Goal: Task Accomplishment & Management: Use online tool/utility

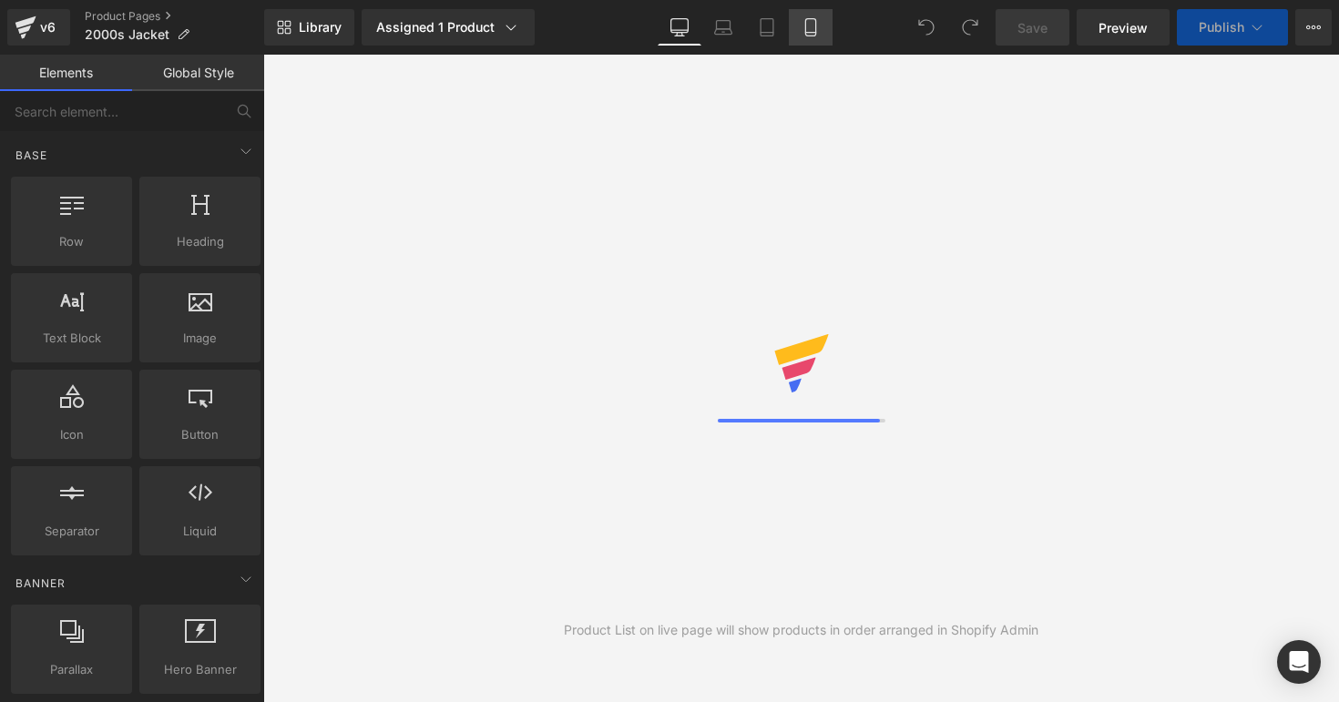
click at [800, 39] on link "Mobile" at bounding box center [811, 27] width 44 height 36
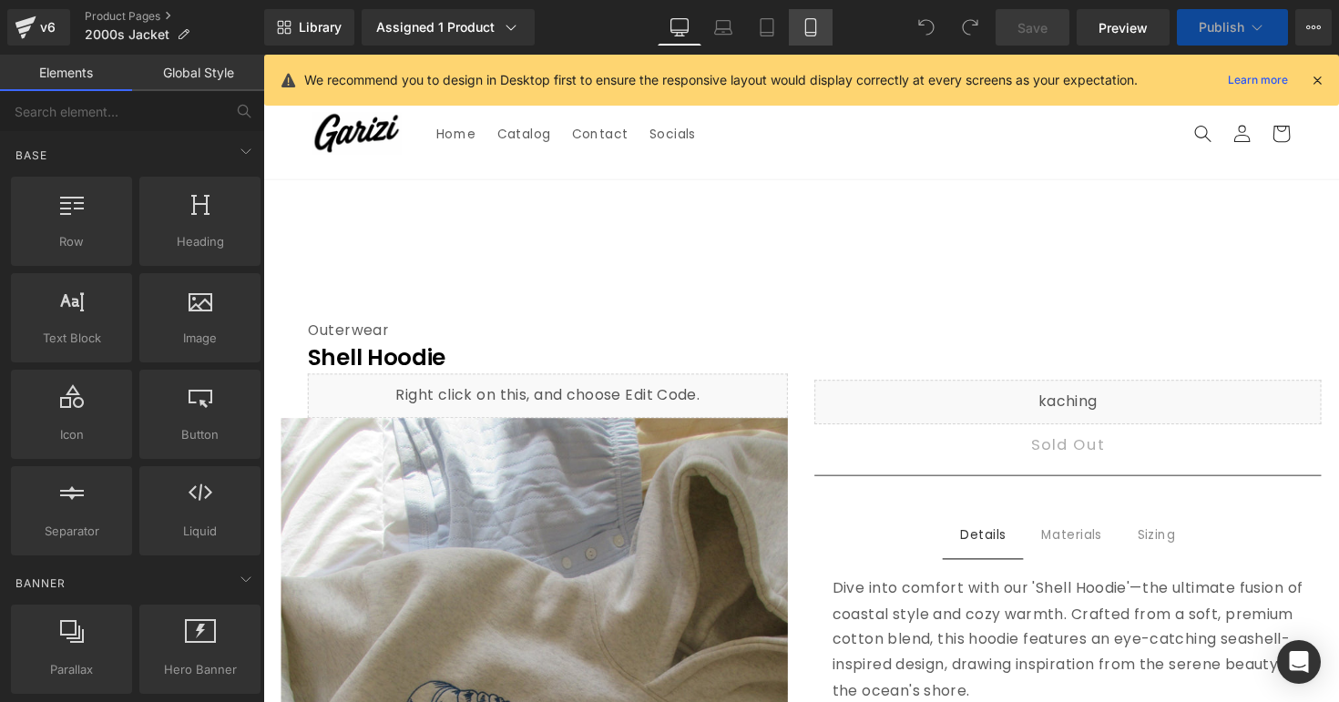
click at [811, 26] on icon at bounding box center [810, 27] width 18 height 18
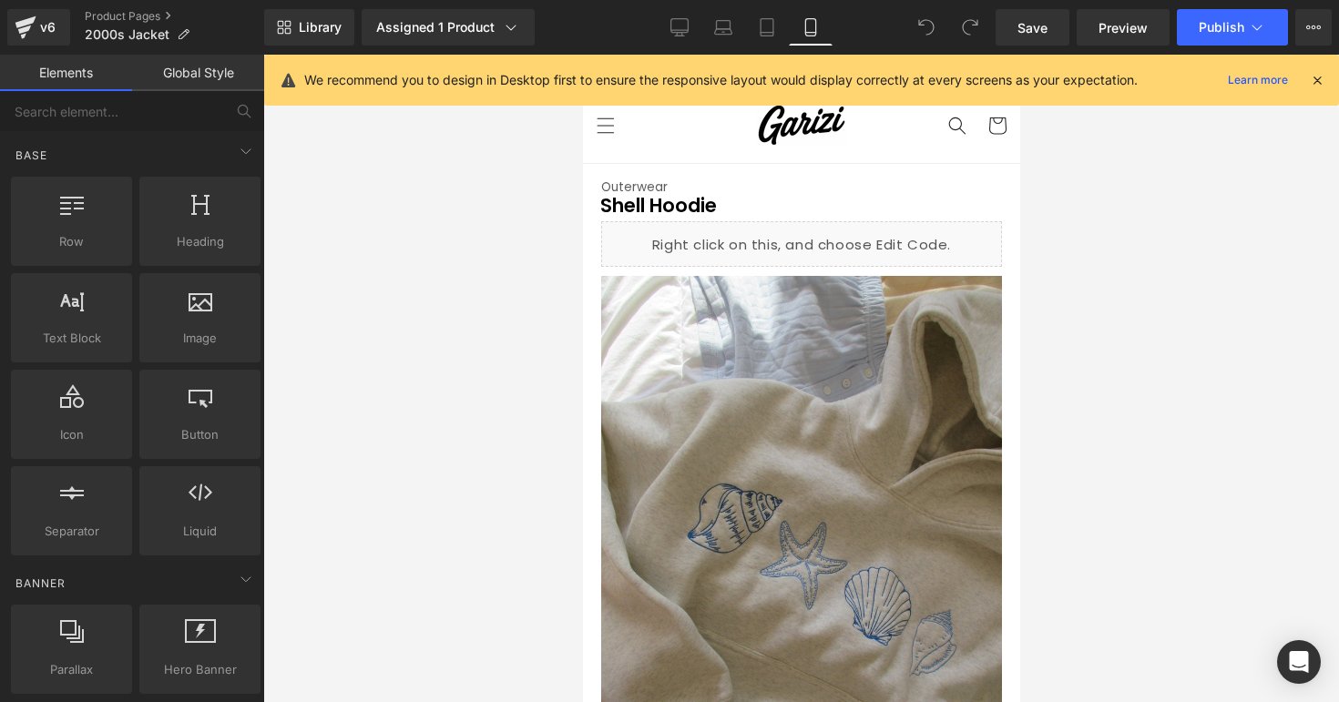
click at [1312, 69] on div "We recommend you to design in Desktop first to ensure the responsive layout wou…" at bounding box center [814, 80] width 1020 height 22
click at [1321, 80] on icon at bounding box center [1317, 80] width 16 height 16
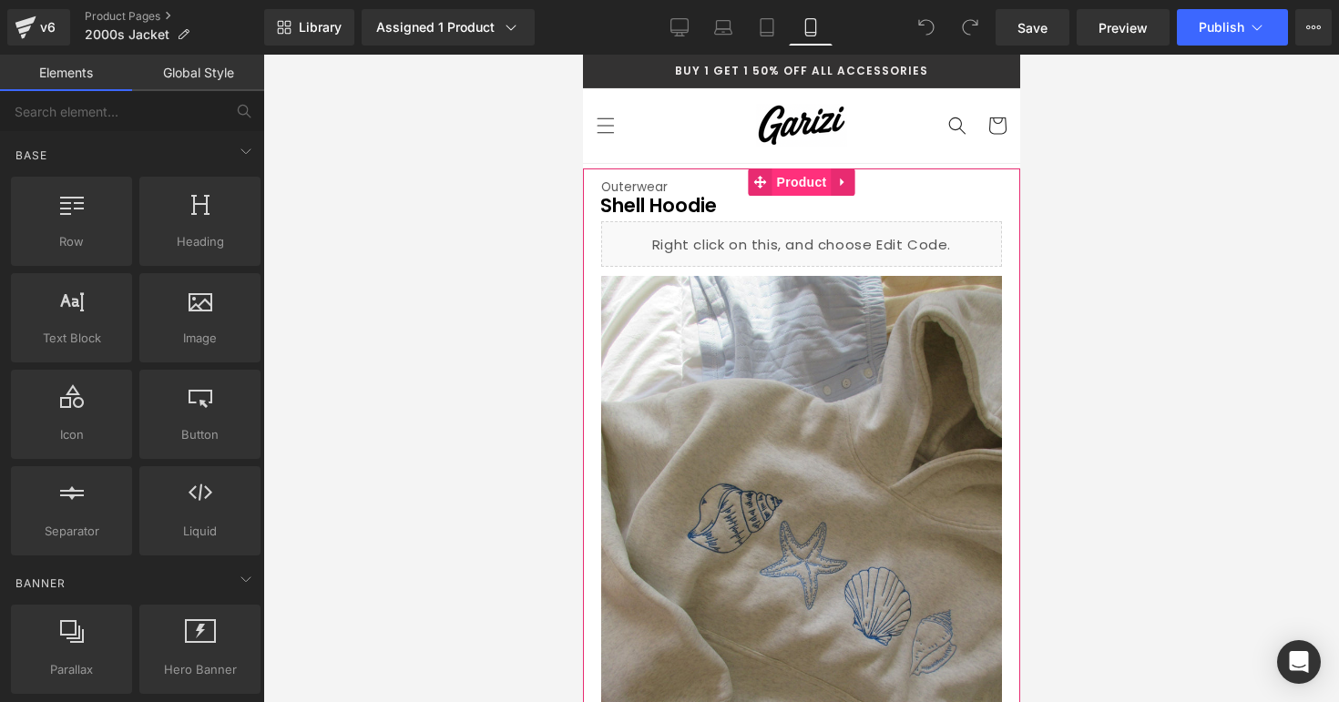
click at [782, 188] on span "Product" at bounding box center [800, 181] width 59 height 27
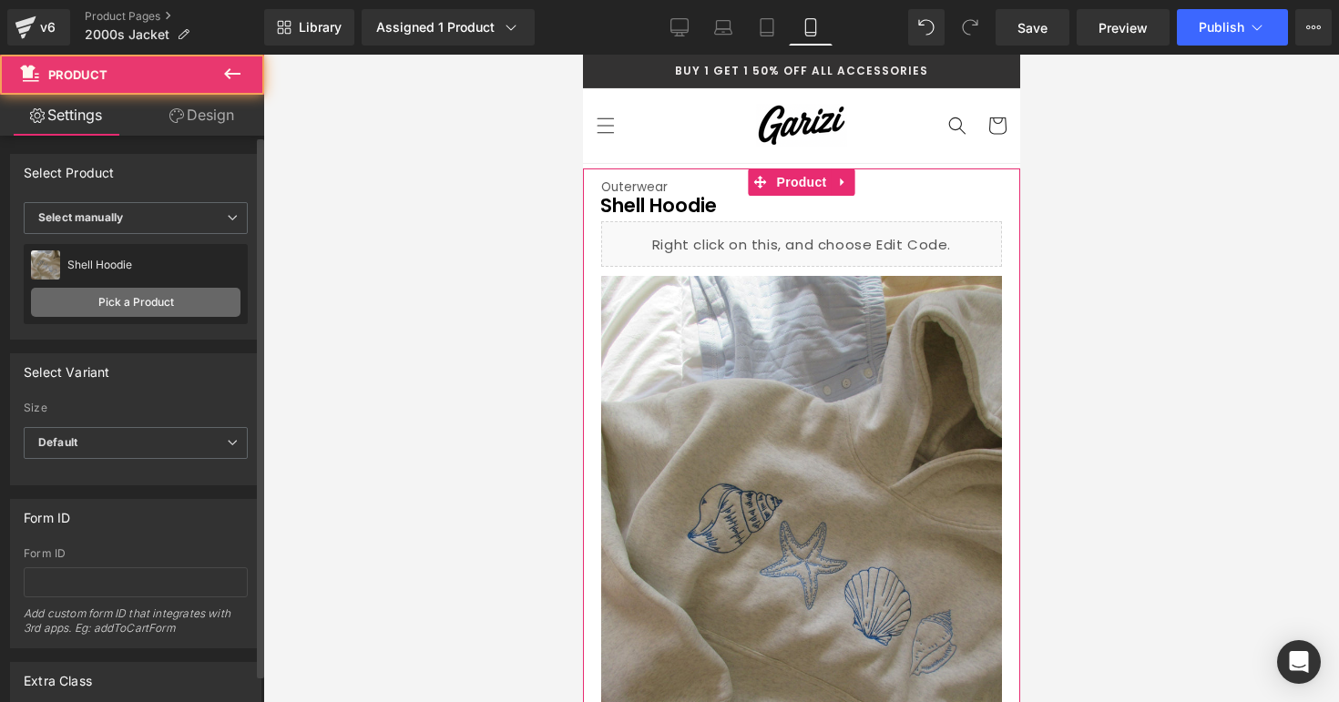
click at [125, 312] on link "Pick a Product" at bounding box center [135, 302] width 209 height 29
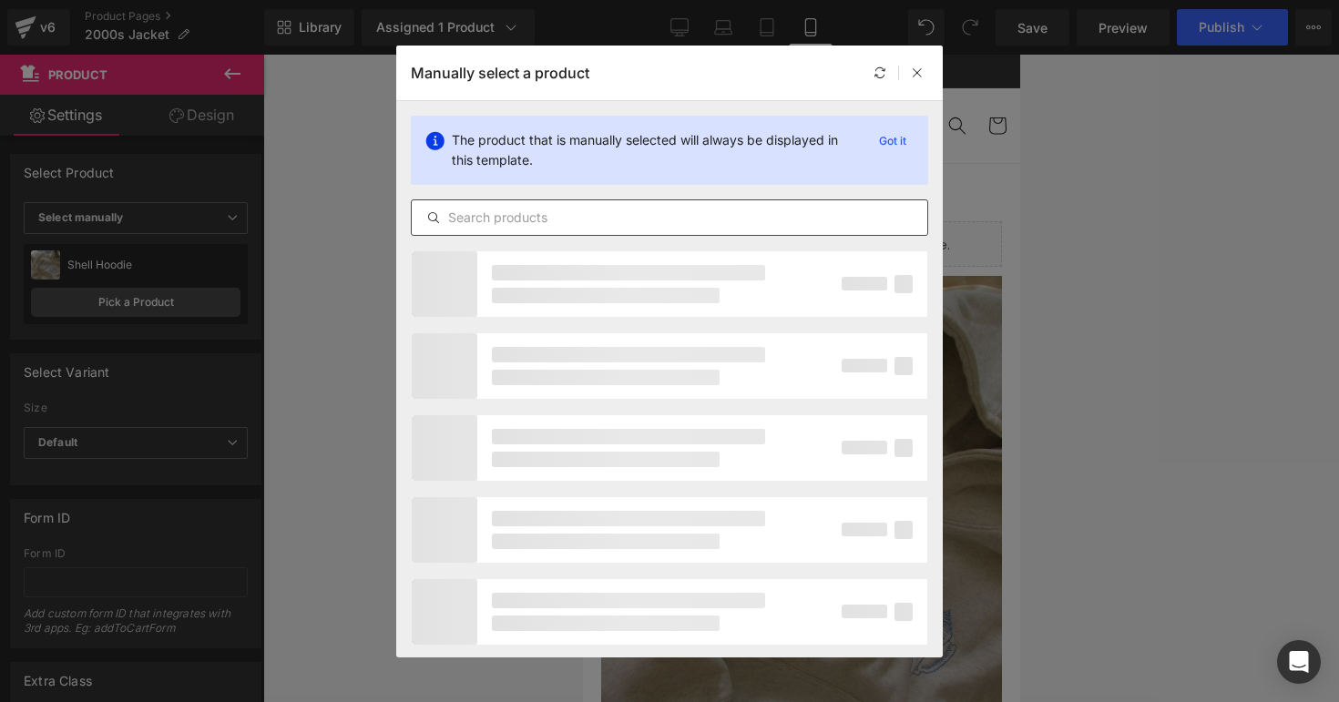
click at [587, 201] on div at bounding box center [669, 217] width 517 height 36
click at [583, 208] on input "text" at bounding box center [669, 218] width 515 height 22
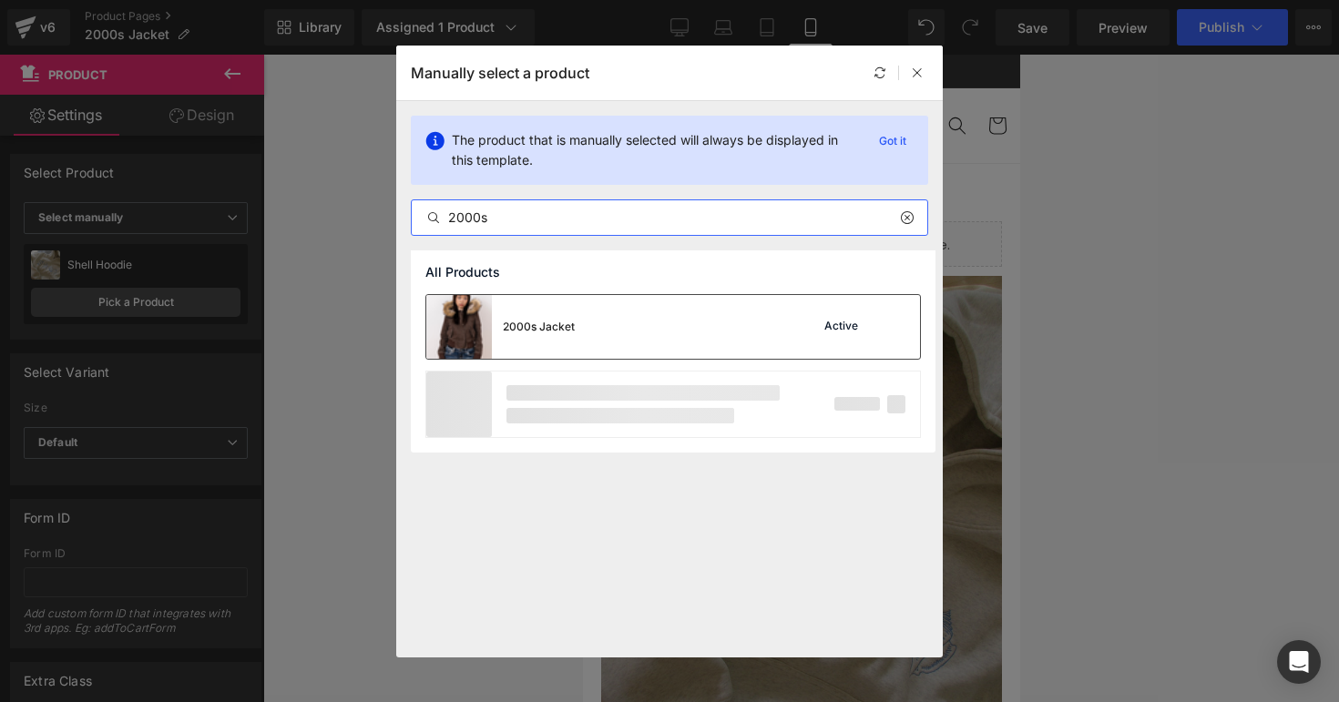
type input "2000s"
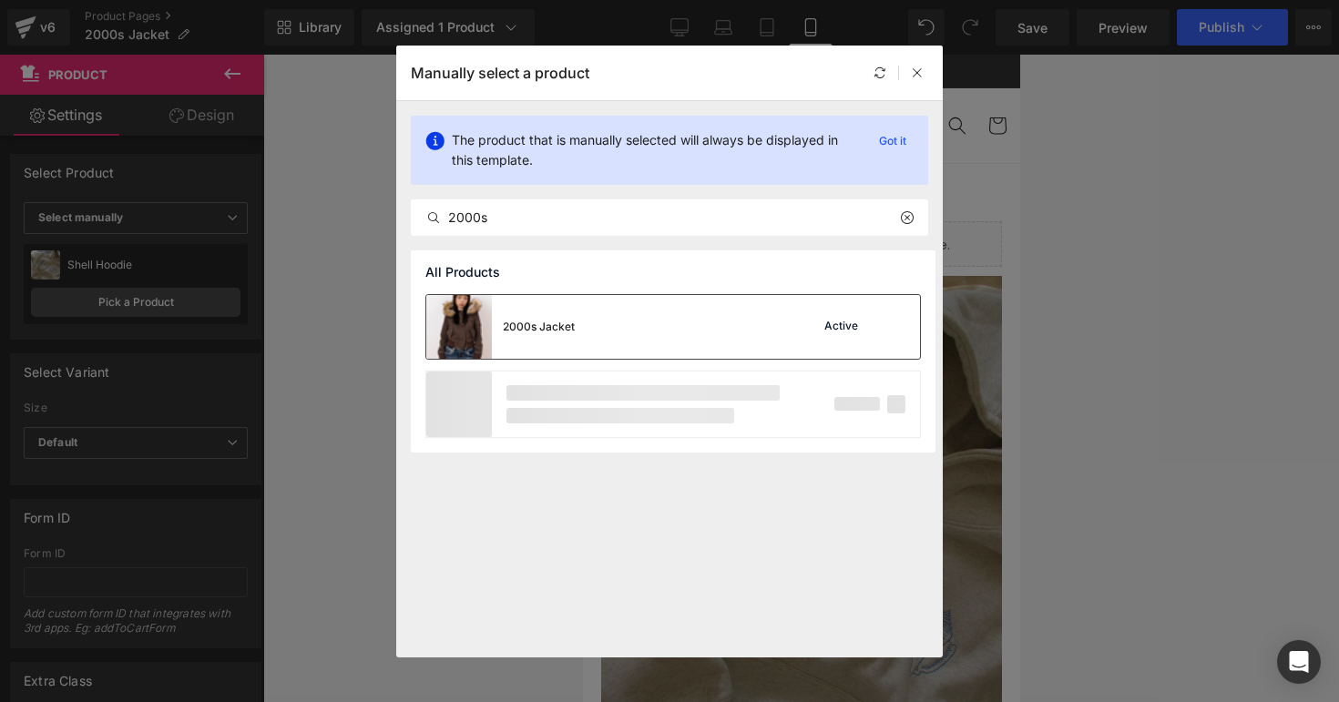
click at [566, 316] on div "2000s Jacket" at bounding box center [500, 327] width 148 height 64
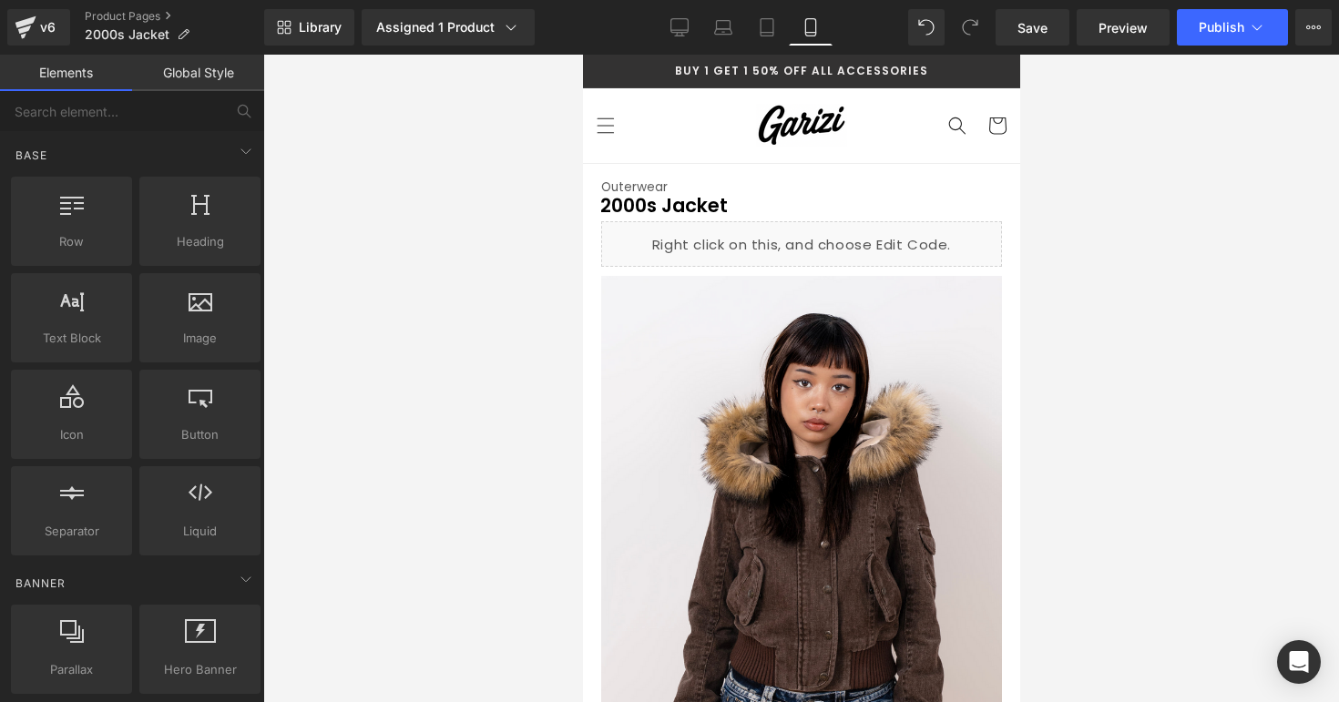
click at [1199, 221] on div at bounding box center [801, 379] width 1076 height 648
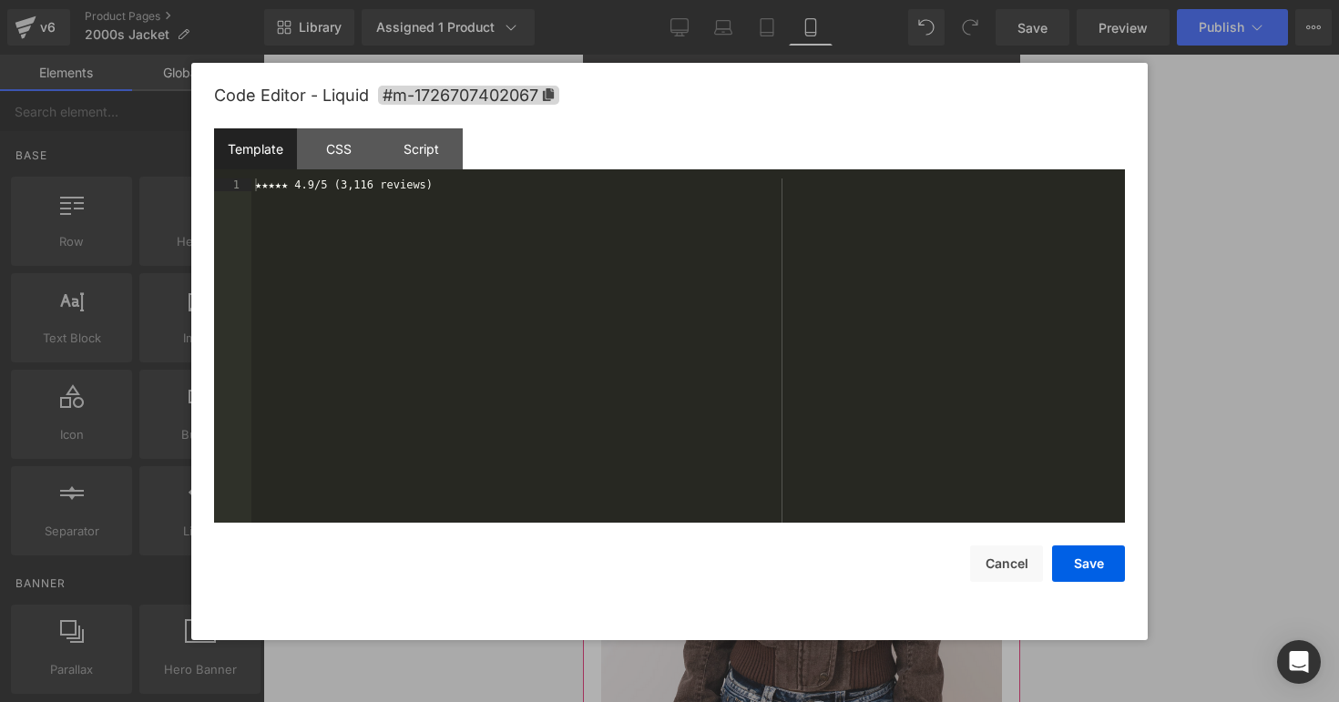
click at [826, 232] on div "Liquid" at bounding box center [800, 244] width 401 height 46
click at [365, 193] on div "★★★★★ 4.9/5 (3,116 reviews)" at bounding box center [687, 364] width 873 height 370
click at [362, 186] on div "★★★★★ 4.9/5 (3,116 reviews)" at bounding box center [687, 364] width 873 height 370
click at [1079, 563] on button "Save" at bounding box center [1088, 564] width 73 height 36
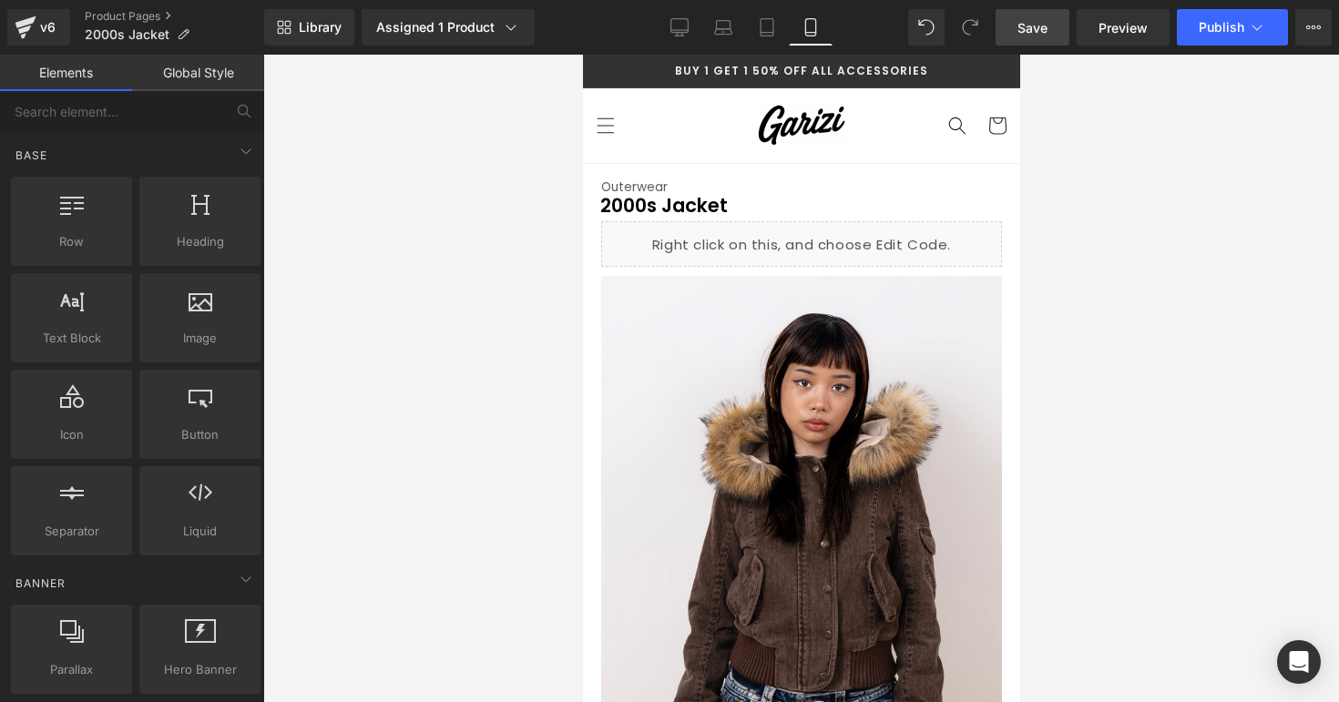
click at [1032, 32] on span "Save" at bounding box center [1032, 27] width 30 height 19
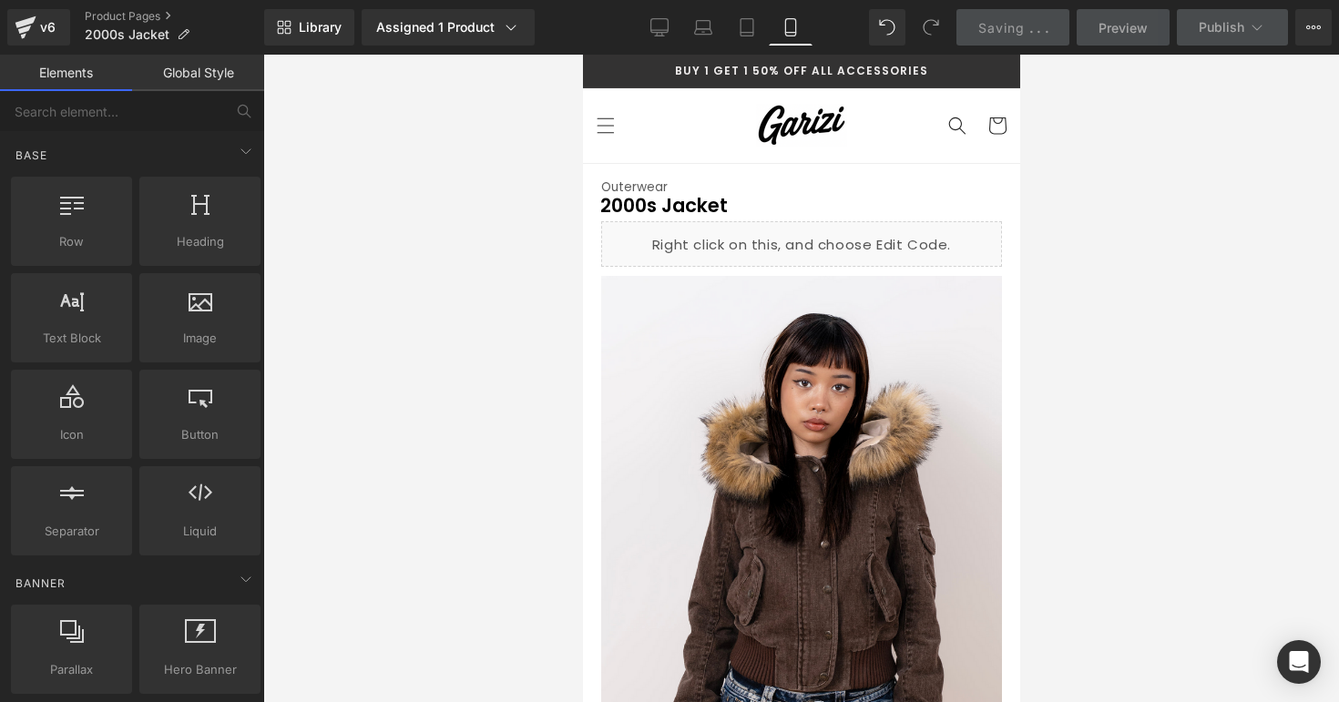
click at [1035, 217] on div at bounding box center [801, 379] width 1076 height 648
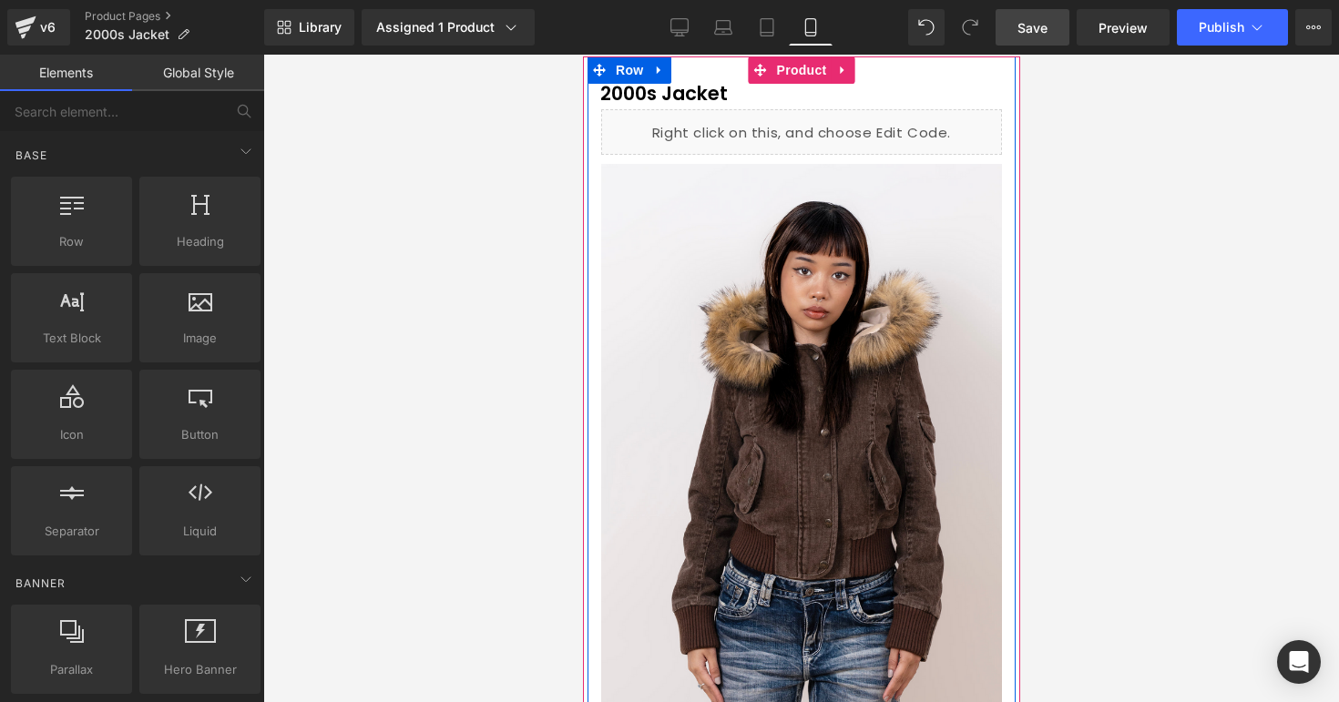
scroll to position [116, 0]
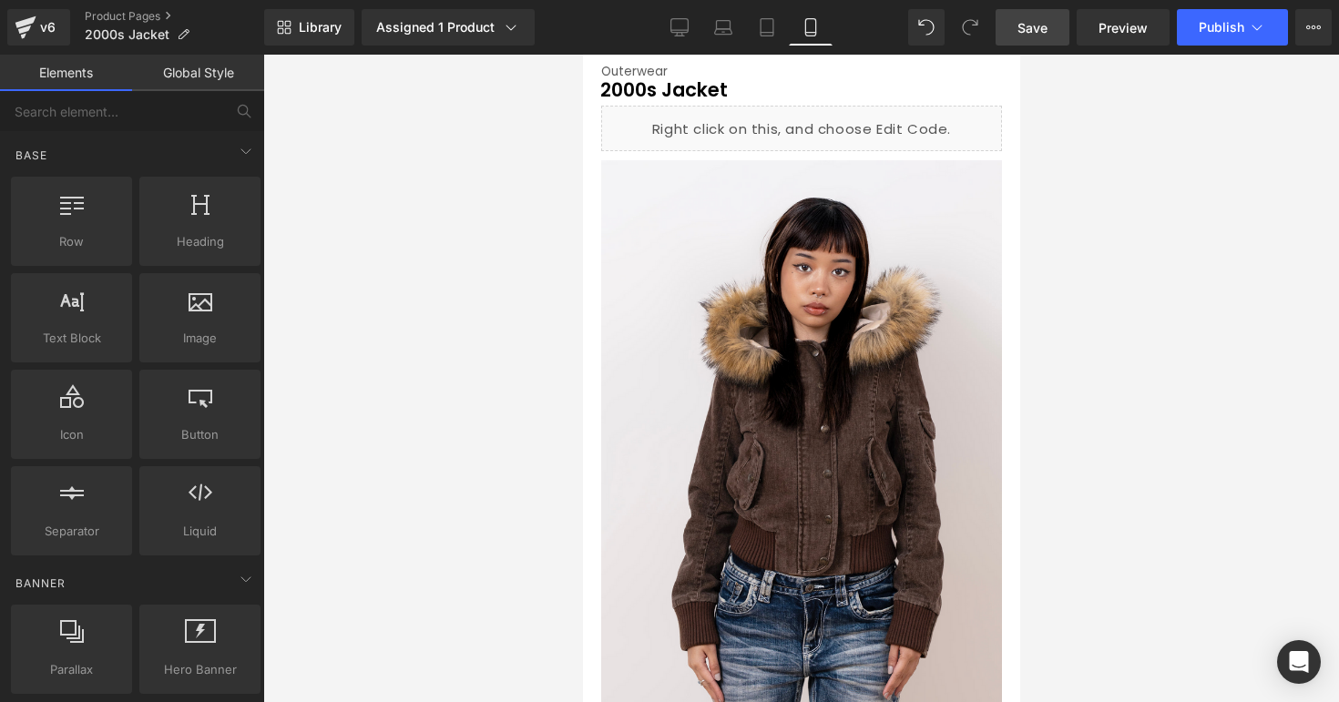
click at [1144, 261] on div at bounding box center [801, 379] width 1076 height 648
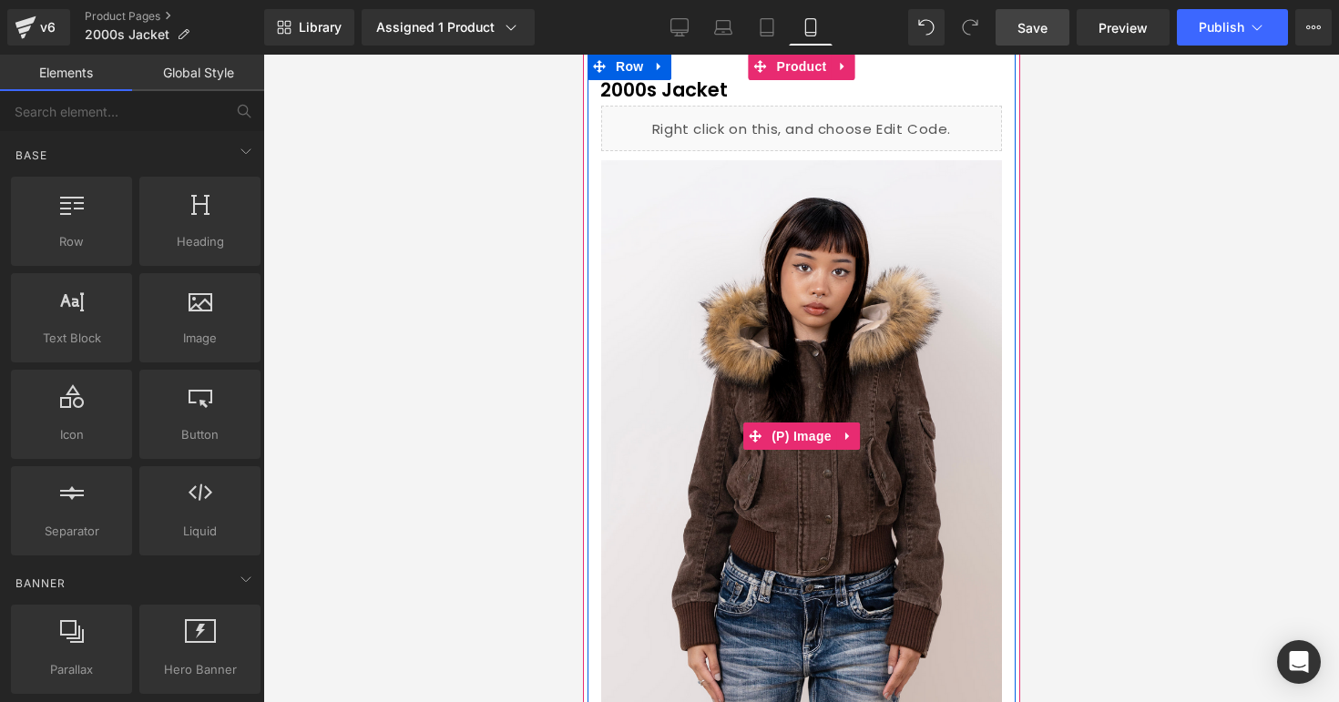
scroll to position [0, 0]
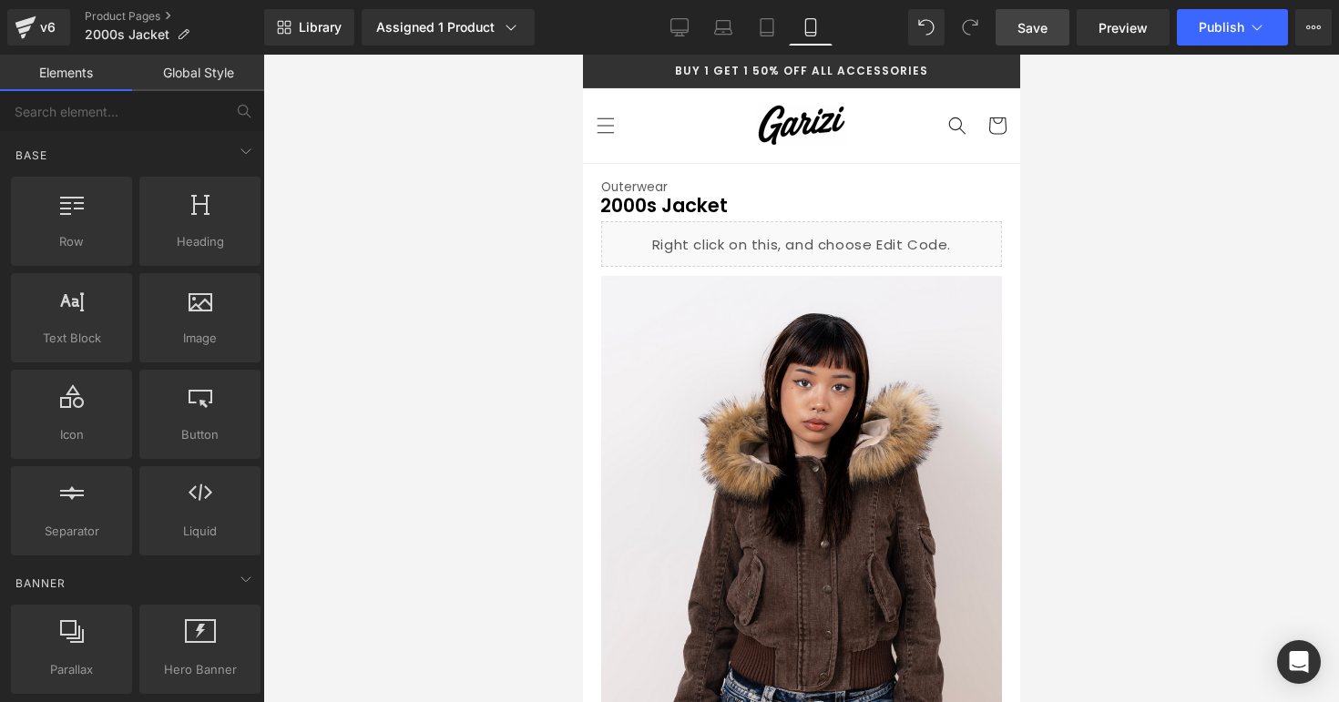
click at [1154, 170] on div at bounding box center [801, 379] width 1076 height 648
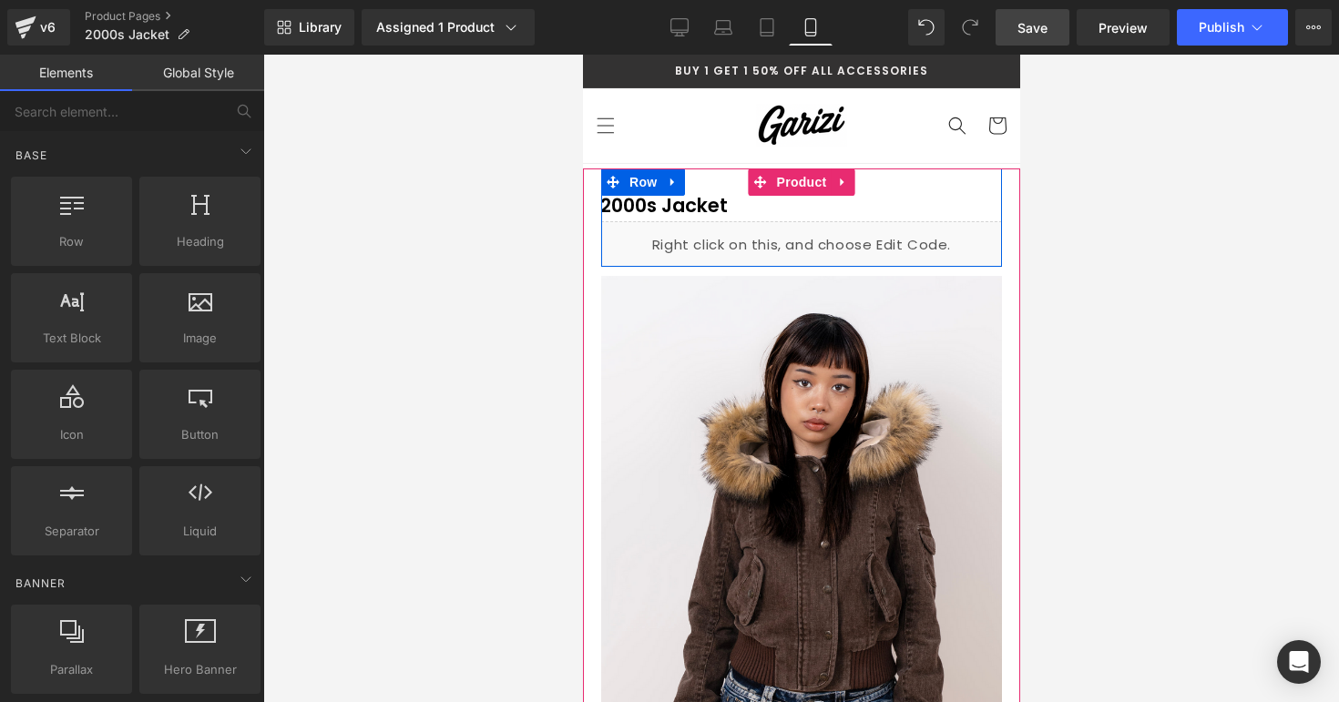
click at [826, 235] on div "Liquid" at bounding box center [800, 244] width 401 height 46
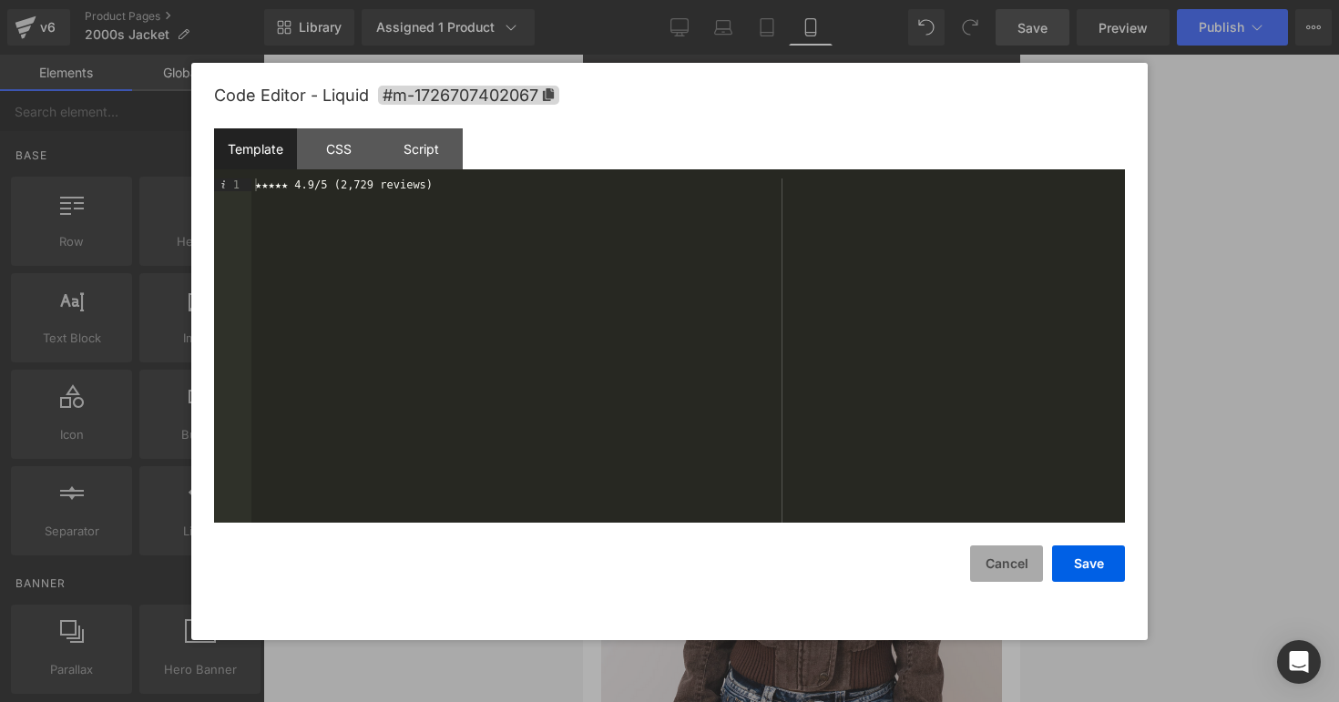
click at [1002, 567] on button "Cancel" at bounding box center [1006, 564] width 73 height 36
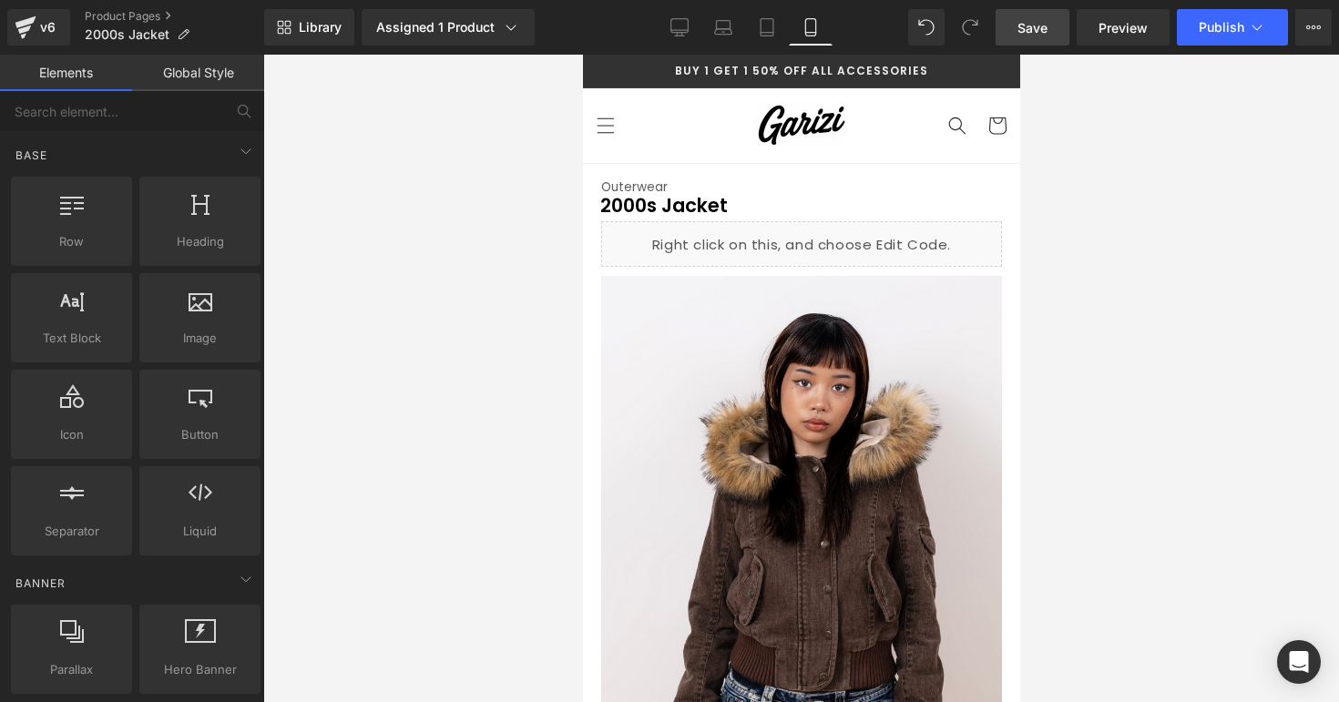
click at [1100, 389] on div at bounding box center [801, 379] width 1076 height 648
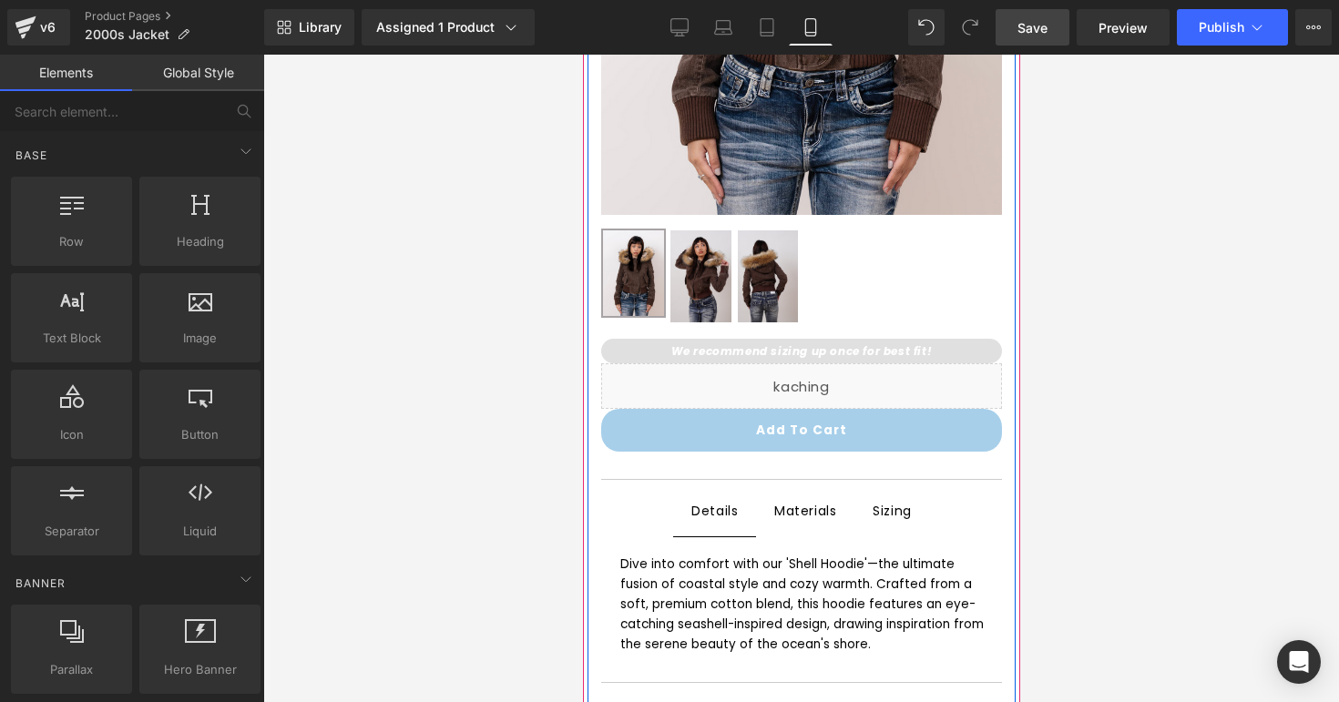
scroll to position [630, 0]
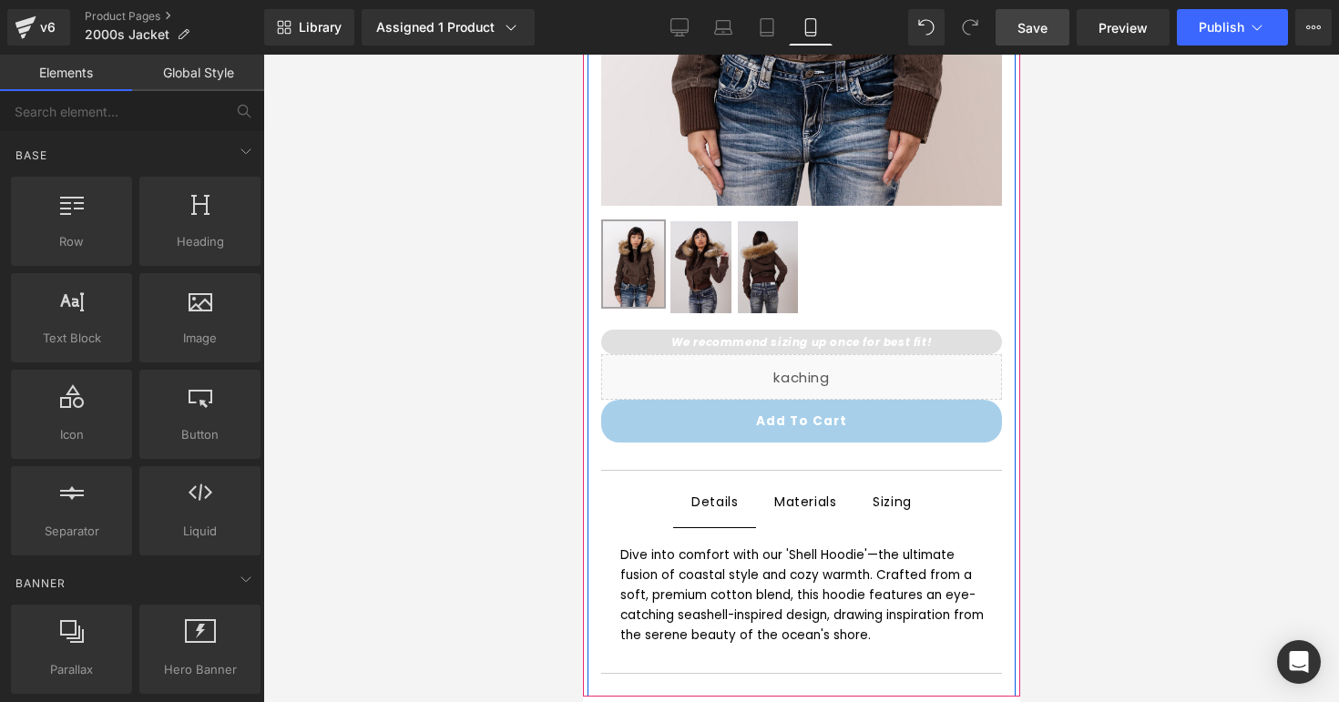
click at [887, 508] on div "Sizing Text Block" at bounding box center [891, 502] width 39 height 23
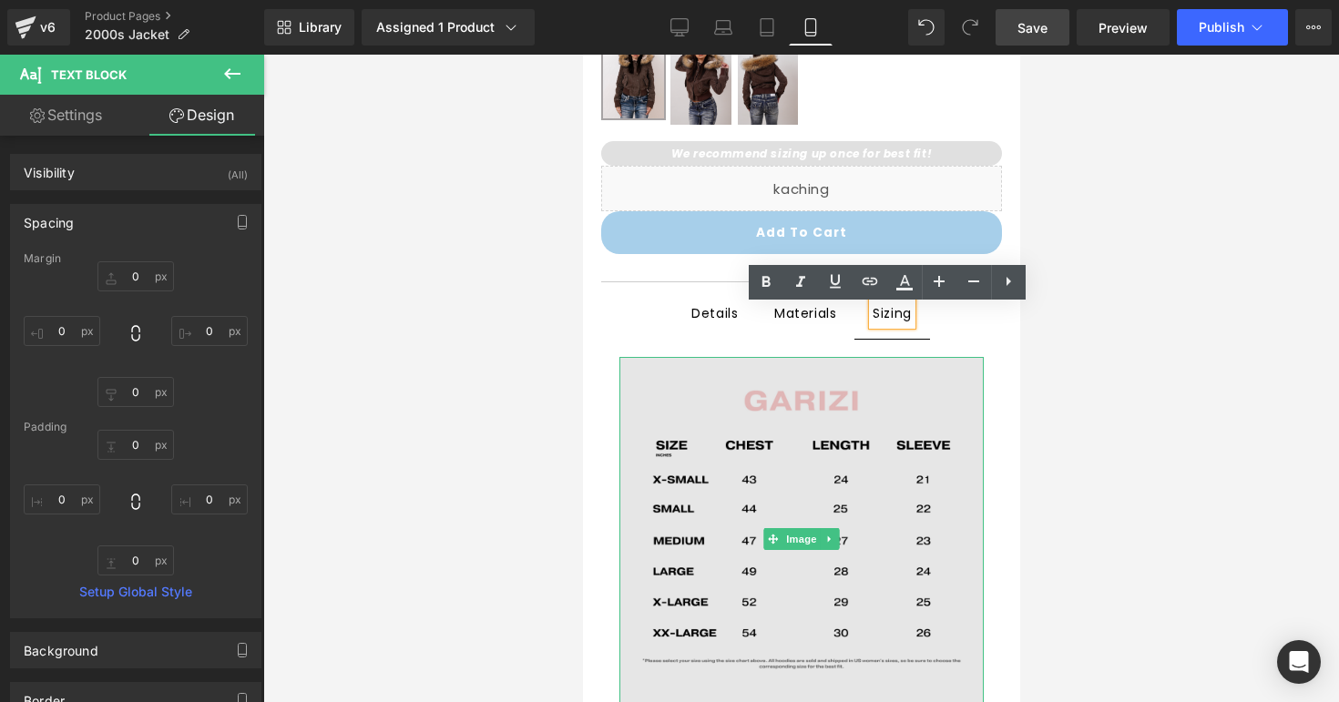
scroll to position [825, 0]
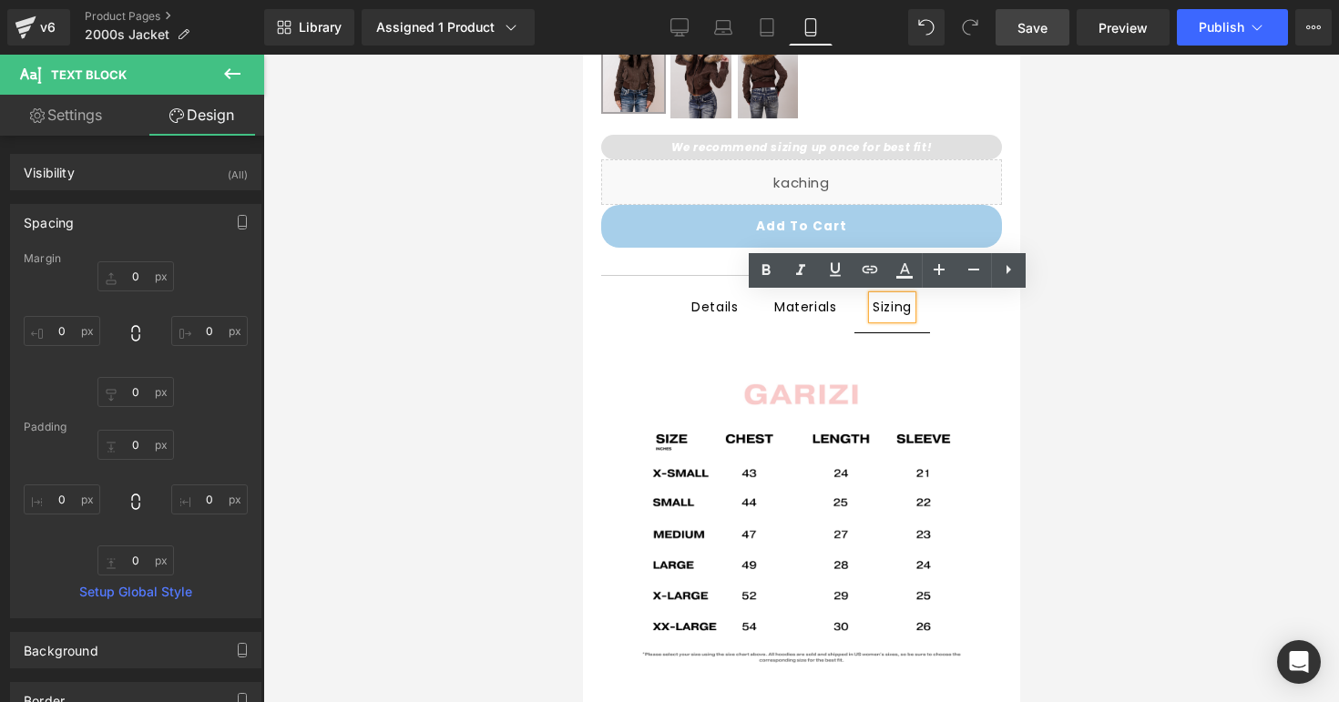
click at [820, 311] on div "Materials" at bounding box center [804, 307] width 62 height 24
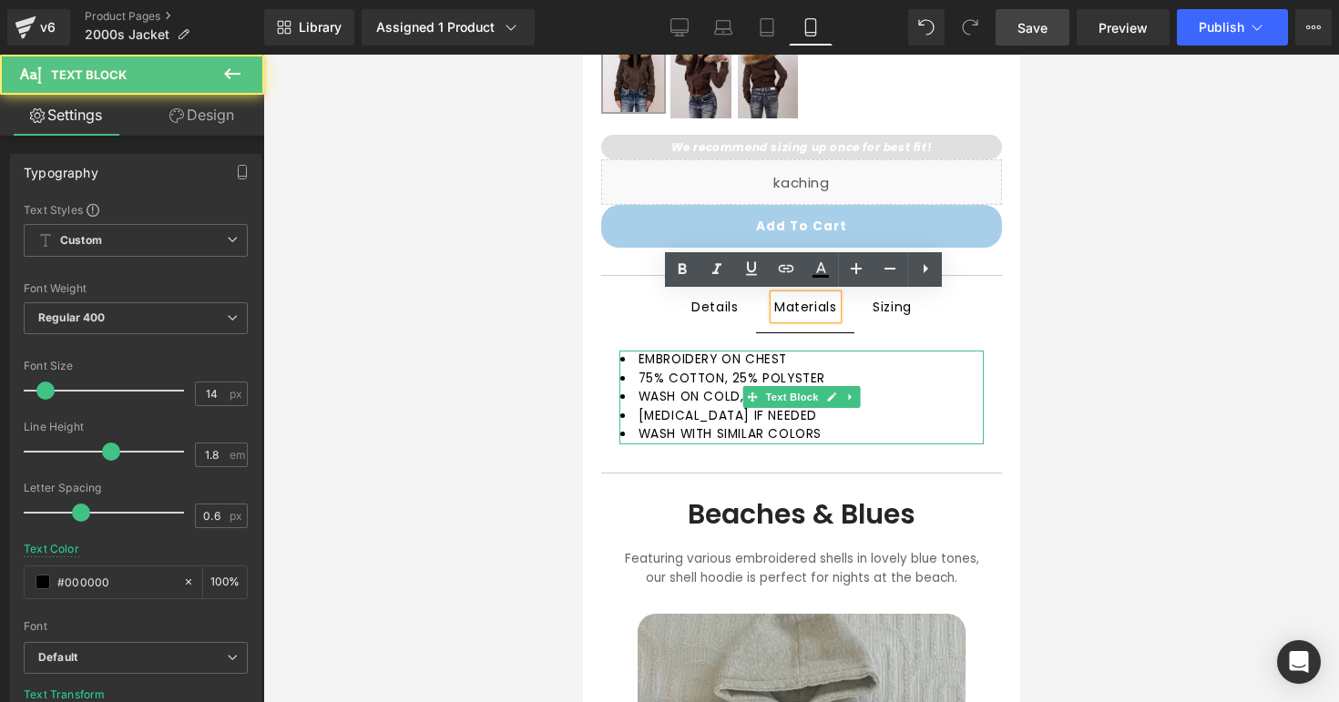
click at [804, 363] on li "EMBROIDERY ON CHEST" at bounding box center [800, 360] width 363 height 18
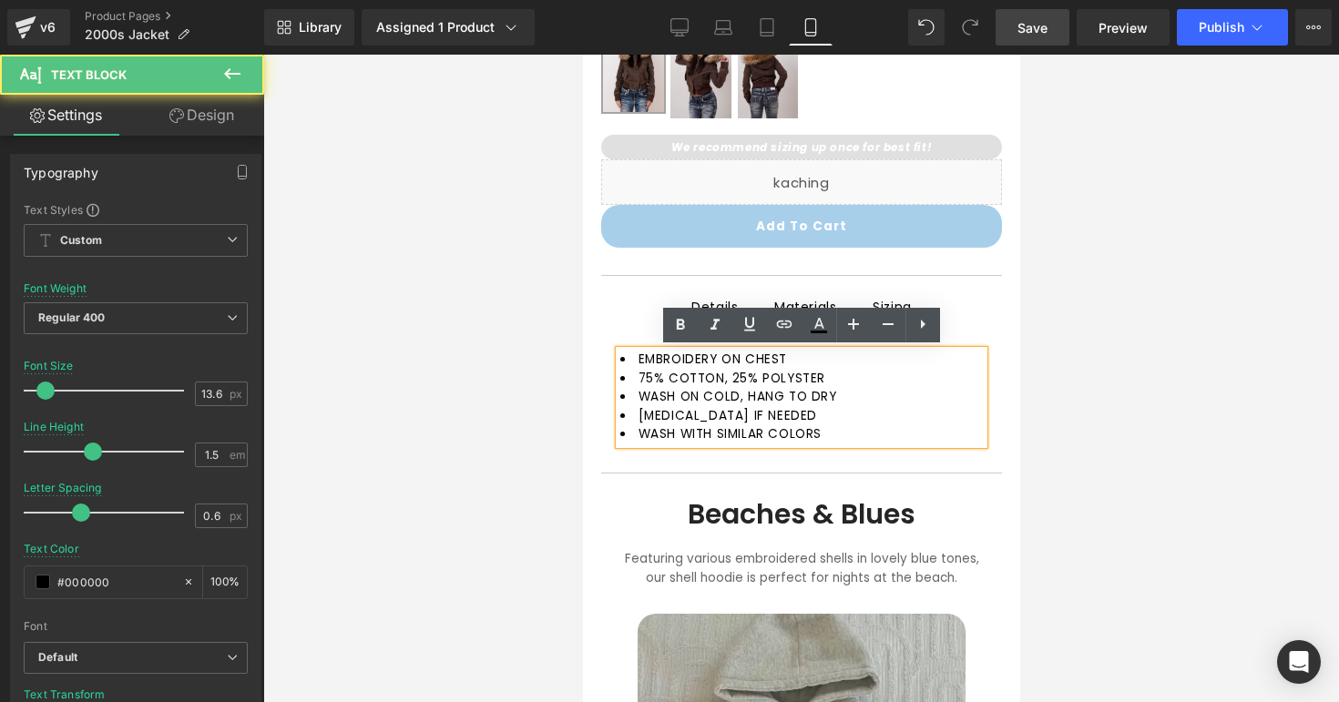
click at [804, 363] on li "EMBROIDERY ON CHEST" at bounding box center [800, 360] width 363 height 18
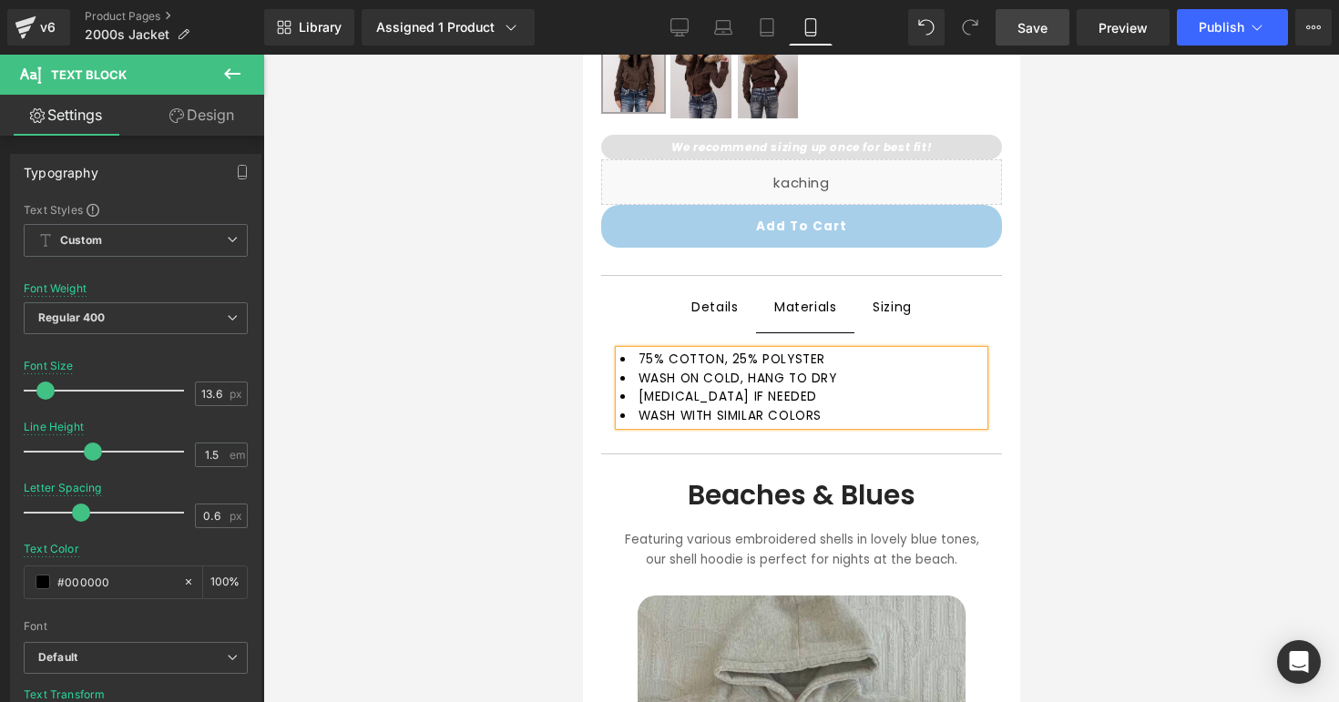
click at [652, 366] on li "75% COTTON, 25% POLYSTER" at bounding box center [800, 360] width 363 height 18
click at [784, 399] on li "[MEDICAL_DATA] IF NEEDED" at bounding box center [800, 397] width 363 height 18
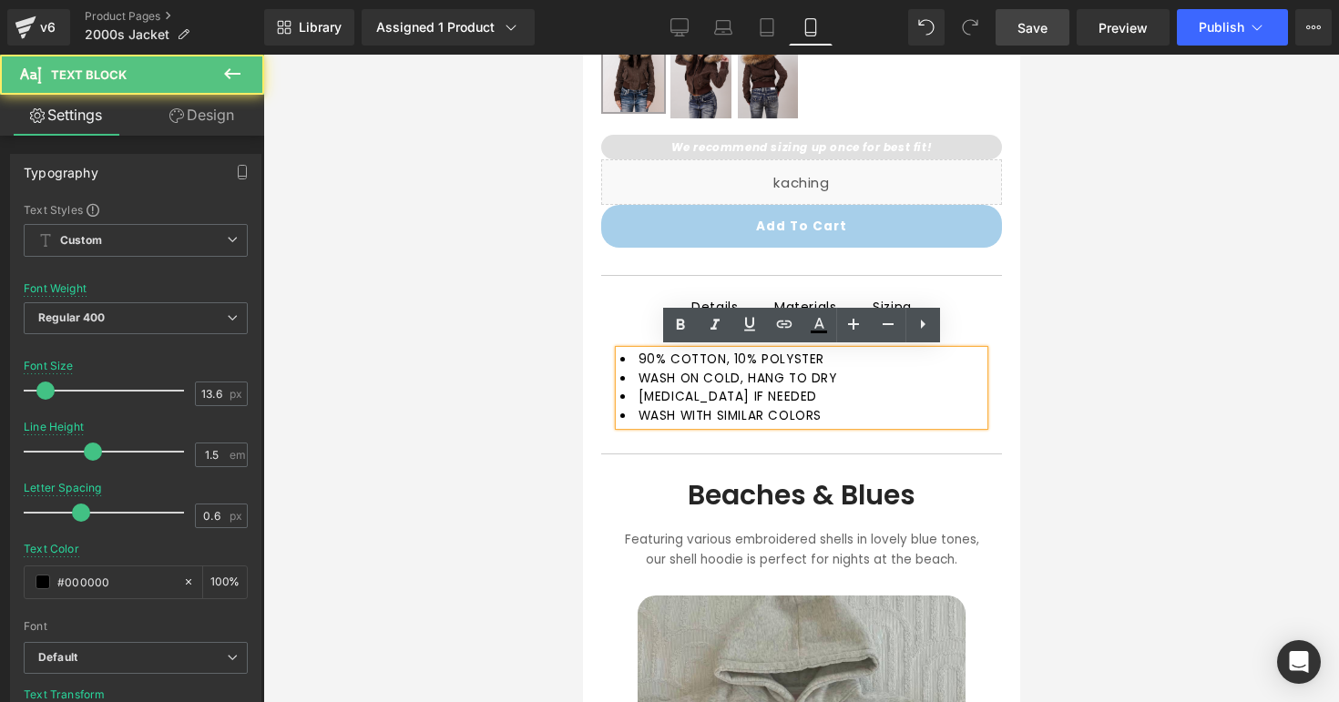
click at [830, 413] on li "WASH WITH SIMILAR COLORS" at bounding box center [800, 416] width 363 height 18
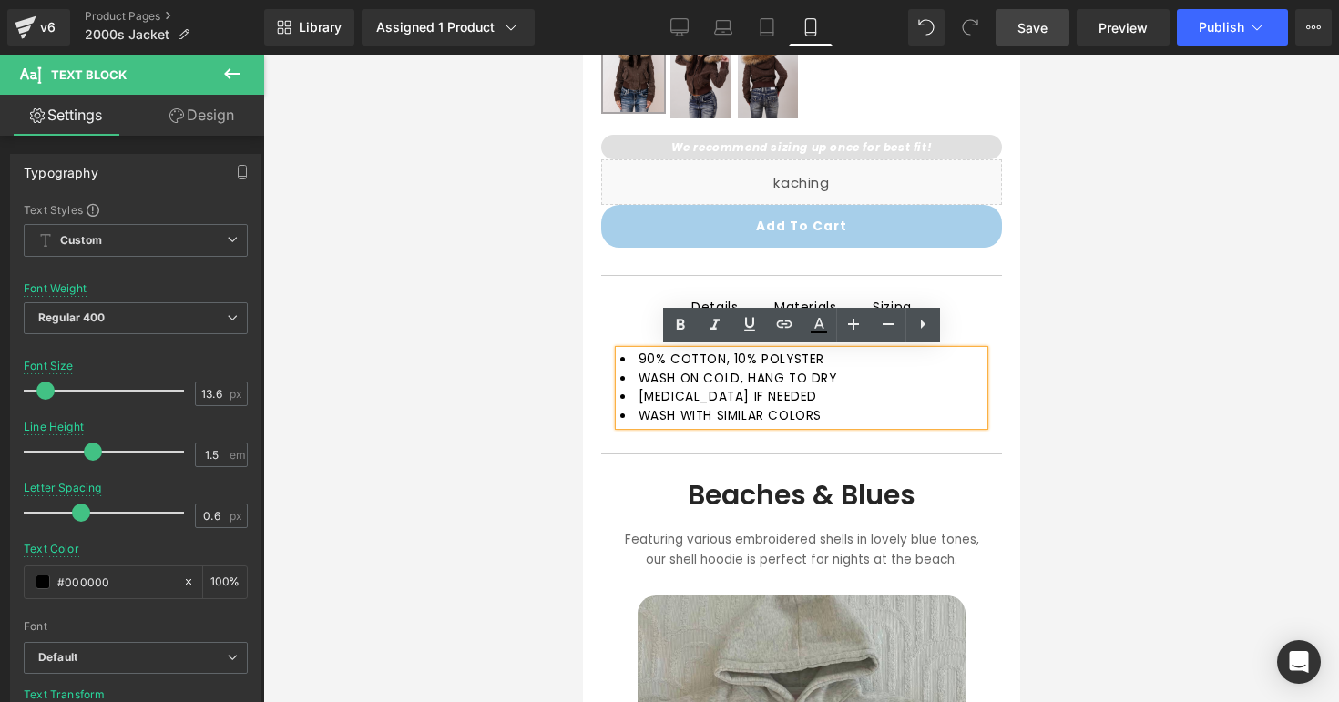
click at [535, 423] on div at bounding box center [801, 379] width 1076 height 648
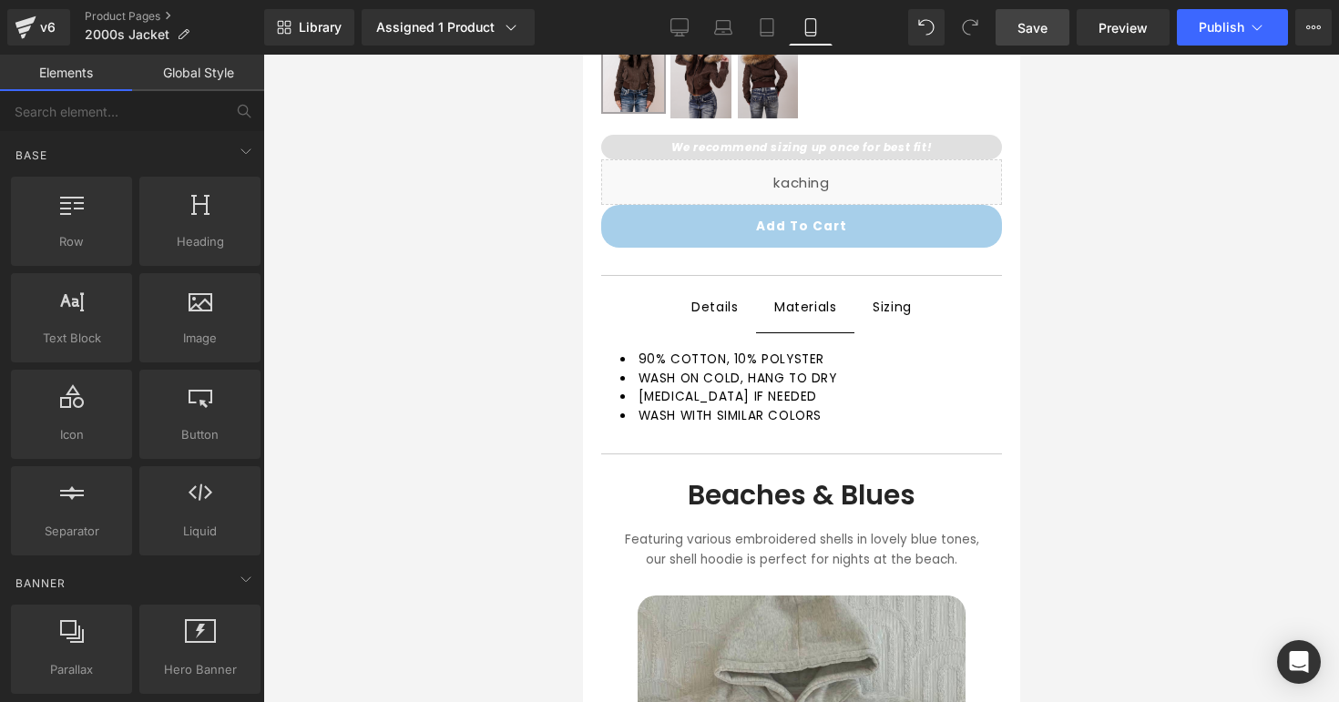
click at [713, 313] on div "Details Text Block" at bounding box center [713, 307] width 46 height 23
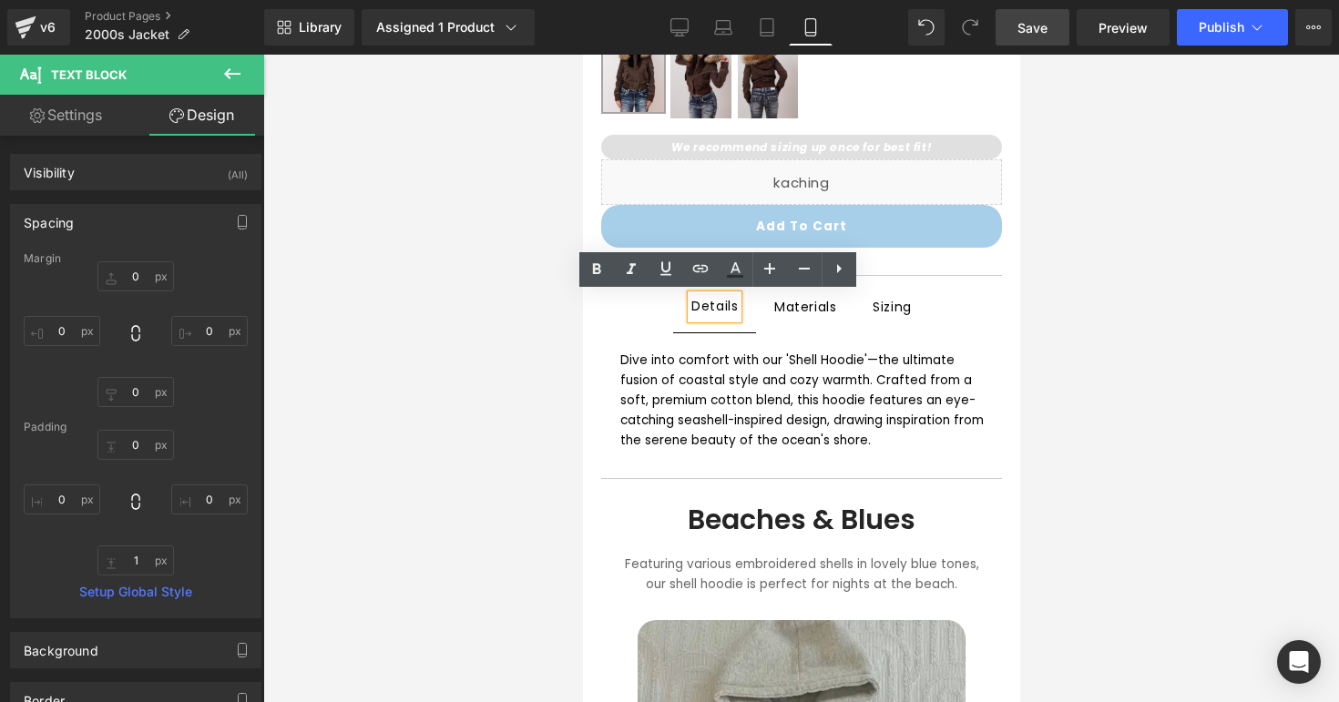
click at [644, 393] on div "Dive into comfort with our 'Shell Hoodie'—the ultimate fusion of coastal style …" at bounding box center [800, 400] width 363 height 99
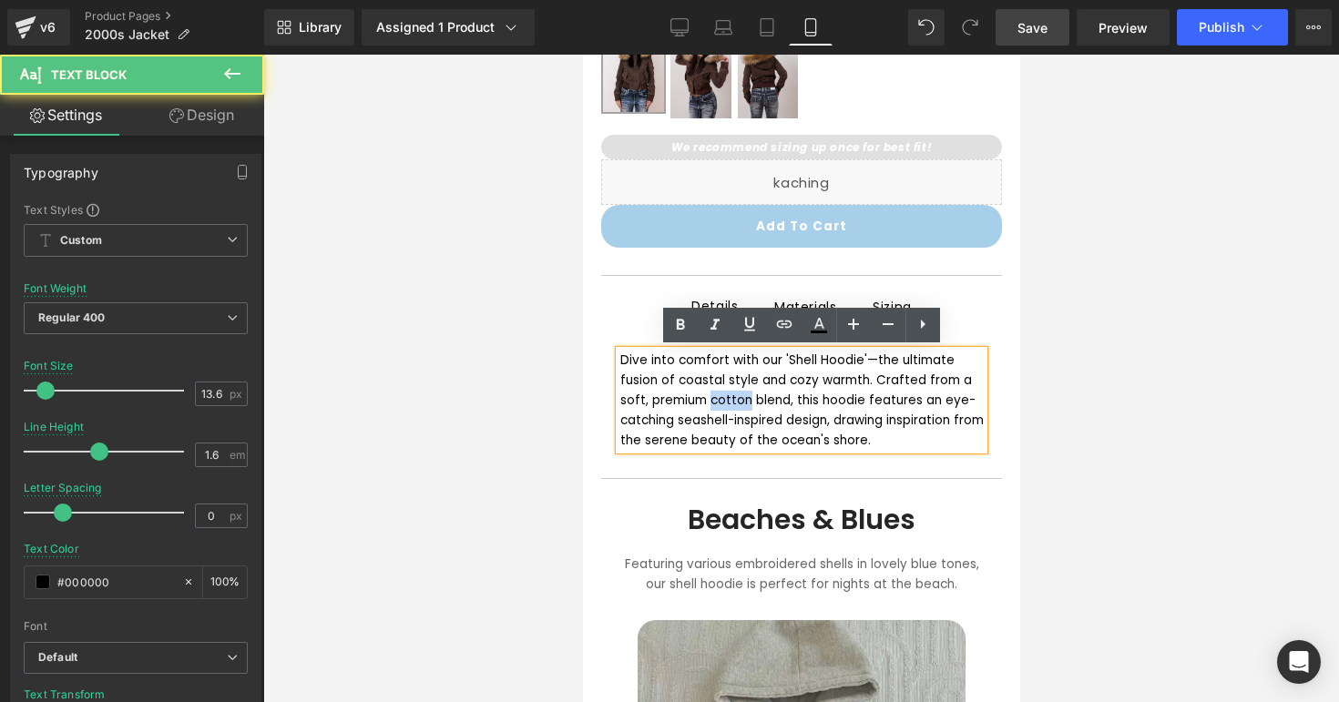
click at [644, 393] on div "Dive into comfort with our 'Shell Hoodie'—the ultimate fusion of coastal style …" at bounding box center [800, 400] width 363 height 99
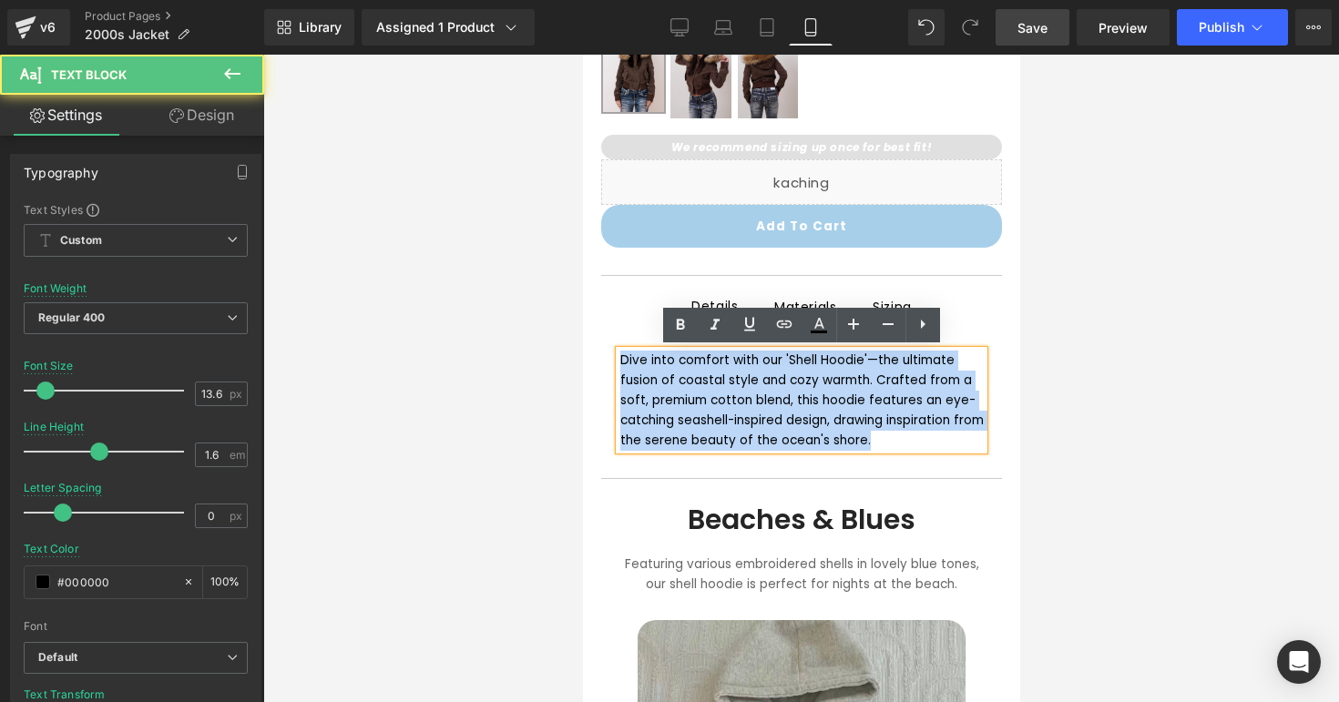
click at [644, 393] on div "Dive into comfort with our 'Shell Hoodie'—the ultimate fusion of coastal style …" at bounding box center [800, 400] width 363 height 99
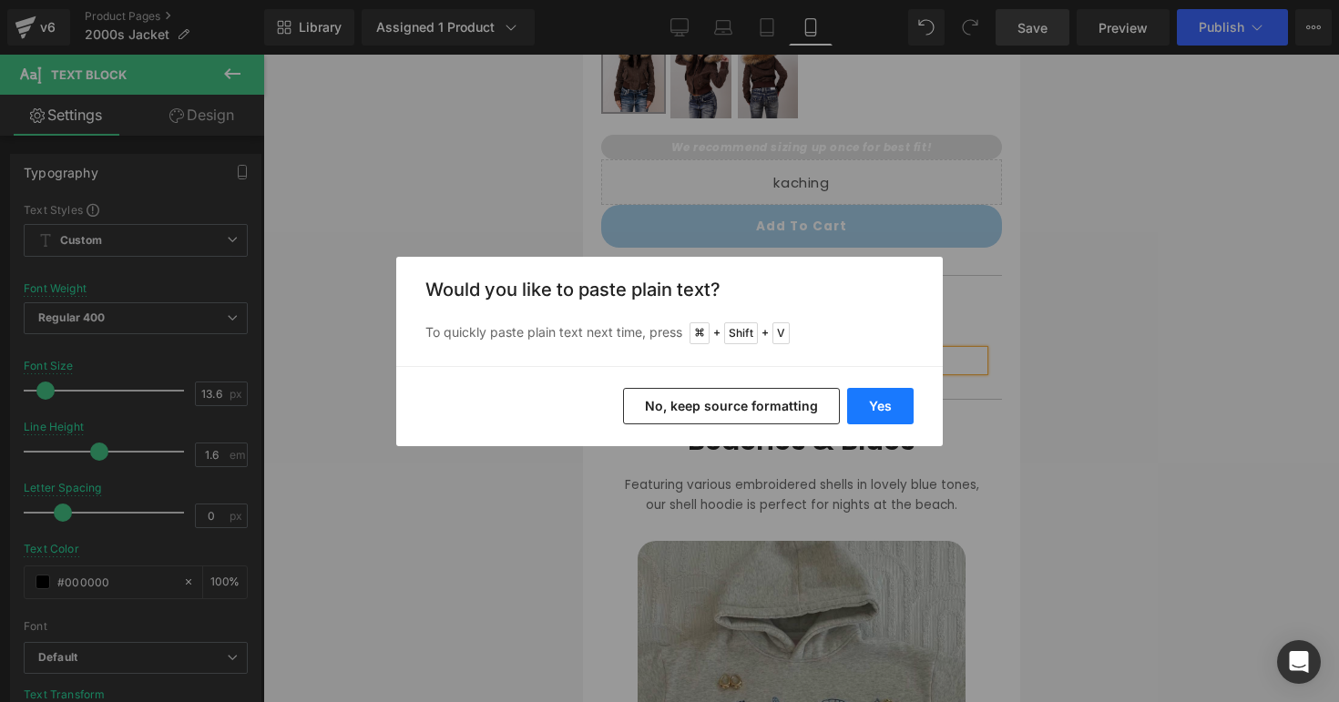
click at [875, 417] on button "Yes" at bounding box center [880, 406] width 66 height 36
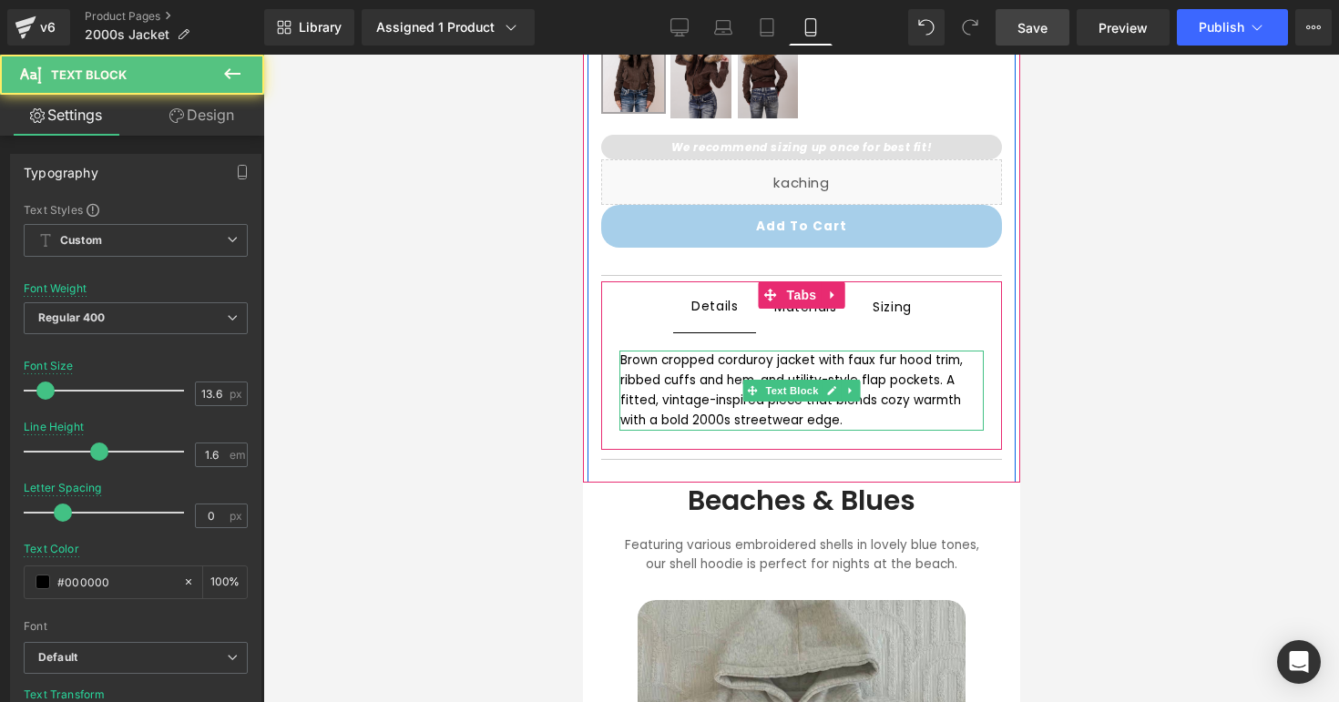
click at [757, 362] on div "Brown cropped corduroy jacket with faux fur hood trim, ribbed cuffs and hem, an…" at bounding box center [800, 390] width 363 height 79
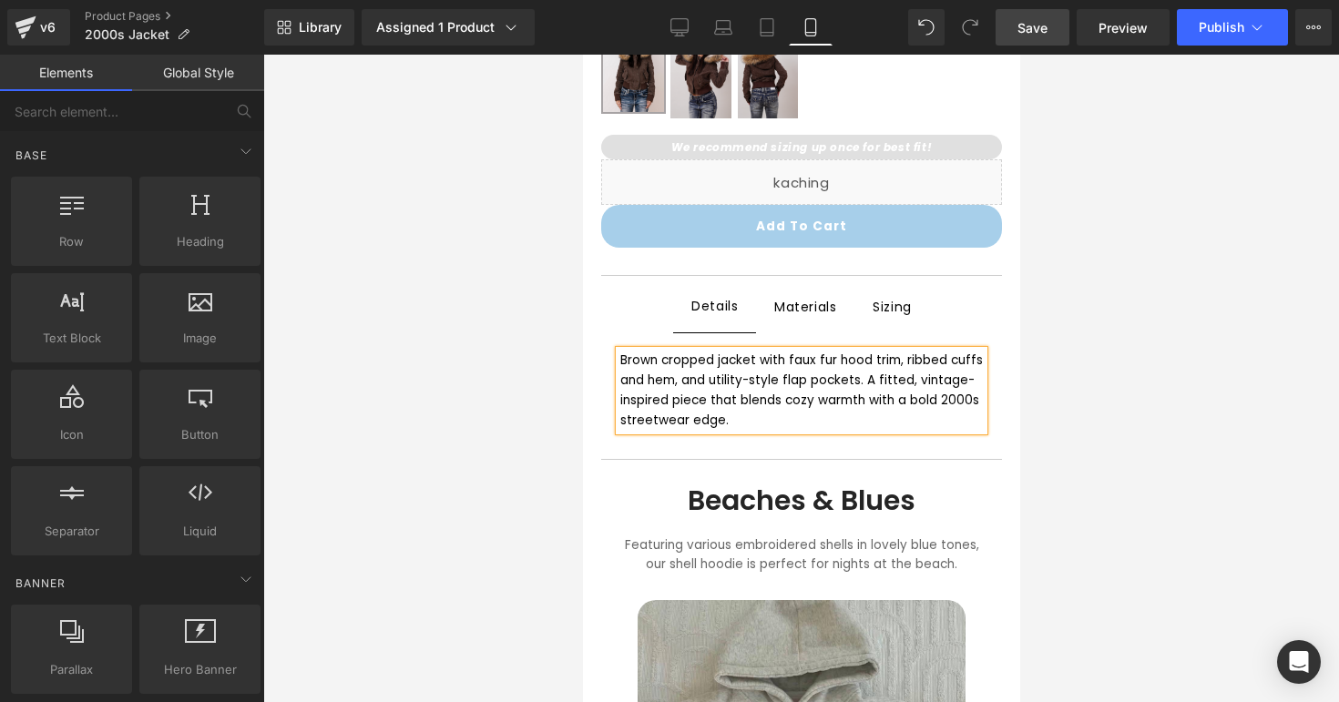
click at [1093, 443] on div at bounding box center [801, 379] width 1076 height 648
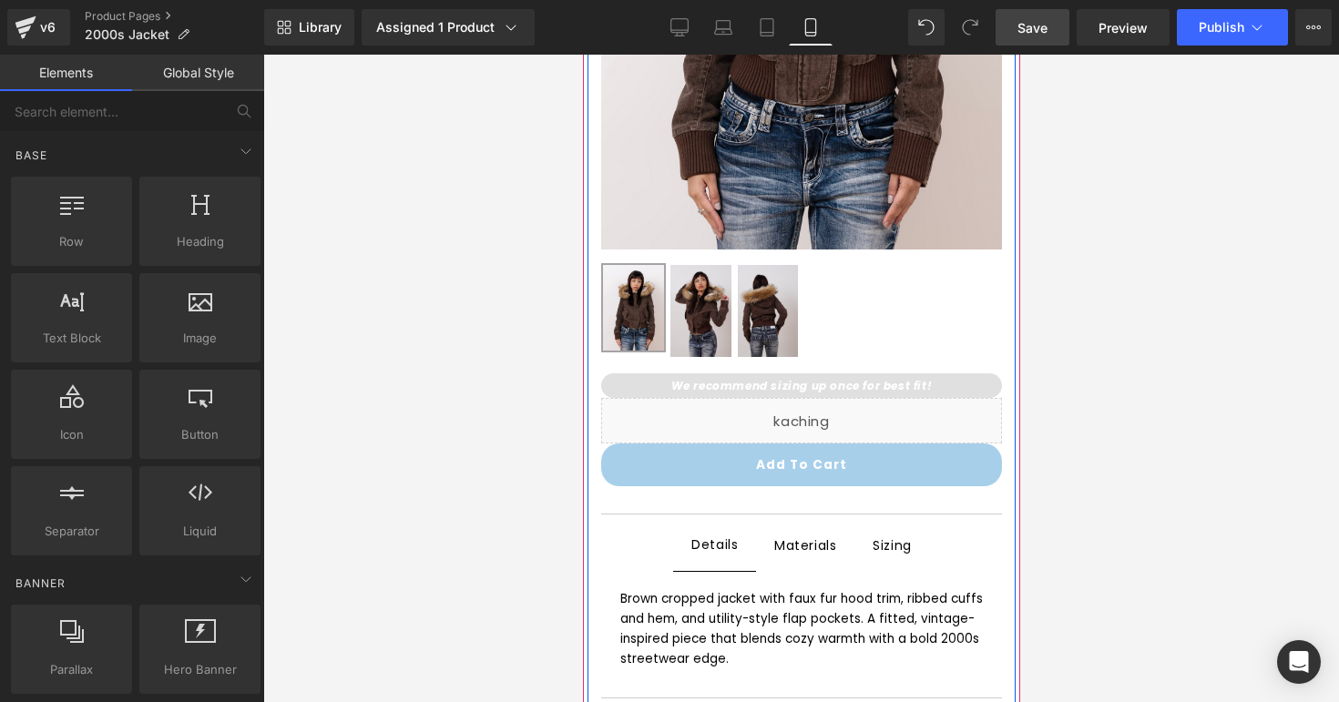
scroll to position [589, 0]
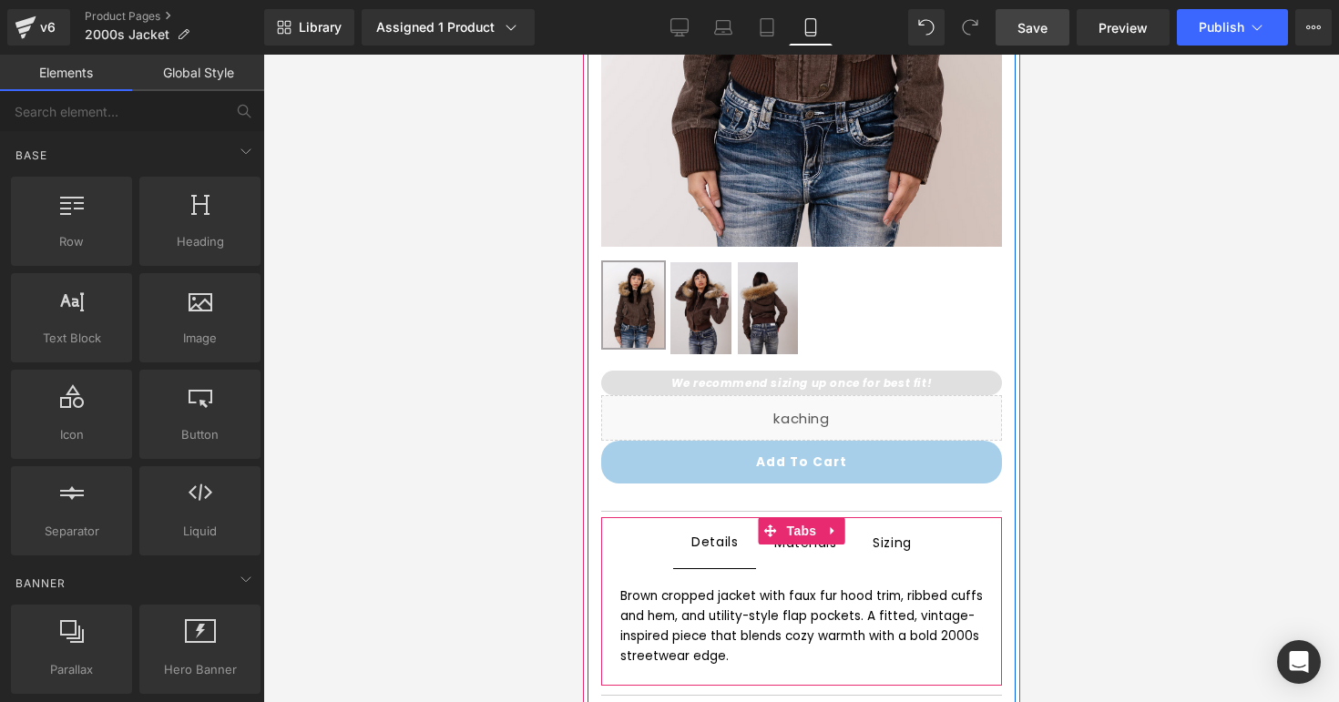
click at [805, 549] on div "Materials Text Block" at bounding box center [804, 543] width 62 height 24
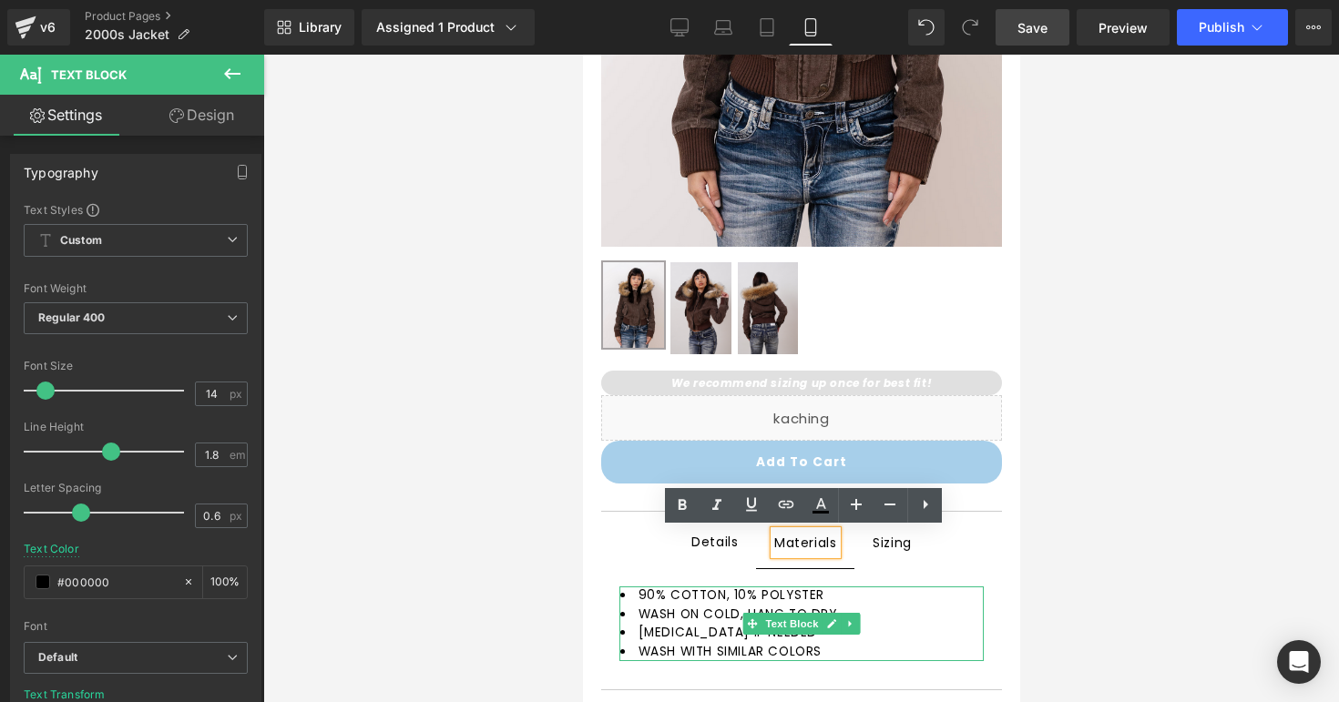
click at [862, 599] on li "90% COTTON, 10% POLYSTER" at bounding box center [800, 596] width 363 height 18
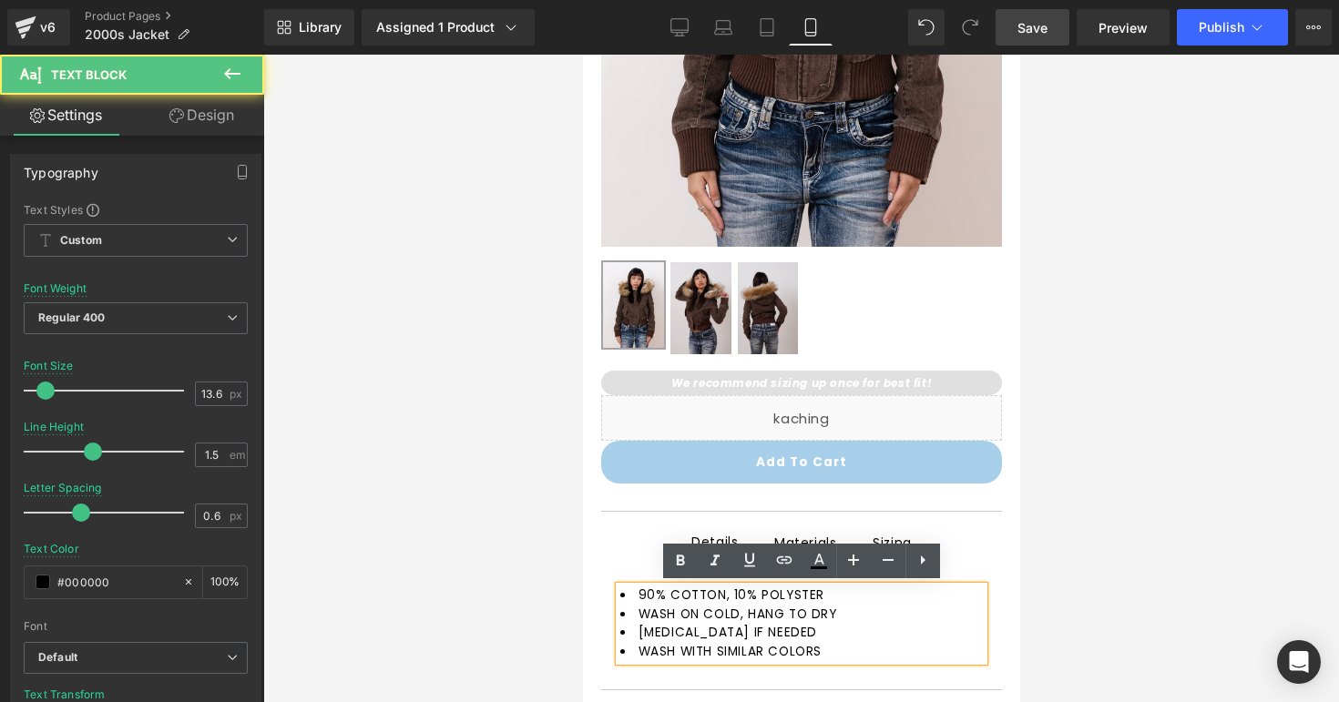
click at [856, 609] on li "WASH ON COLD, HANG TO DRY" at bounding box center [800, 615] width 363 height 18
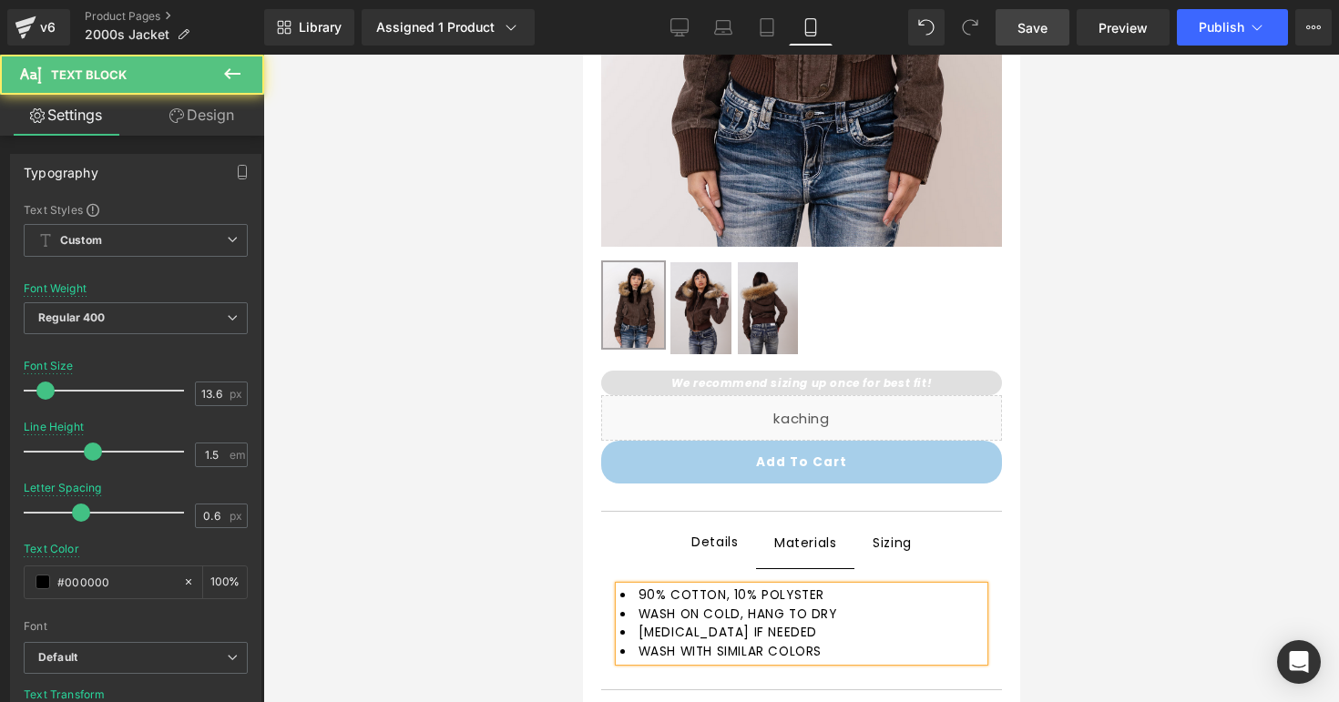
click at [740, 615] on span "WASH ON COLD, HANG TO DRY" at bounding box center [737, 614] width 199 height 17
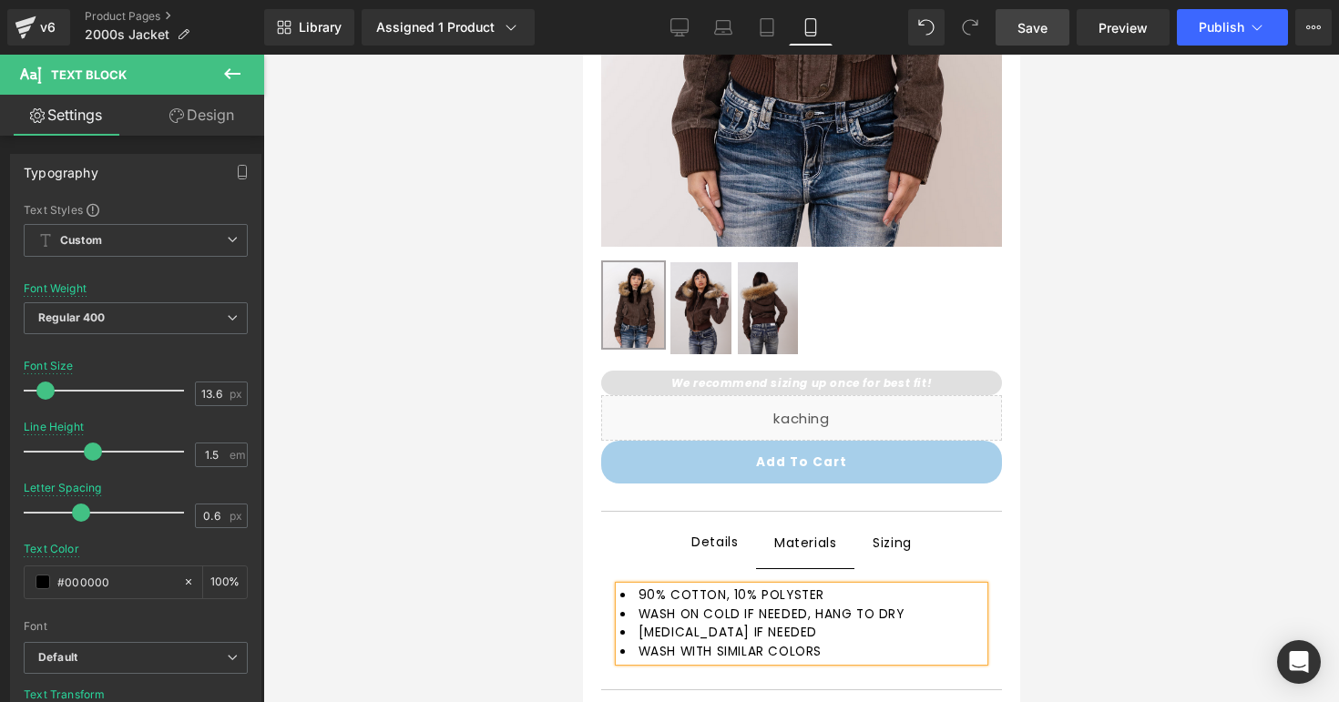
click at [921, 639] on li "[MEDICAL_DATA] IF NEEDED" at bounding box center [800, 633] width 363 height 18
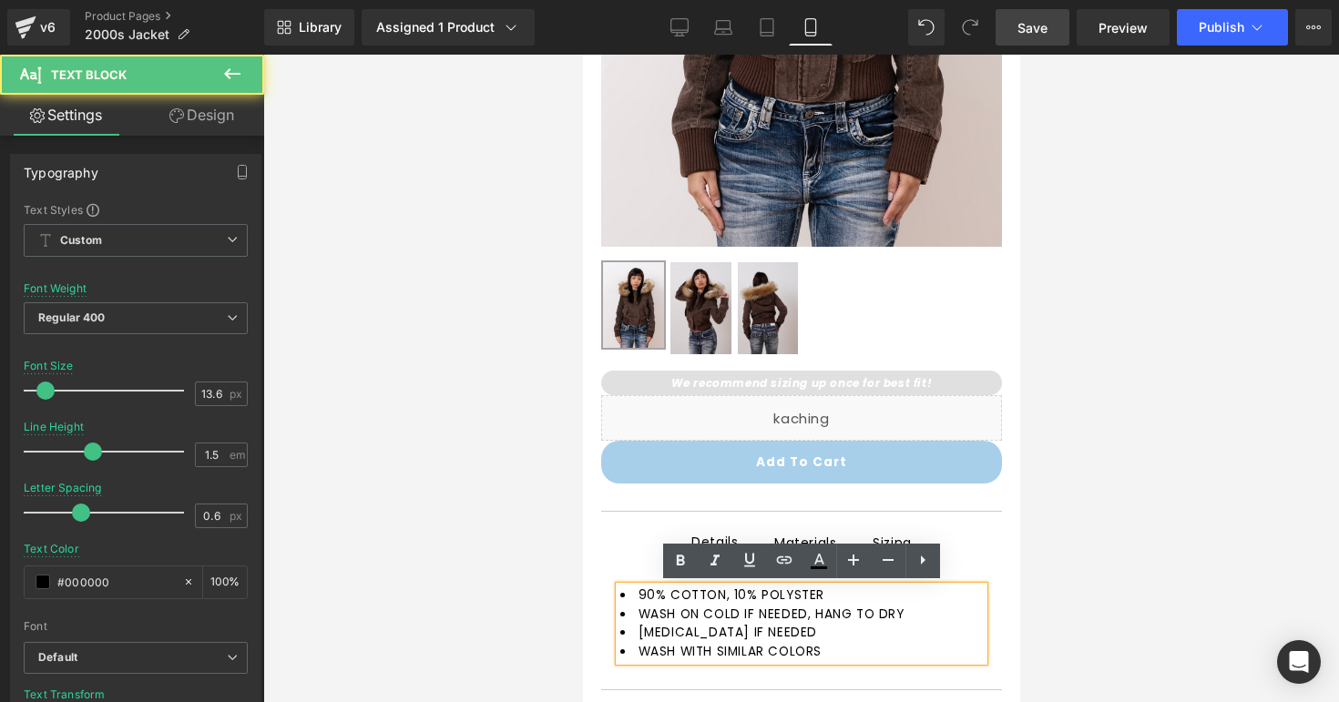
click at [933, 646] on li "WASH WITH SIMILAR COLORS" at bounding box center [800, 652] width 363 height 18
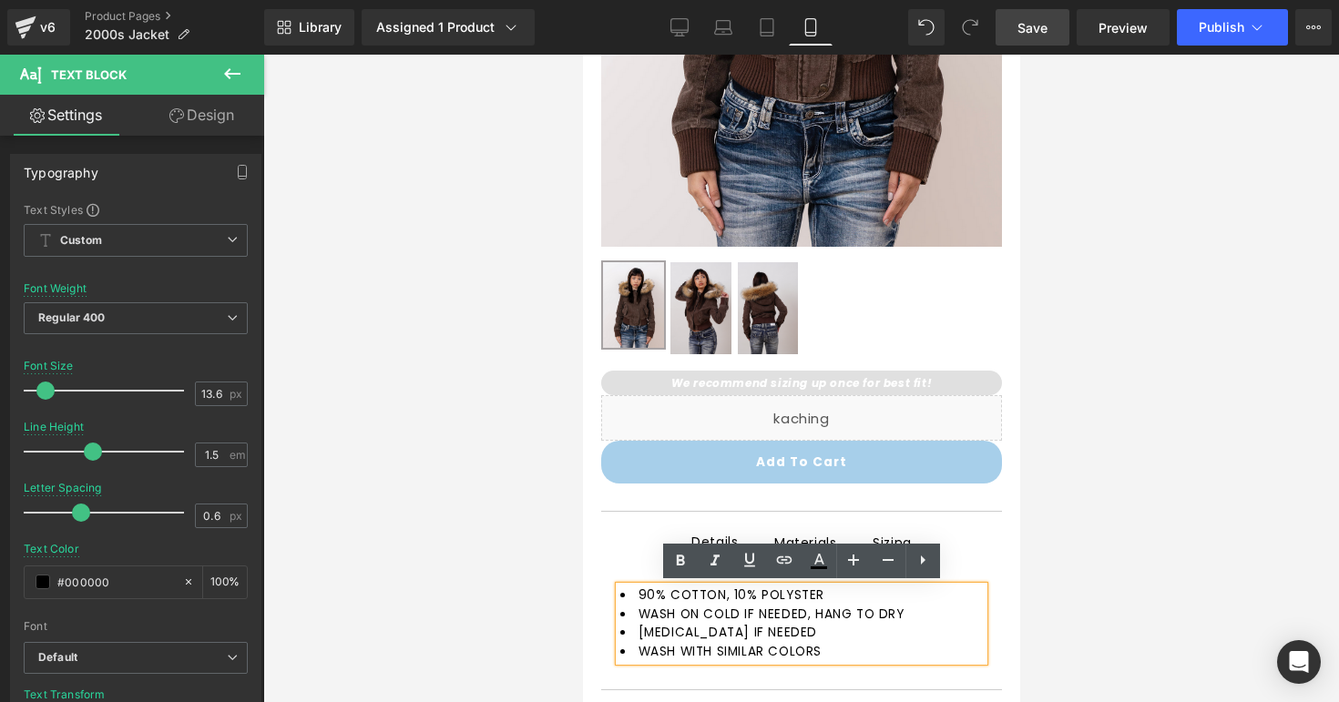
click at [1125, 613] on div at bounding box center [801, 379] width 1076 height 648
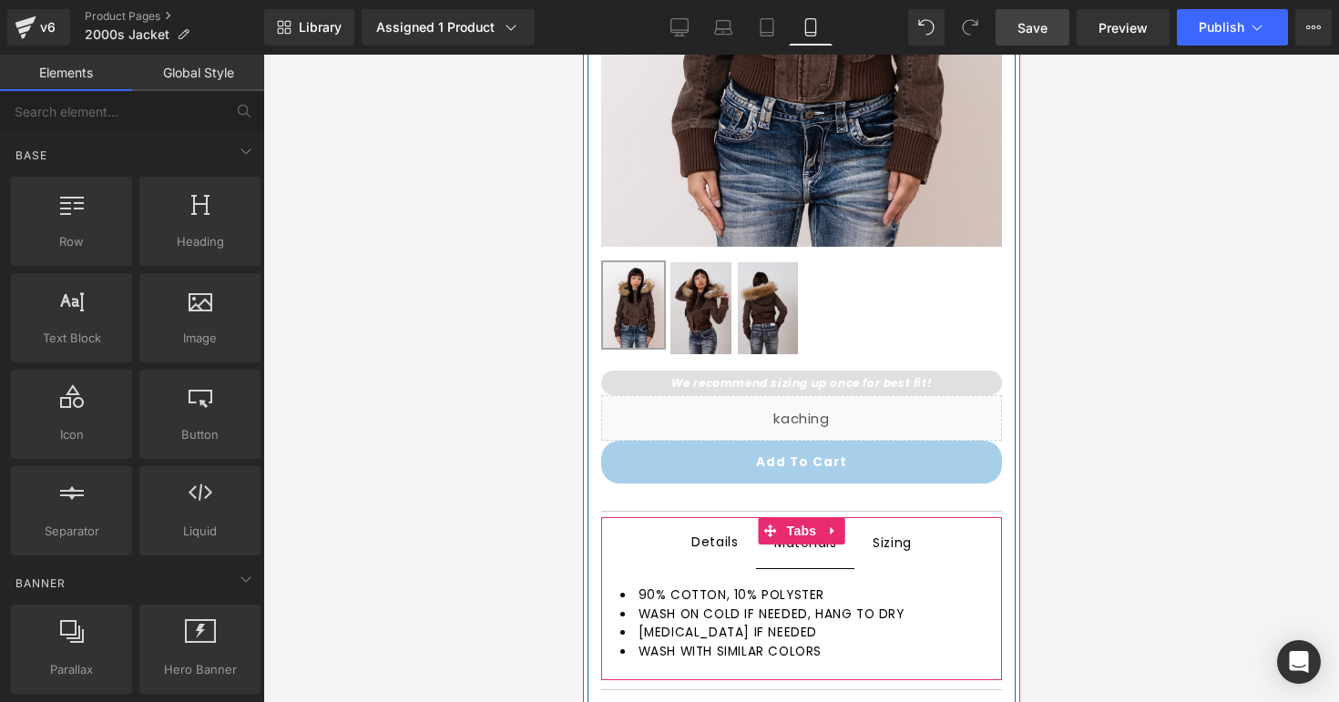
click at [901, 561] on span "Sizing Text Block" at bounding box center [891, 543] width 76 height 50
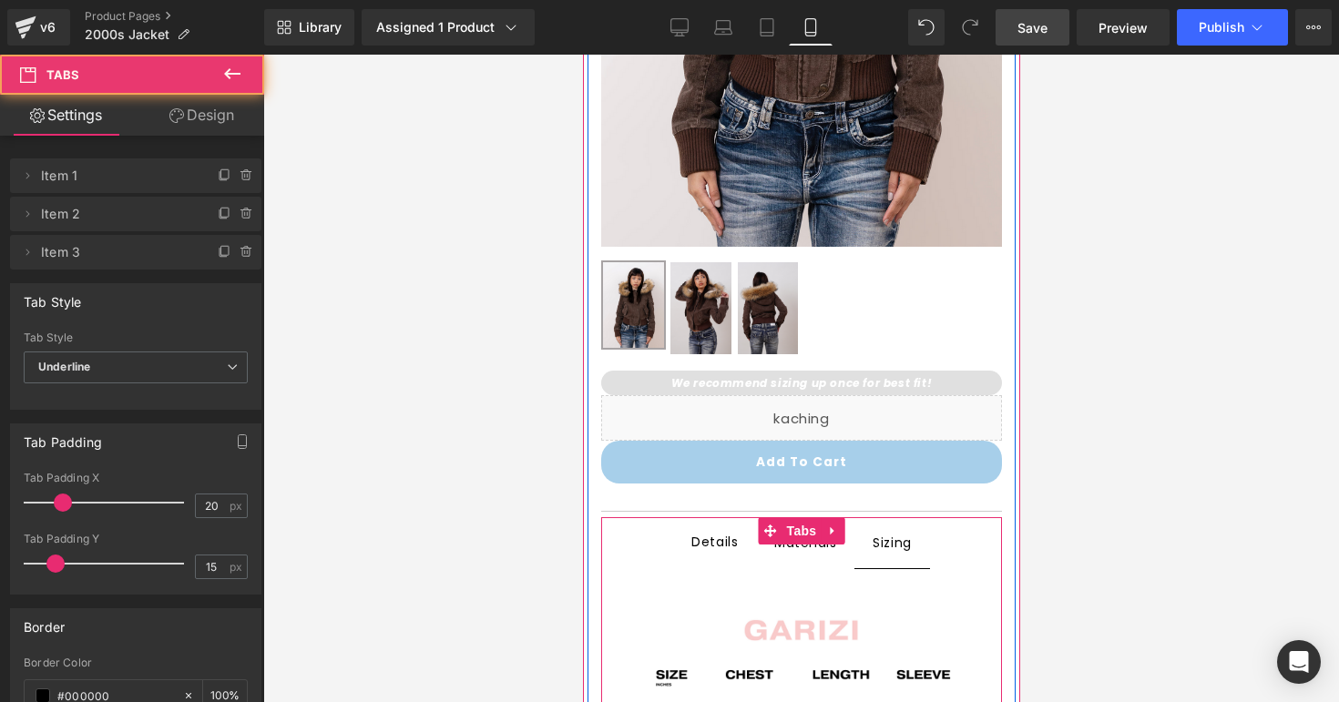
click at [732, 558] on span "Details Text Block" at bounding box center [713, 542] width 83 height 51
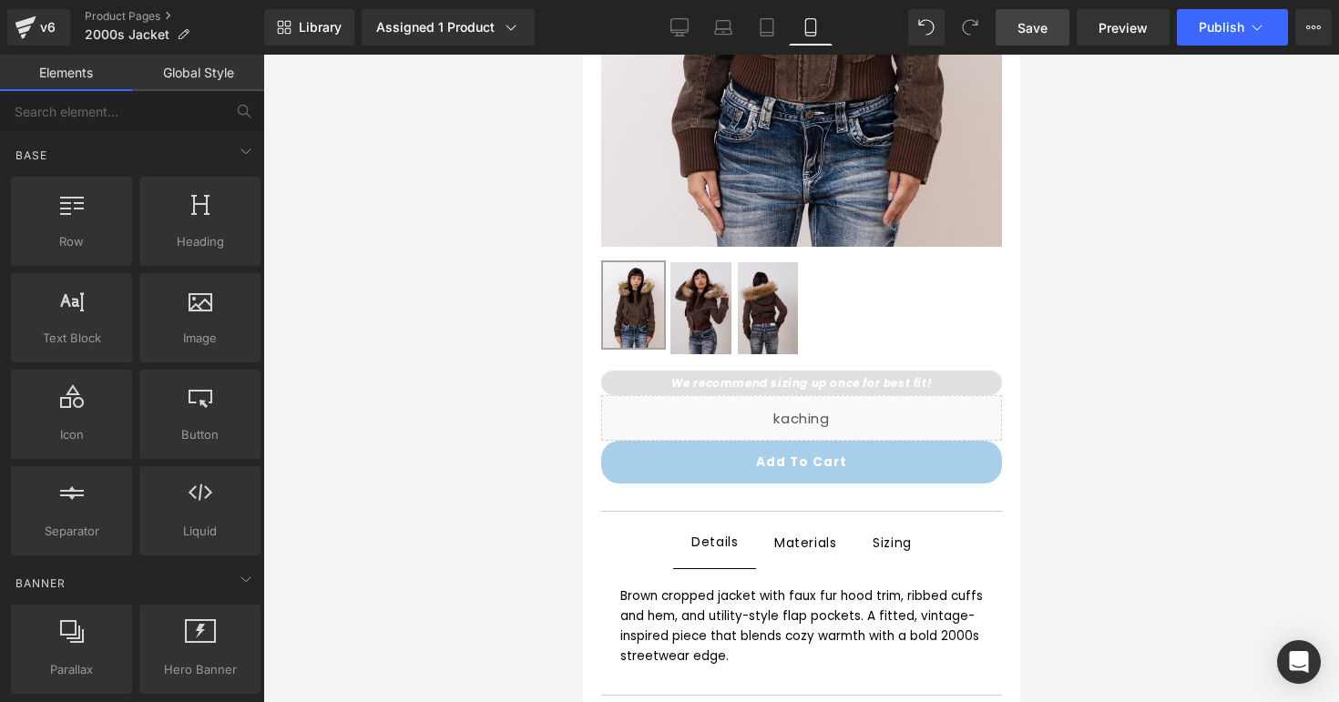
click at [1079, 478] on div at bounding box center [801, 379] width 1076 height 648
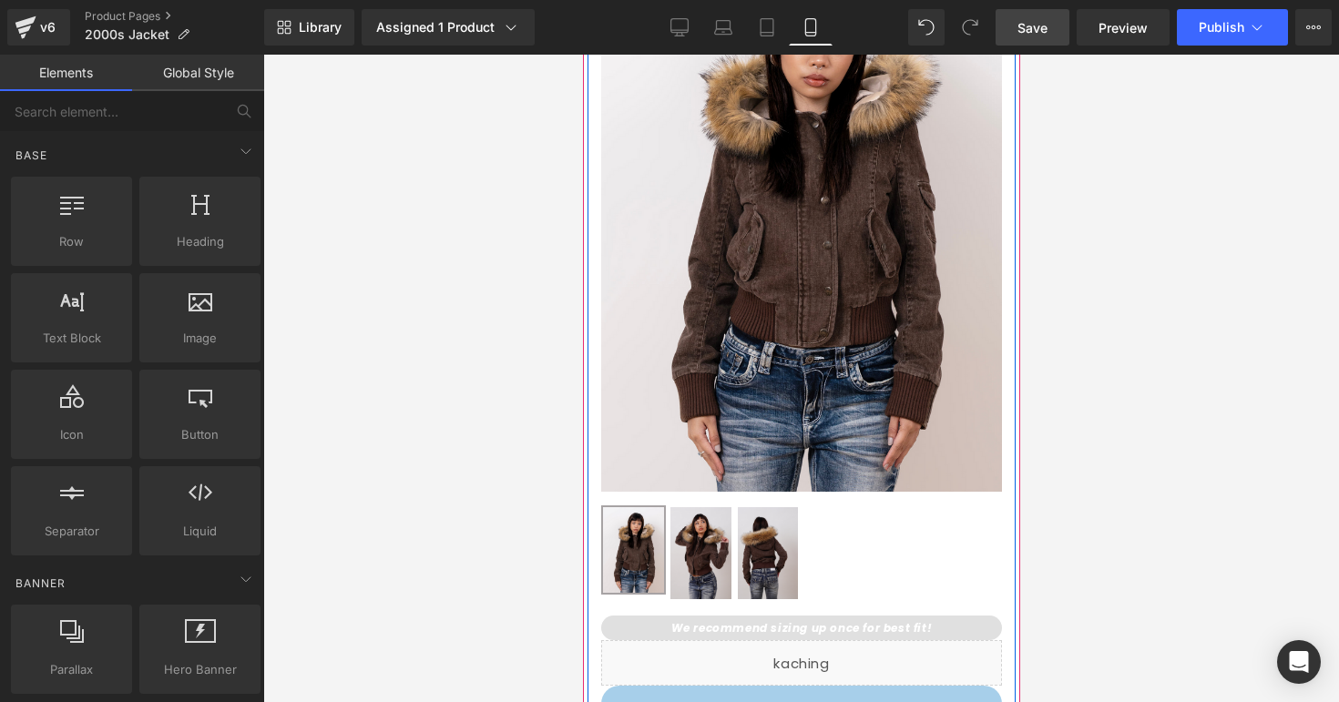
scroll to position [0, 0]
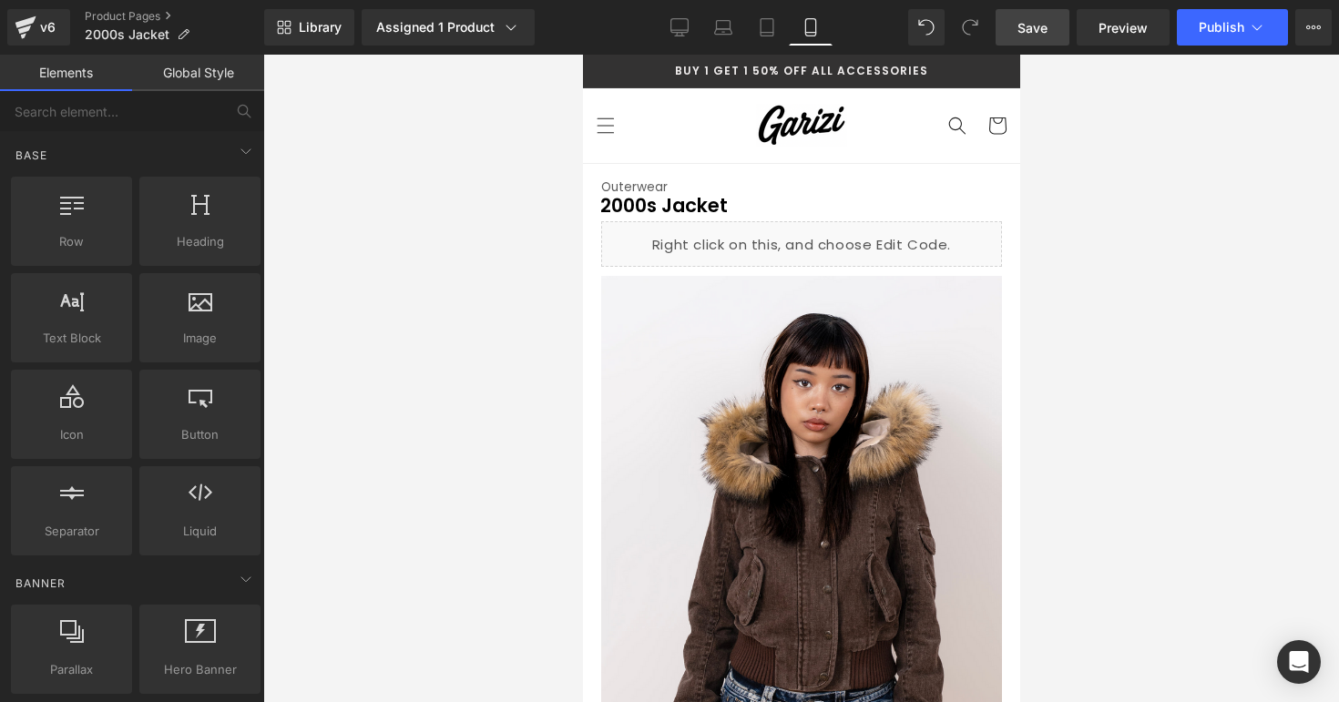
click at [1063, 35] on link "Save" at bounding box center [1032, 27] width 74 height 36
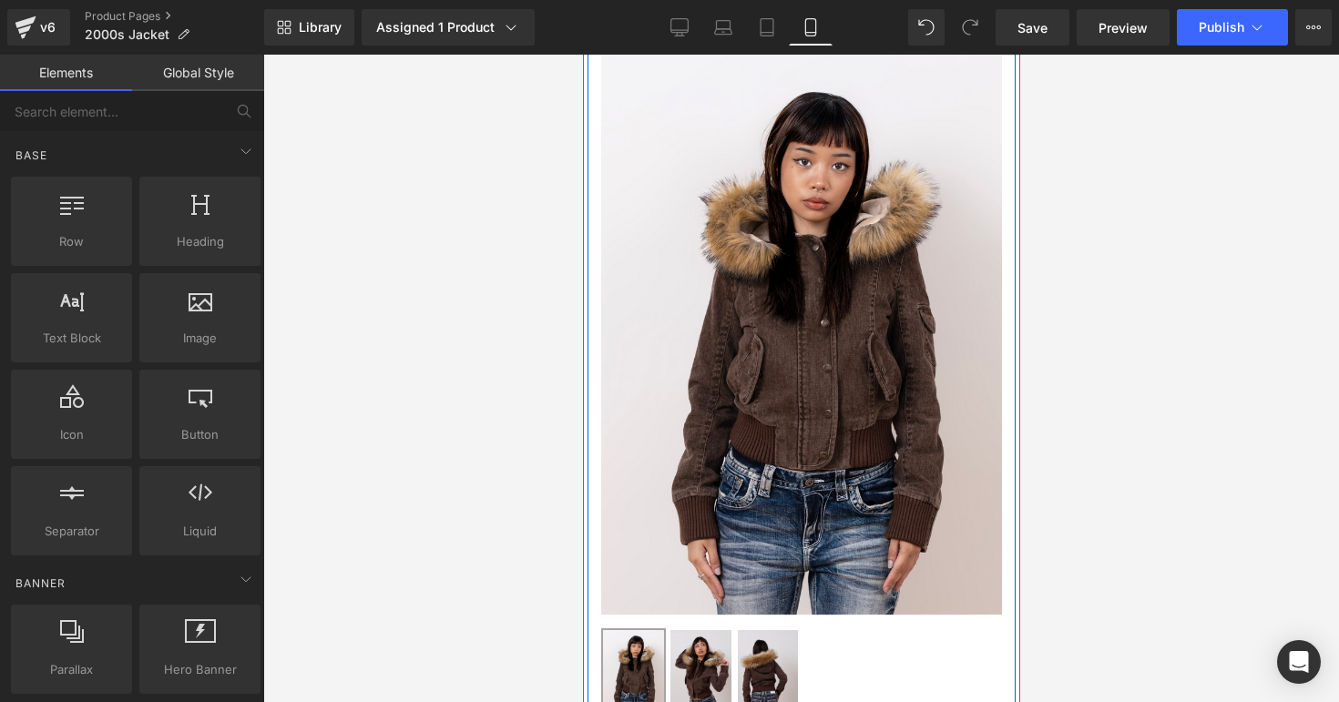
scroll to position [8, 0]
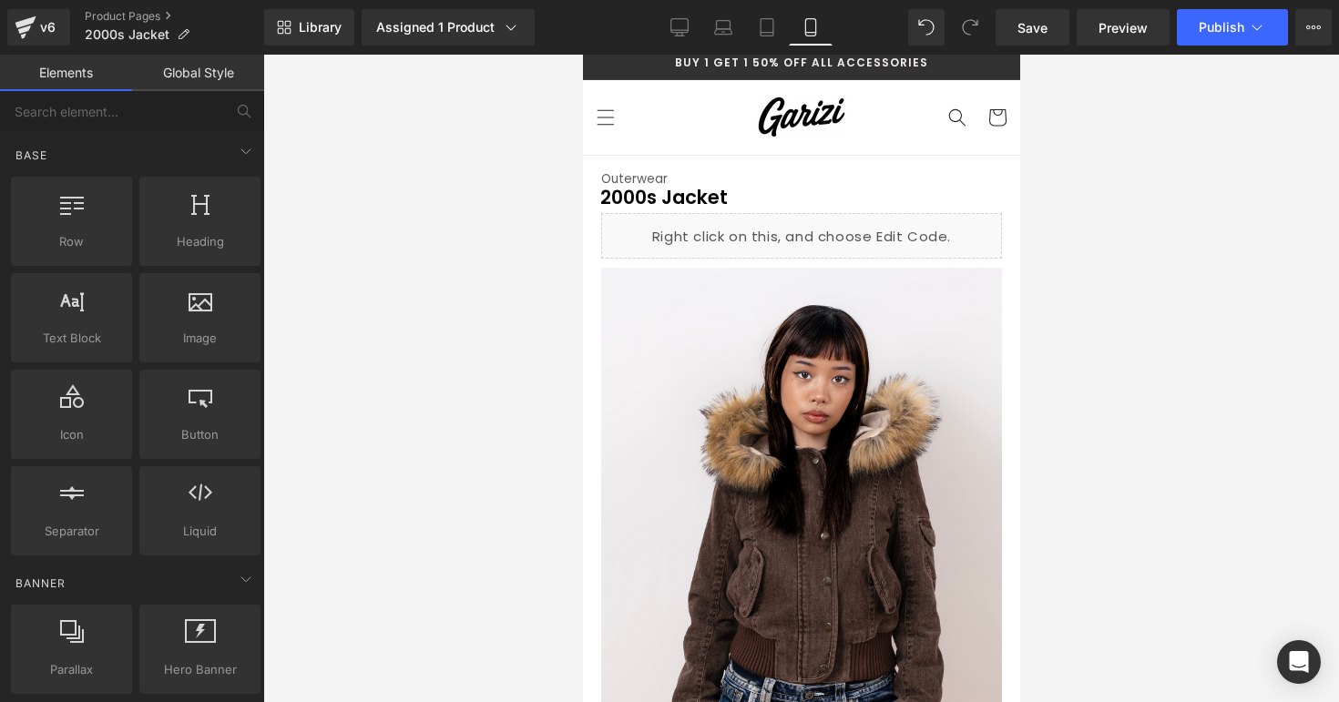
click at [1156, 229] on div at bounding box center [801, 379] width 1076 height 648
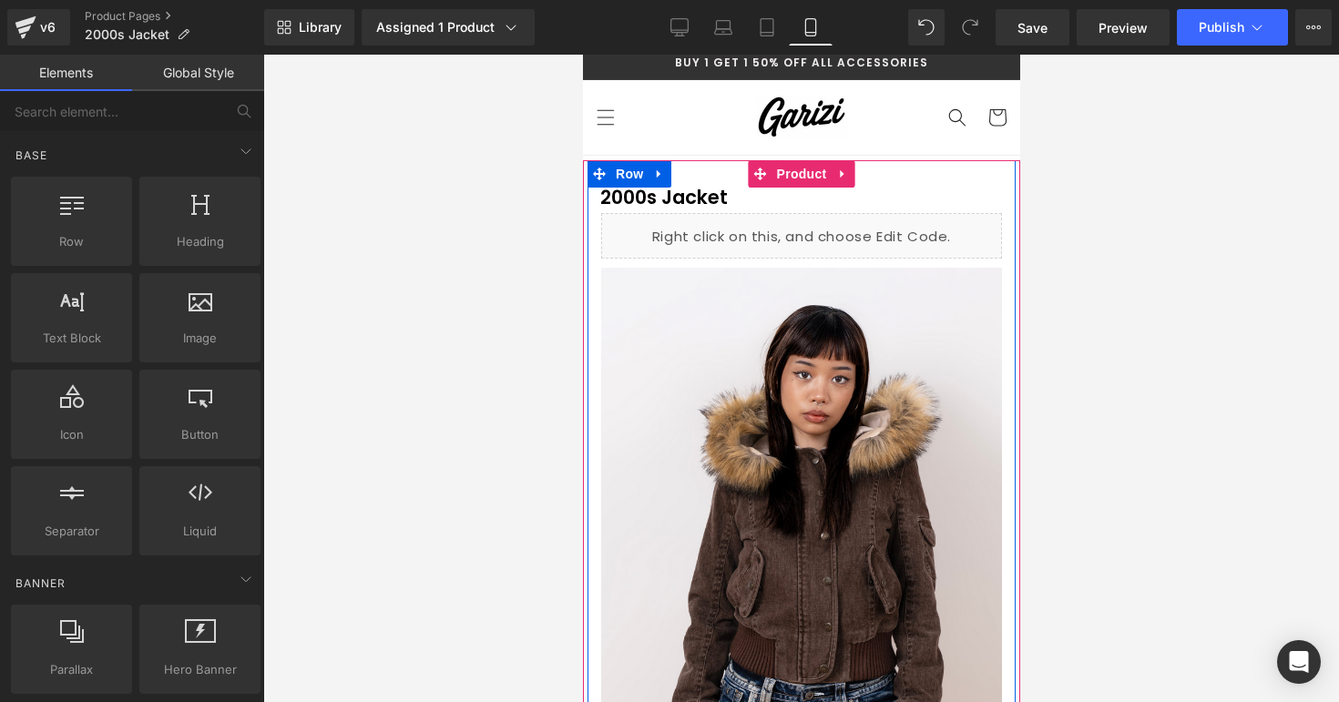
scroll to position [0, 0]
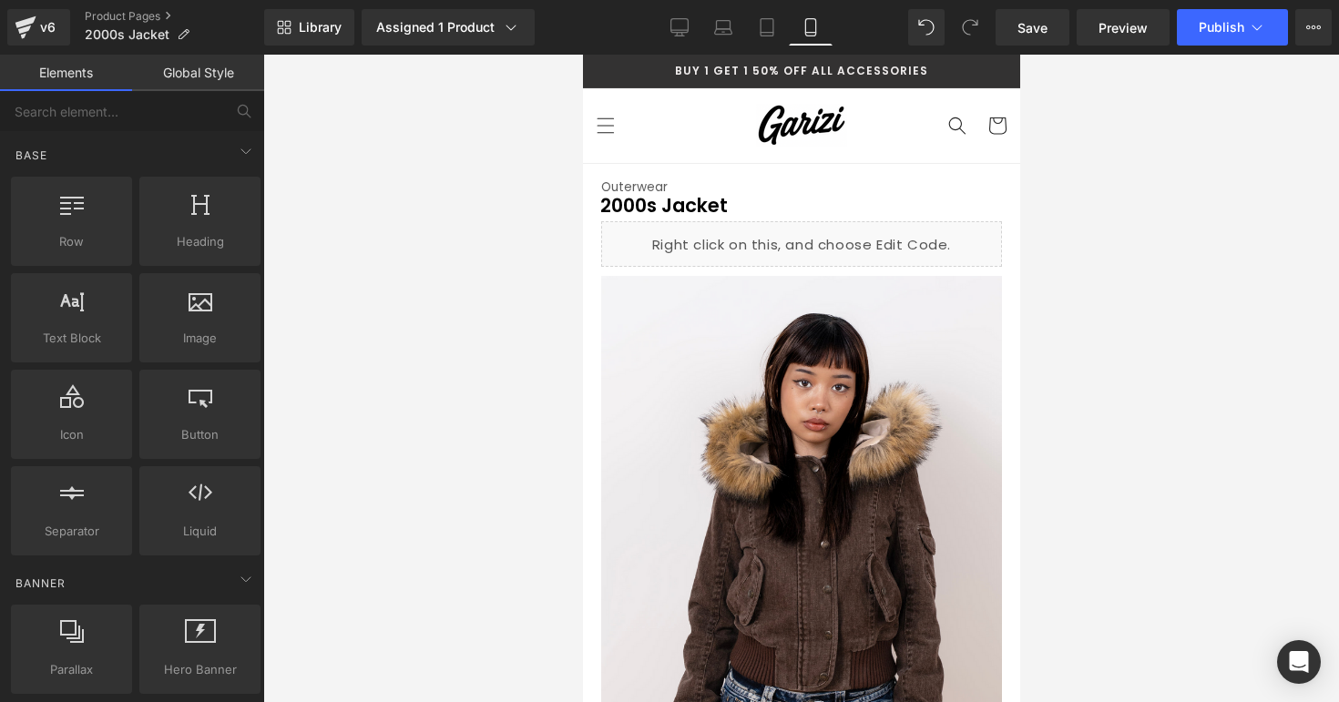
click at [1124, 273] on div at bounding box center [801, 379] width 1076 height 648
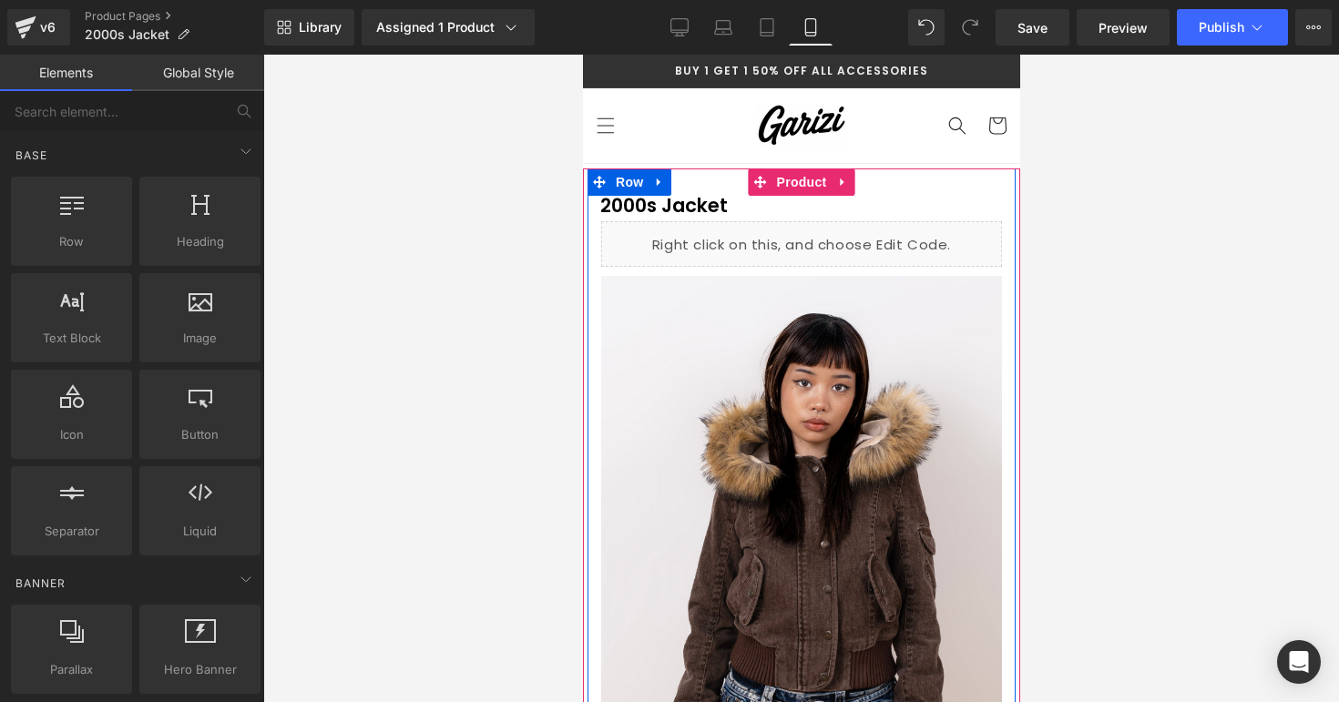
click at [1157, 149] on div at bounding box center [801, 379] width 1076 height 648
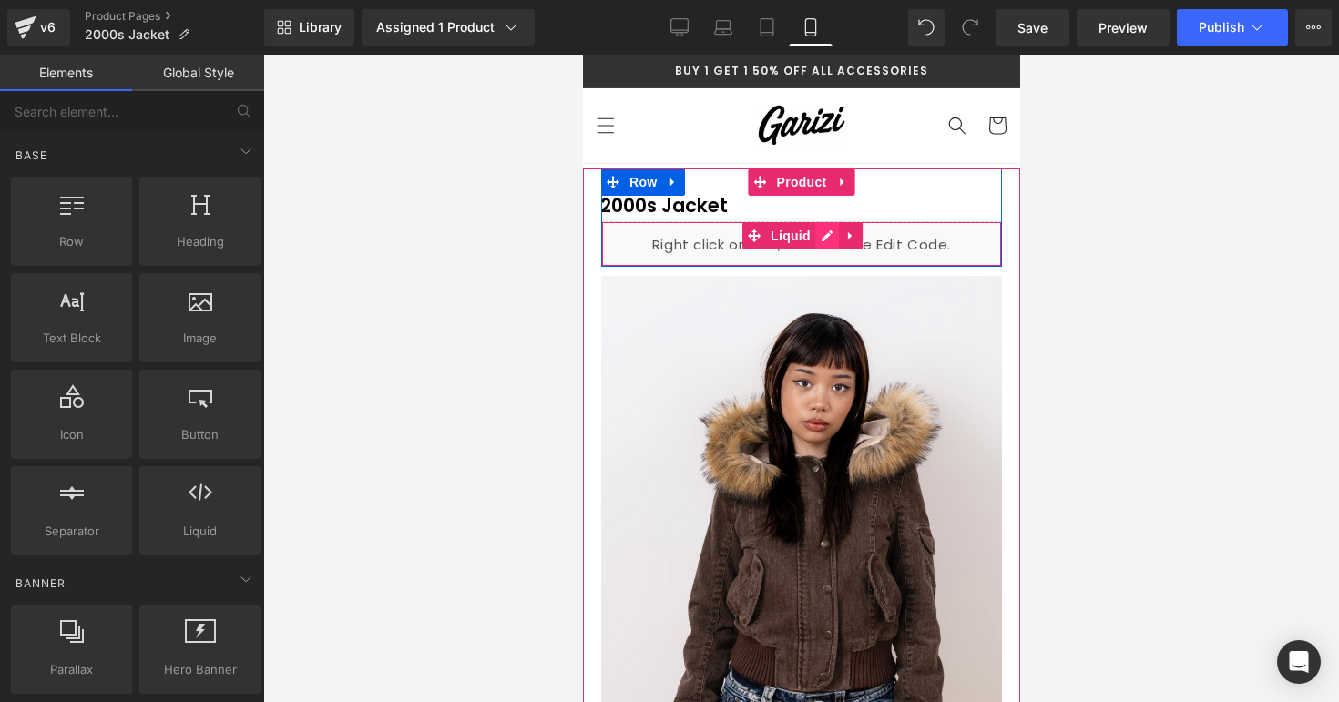
click at [831, 235] on div "Liquid" at bounding box center [800, 244] width 401 height 46
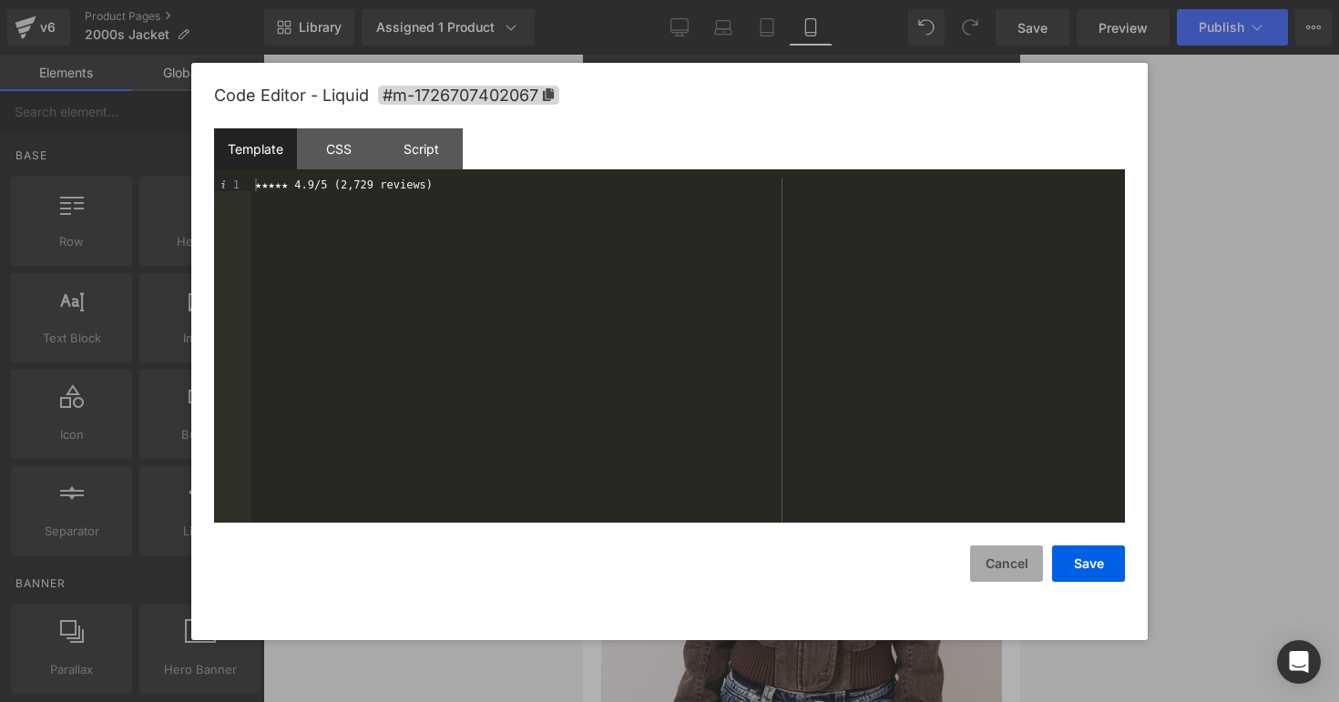
click at [1020, 549] on button "Cancel" at bounding box center [1006, 564] width 73 height 36
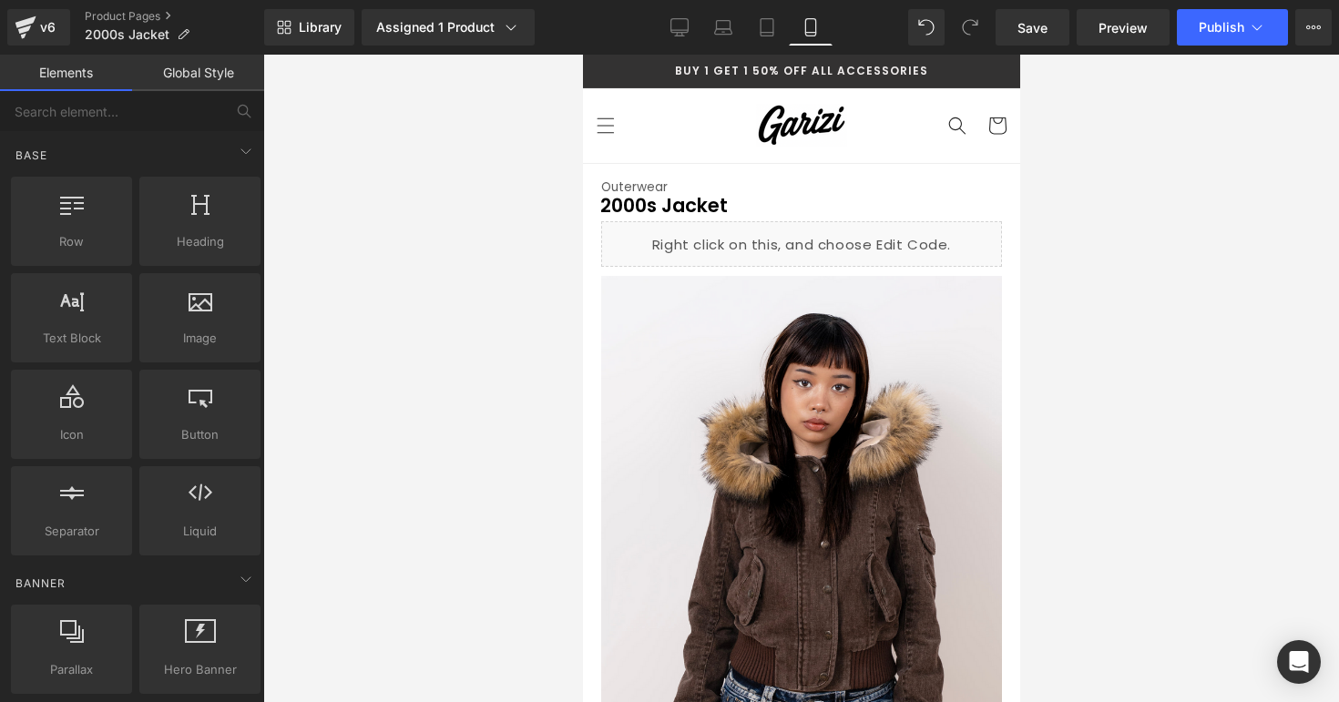
click at [1135, 394] on div at bounding box center [801, 379] width 1076 height 648
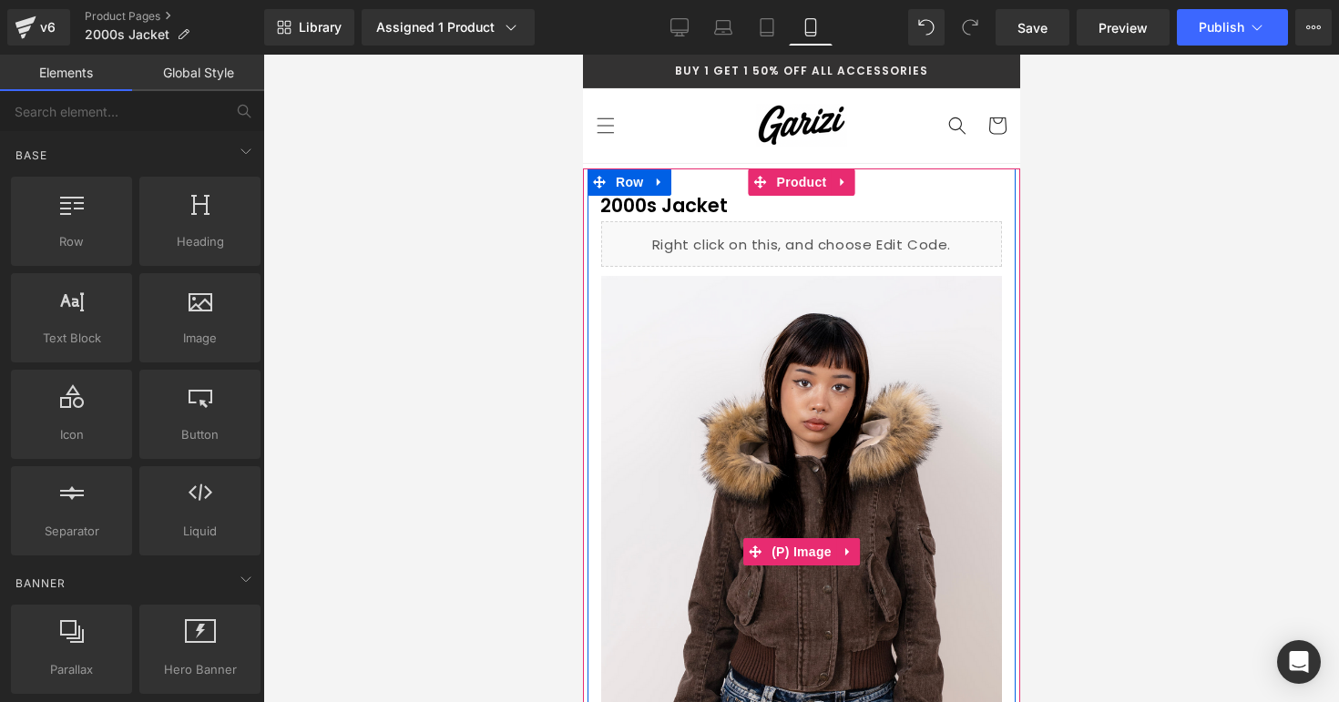
click at [1094, 297] on div at bounding box center [801, 379] width 1076 height 648
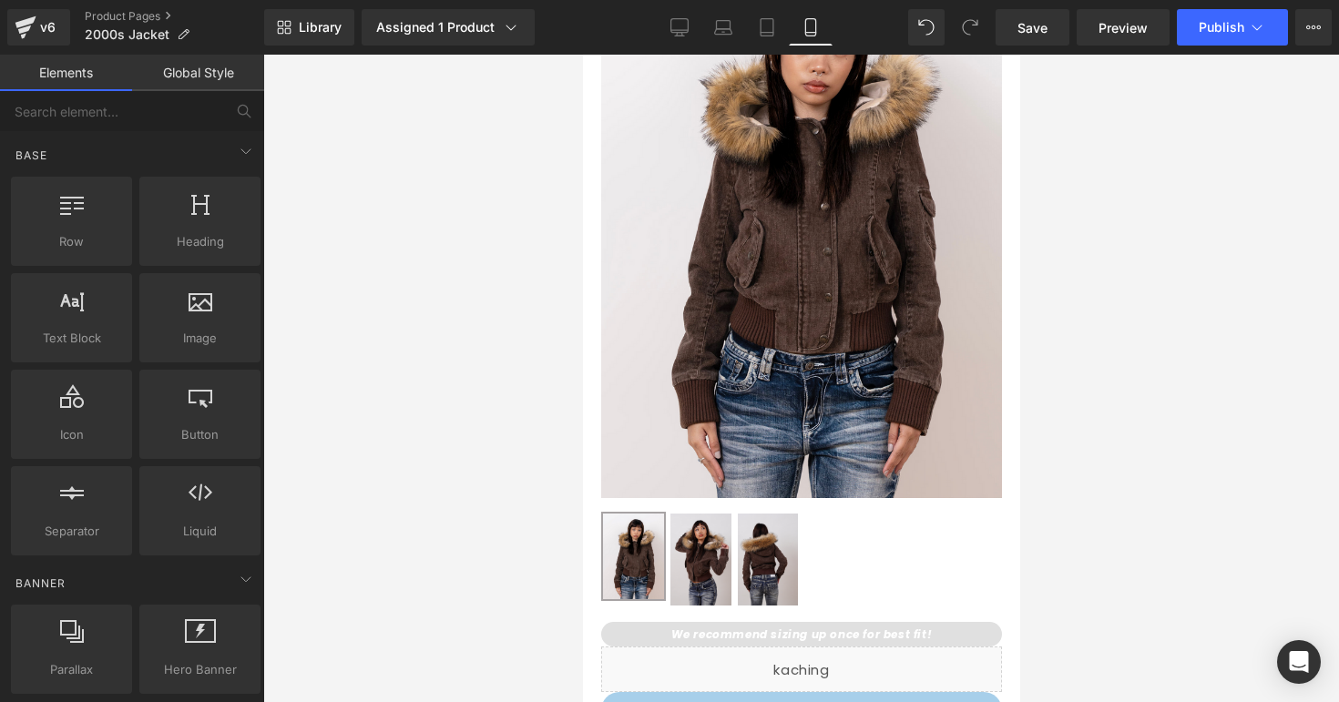
scroll to position [324, 0]
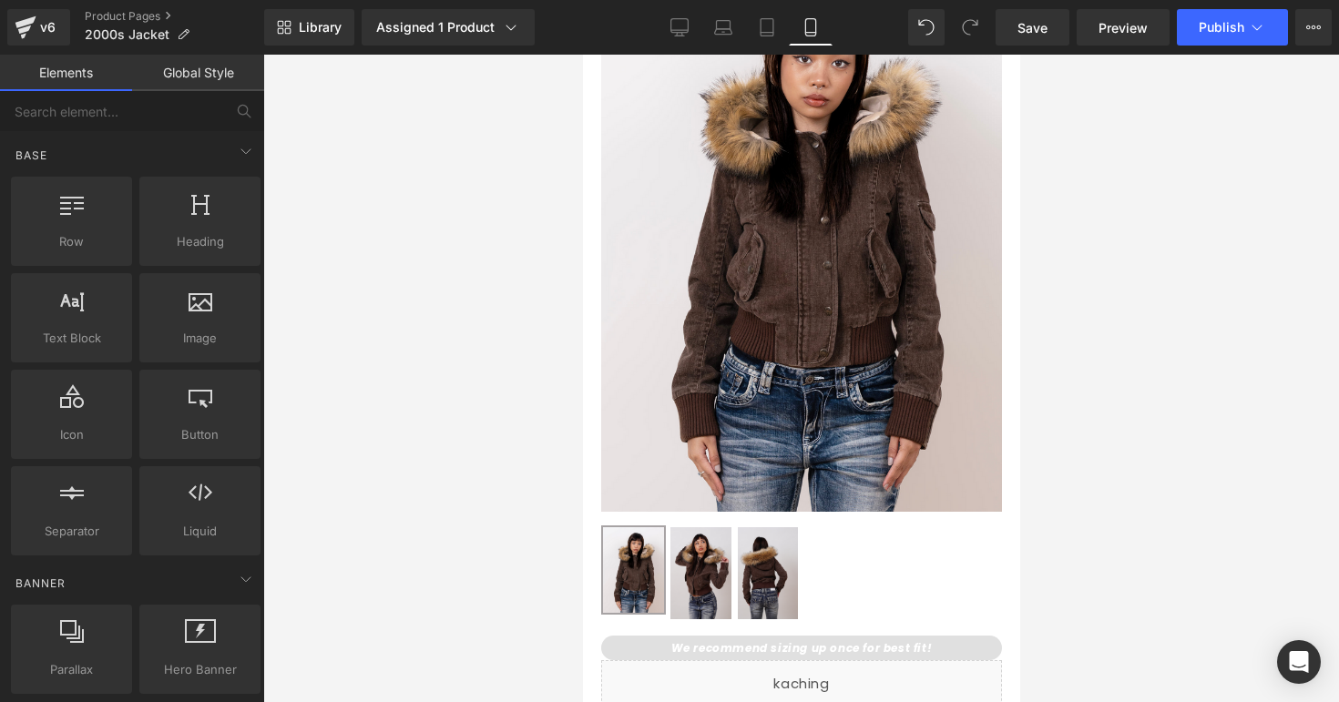
click at [1098, 204] on div at bounding box center [801, 379] width 1076 height 648
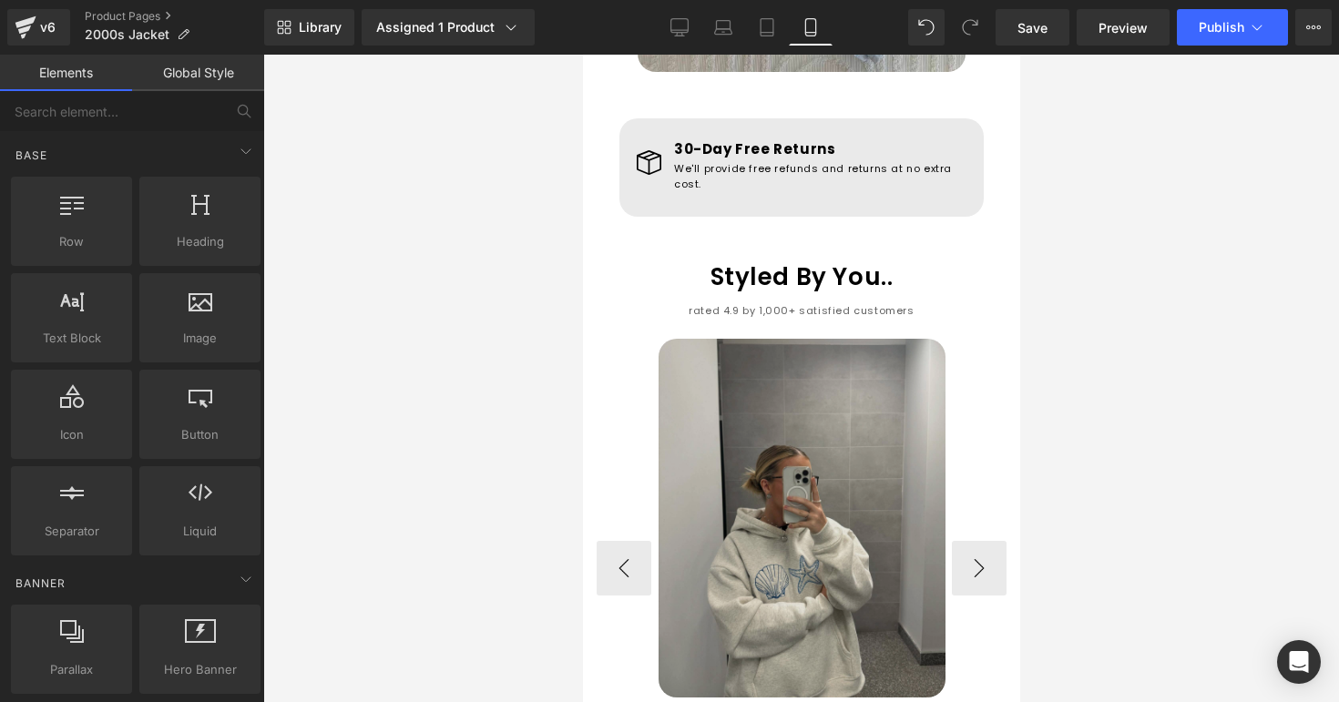
scroll to position [1822, 0]
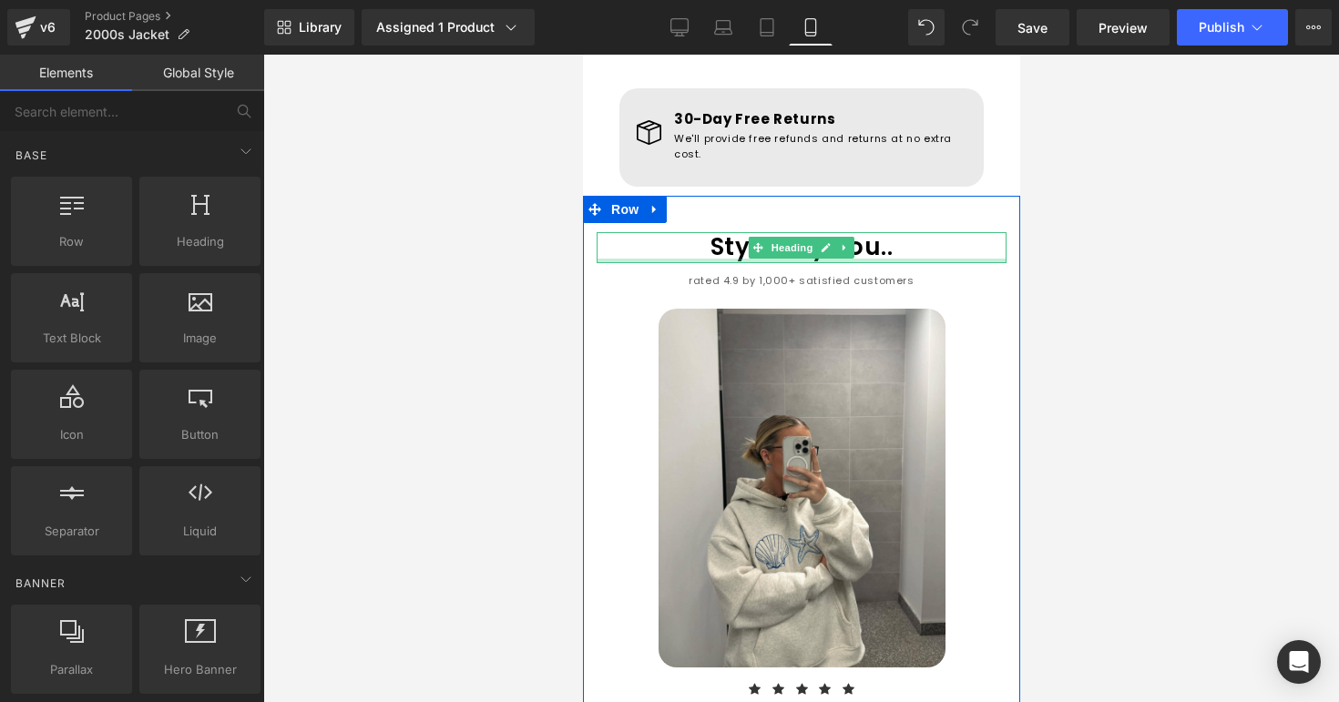
click at [709, 232] on h1 "Styled By You.." at bounding box center [801, 247] width 410 height 31
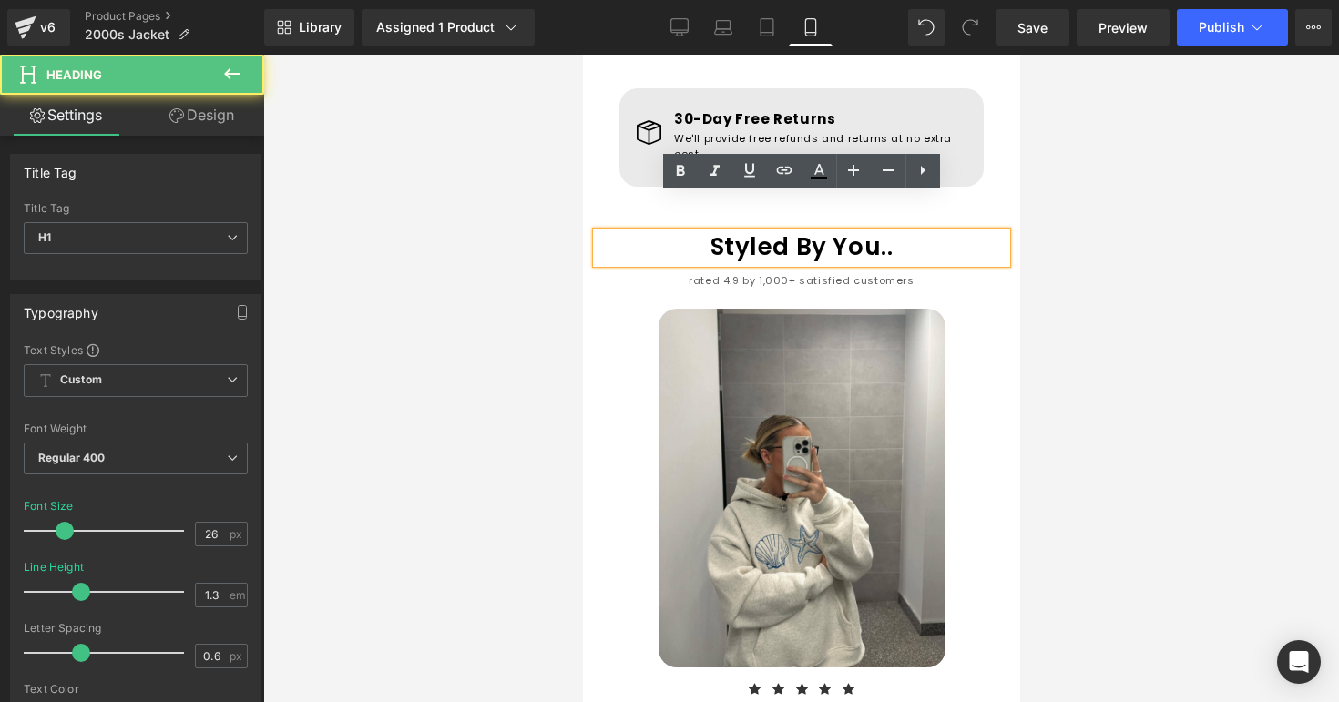
click at [710, 232] on h1 "Styled By You.." at bounding box center [801, 247] width 410 height 31
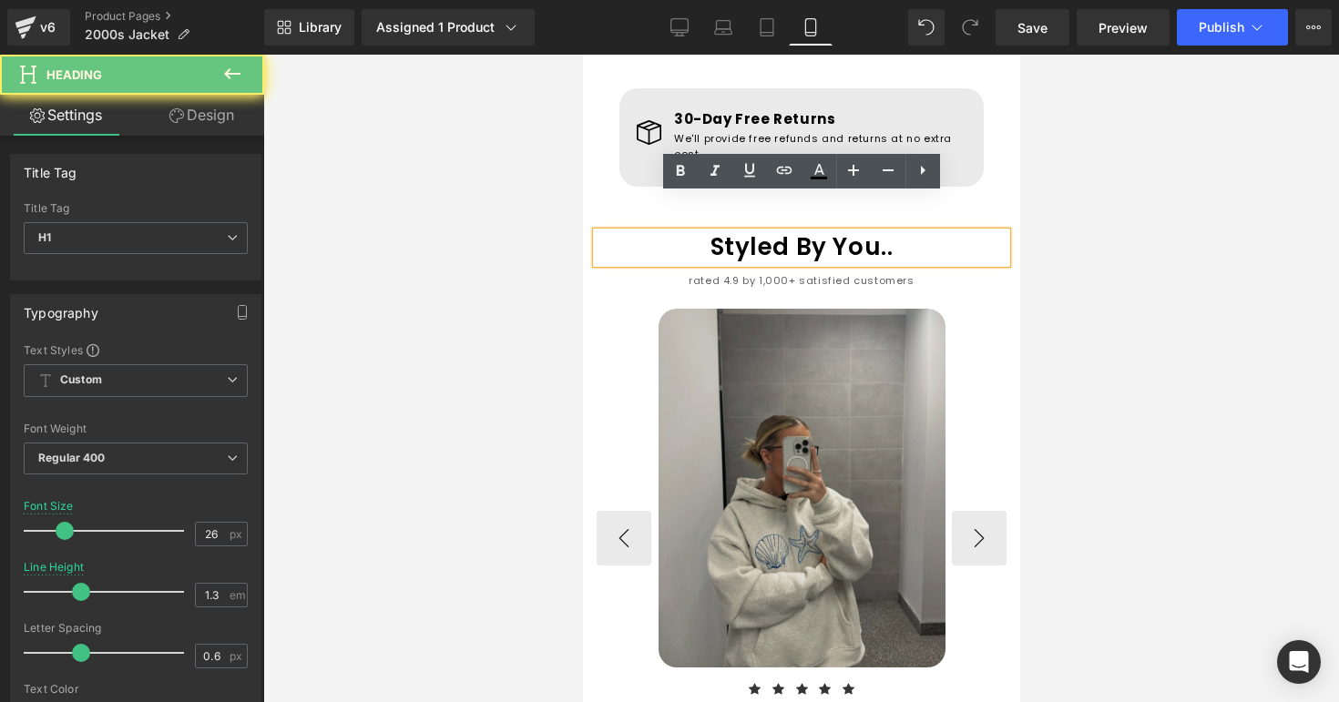
click at [772, 405] on img at bounding box center [801, 488] width 287 height 359
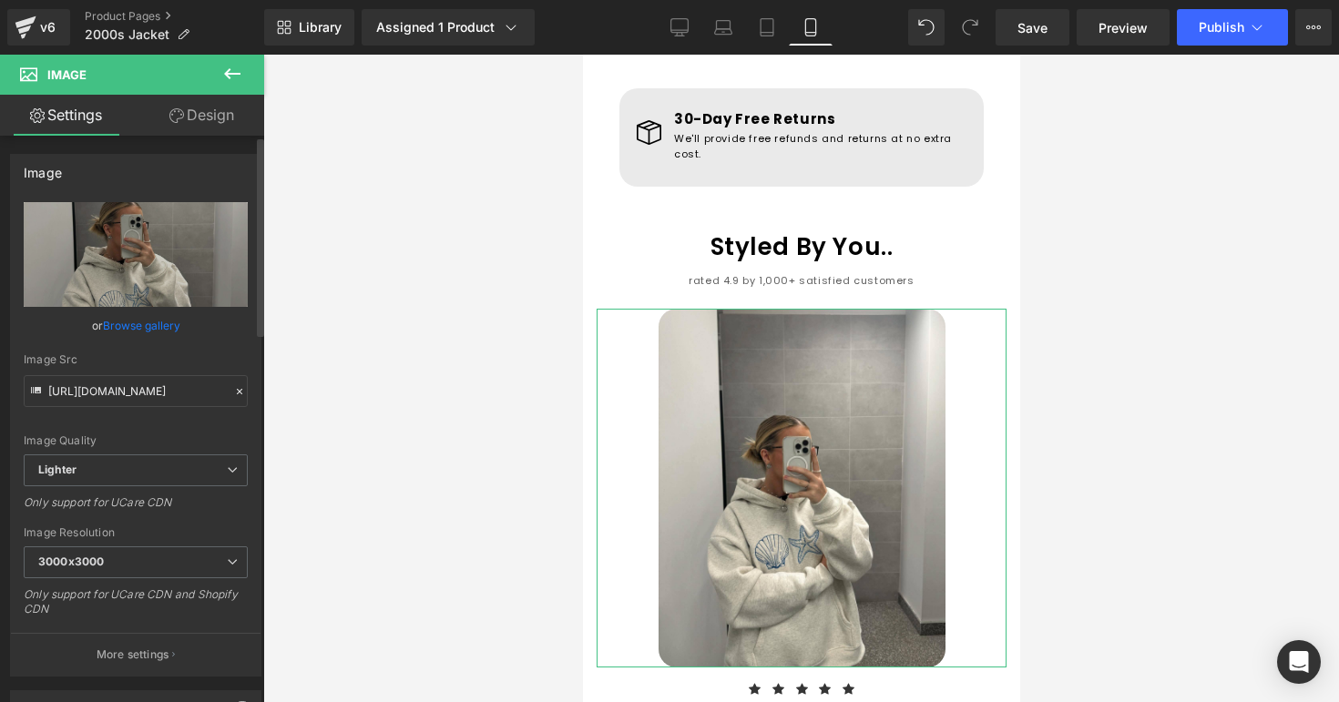
click at [138, 341] on link "Browse gallery" at bounding box center [141, 326] width 77 height 32
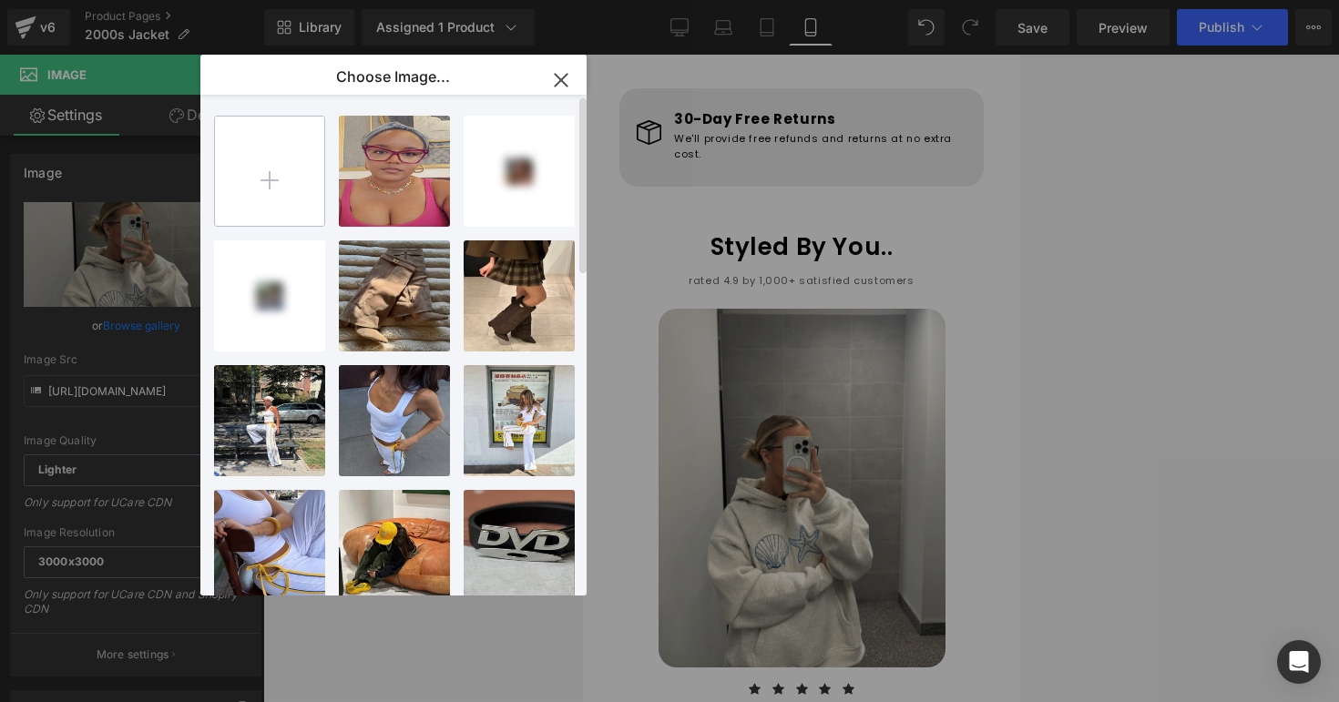
click at [268, 198] on input "file" at bounding box center [269, 171] width 109 height 109
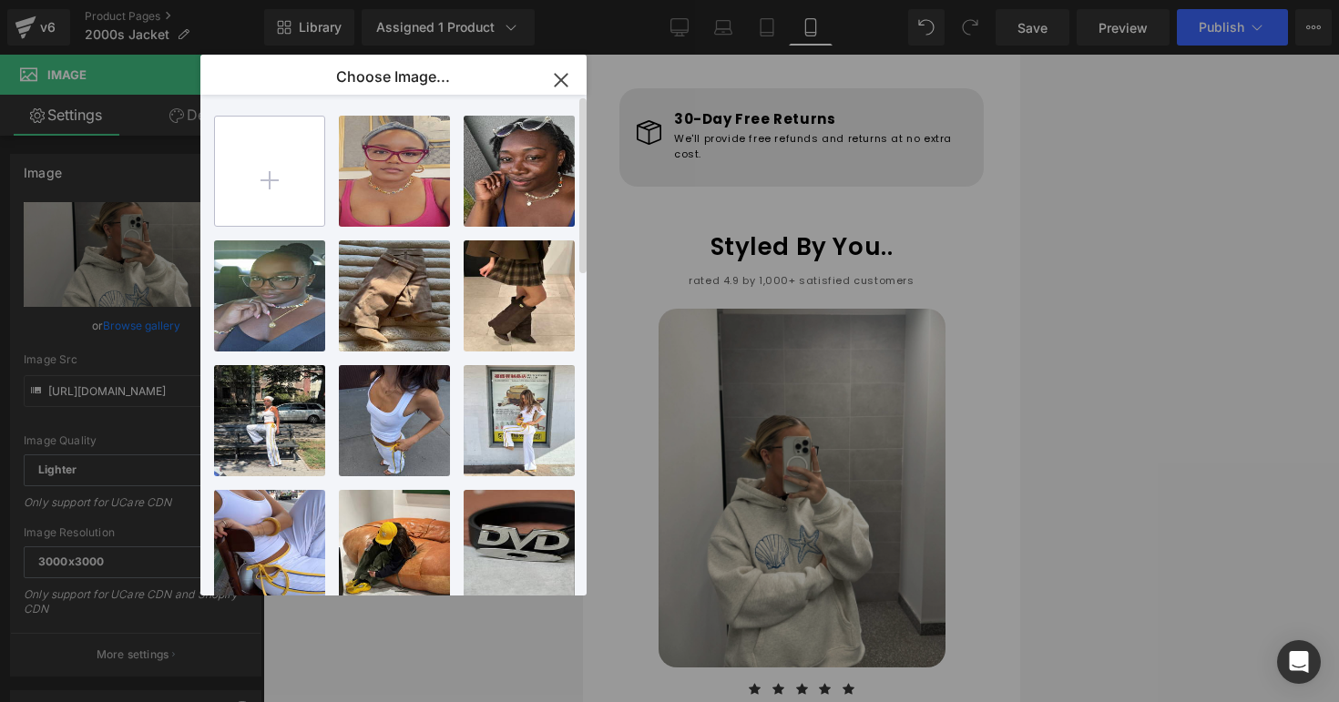
type input "C:\fakepath\2000sjacketrev.png"
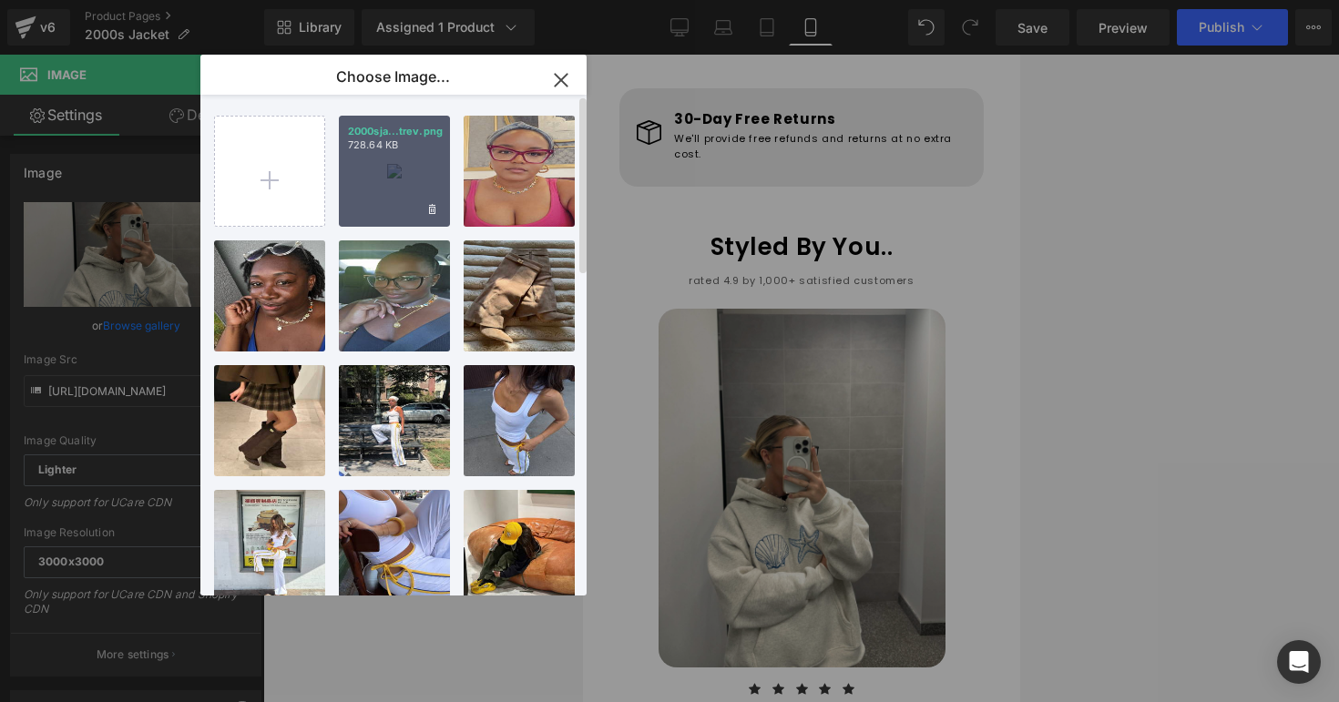
click at [383, 209] on div "2000sja...trev.png 728.64 KB" at bounding box center [394, 171] width 111 height 111
type input "https://ucarecdn.com/af614d23-ca58-4e14-b5b7-e3e671108c6f/-/format/auto/-/previ…"
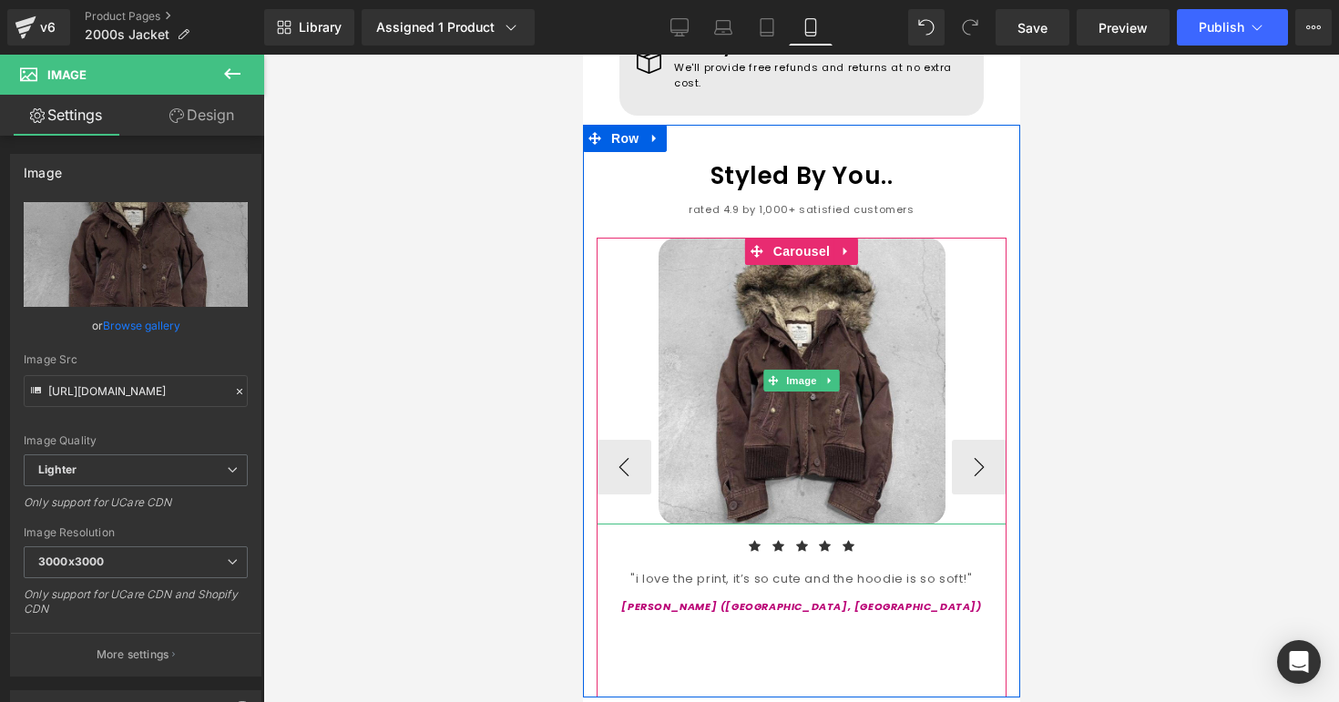
scroll to position [1900, 0]
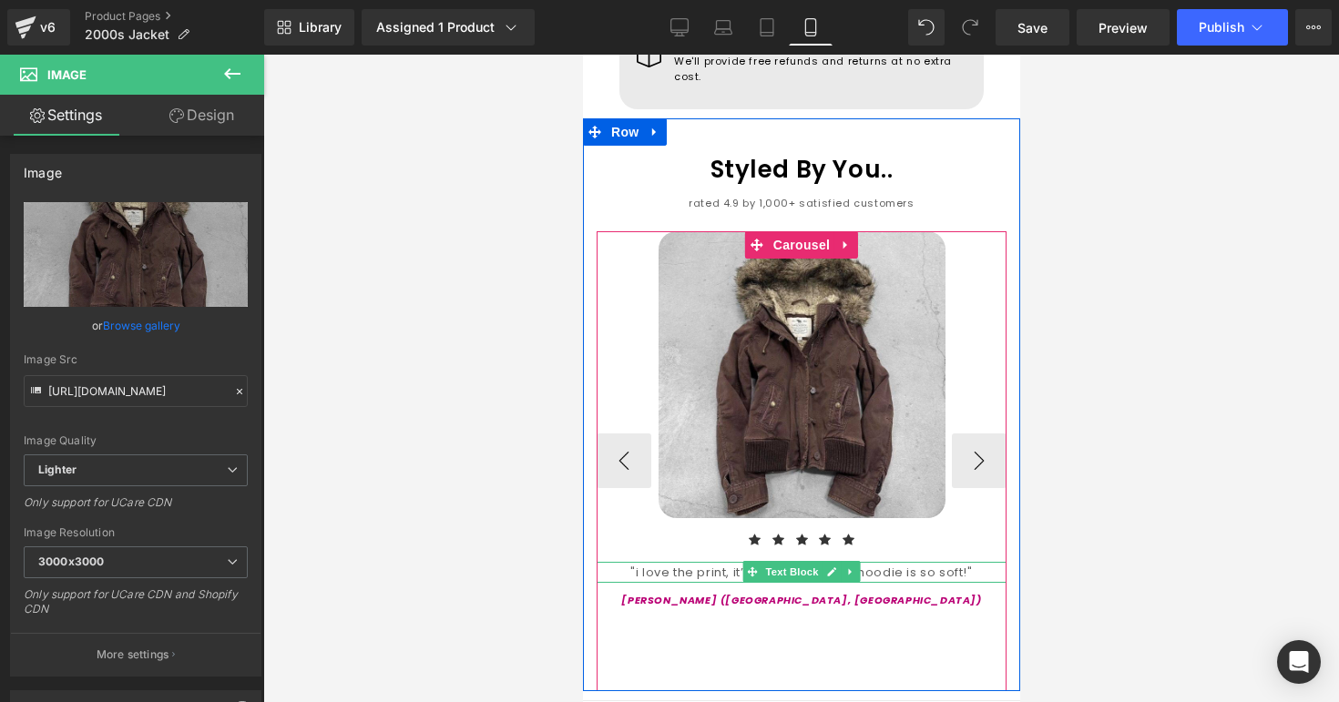
click at [736, 562] on div ""i love the print, it’s so cute and the hoodie is so soft!"" at bounding box center [801, 572] width 410 height 21
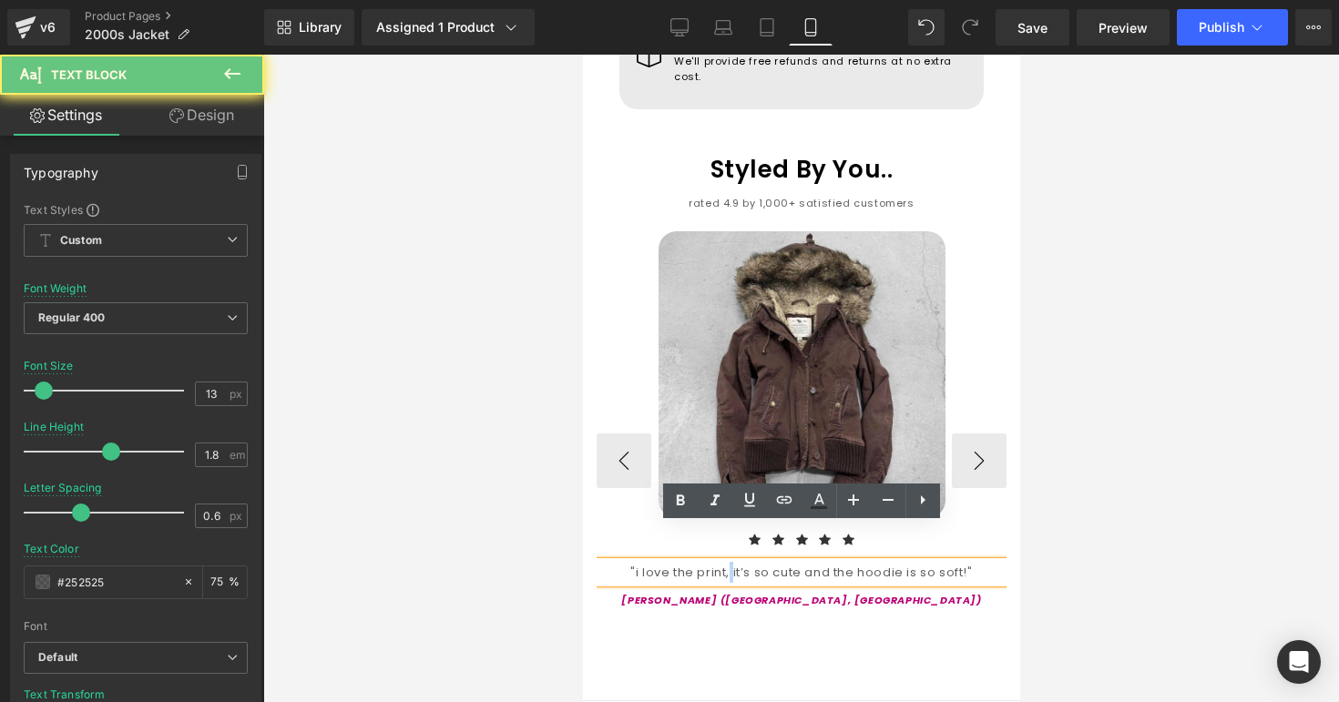
click at [736, 562] on div ""i love the print, it’s so cute and the hoodie is so soft!"" at bounding box center [801, 572] width 410 height 21
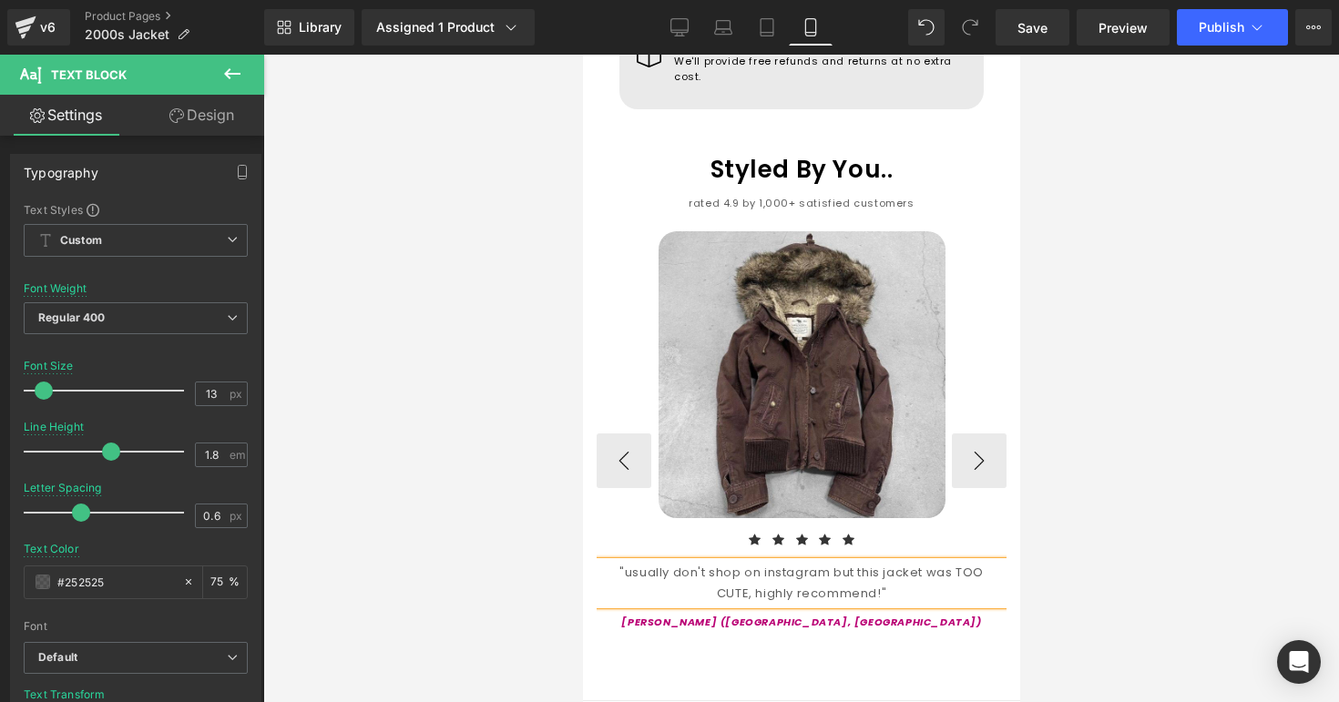
click at [954, 614] on div "Image Icon Icon Icon Icon Icon Icon List Hoz "usually don't shop on instagram b…" at bounding box center [1010, 461] width 829 height 460
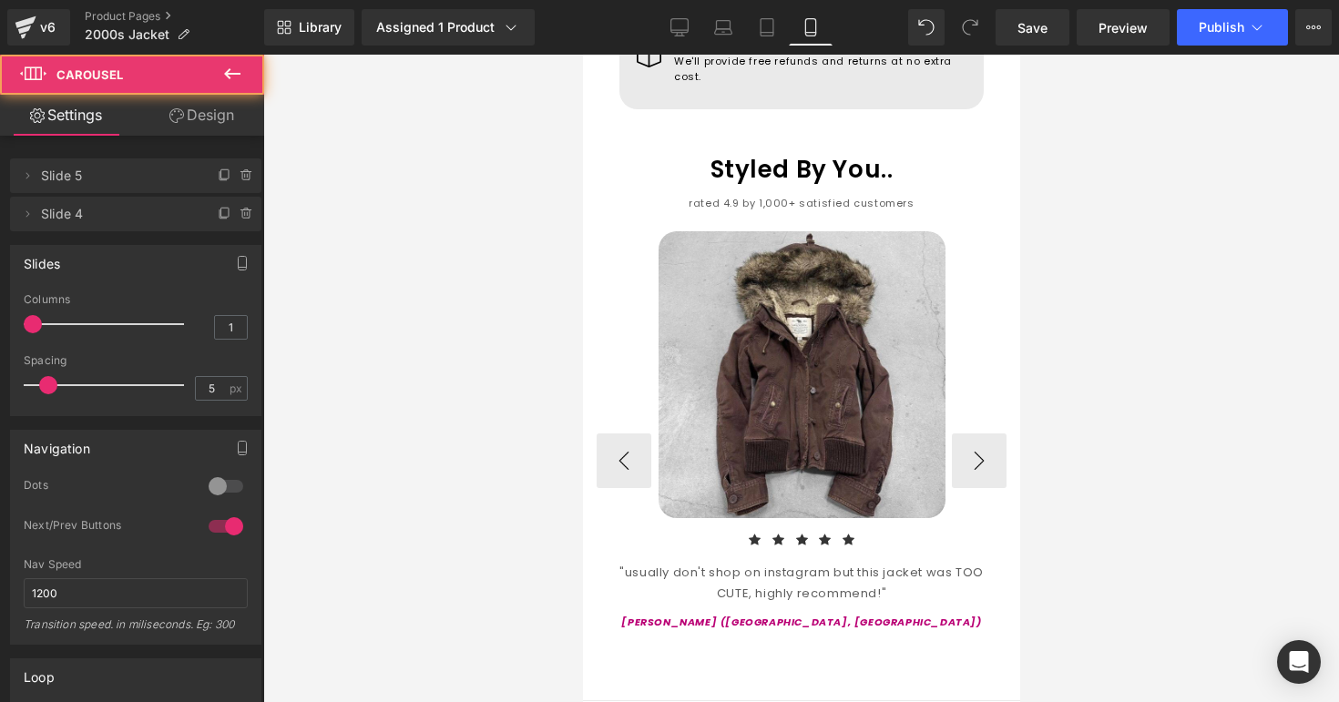
click at [703, 614] on p "Rachel K. (Portland, OR)" at bounding box center [801, 623] width 410 height 18
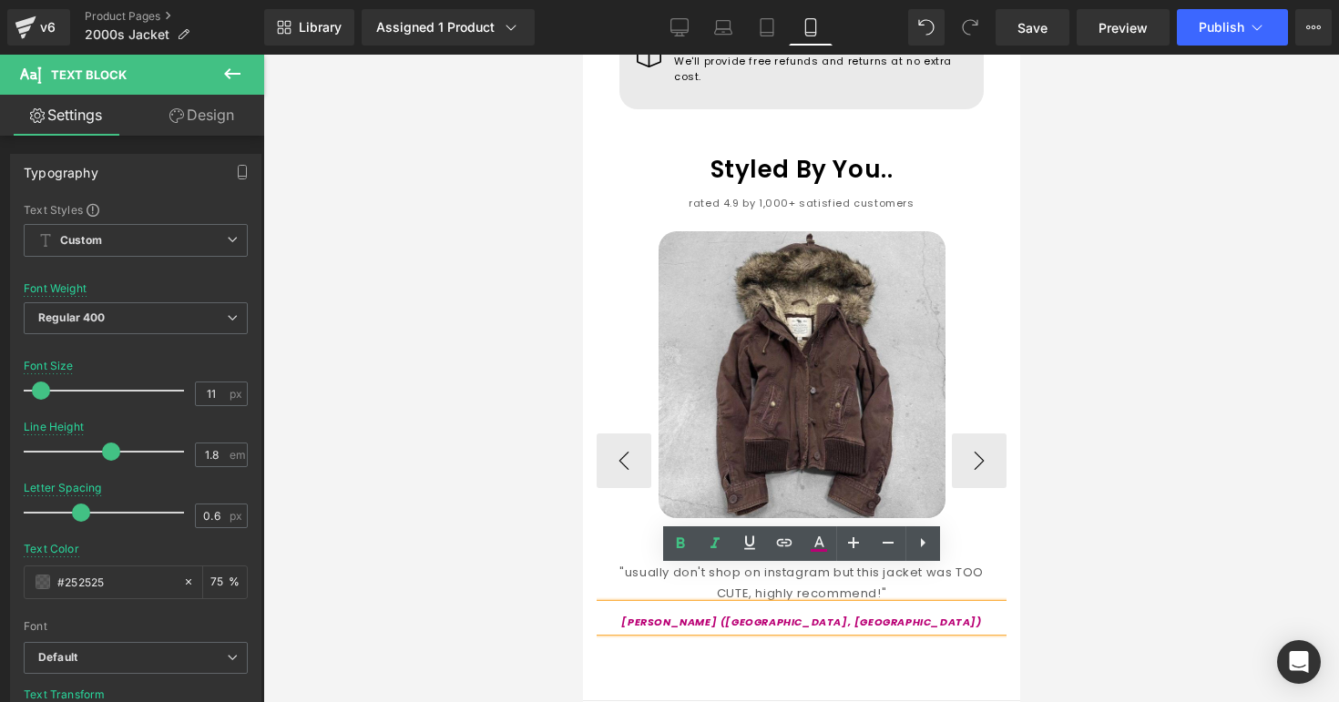
click at [771, 615] on icon "Rachel K. (Portland, OR)" at bounding box center [800, 622] width 360 height 15
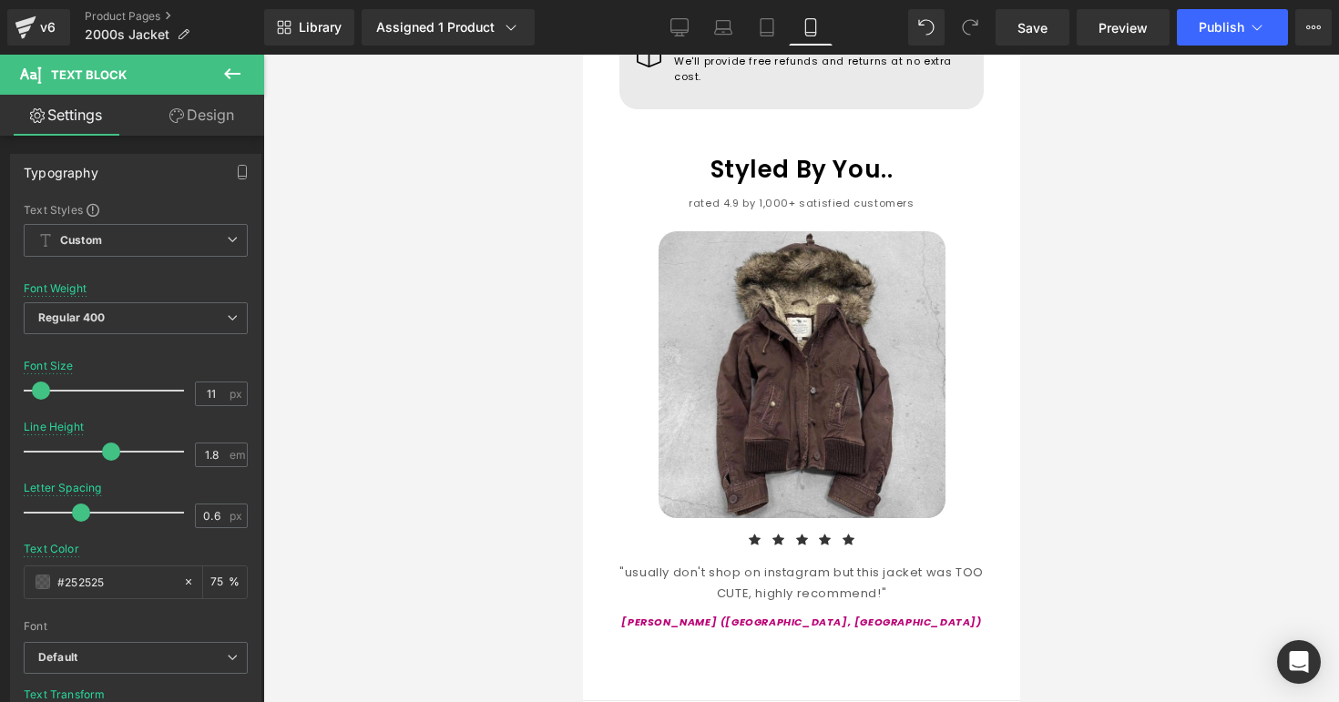
click at [1240, 566] on div at bounding box center [801, 379] width 1076 height 648
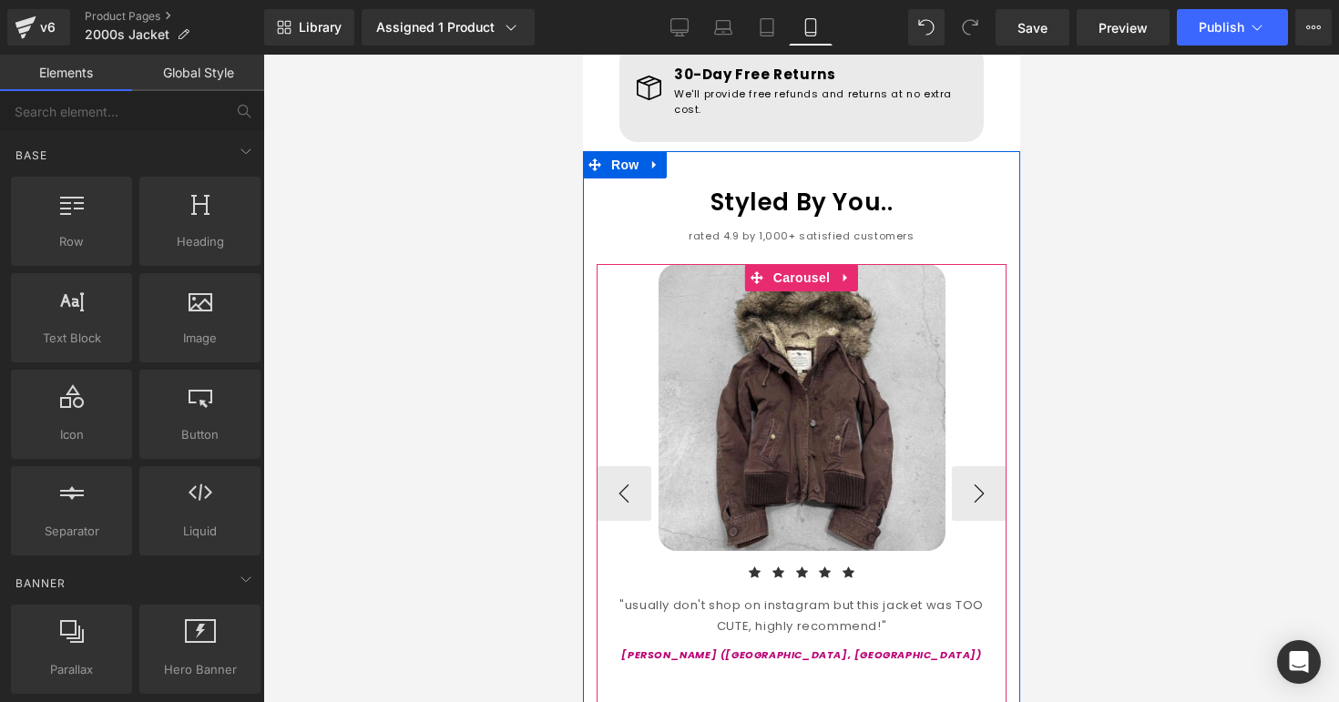
scroll to position [1866, 0]
click at [983, 471] on button "›" at bounding box center [978, 494] width 55 height 55
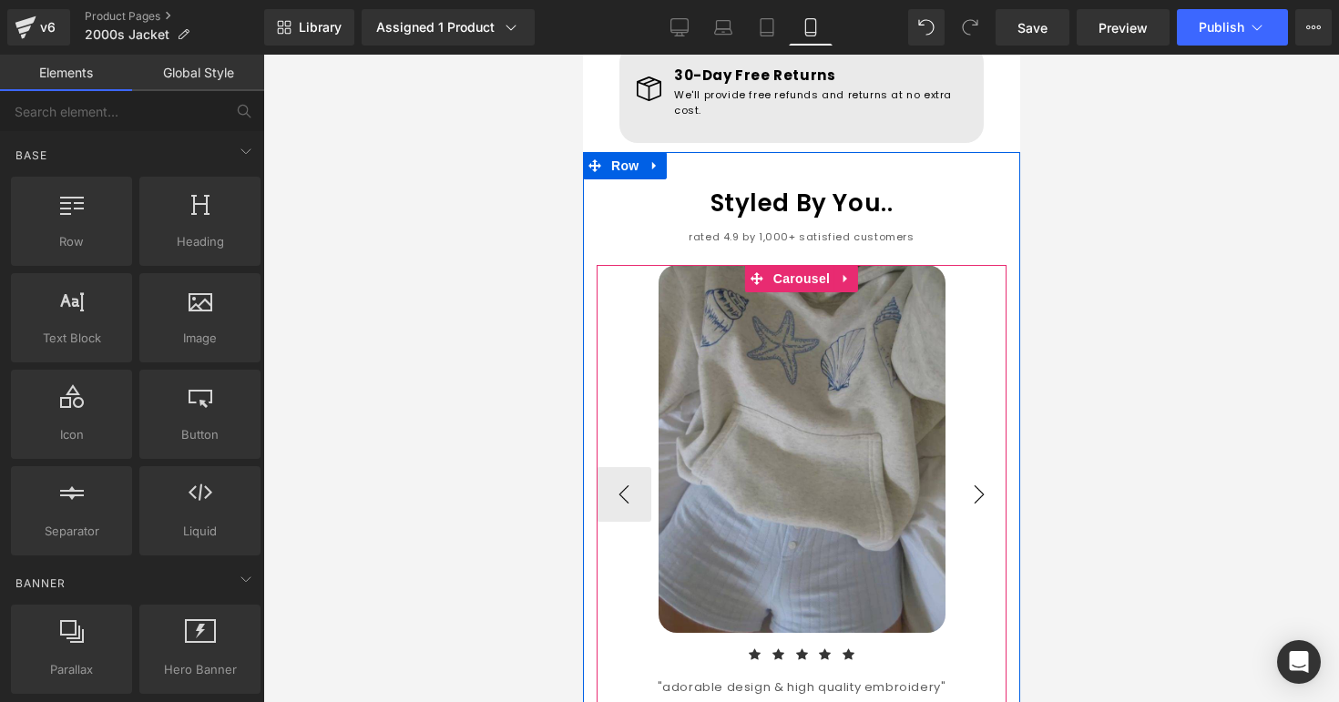
click at [983, 471] on button "›" at bounding box center [978, 494] width 55 height 55
click at [626, 477] on button "‹" at bounding box center [623, 494] width 55 height 55
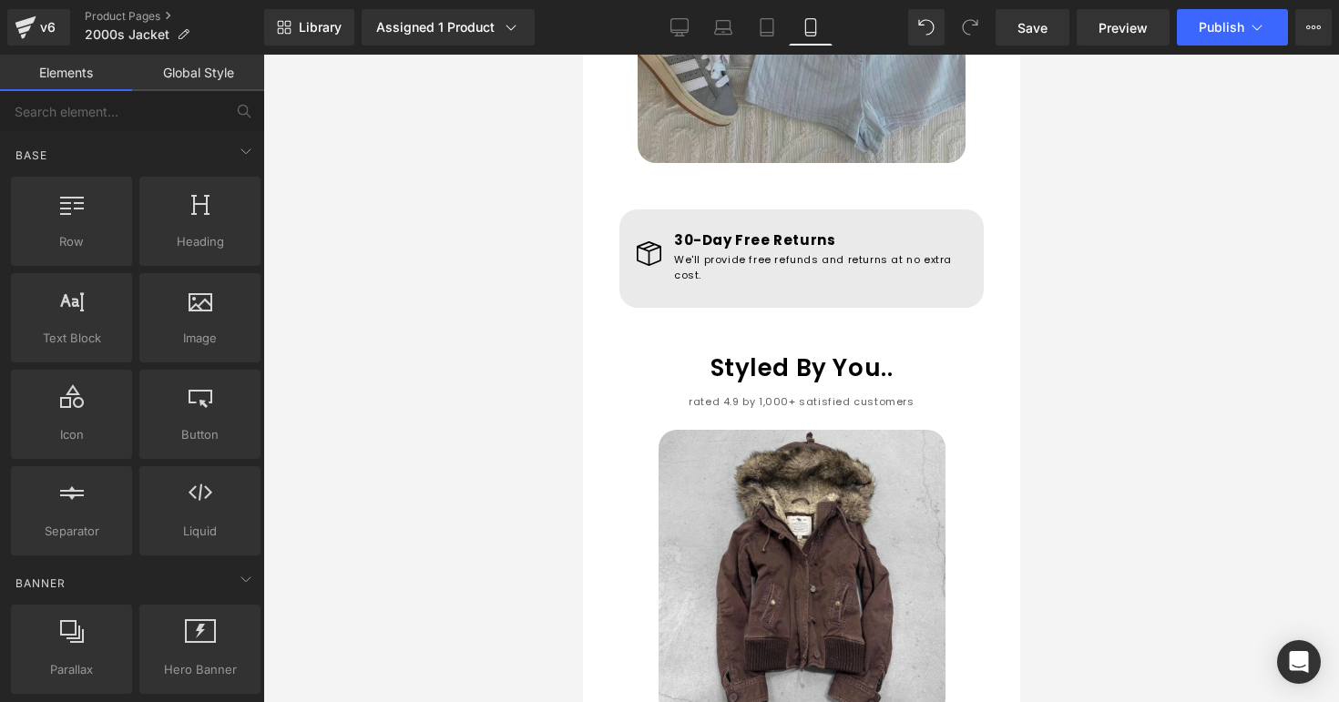
scroll to position [2021, 0]
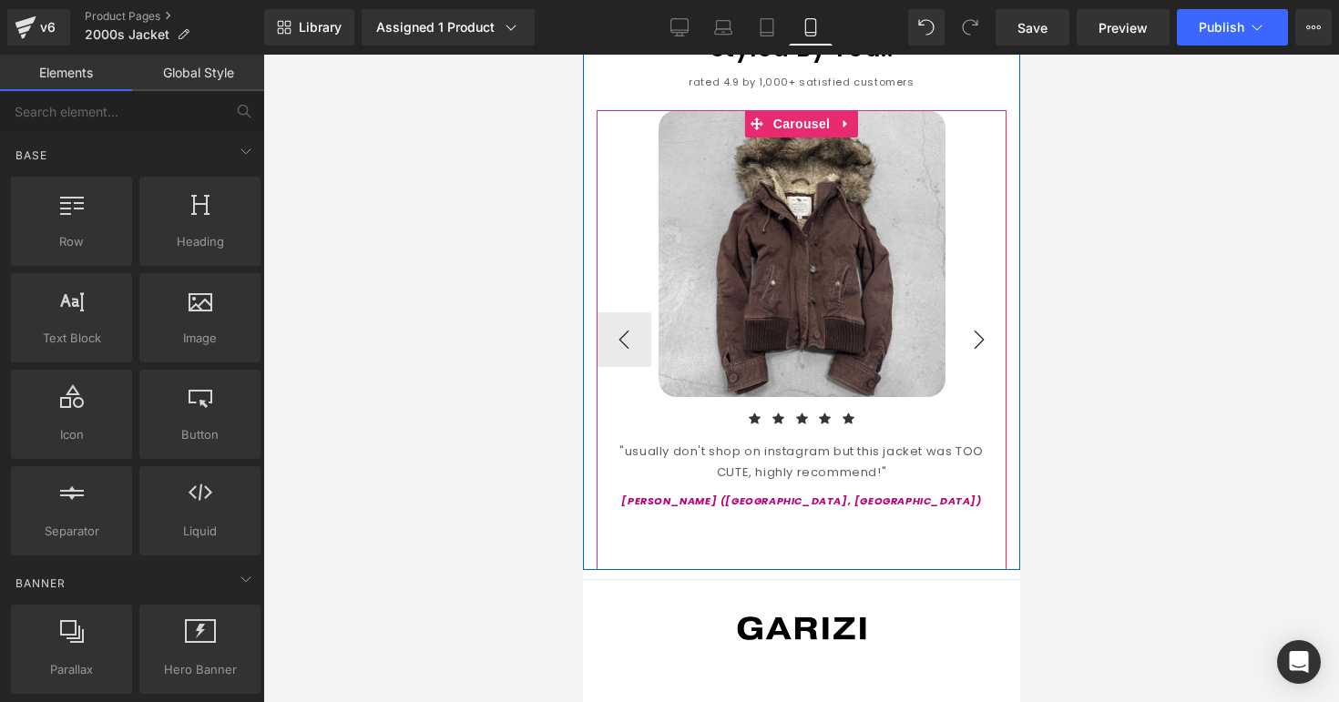
click at [975, 316] on button "›" at bounding box center [978, 339] width 55 height 55
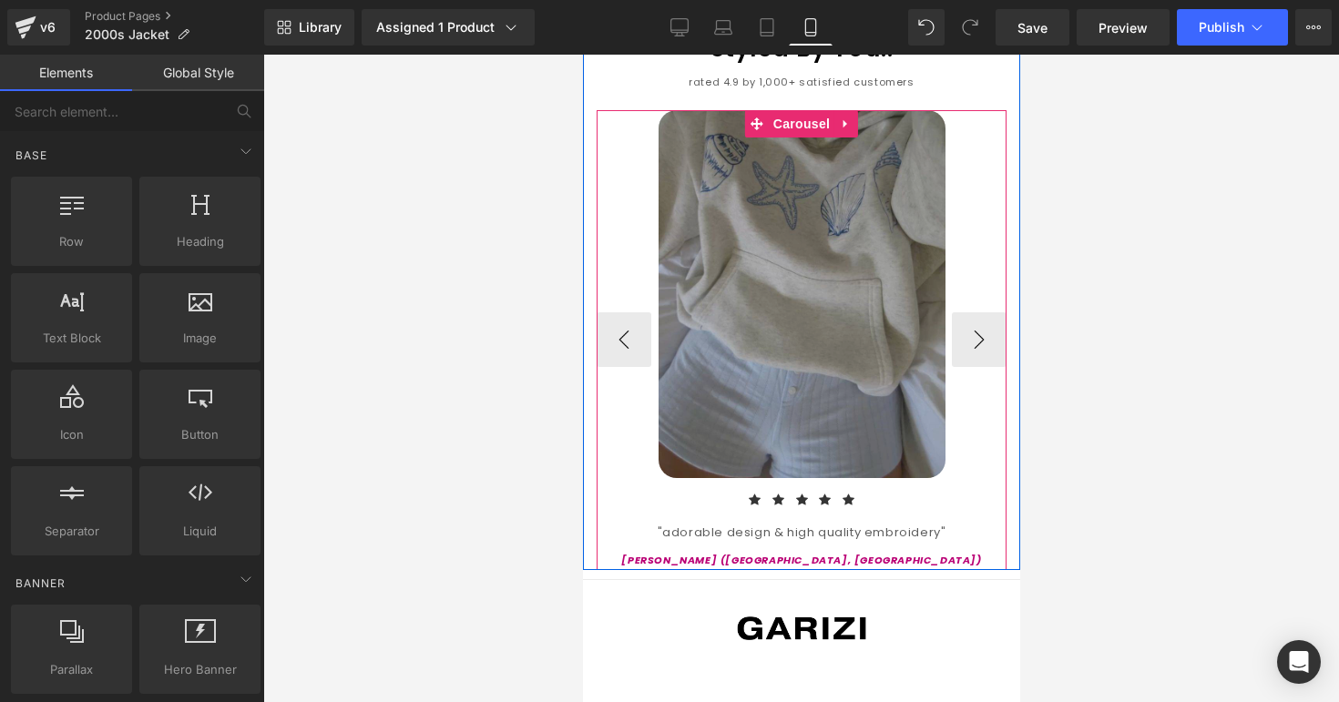
click at [857, 328] on img at bounding box center [801, 294] width 287 height 368
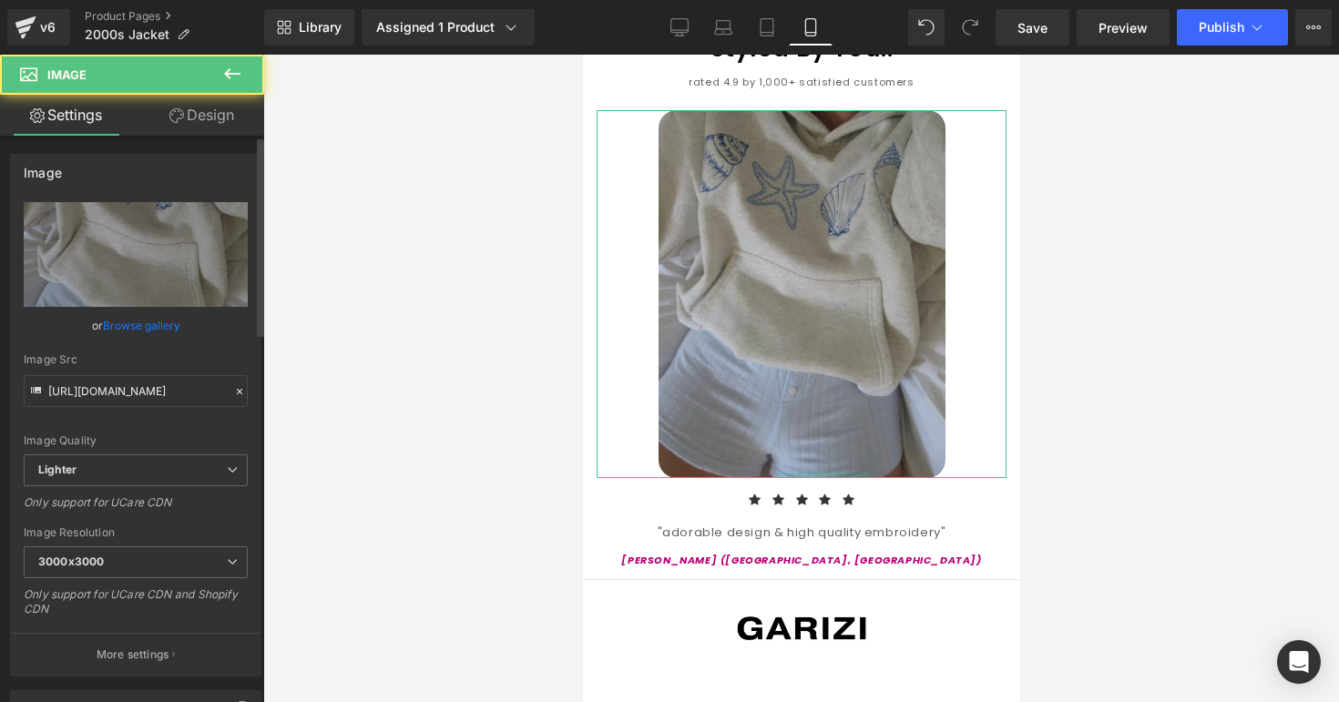
click at [108, 321] on link "Browse gallery" at bounding box center [141, 326] width 77 height 32
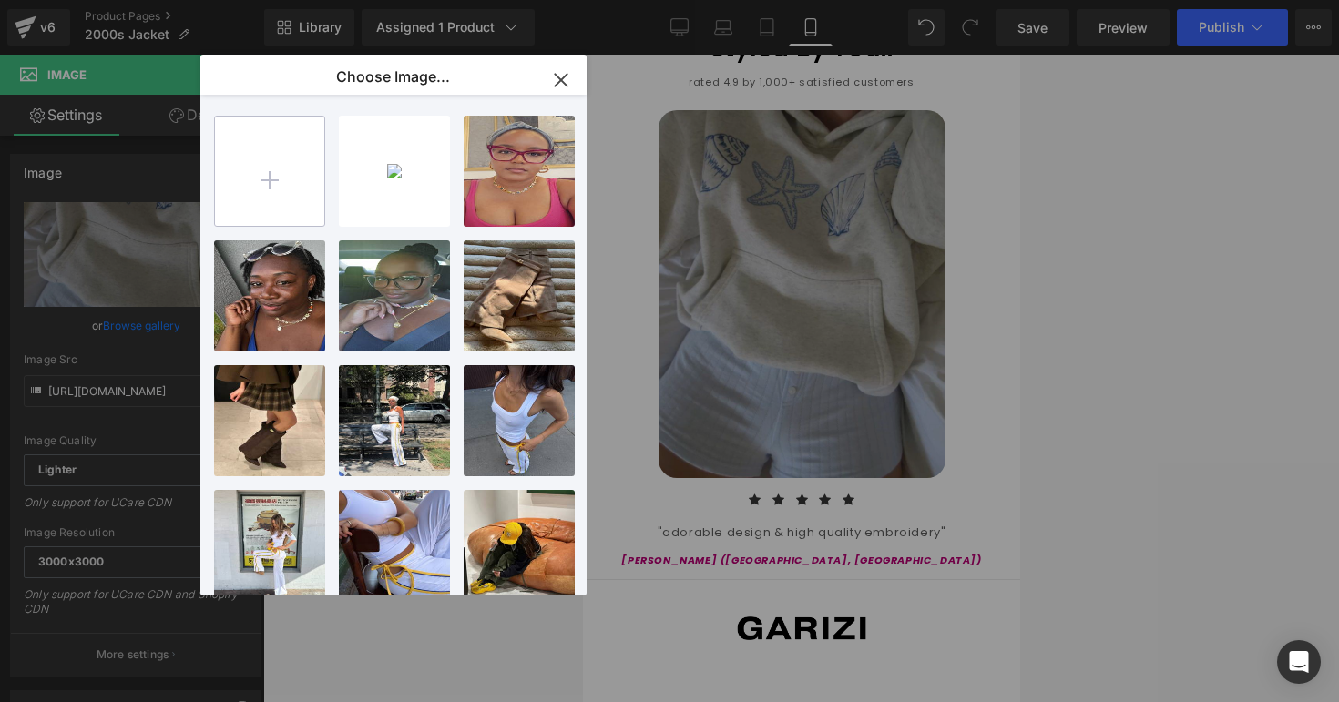
click at [227, 195] on input "file" at bounding box center [269, 171] width 109 height 109
type input "C:\fakepath\2000sjacketrev2.png"
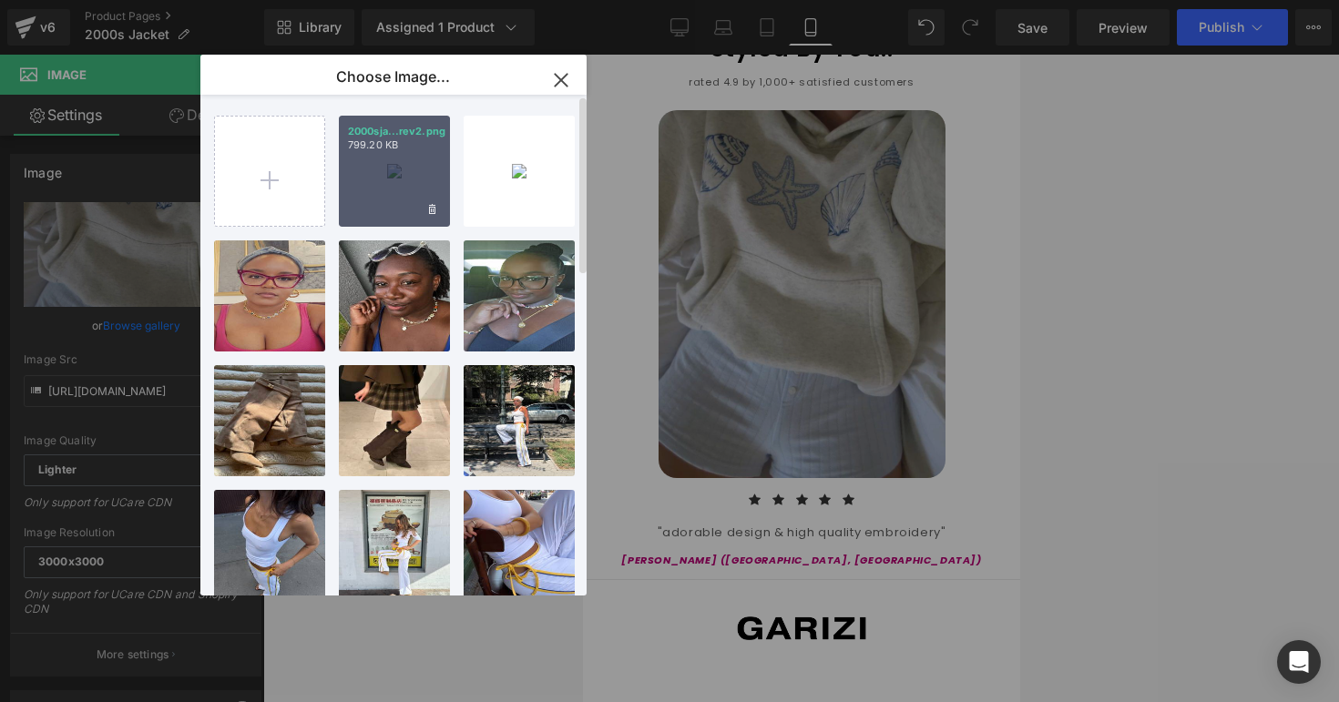
click at [371, 155] on div "2000sja...rev2.png 799.20 KB" at bounding box center [394, 171] width 111 height 111
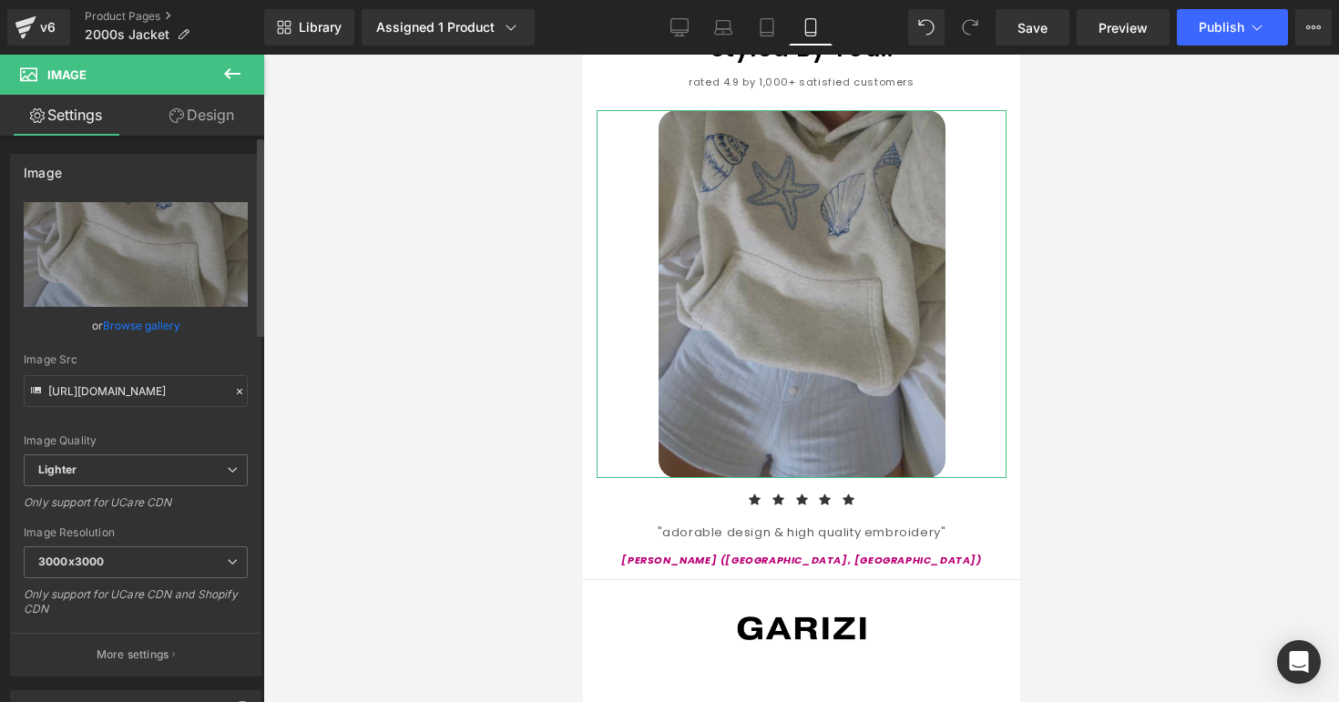
click at [125, 307] on div "Image Quality Lighter Lightest Lighter Lighter Lightest Only support for UCare …" at bounding box center [136, 328] width 224 height 252
click at [131, 326] on link "Browse gallery" at bounding box center [141, 326] width 77 height 32
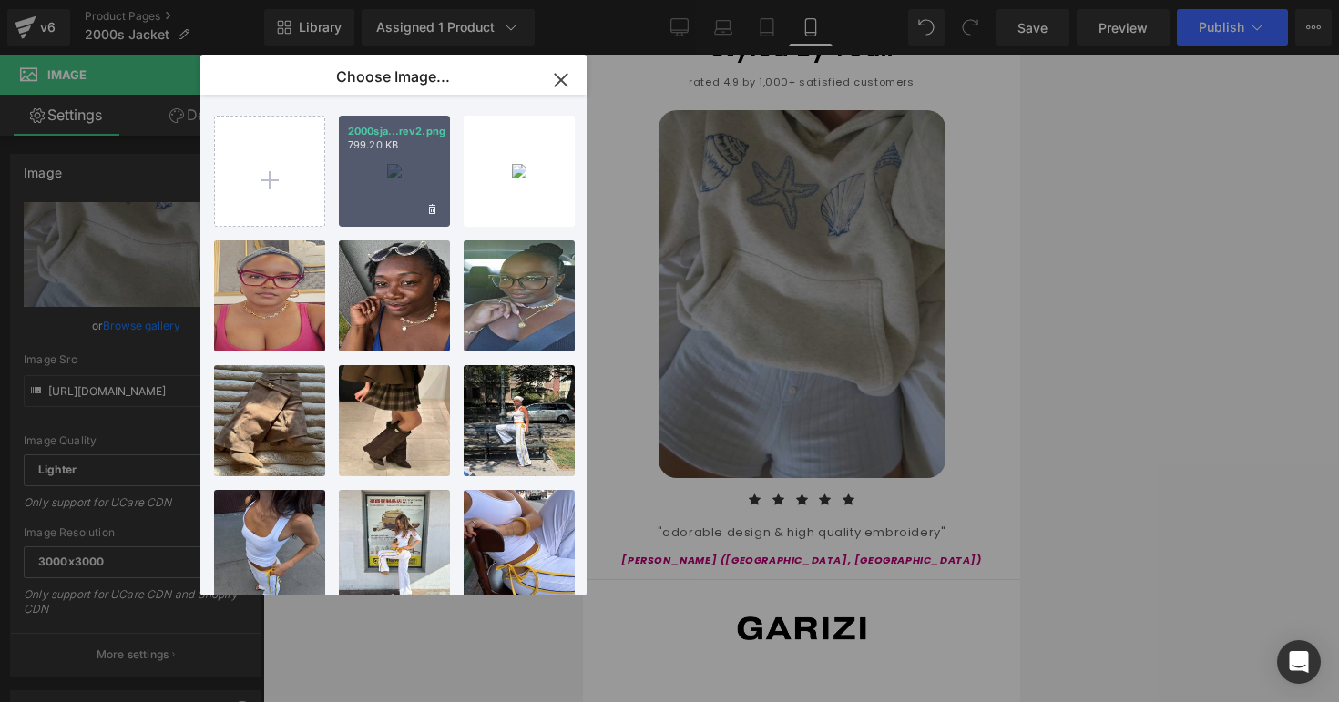
click at [353, 192] on div "2000sja...rev2.png 799.20 KB" at bounding box center [394, 171] width 111 height 111
type input "https://ucarecdn.com/9f03b9af-6271-424f-830d-bc56a192315b/-/format/auto/-/previ…"
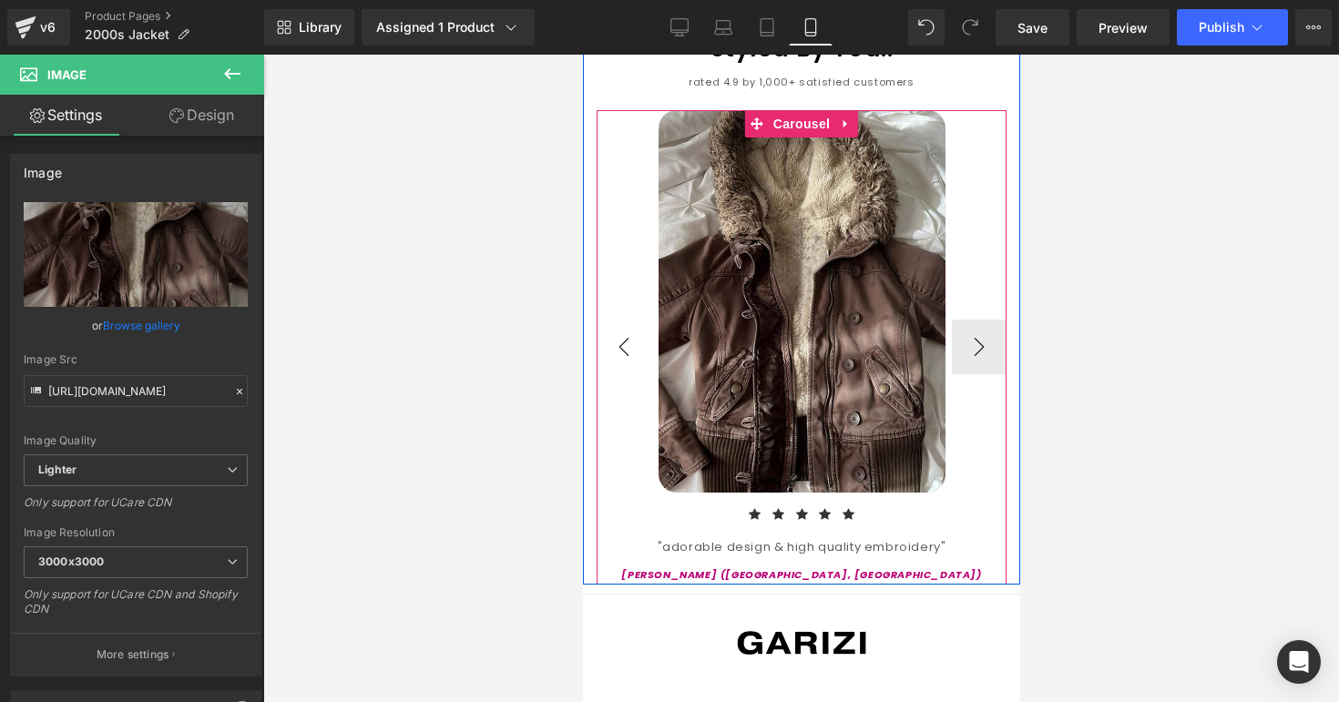
click at [617, 324] on button "‹" at bounding box center [623, 347] width 55 height 55
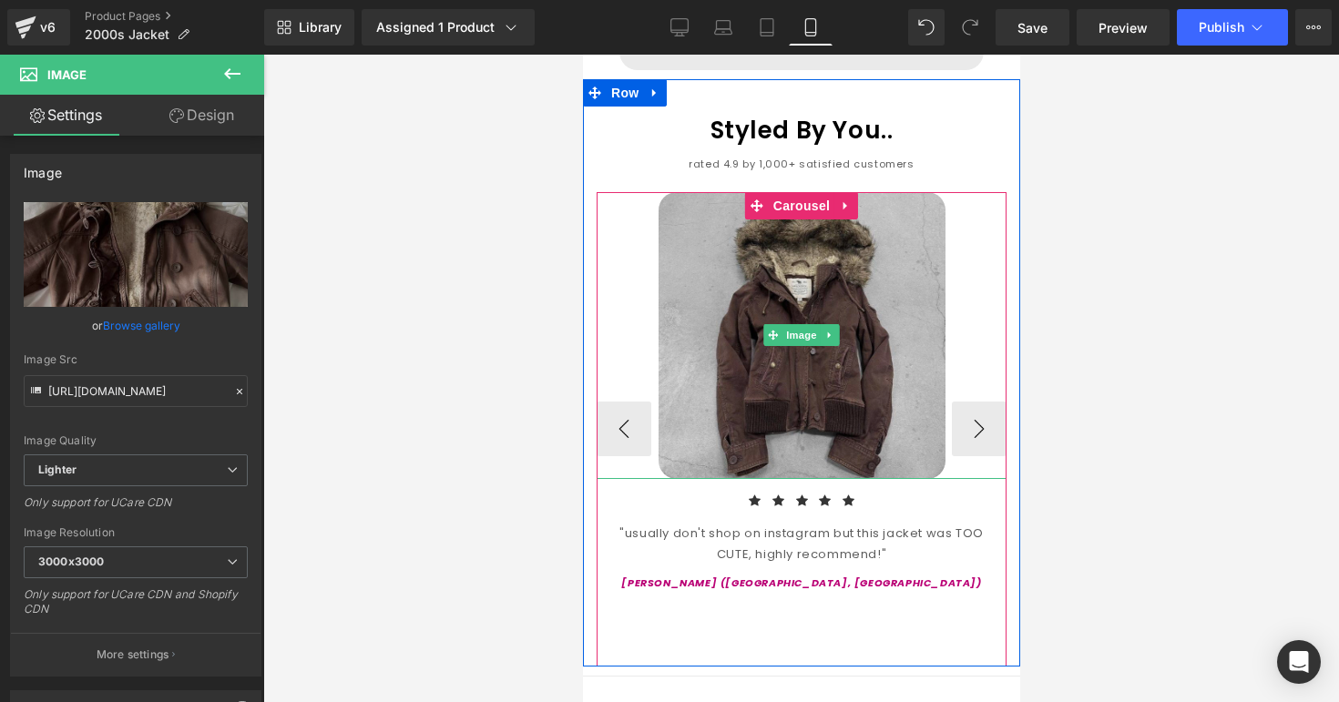
scroll to position [1913, 0]
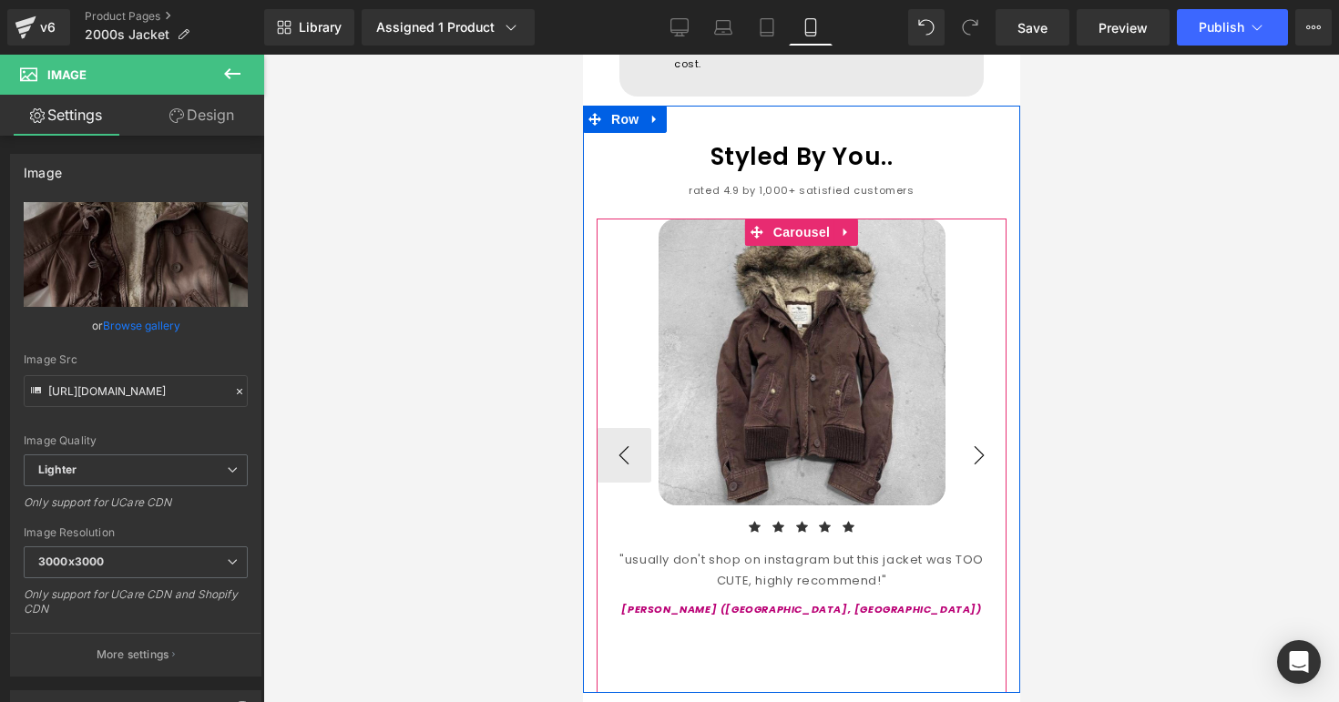
click at [978, 428] on button "›" at bounding box center [978, 455] width 55 height 55
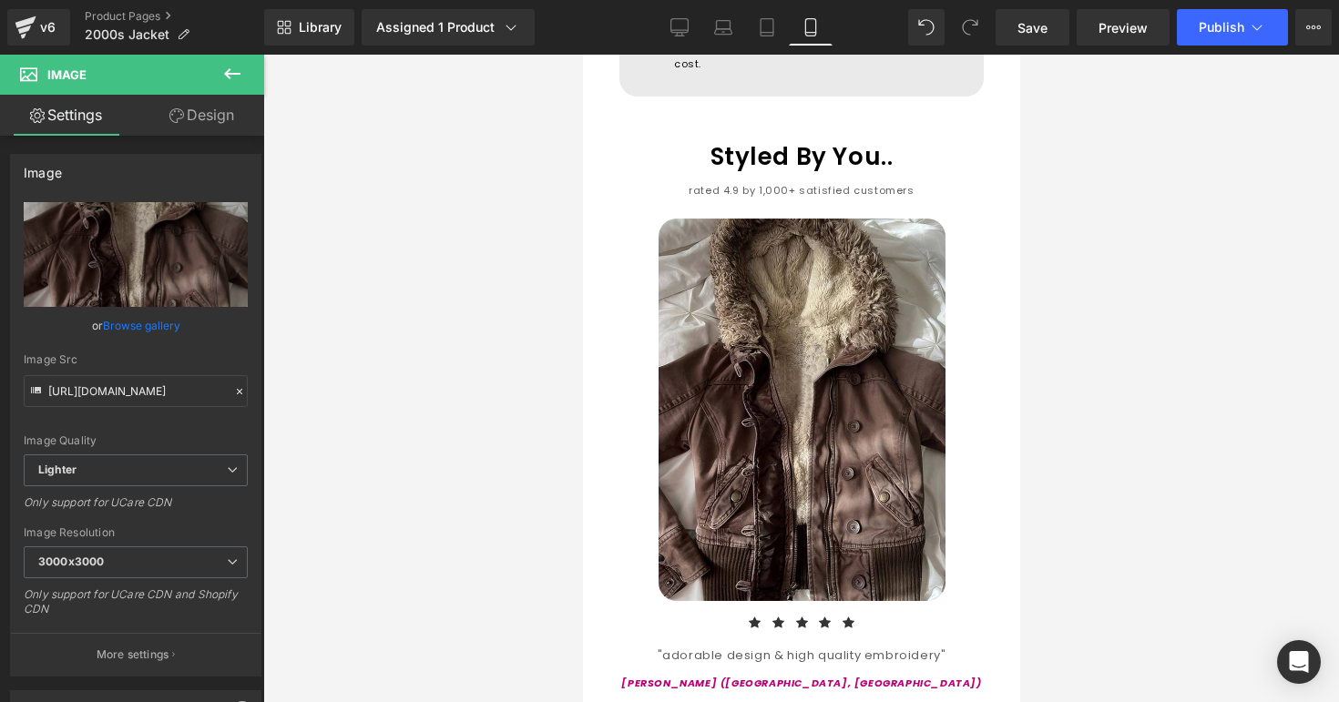
click at [226, 78] on icon at bounding box center [232, 74] width 22 height 22
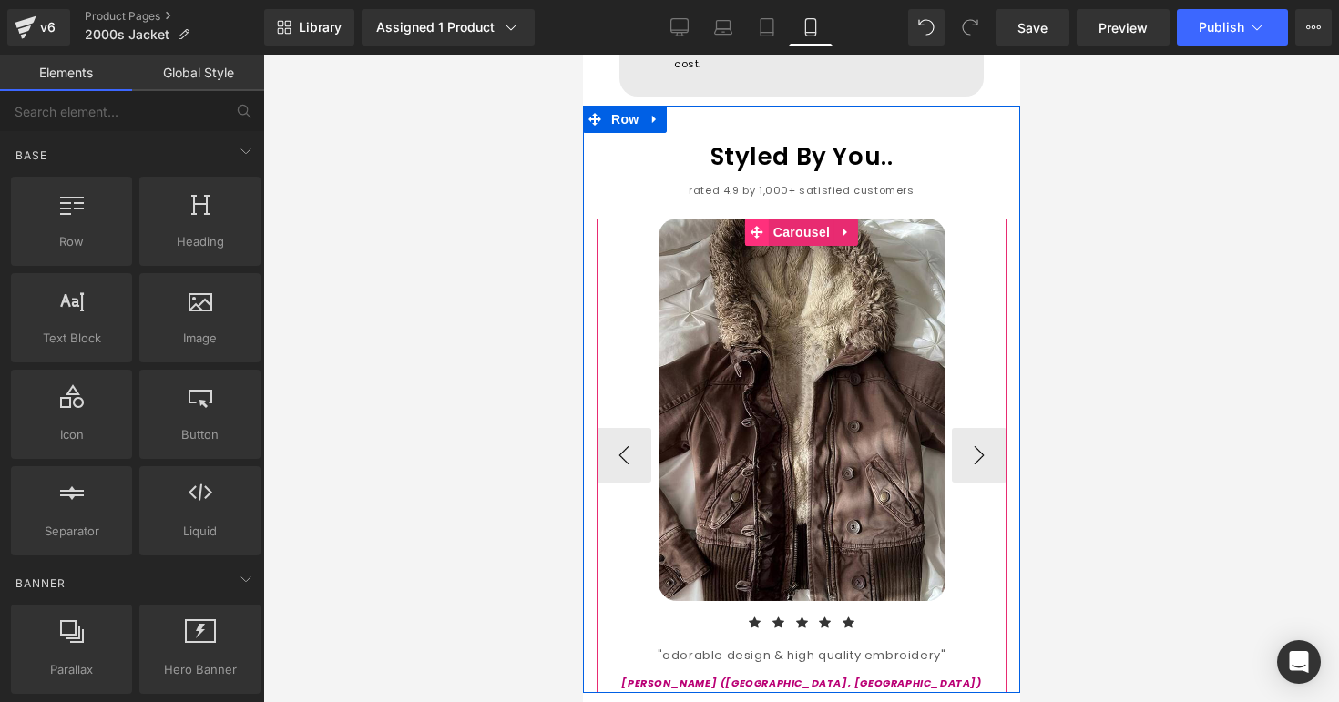
click at [765, 219] on span at bounding box center [756, 232] width 24 height 27
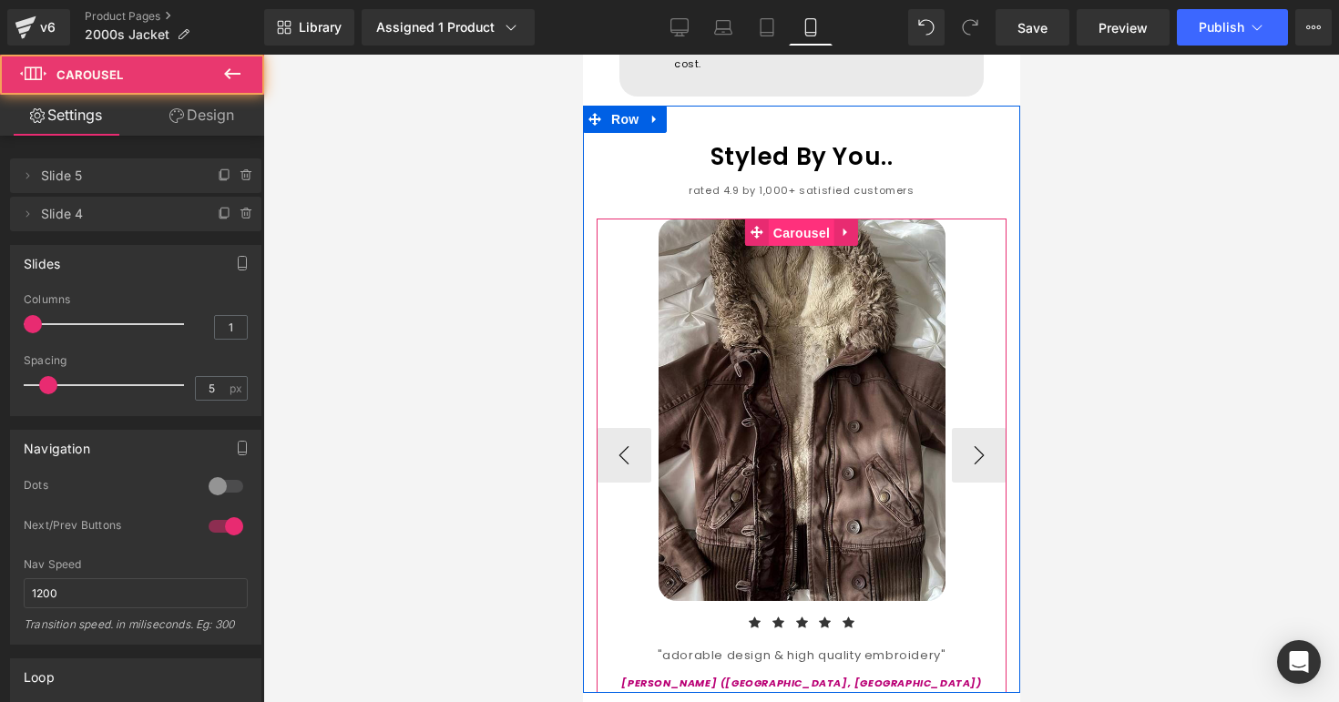
click at [785, 219] on span "Carousel" at bounding box center [801, 232] width 66 height 27
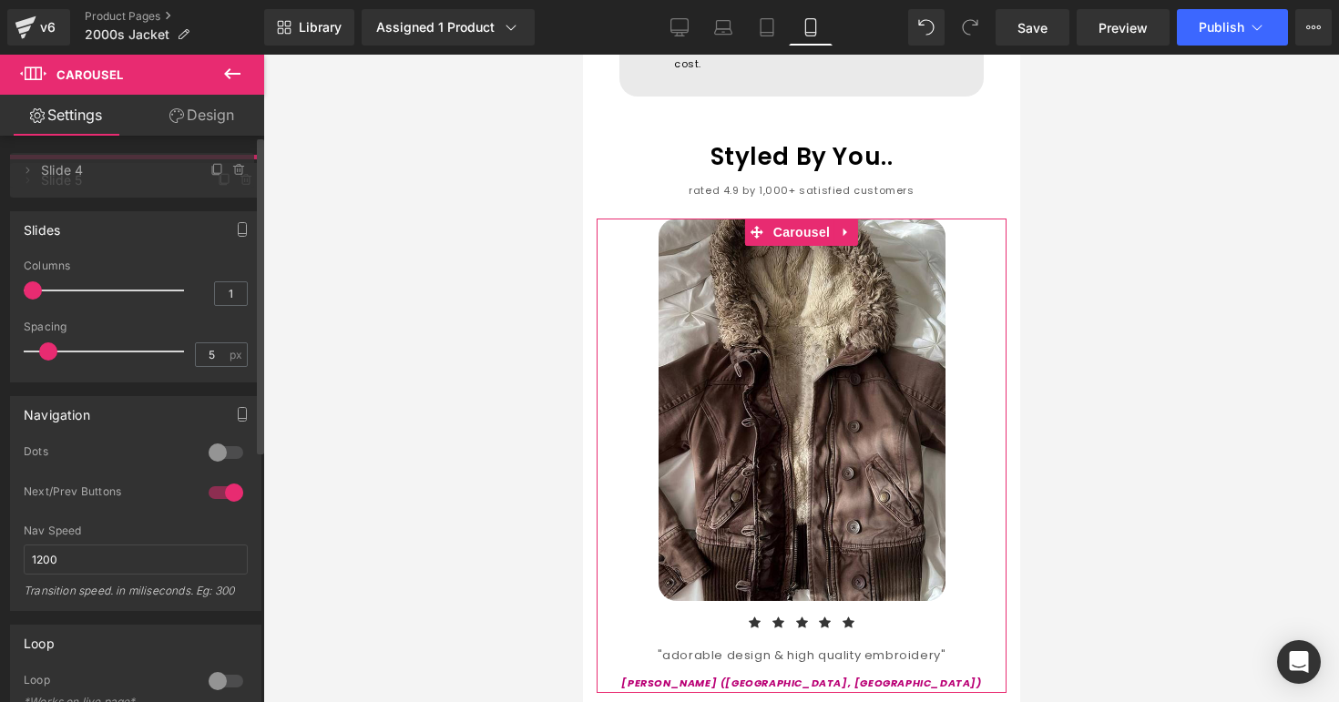
drag, startPoint x: 42, startPoint y: 218, endPoint x: 40, endPoint y: 174, distance: 43.8
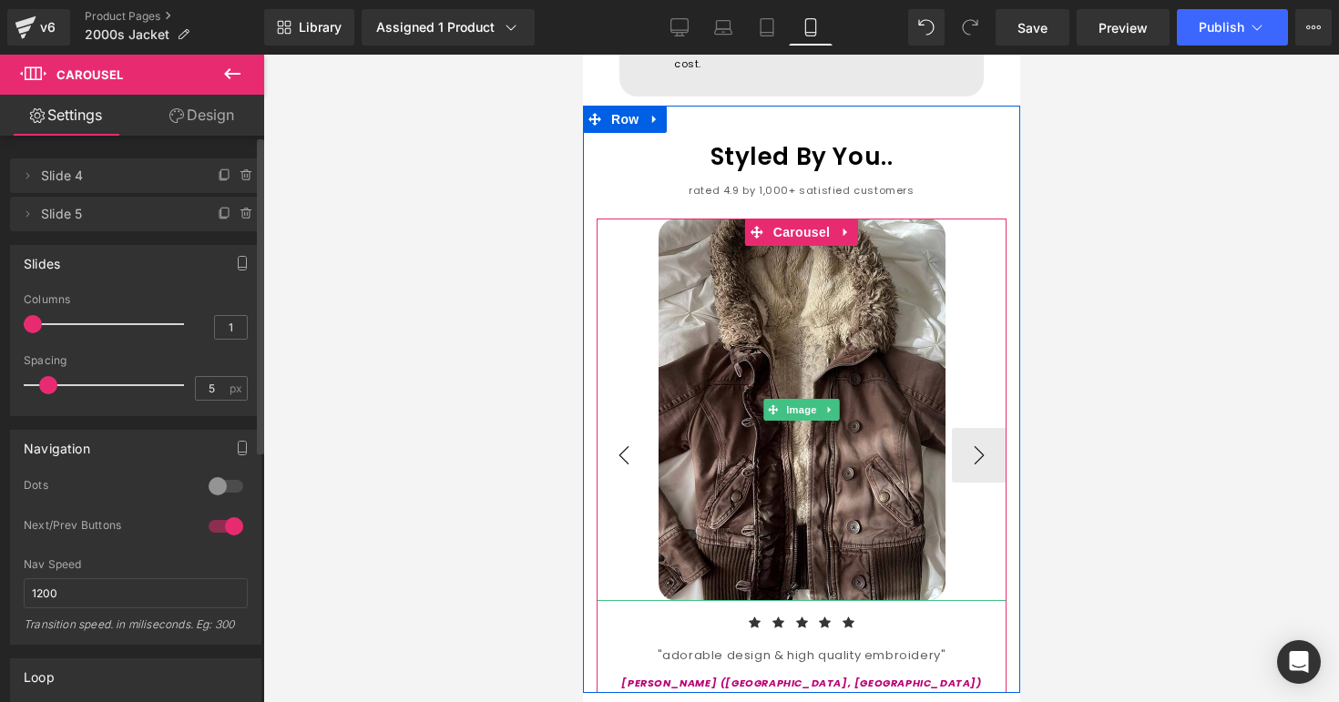
click at [649, 428] on button "‹" at bounding box center [623, 455] width 55 height 55
click at [989, 428] on button "›" at bounding box center [978, 455] width 55 height 55
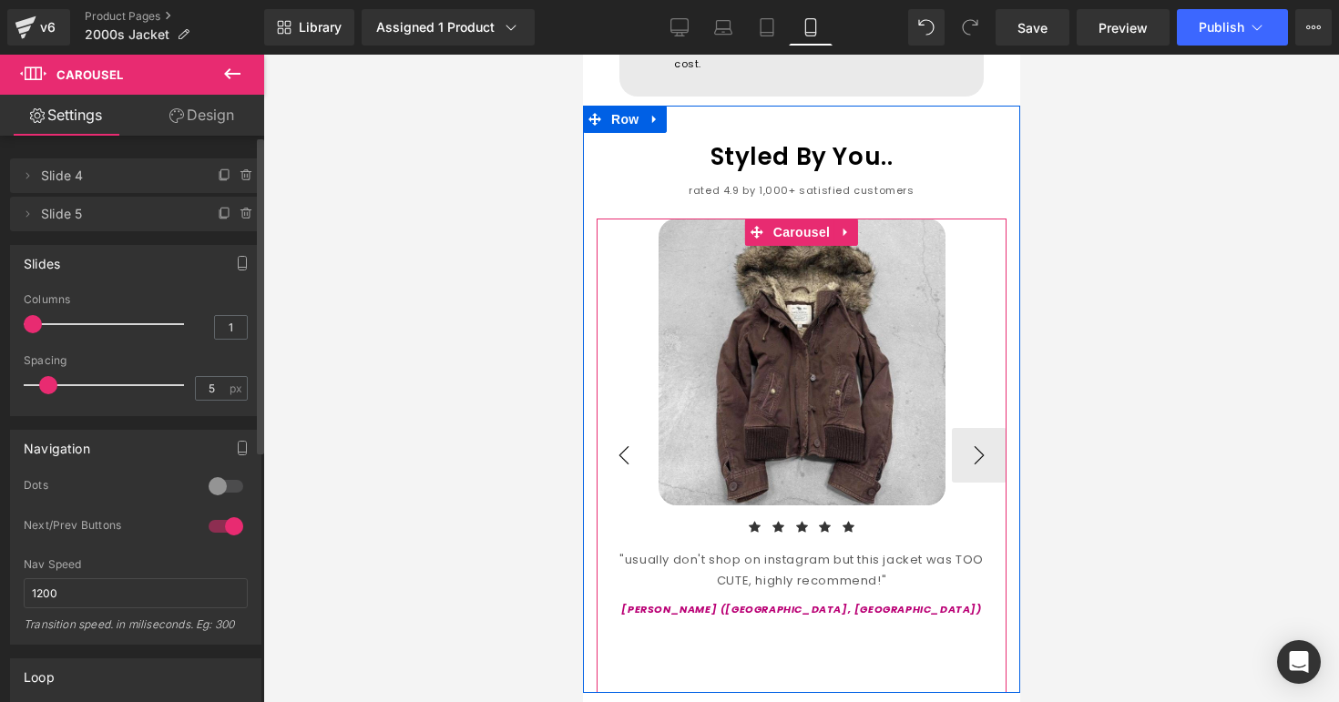
click at [618, 436] on button "‹" at bounding box center [623, 455] width 55 height 55
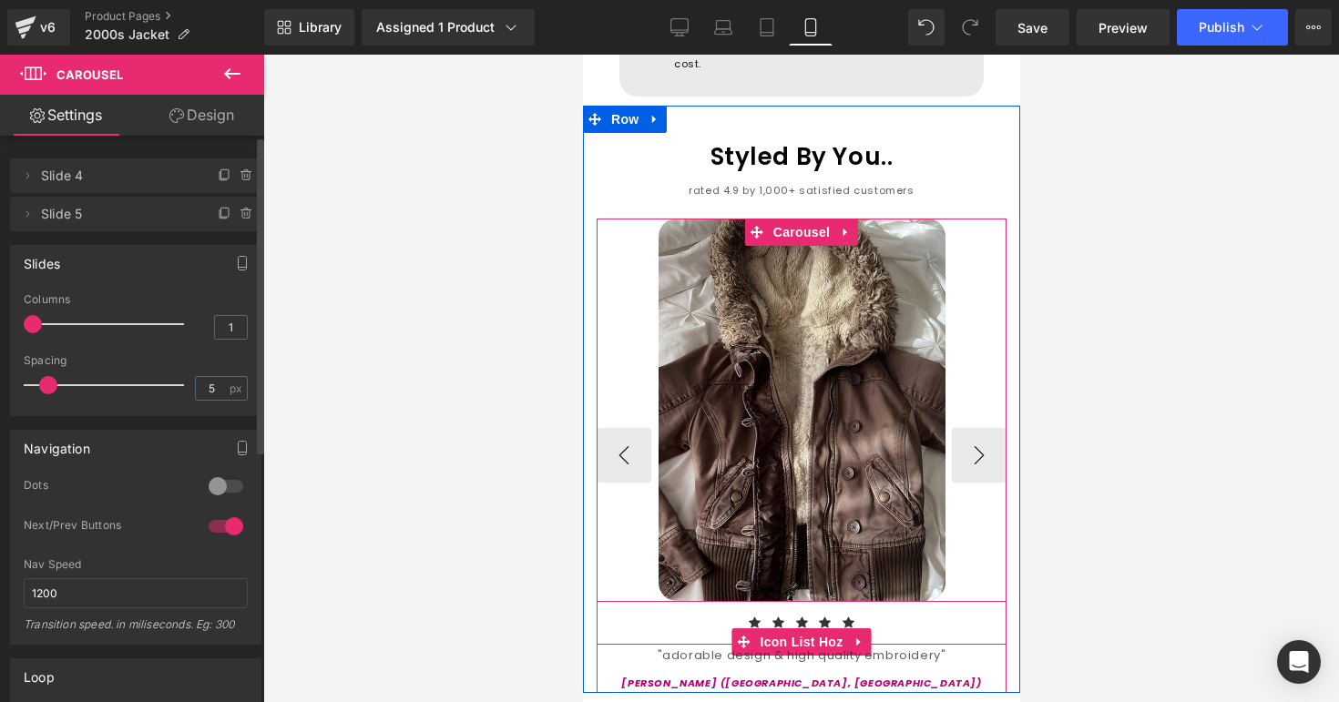
click at [582, 55] on div at bounding box center [582, 55] width 0 height 0
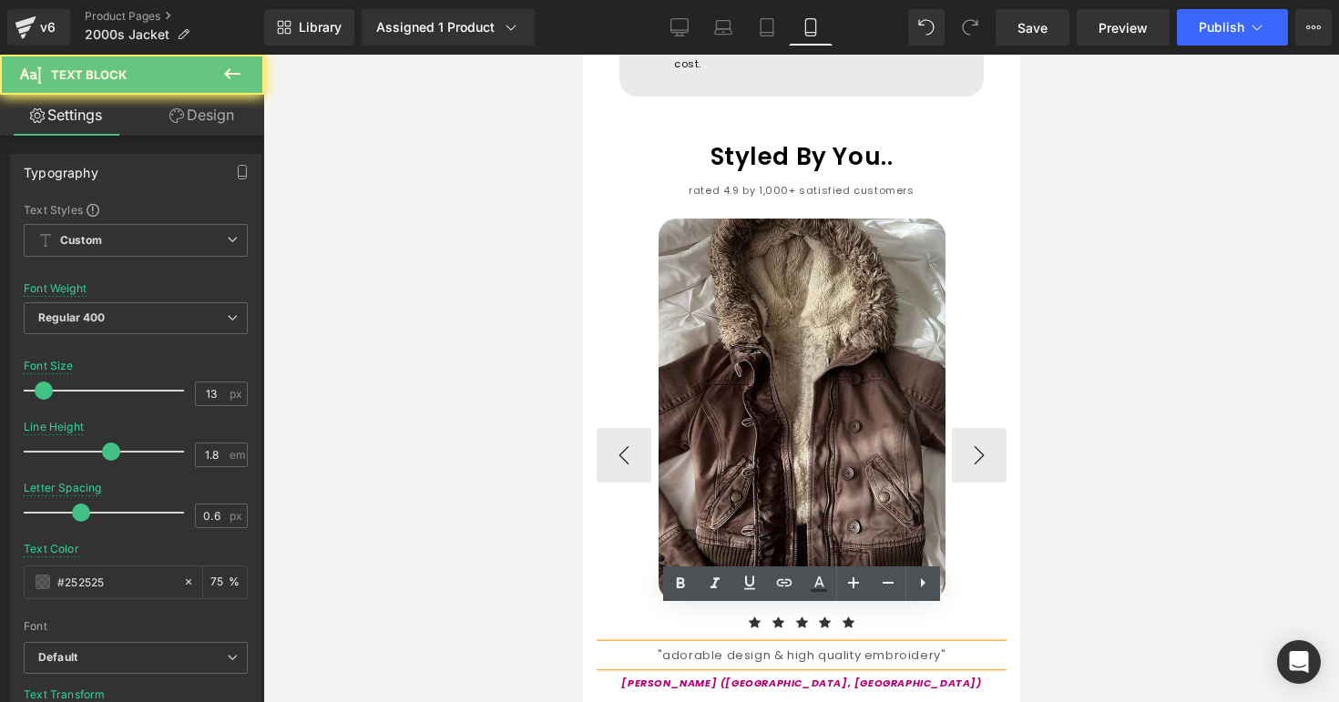
click at [805, 645] on div ""adorable design & high quality embroidery"" at bounding box center [801, 655] width 410 height 21
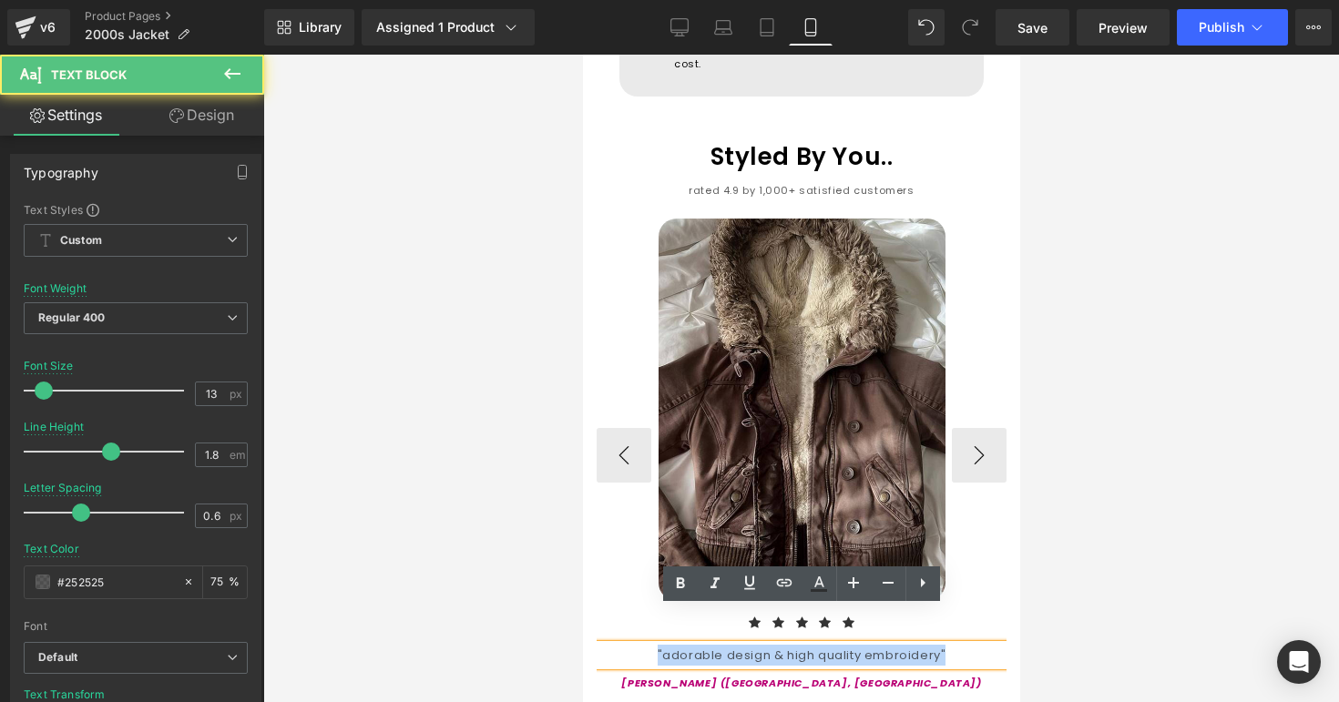
click at [805, 645] on div ""adorable design & high quality embroidery"" at bounding box center [801, 655] width 410 height 21
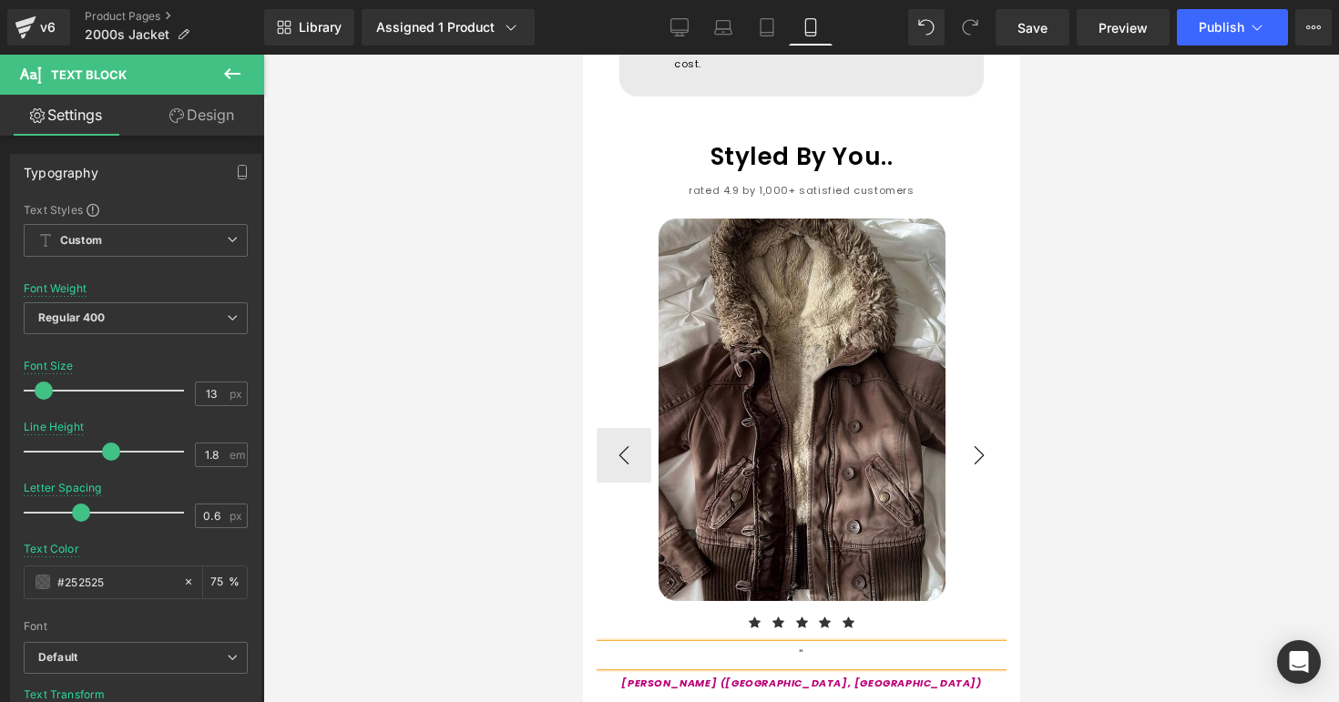
click at [972, 428] on button "›" at bounding box center [978, 455] width 55 height 55
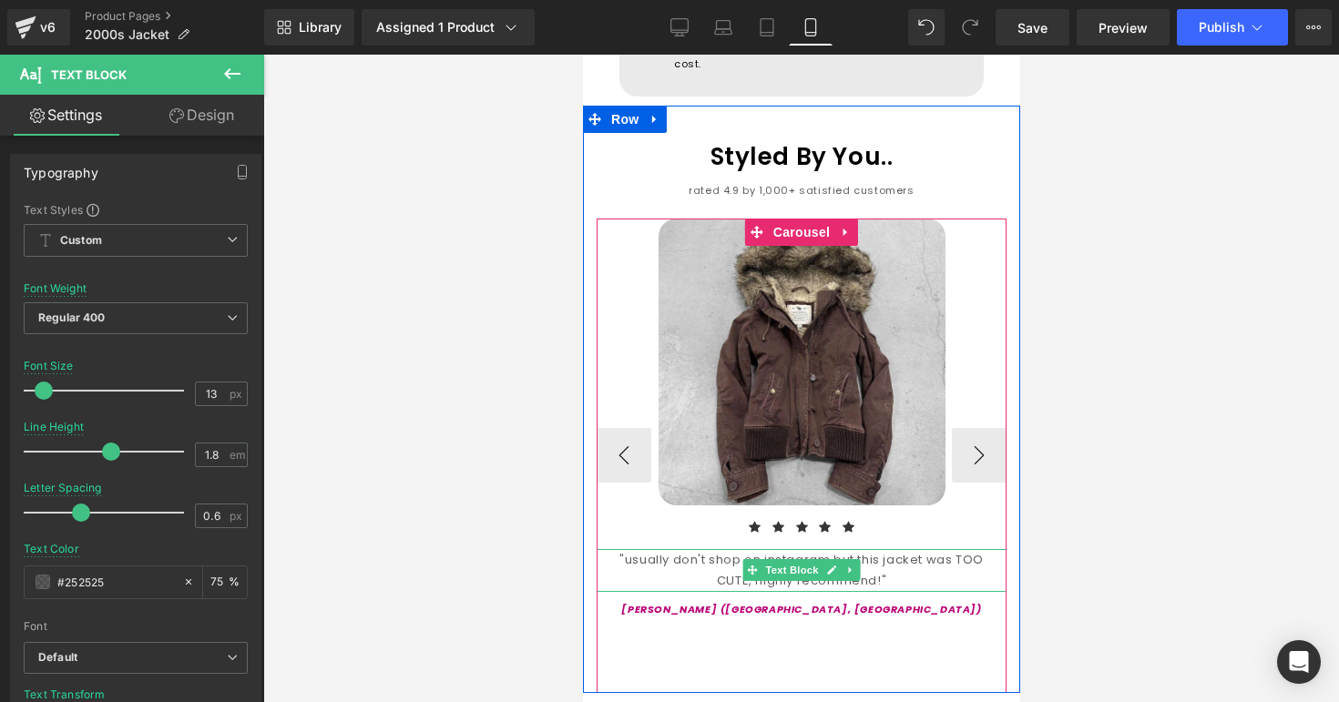
click at [681, 549] on div ""usually don't shop on instagram but this jacket was TOO CUTE, highly recommend…" at bounding box center [801, 570] width 410 height 43
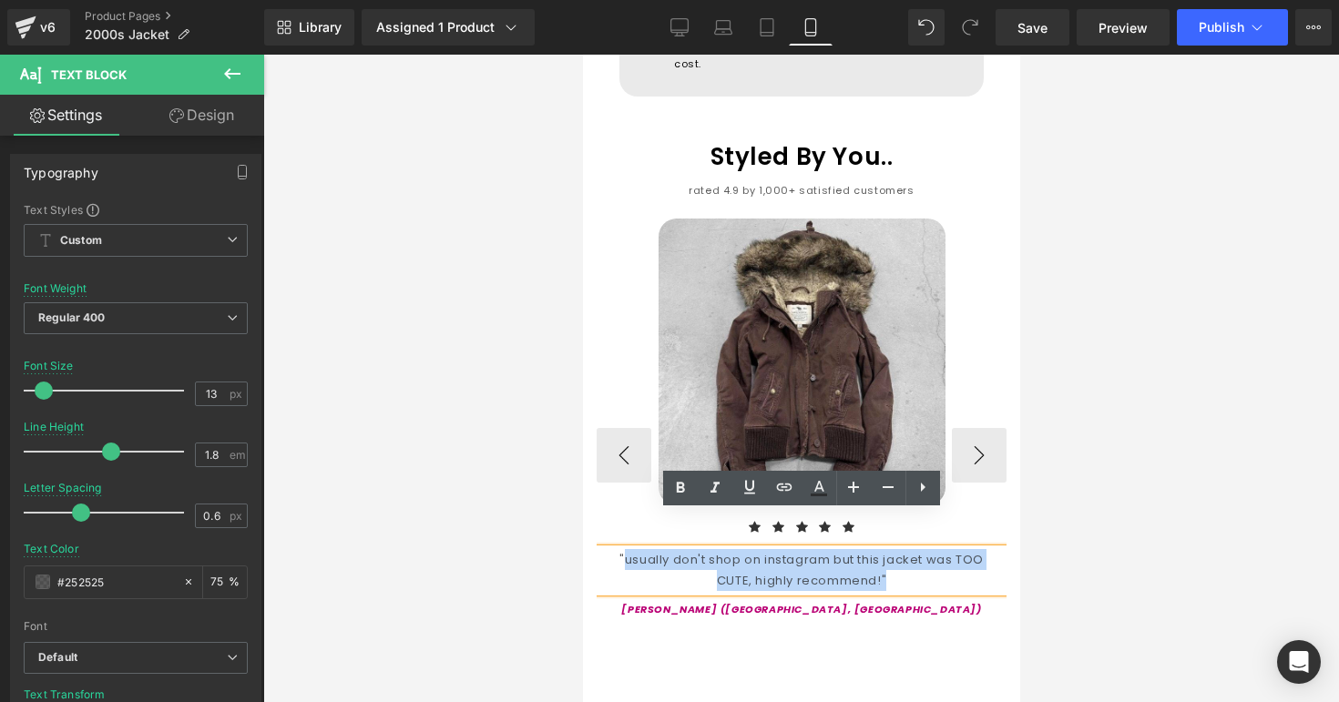
drag, startPoint x: 620, startPoint y: 520, endPoint x: 865, endPoint y: 552, distance: 247.1
click at [865, 552] on div ""usually don't shop on instagram but this jacket was TOO CUTE, highly recommend…" at bounding box center [801, 570] width 410 height 43
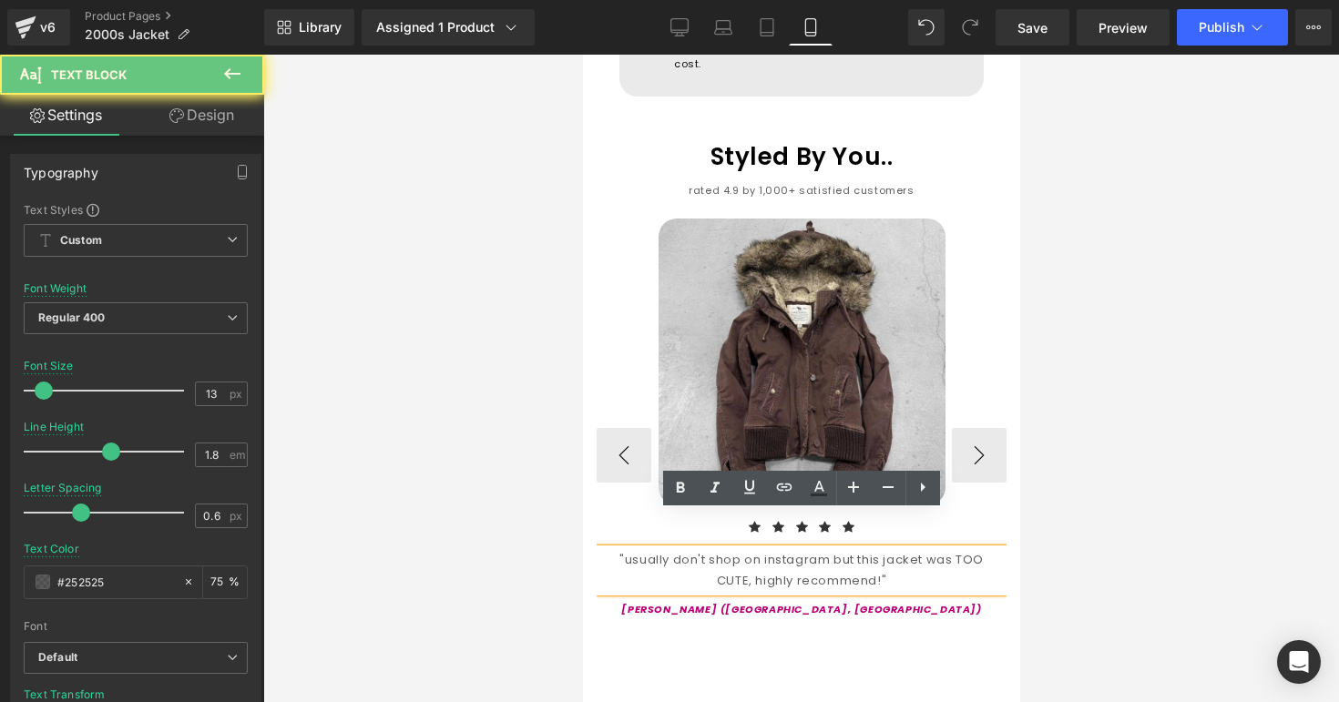
click at [865, 552] on div ""usually don't shop on instagram but this jacket was TOO CUTE, highly recommend…" at bounding box center [801, 570] width 410 height 43
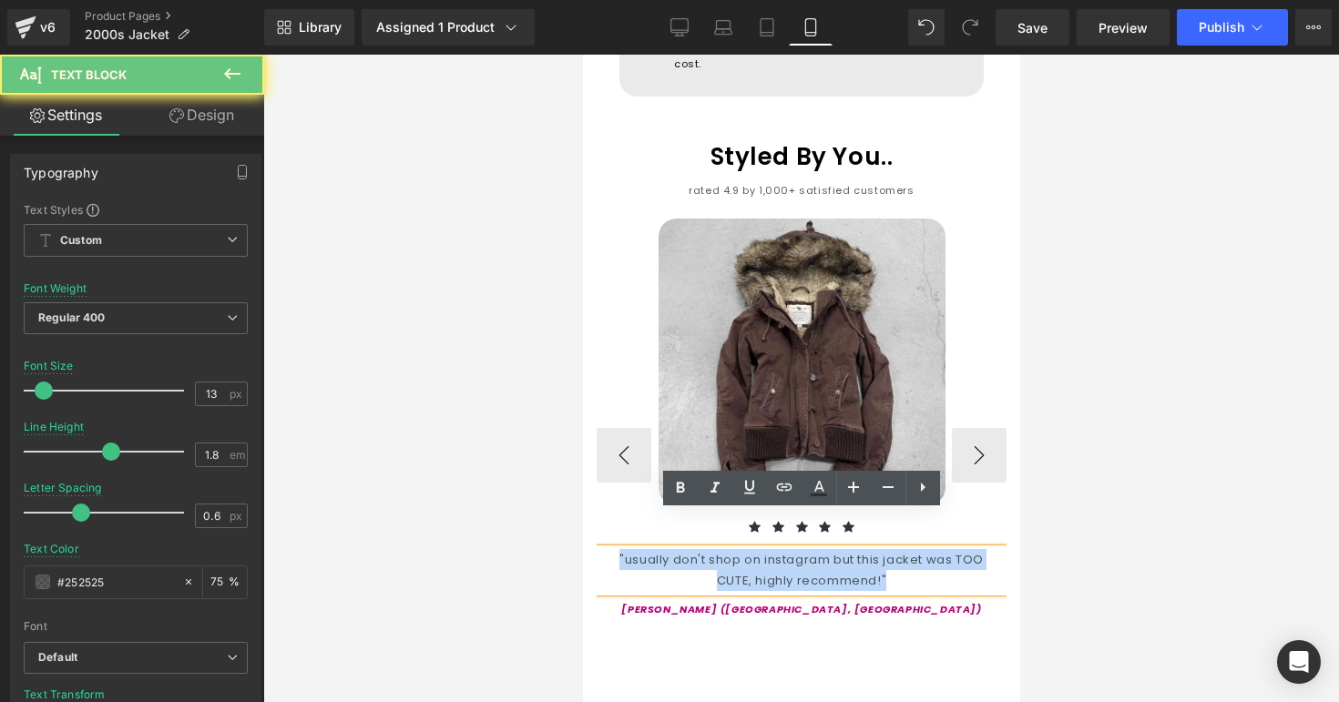
click at [865, 552] on div ""usually don't shop on instagram but this jacket was TOO CUTE, highly recommend…" at bounding box center [801, 570] width 410 height 43
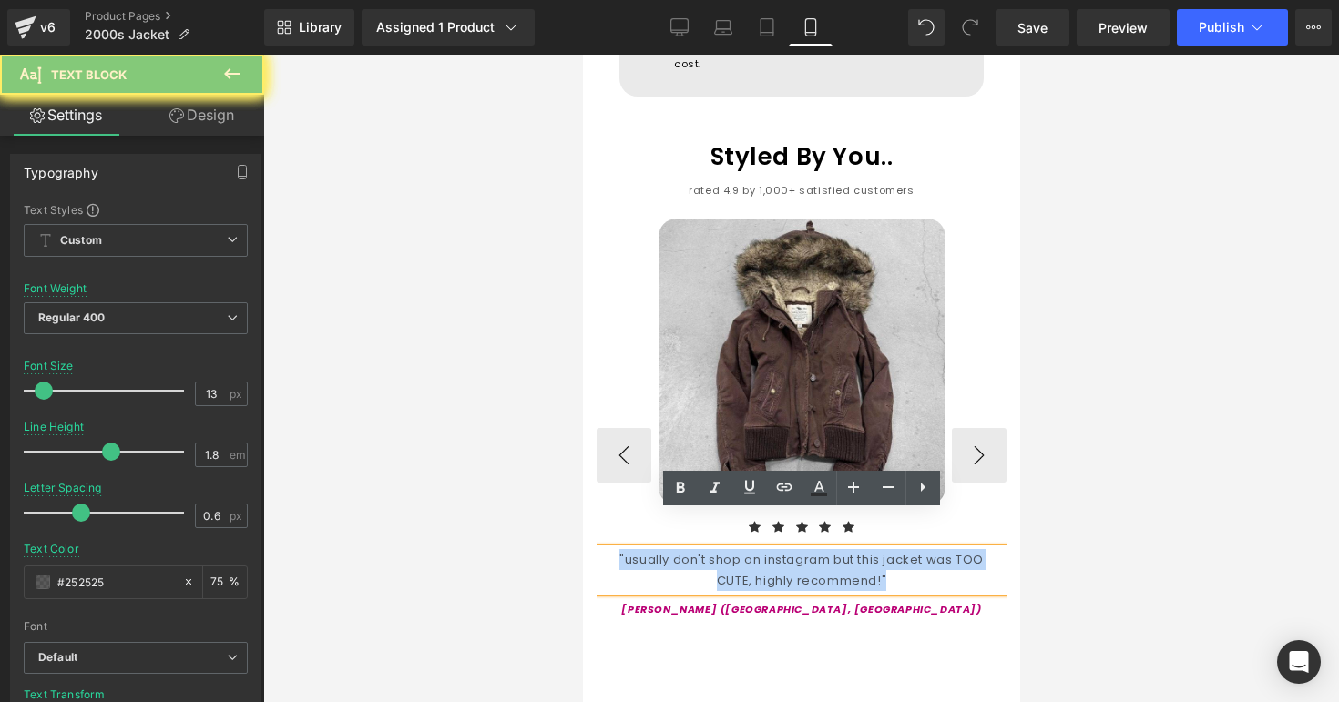
click at [865, 552] on div ""usually don't shop on instagram but this jacket was TOO CUTE, highly recommend…" at bounding box center [801, 570] width 410 height 43
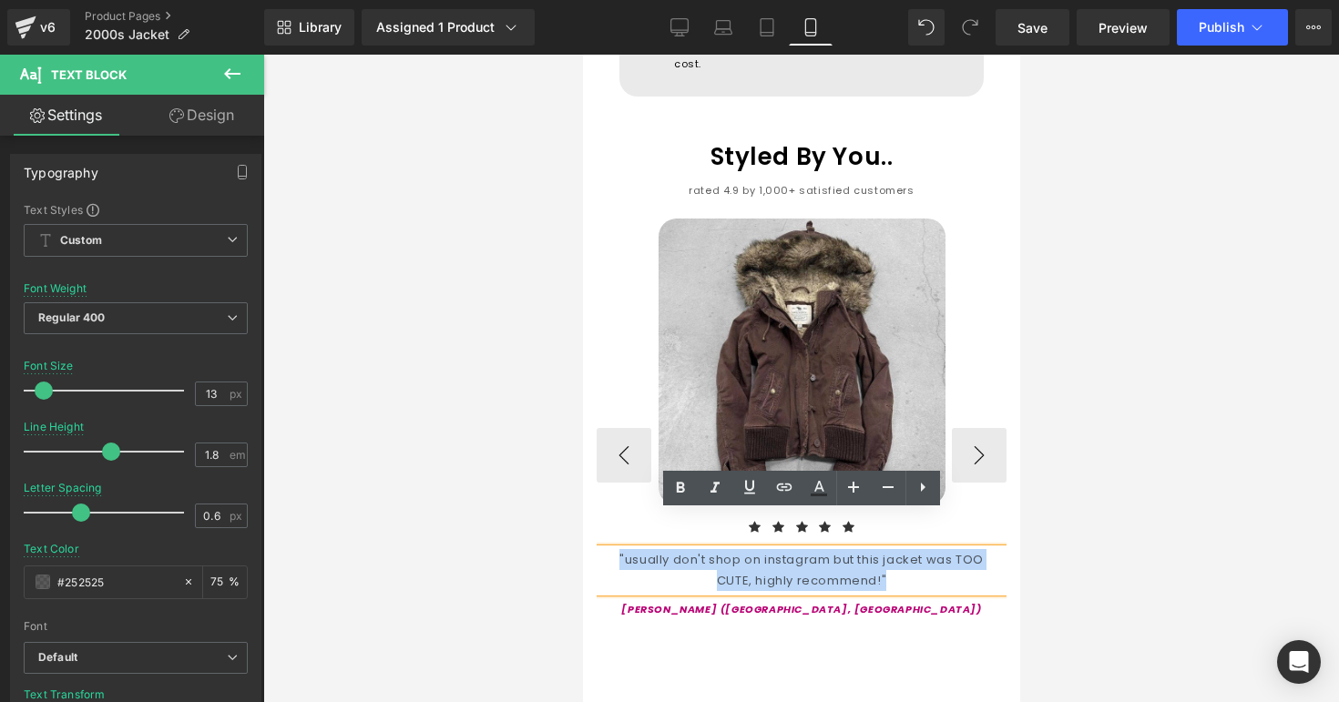
copy div ""usually don't shop on instagram but this jacket was TOO CUTE, highly recommend…"
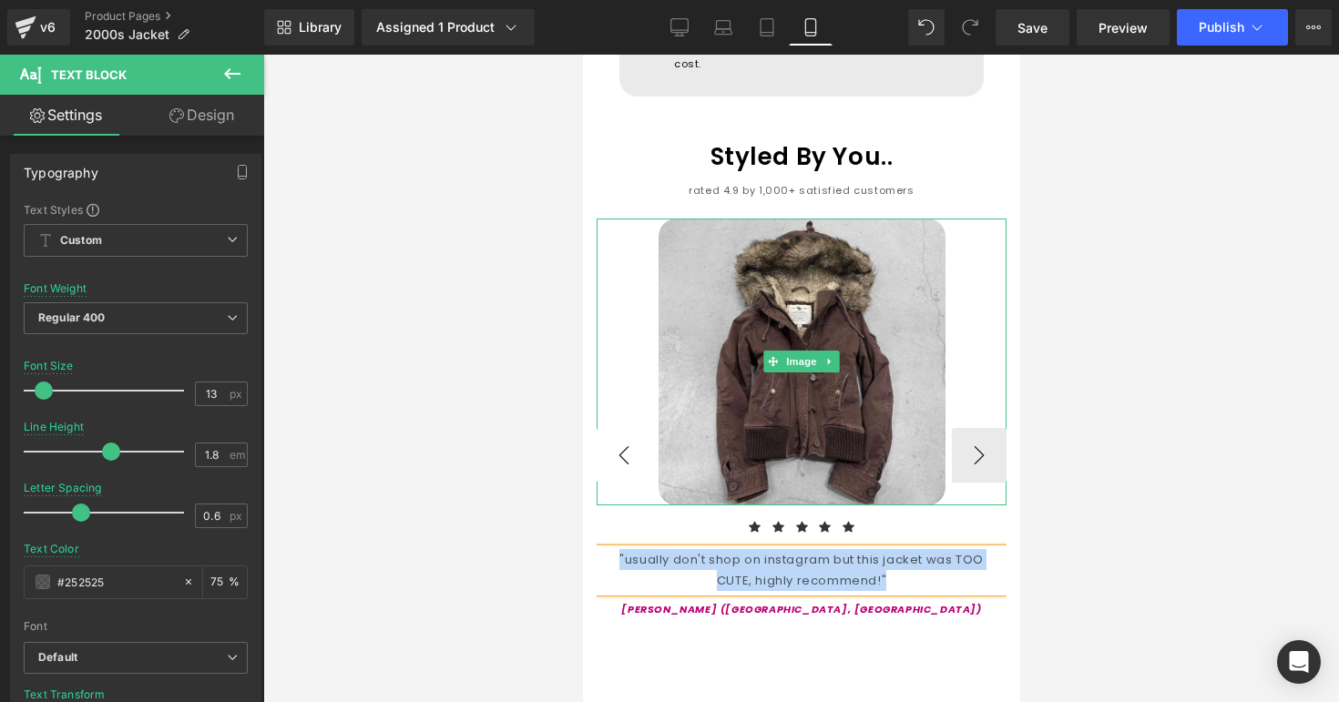
click at [630, 428] on button "‹" at bounding box center [623, 455] width 55 height 55
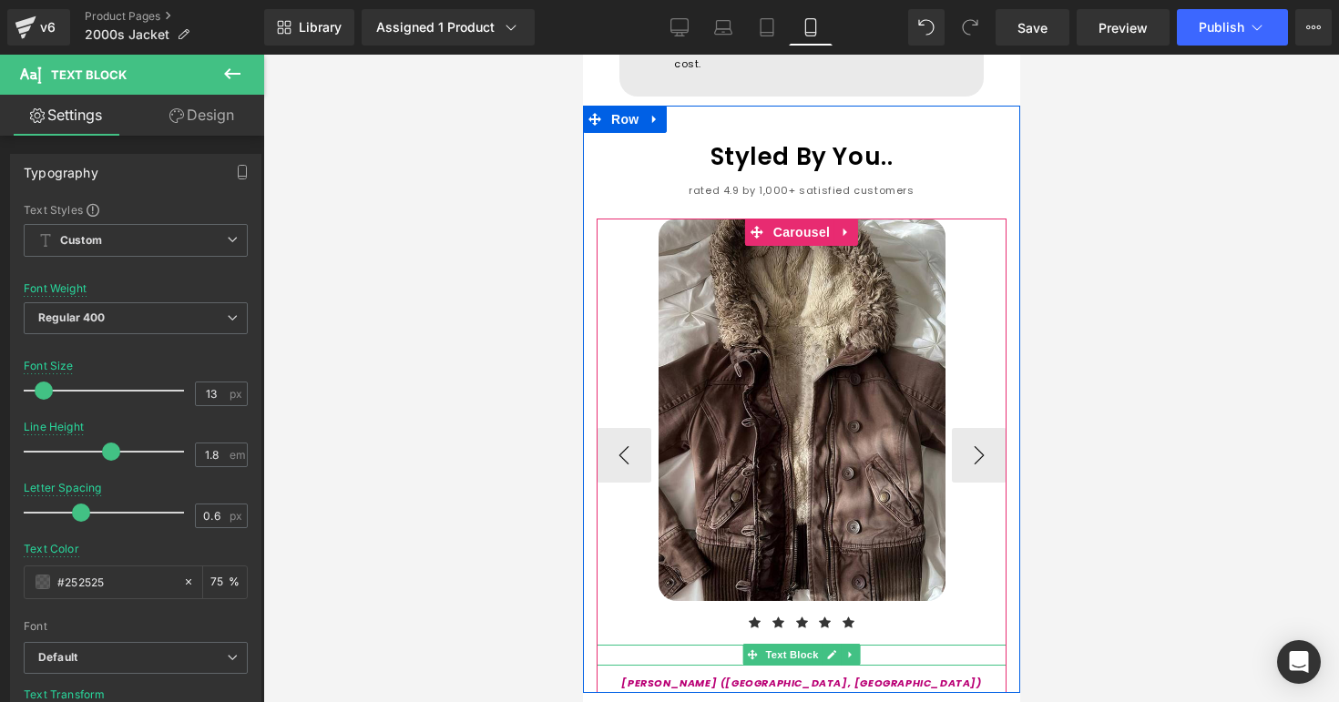
click at [874, 645] on div """ at bounding box center [801, 655] width 410 height 21
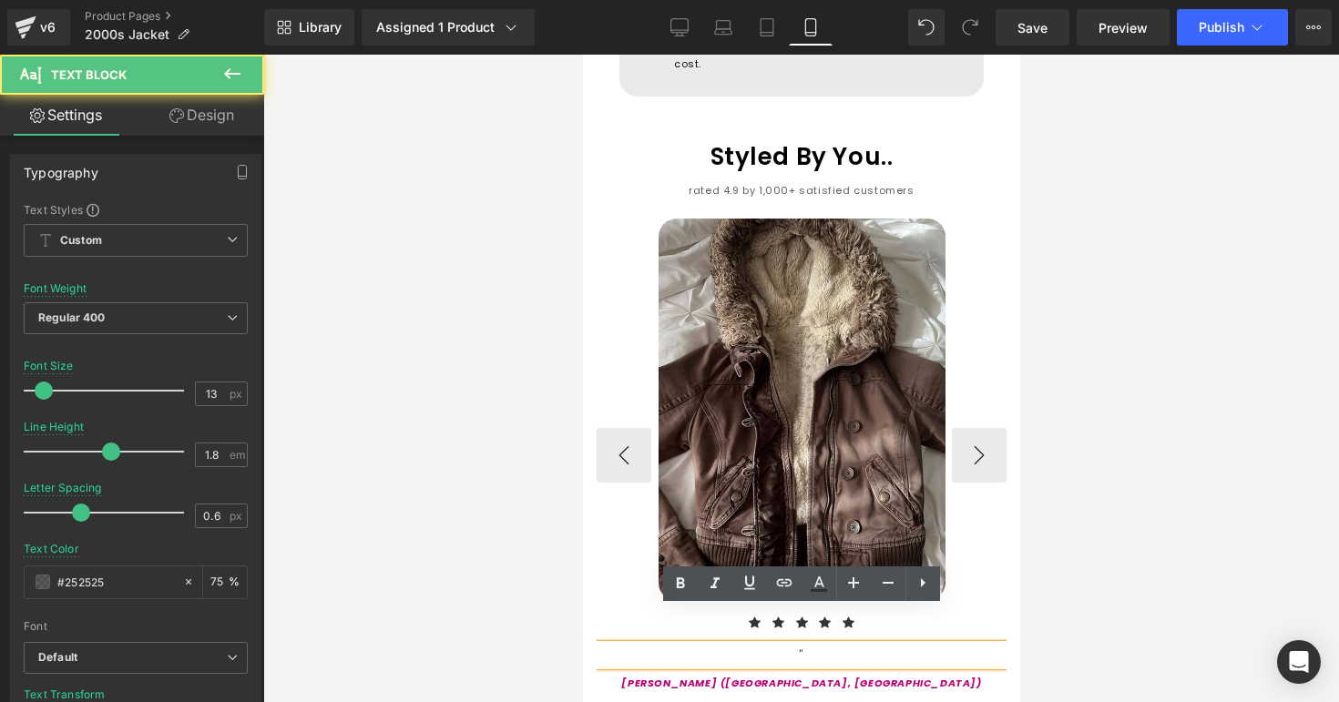
click at [874, 645] on div """ at bounding box center [801, 655] width 410 height 21
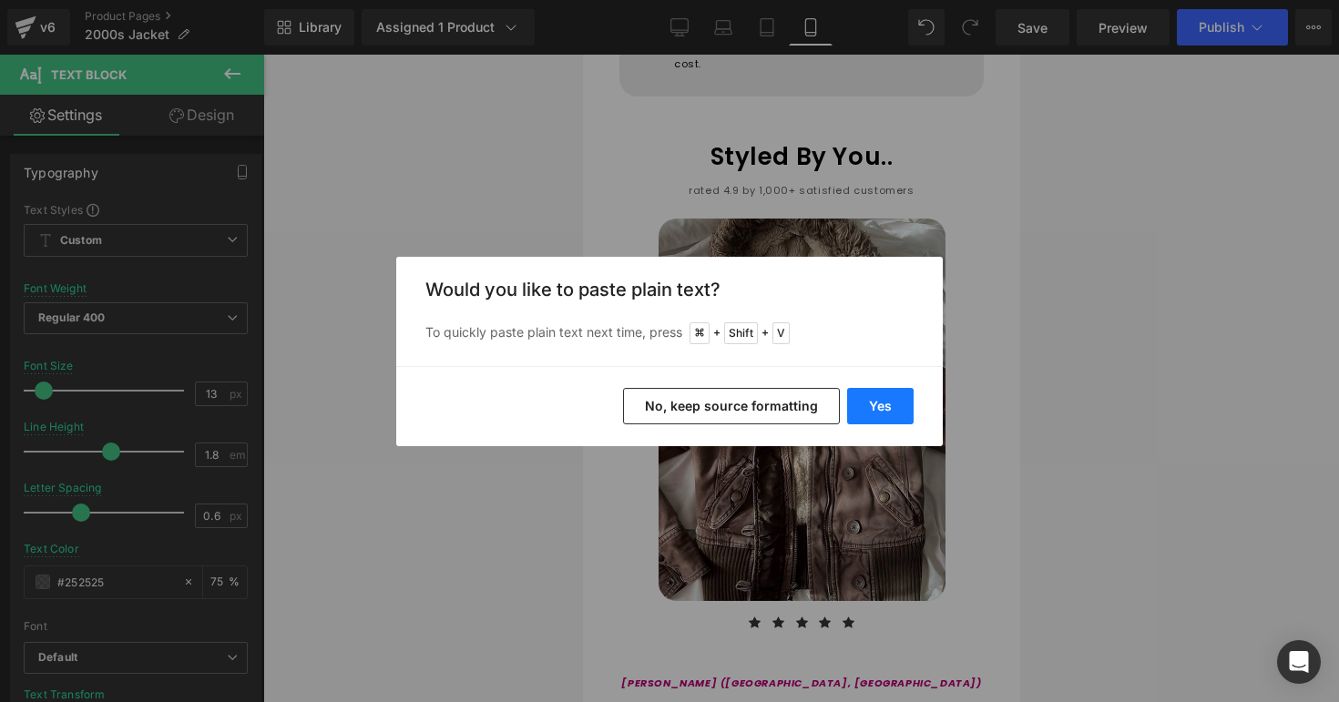
click at [869, 398] on button "Yes" at bounding box center [880, 406] width 66 height 36
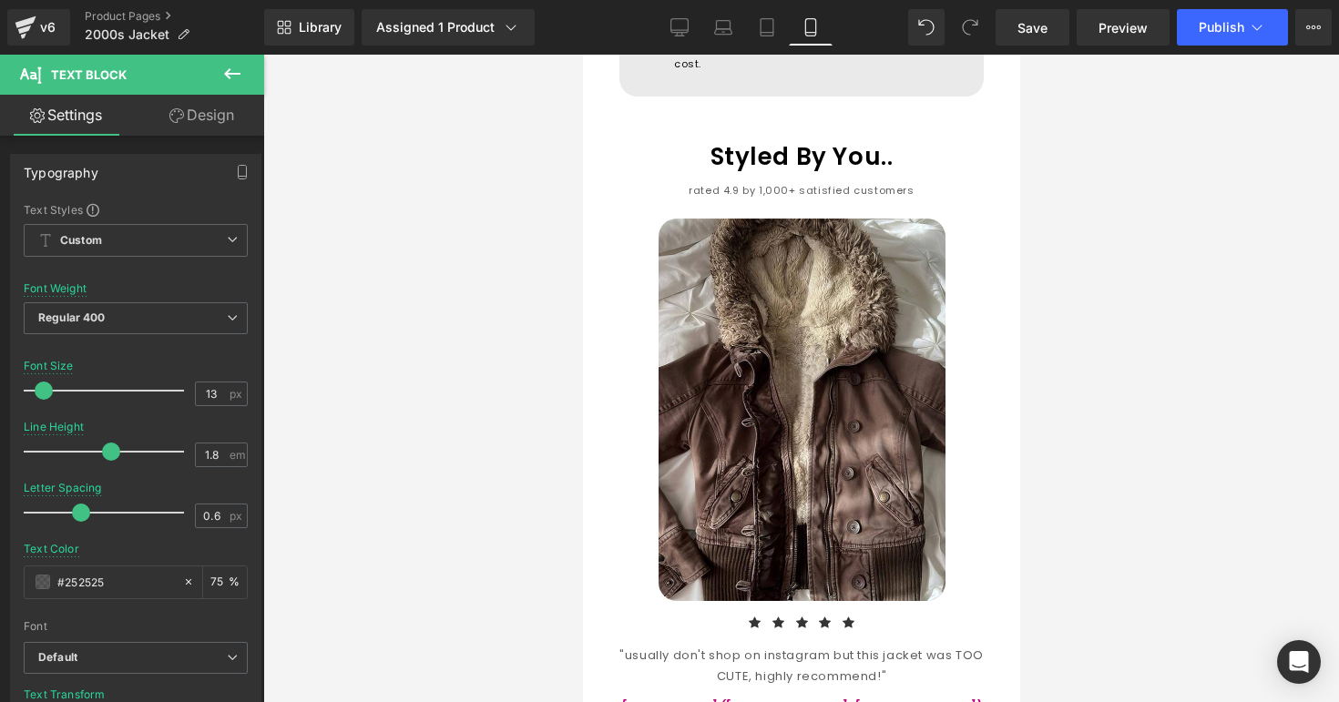
click at [1154, 531] on div at bounding box center [801, 379] width 1076 height 648
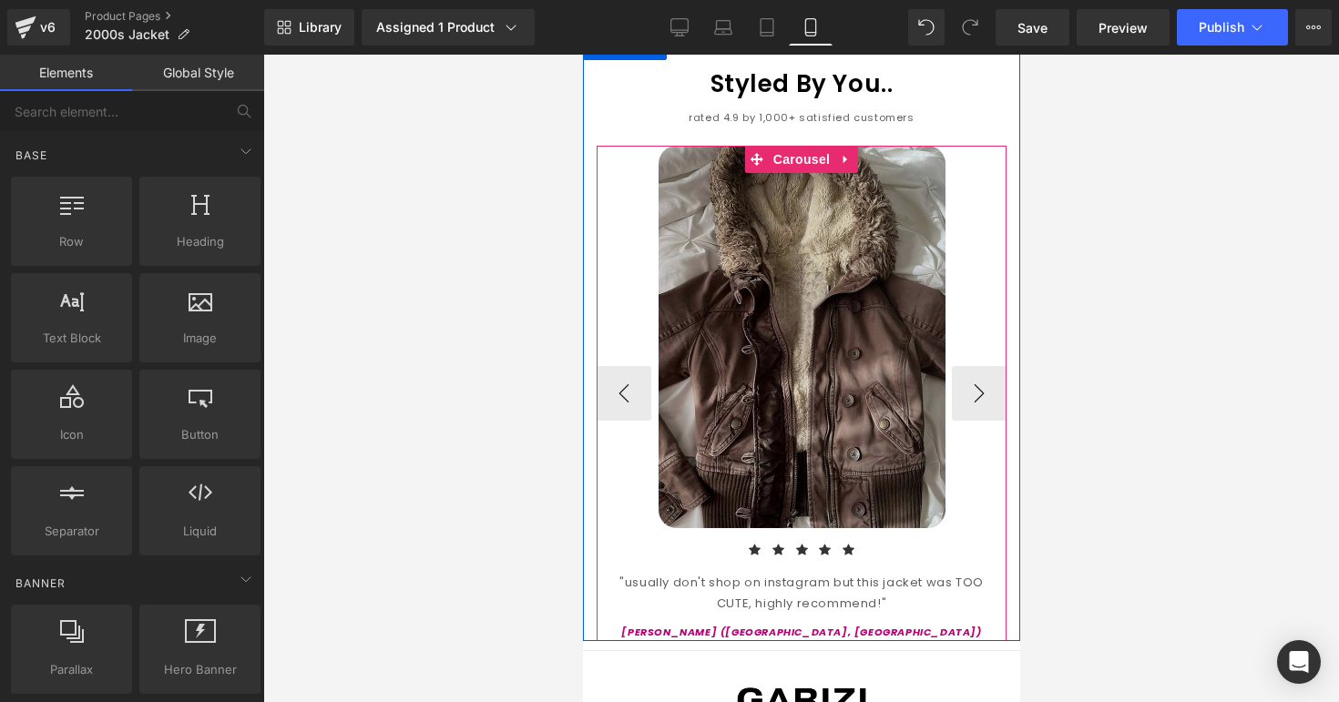
scroll to position [2035, 0]
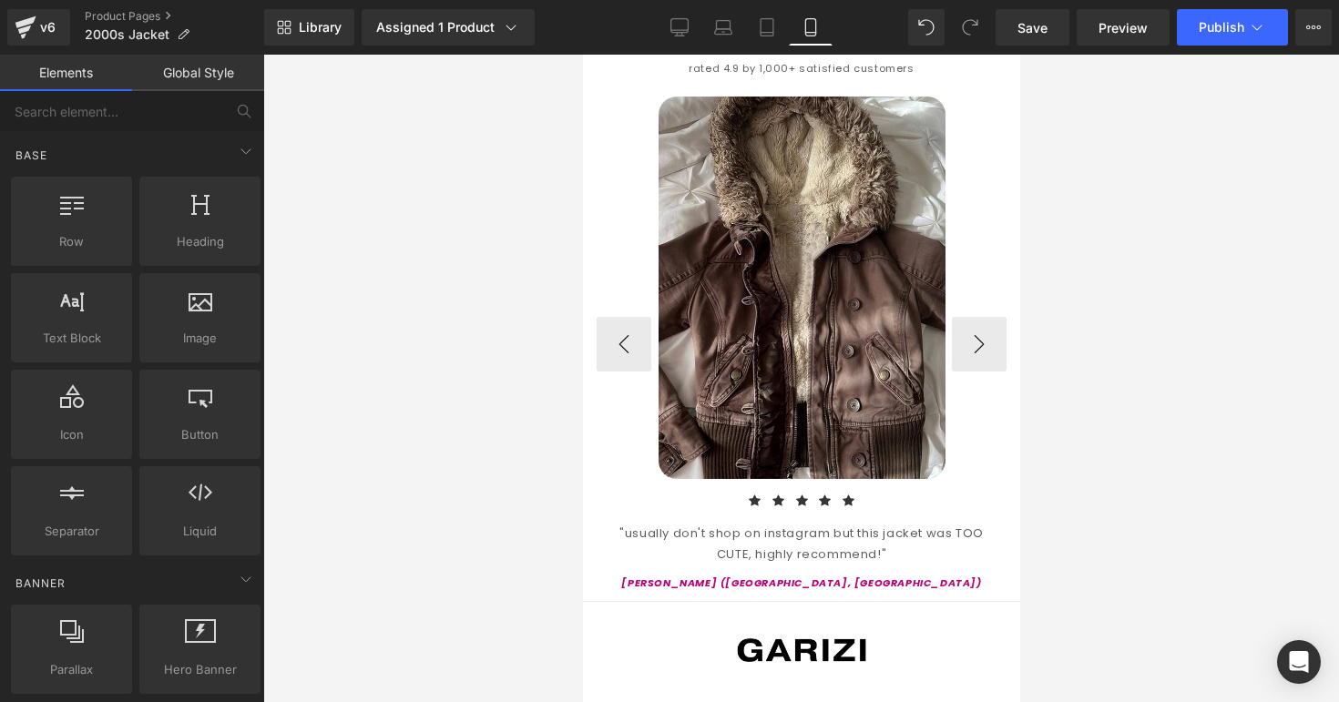
click at [719, 575] on p "[PERSON_NAME] ([GEOGRAPHIC_DATA], [GEOGRAPHIC_DATA])" at bounding box center [801, 584] width 410 height 18
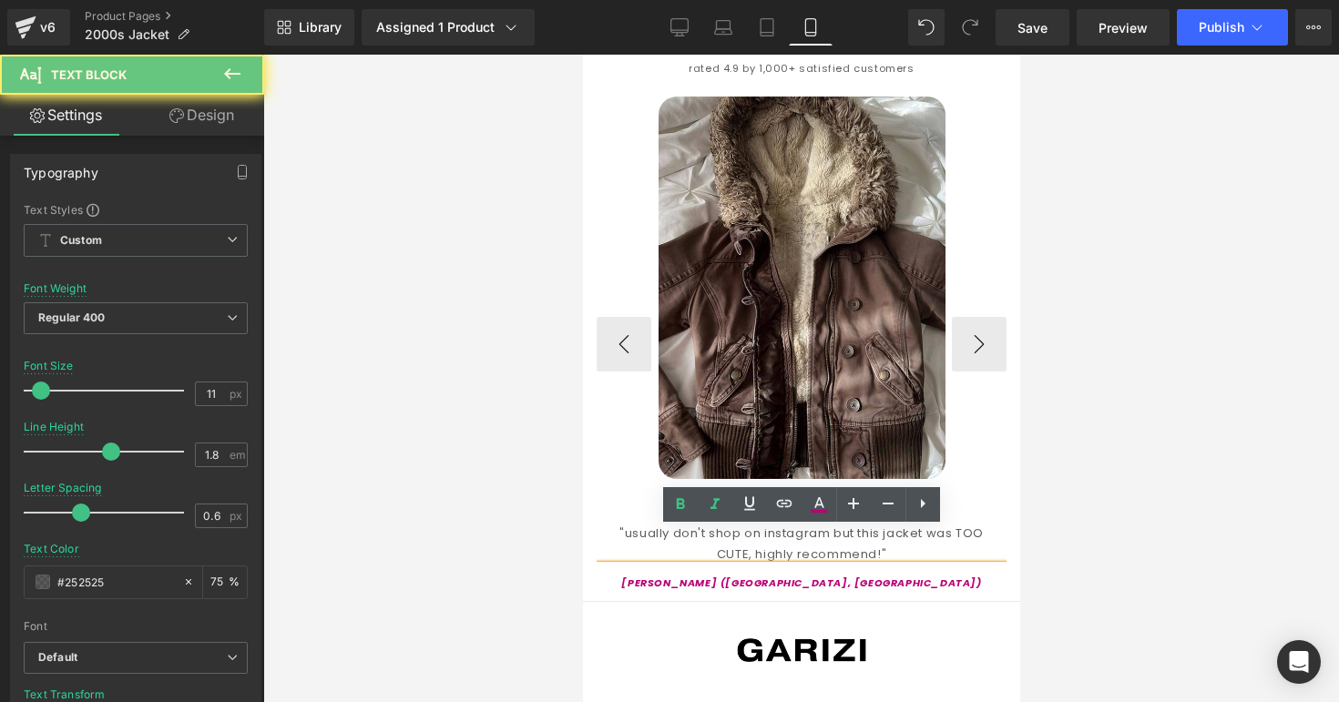
click at [743, 576] on icon "[PERSON_NAME] ([GEOGRAPHIC_DATA], [GEOGRAPHIC_DATA])" at bounding box center [800, 583] width 360 height 15
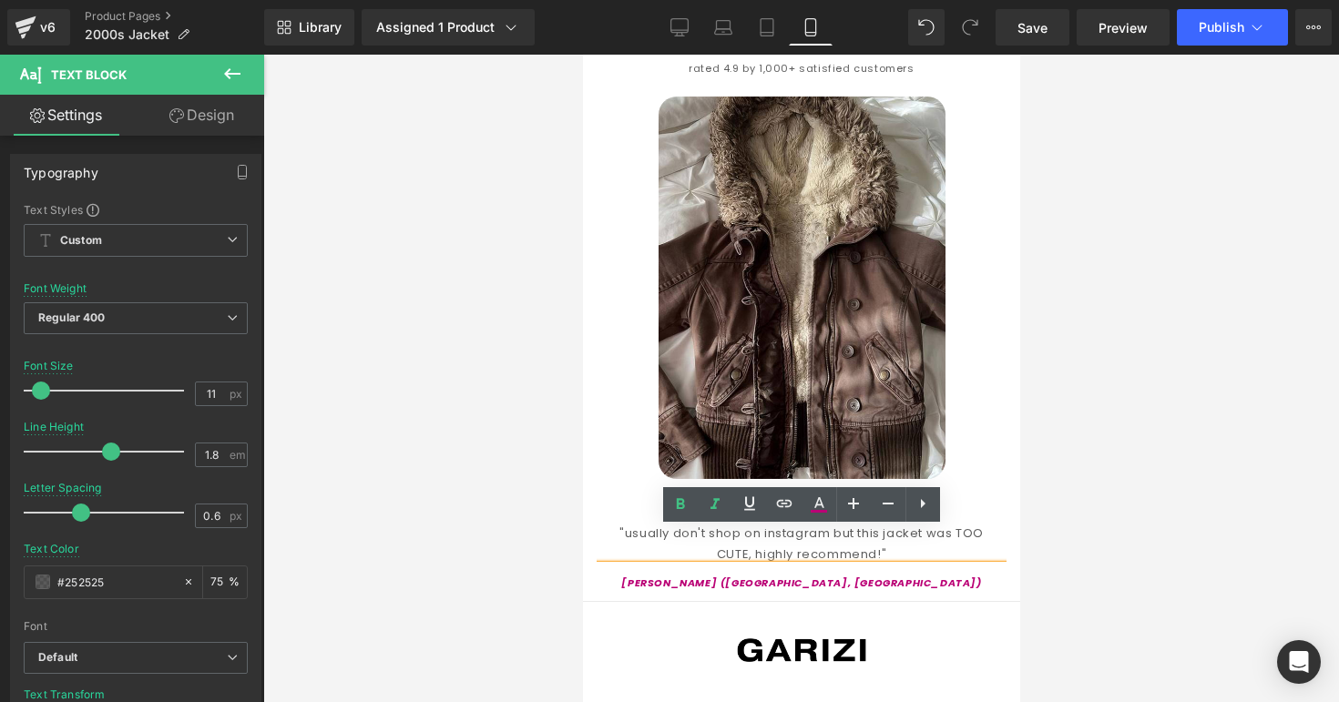
click at [1121, 519] on div at bounding box center [801, 379] width 1076 height 648
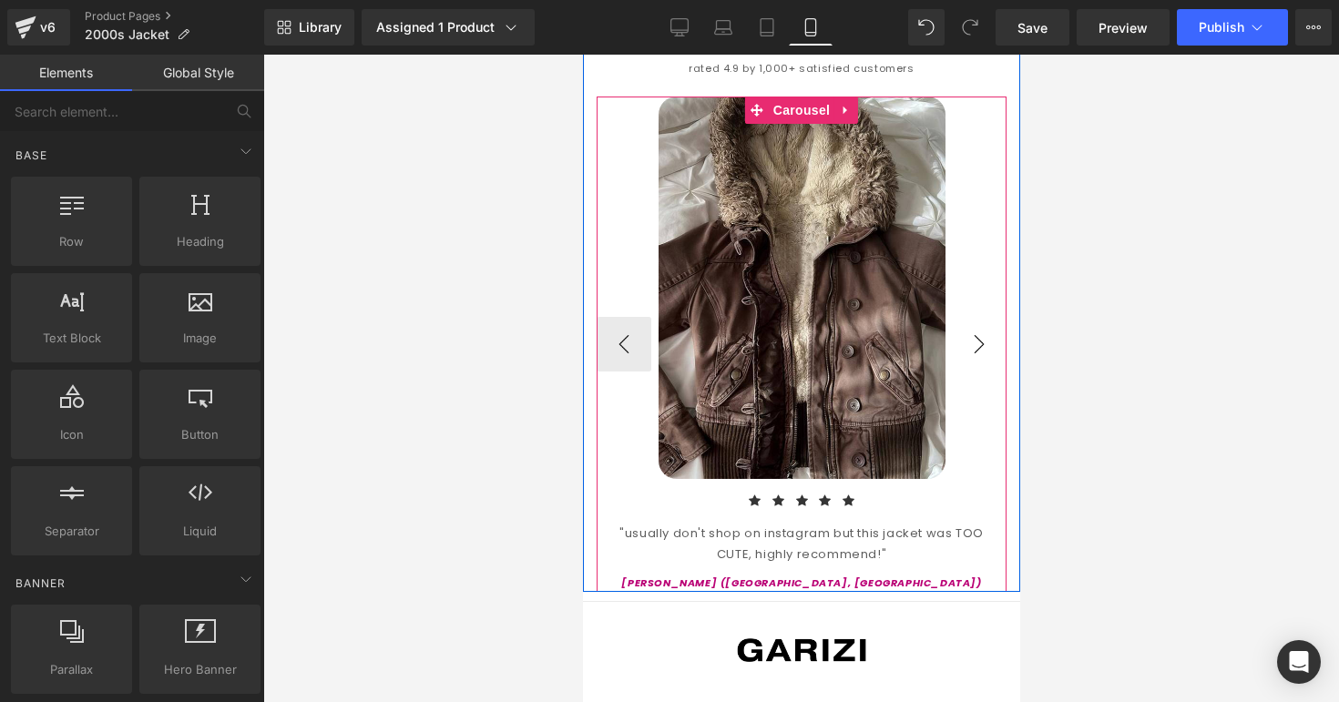
click at [984, 317] on button "›" at bounding box center [978, 344] width 55 height 55
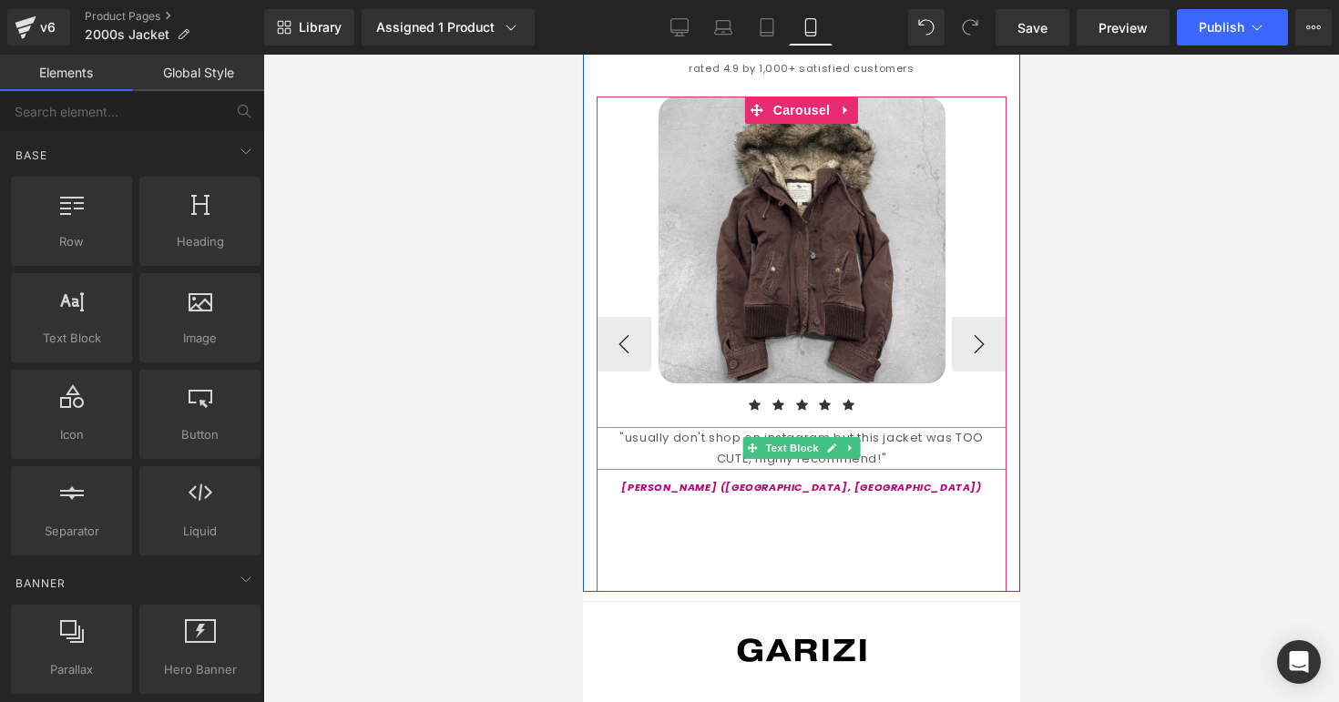
click at [728, 427] on div ""usually don't shop on instagram but this jacket was TOO CUTE, highly recommend…" at bounding box center [801, 448] width 410 height 43
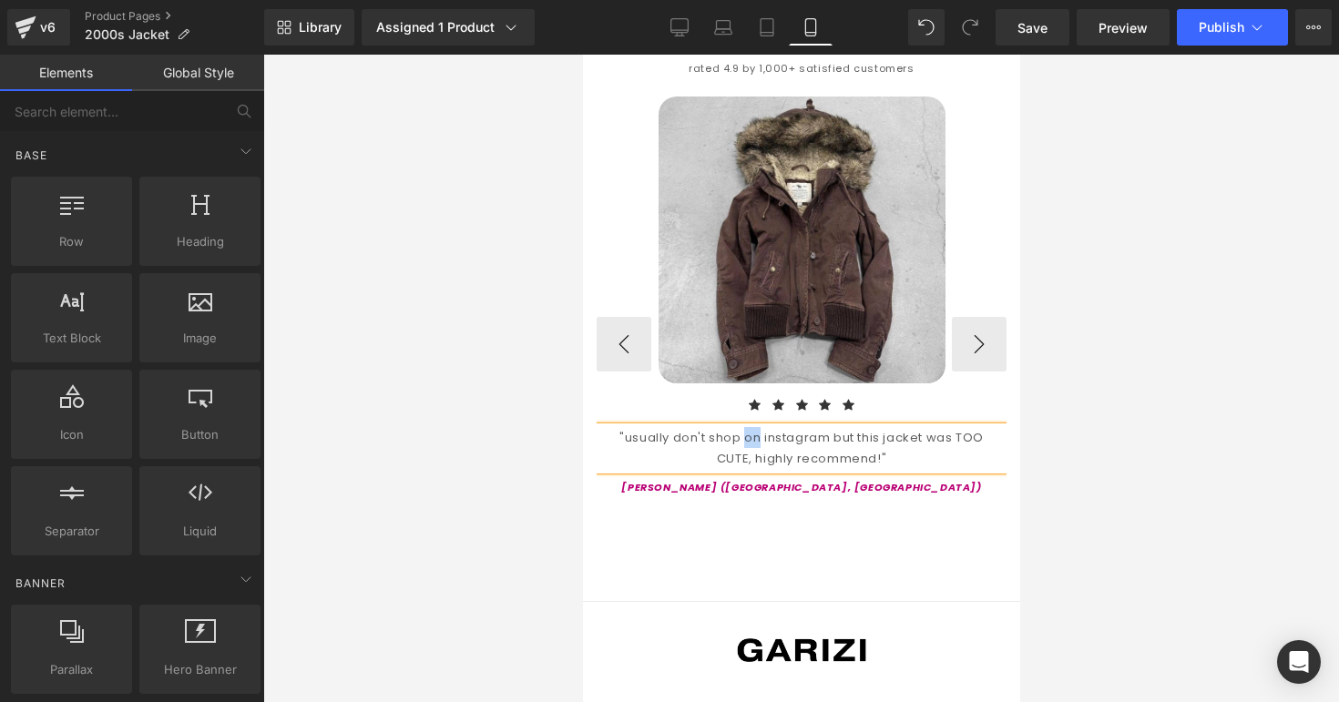
click at [728, 427] on div ""usually don't shop on instagram but this jacket was TOO CUTE, highly recommend…" at bounding box center [801, 448] width 410 height 43
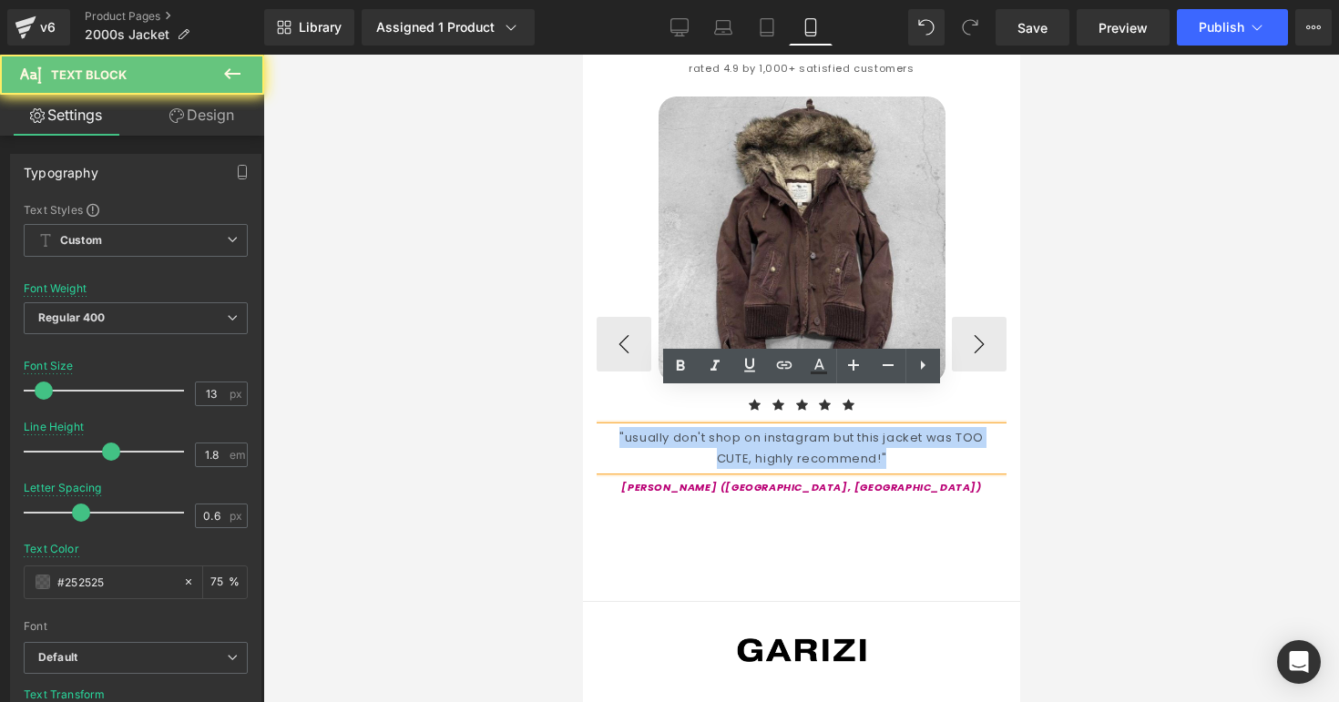
click at [728, 427] on div ""usually don't shop on instagram but this jacket was TOO CUTE, highly recommend…" at bounding box center [801, 448] width 410 height 43
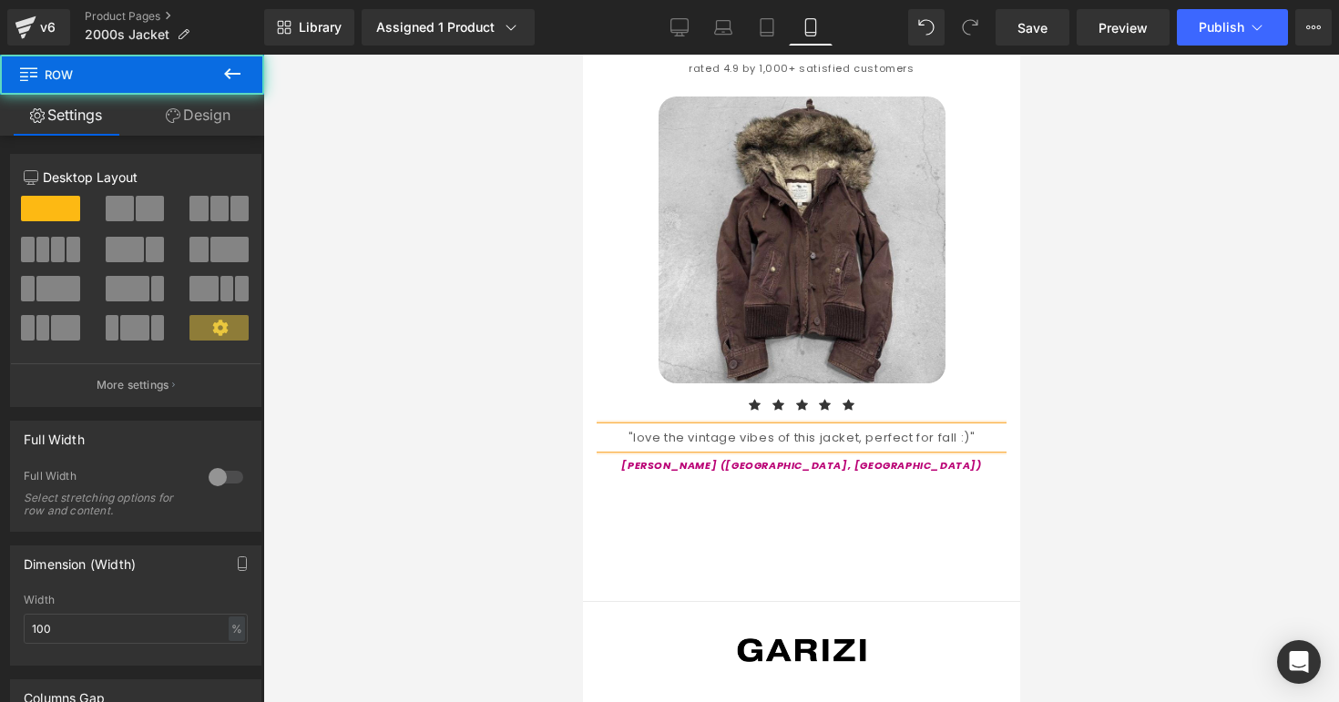
click at [1005, 466] on div "Styled By You.. Heading rated 4.9 by 1,000+ satisfied customers Text Block Imag…" at bounding box center [800, 306] width 437 height 572
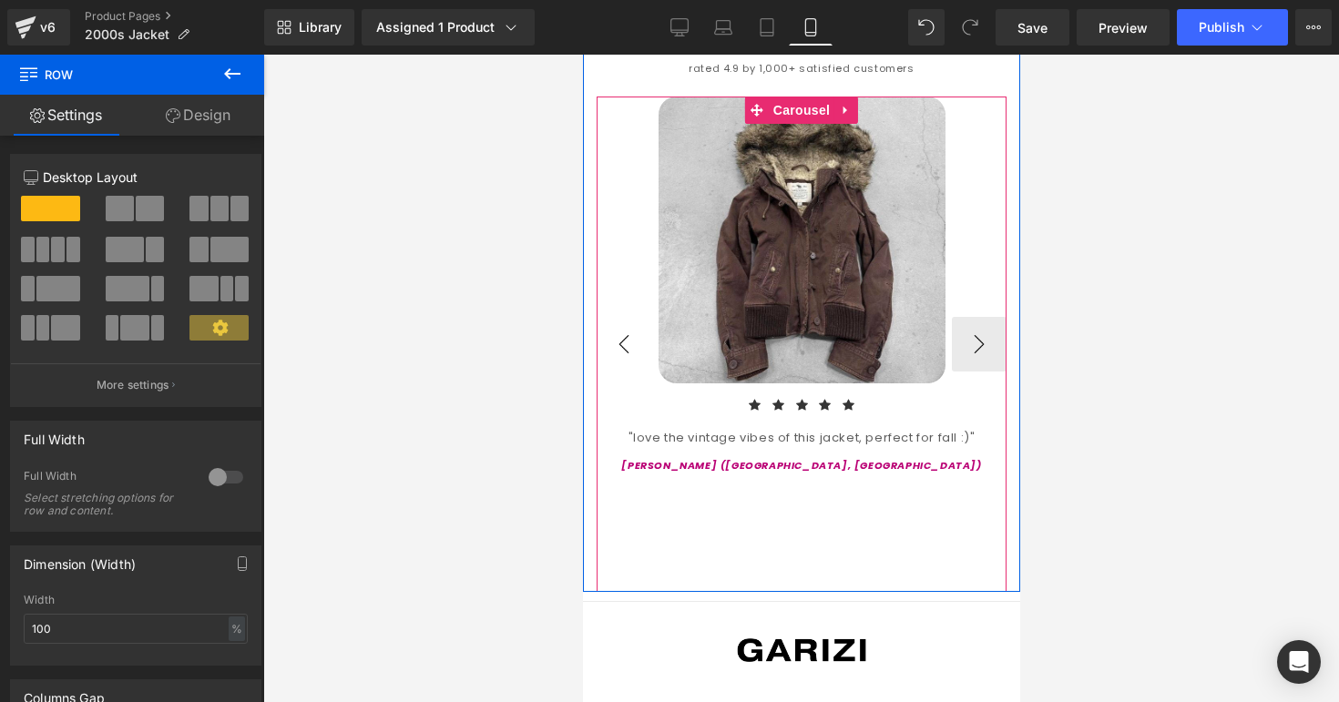
click at [621, 331] on button "‹" at bounding box center [623, 344] width 55 height 55
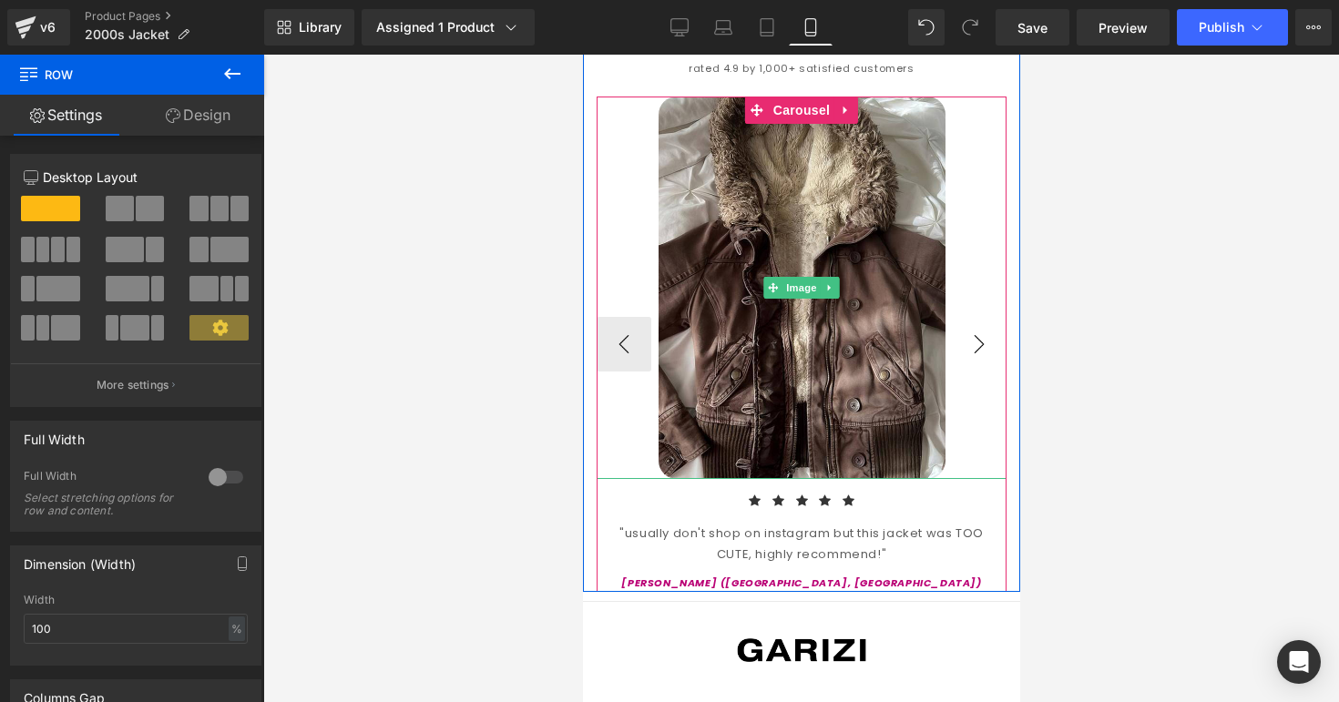
click at [971, 317] on button "›" at bounding box center [978, 344] width 55 height 55
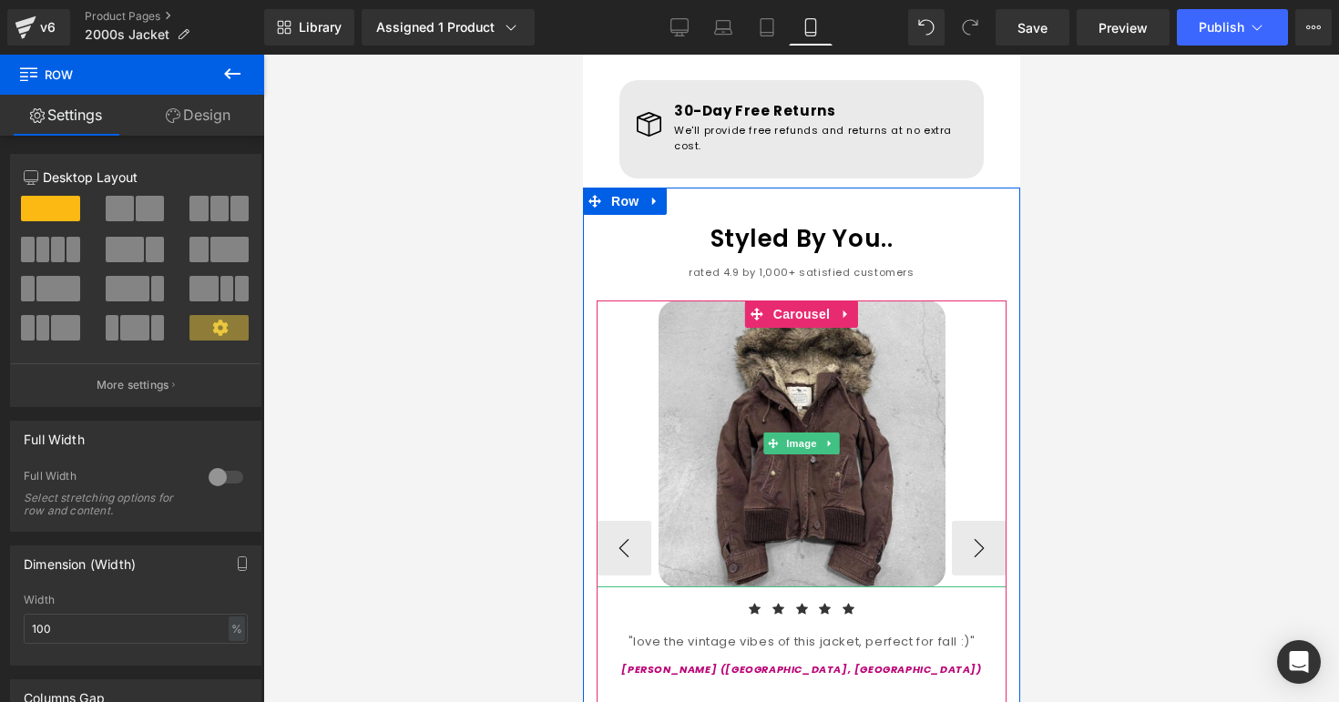
scroll to position [1825, 0]
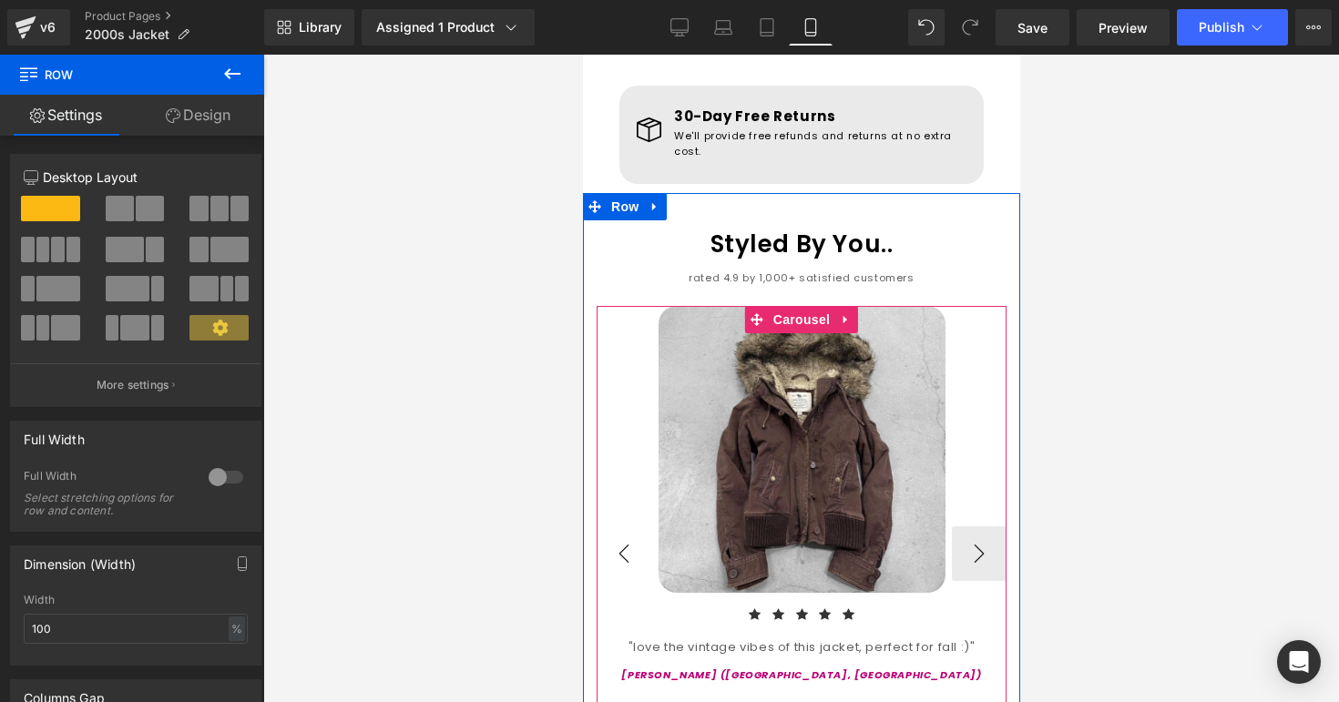
click at [622, 526] on button "‹" at bounding box center [623, 553] width 55 height 55
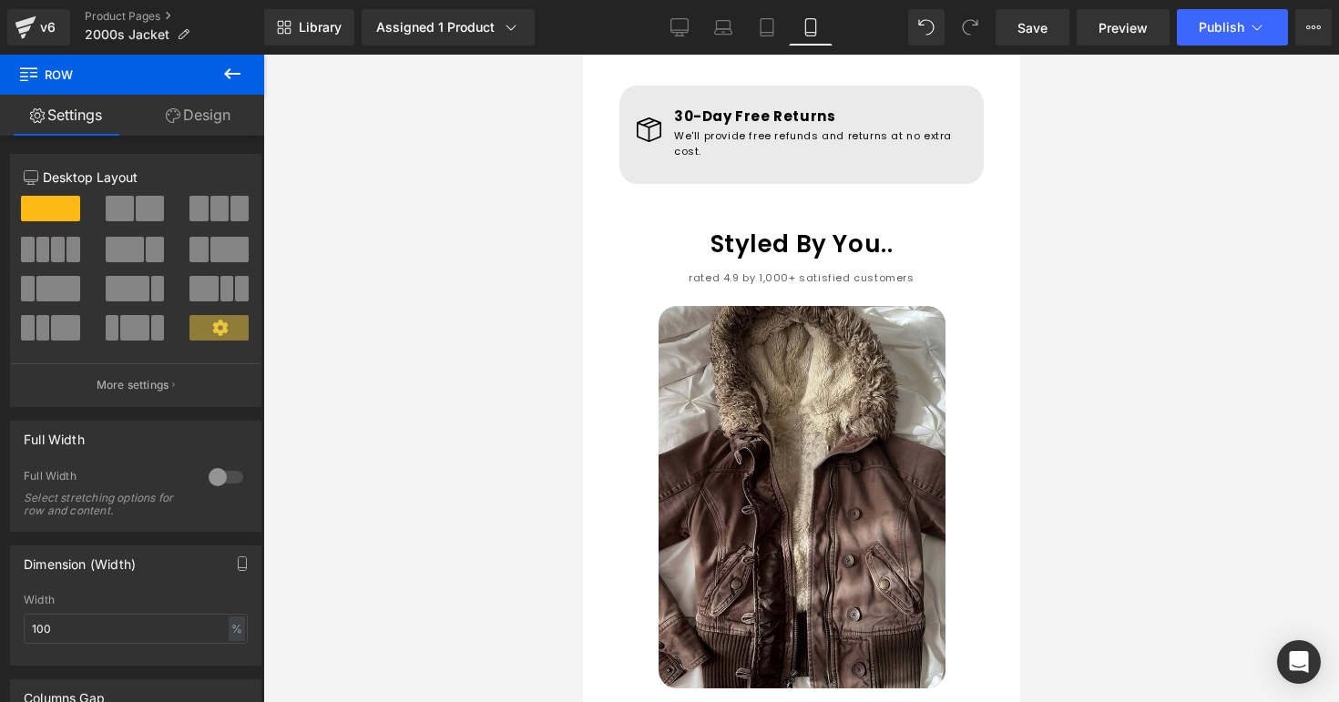
click at [1146, 362] on div at bounding box center [801, 379] width 1076 height 648
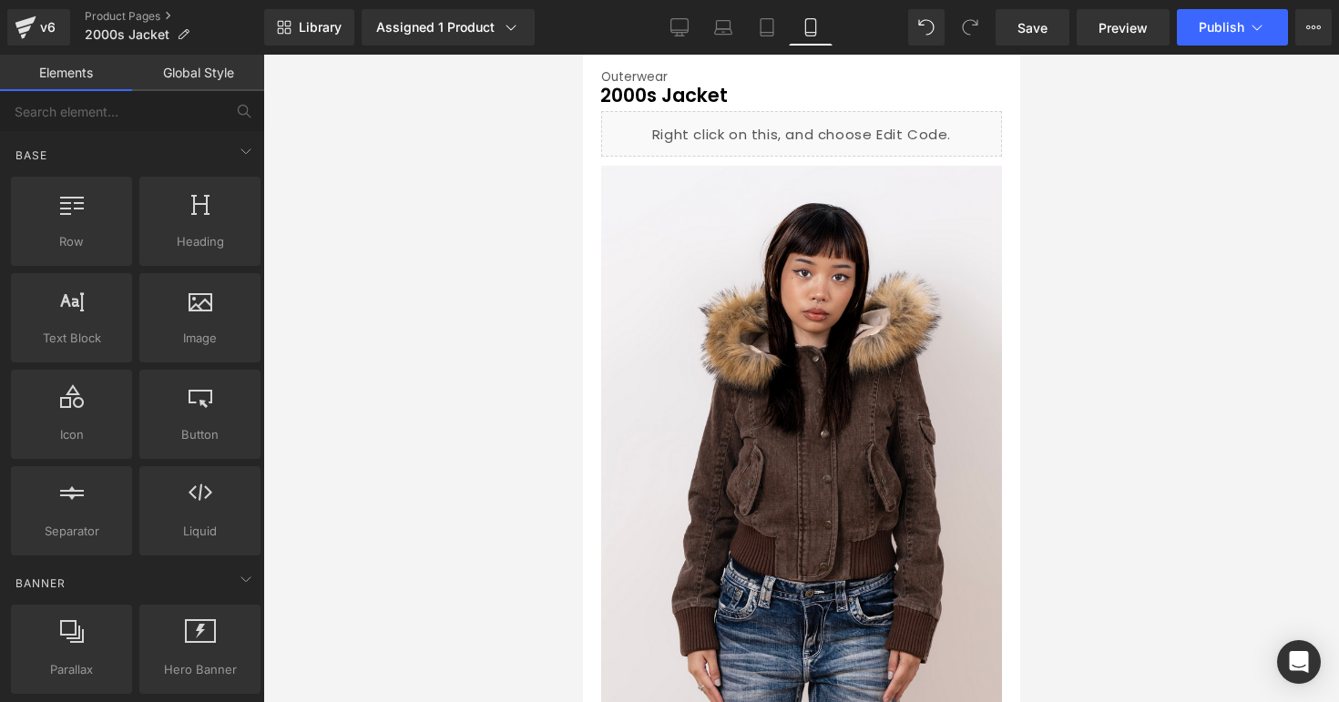
scroll to position [0, 0]
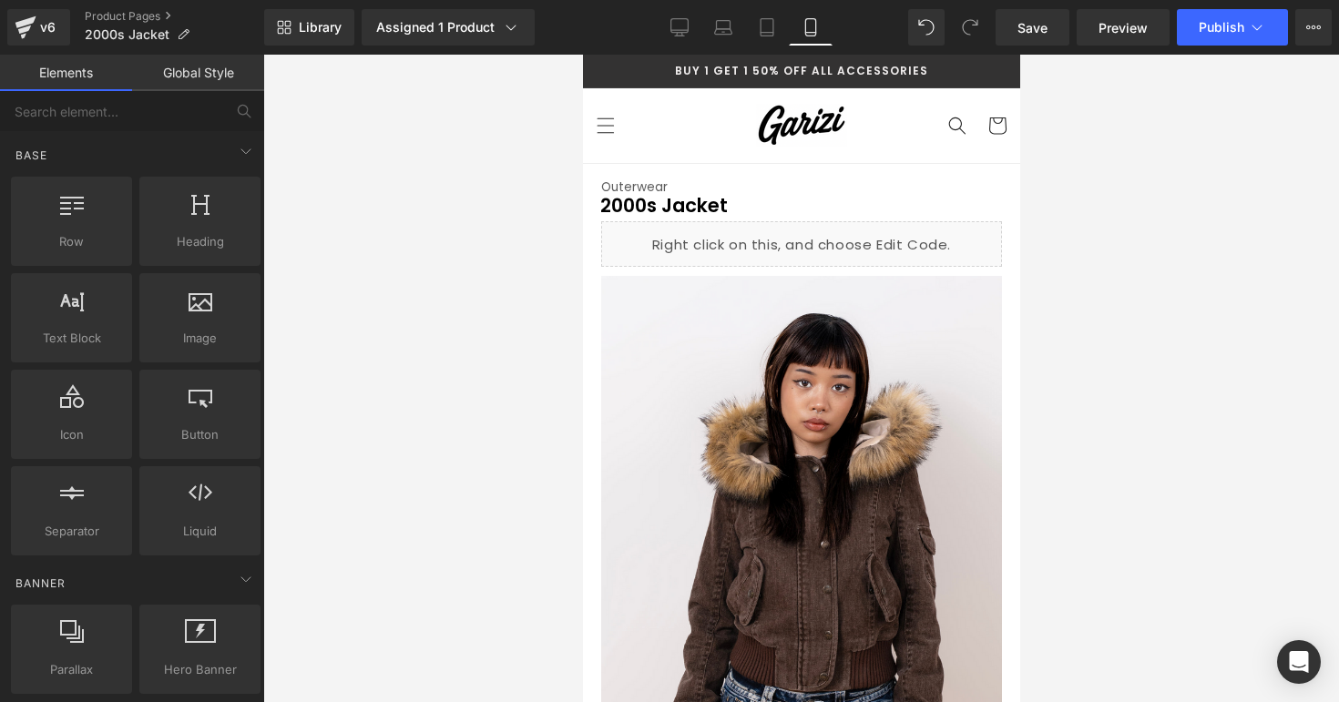
click at [1143, 240] on div at bounding box center [801, 379] width 1076 height 648
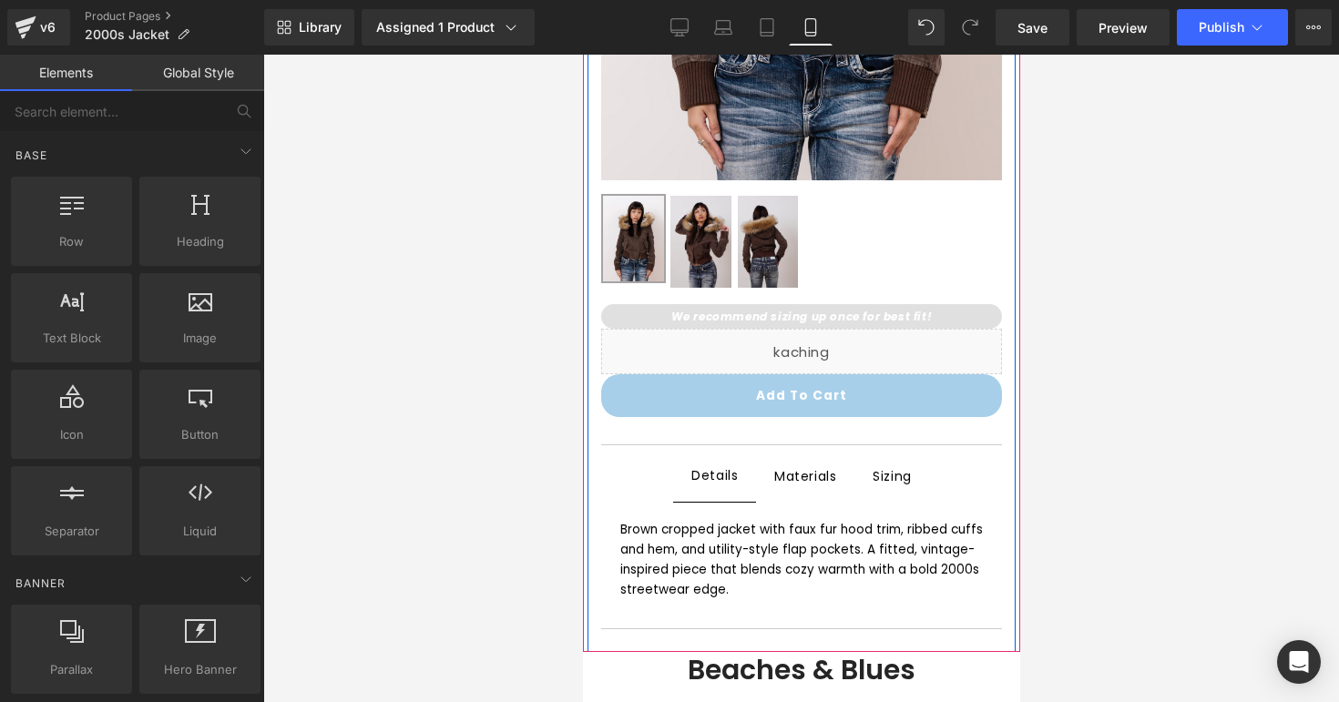
scroll to position [1046, 0]
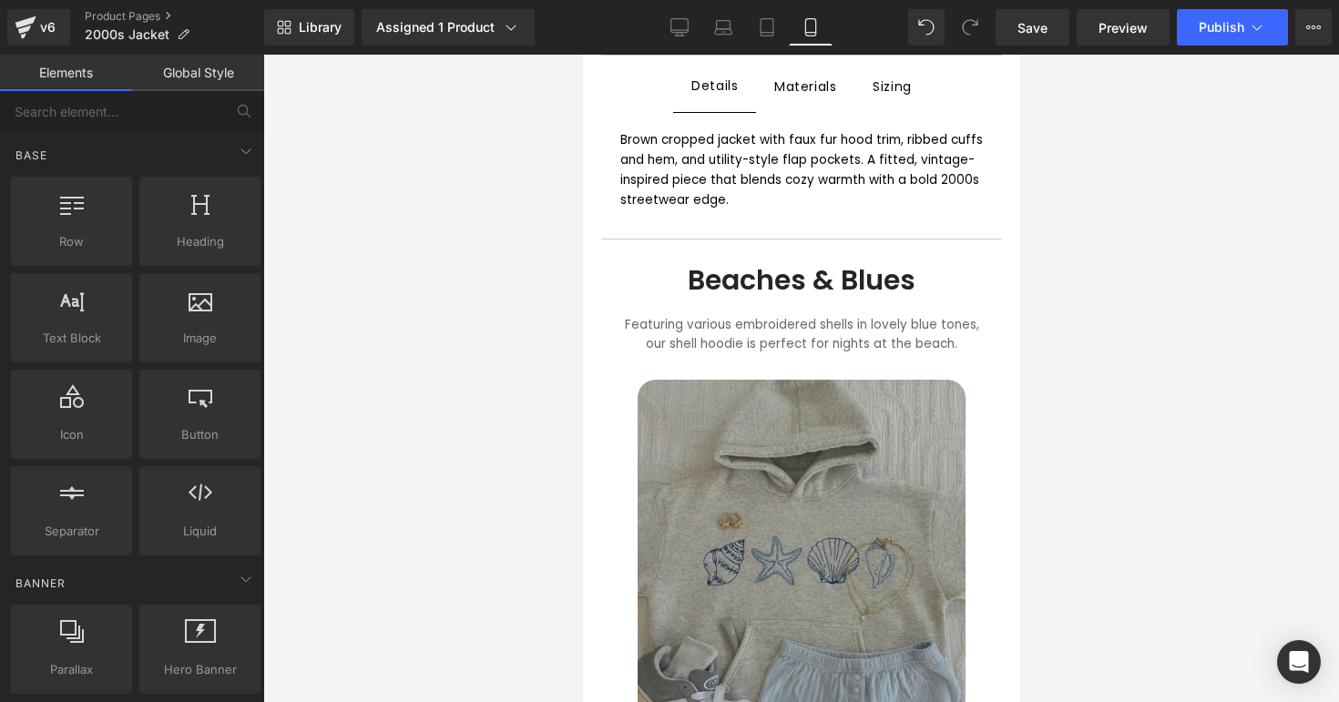
click at [760, 435] on img at bounding box center [801, 599] width 328 height 439
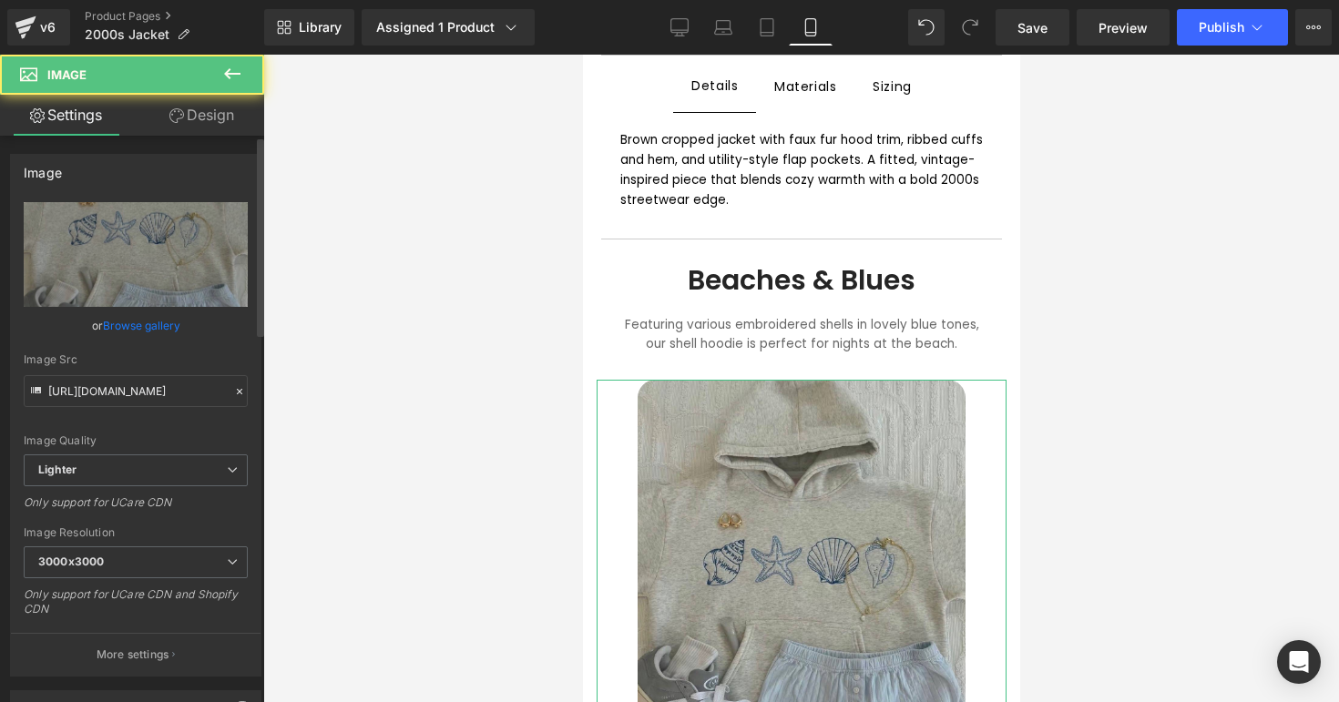
click at [169, 334] on link "Browse gallery" at bounding box center [141, 326] width 77 height 32
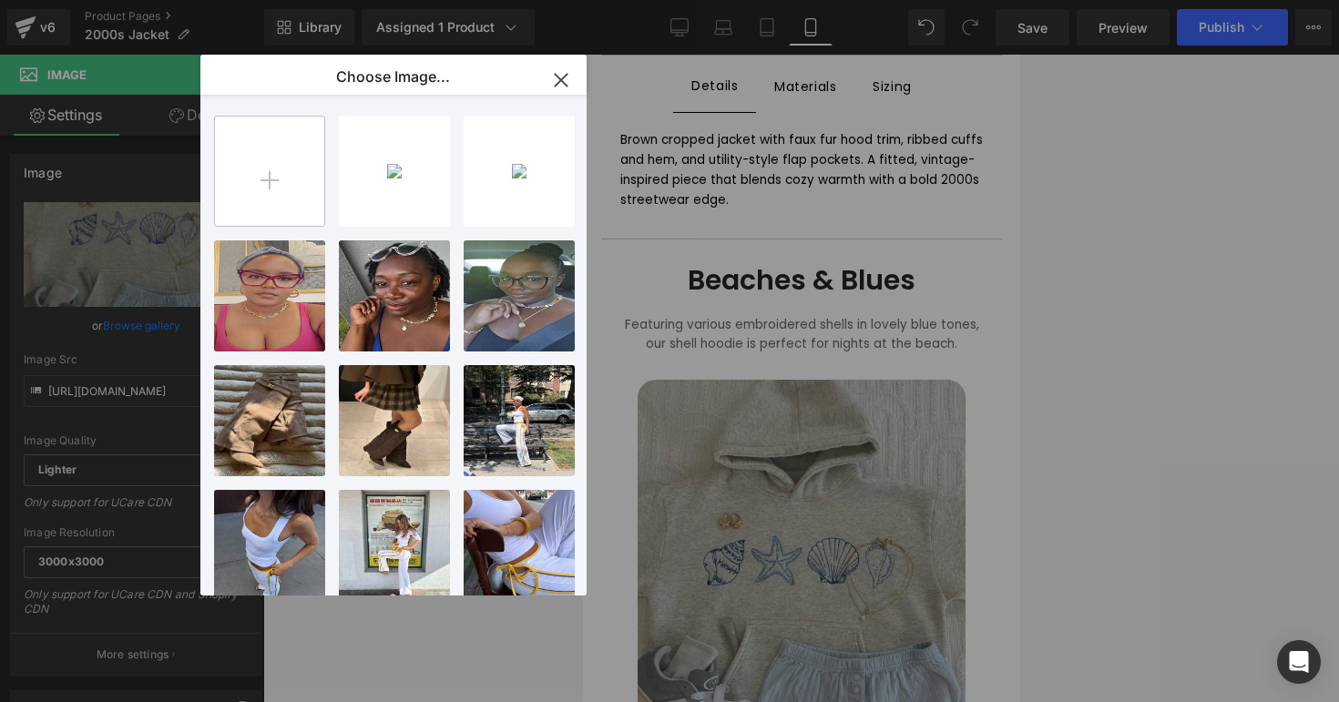
click at [250, 220] on input "file" at bounding box center [269, 171] width 109 height 109
type input "C:\fakepath\ChatGPT Image Sep 8, 2025, 08_23_38 PM.png"
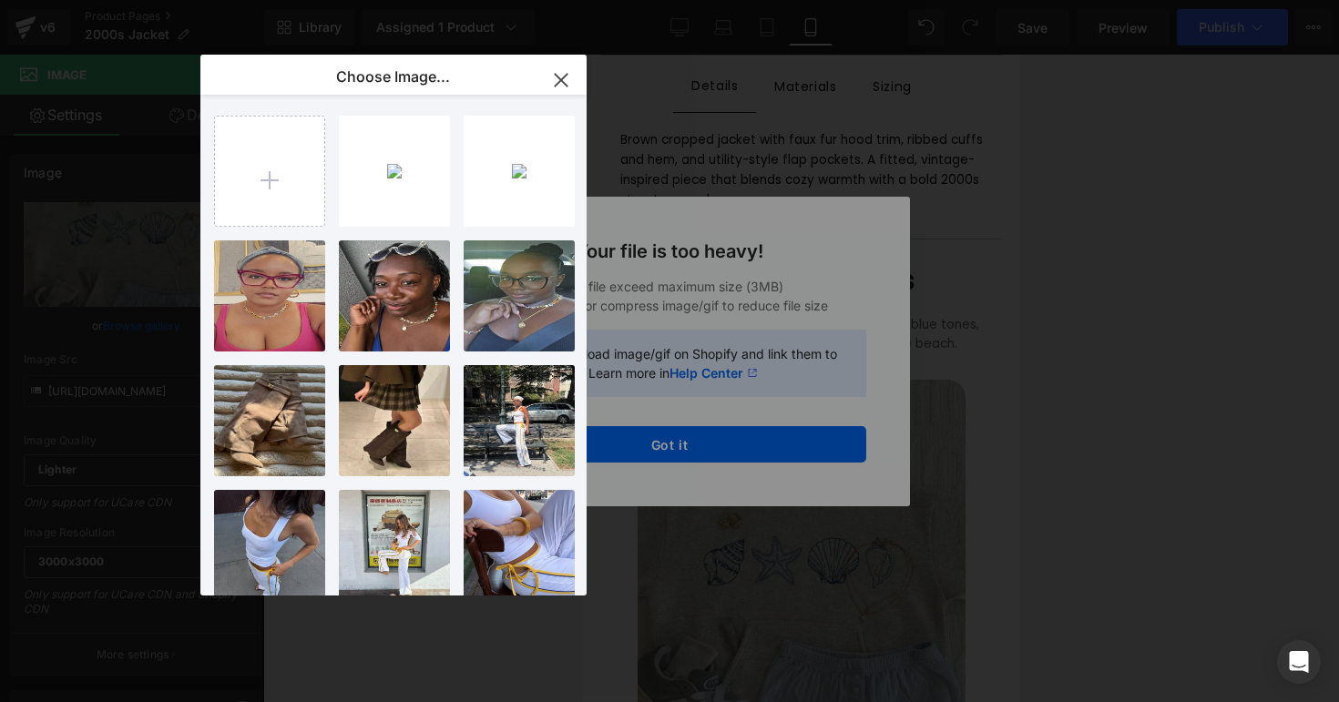
click at [560, 83] on icon "button" at bounding box center [560, 80] width 29 height 29
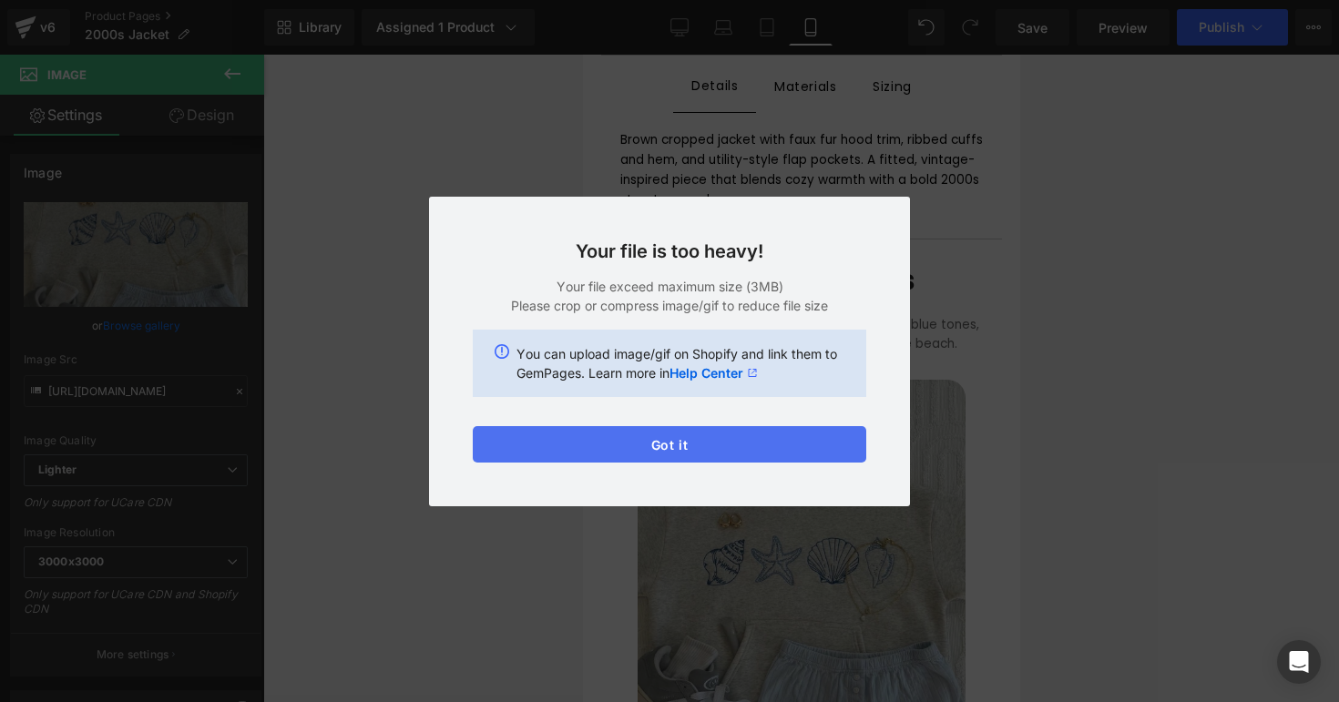
click at [620, 435] on button "Got it" at bounding box center [669, 444] width 393 height 36
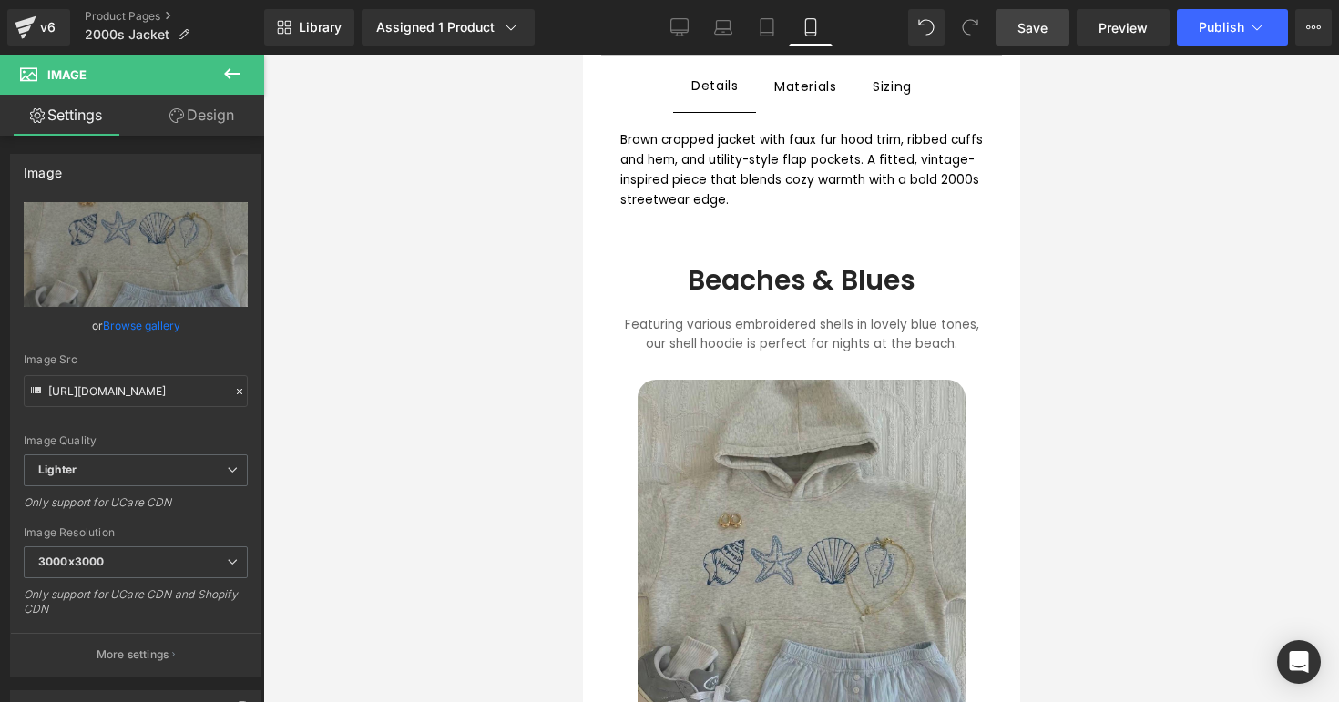
click at [1056, 32] on link "Save" at bounding box center [1032, 27] width 74 height 36
click at [34, 21] on icon at bounding box center [26, 28] width 22 height 46
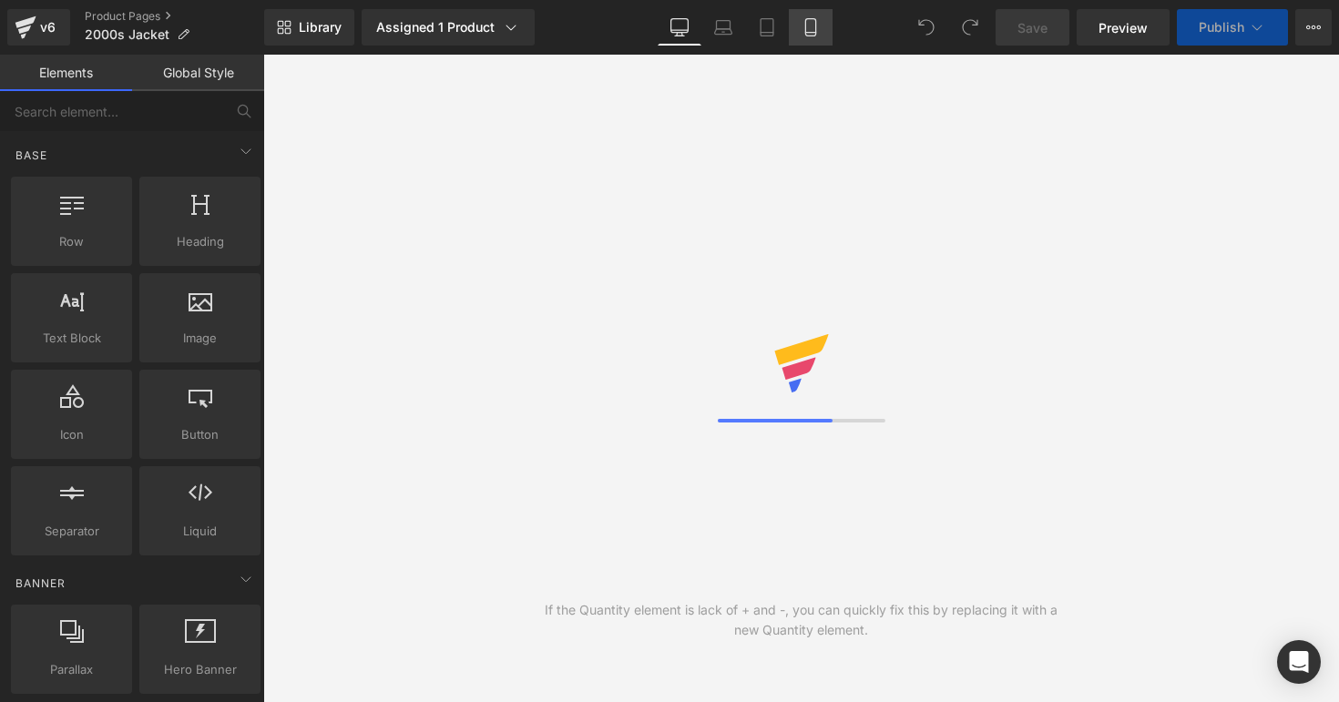
click at [823, 32] on link "Mobile" at bounding box center [811, 27] width 44 height 36
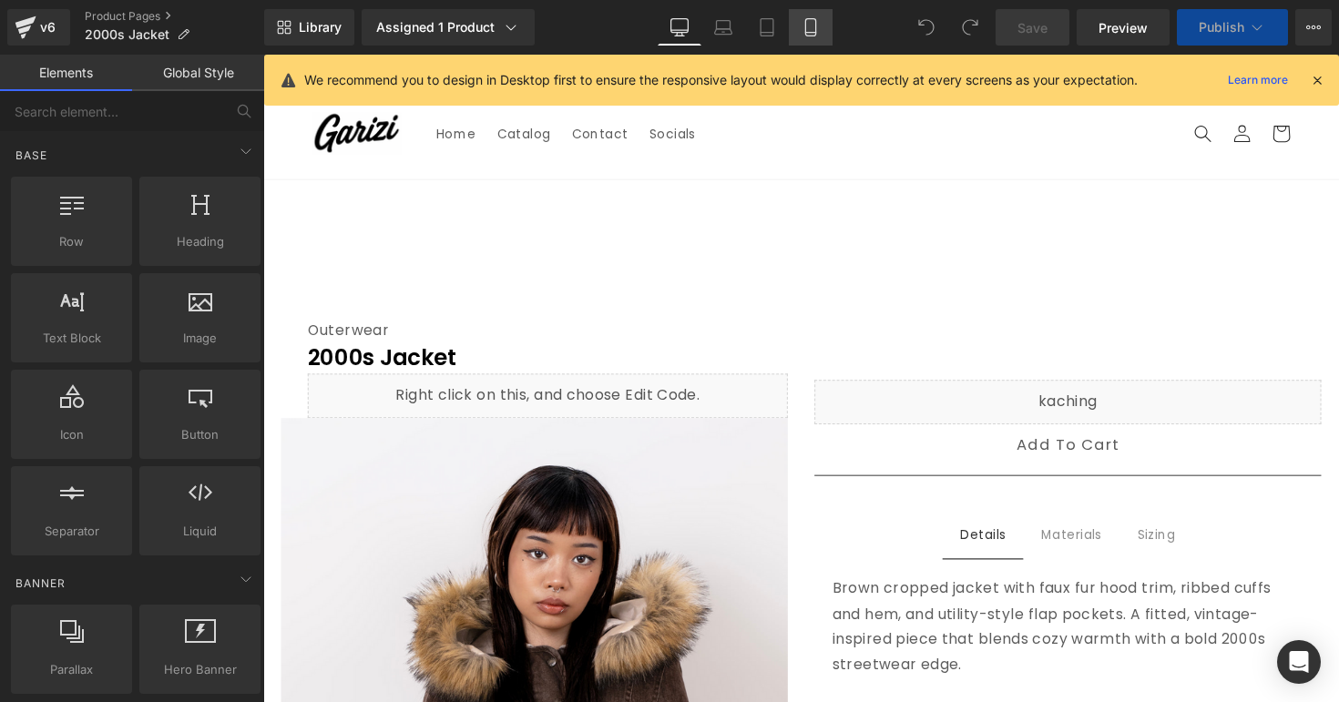
click at [814, 21] on icon at bounding box center [810, 27] width 18 height 18
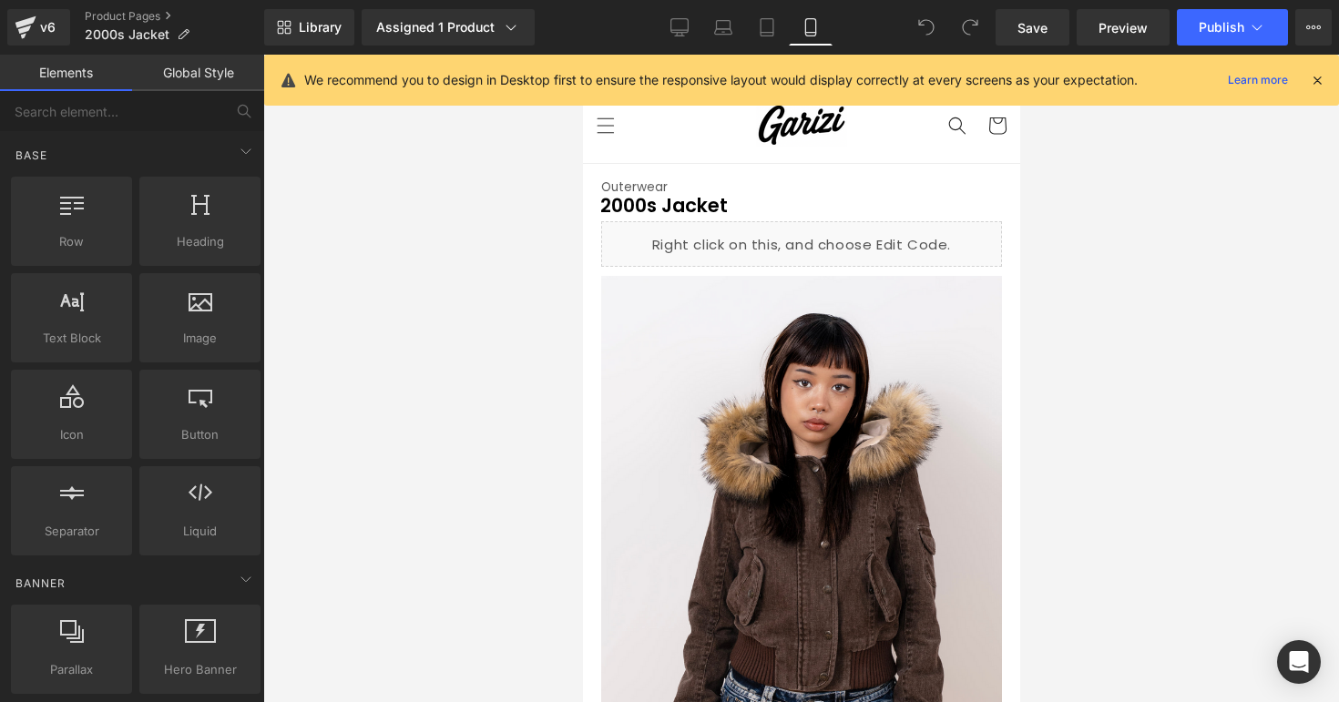
click at [1318, 74] on icon at bounding box center [1317, 80] width 16 height 16
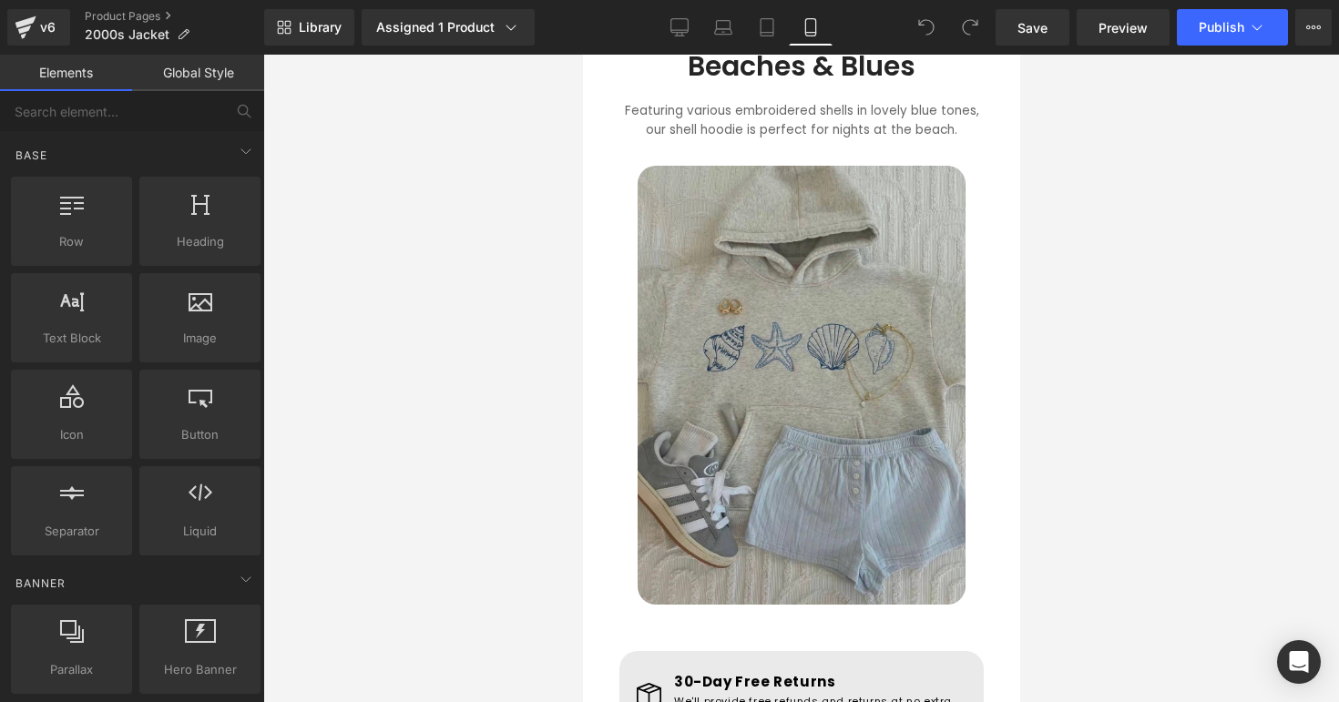
scroll to position [1263, 0]
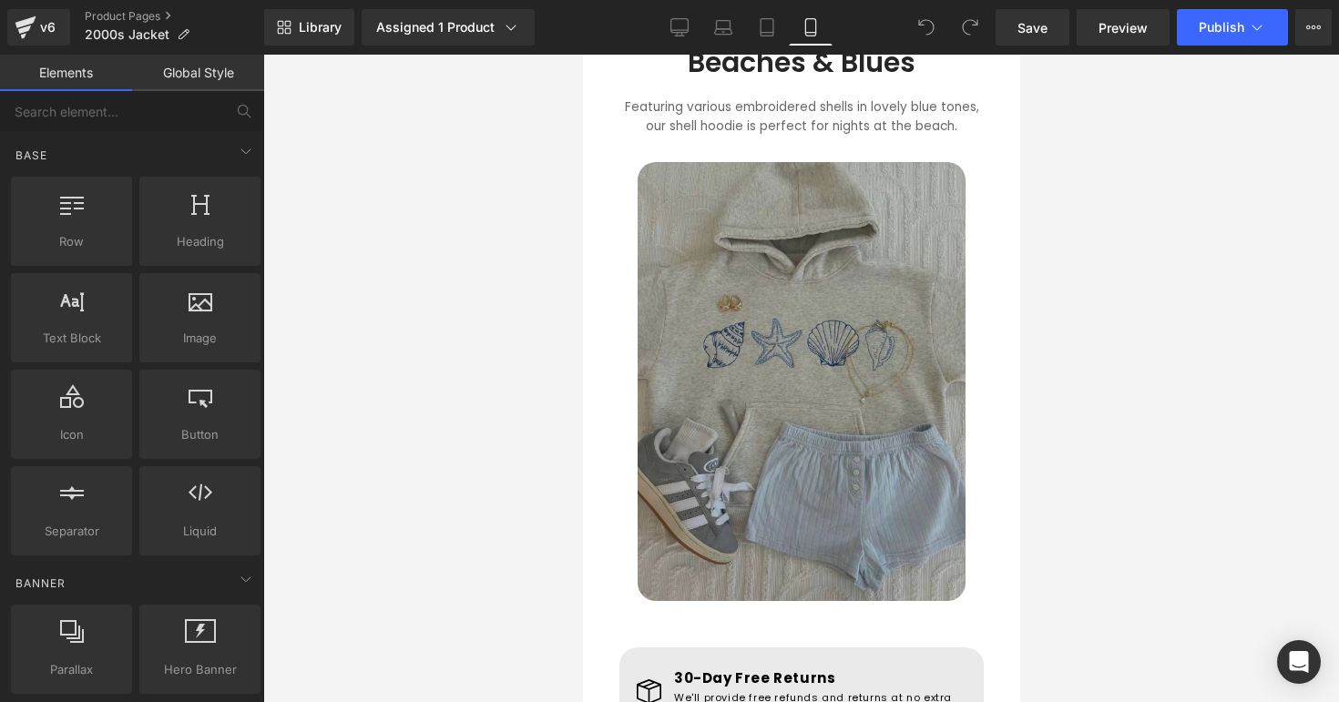
click at [861, 373] on img at bounding box center [801, 381] width 328 height 439
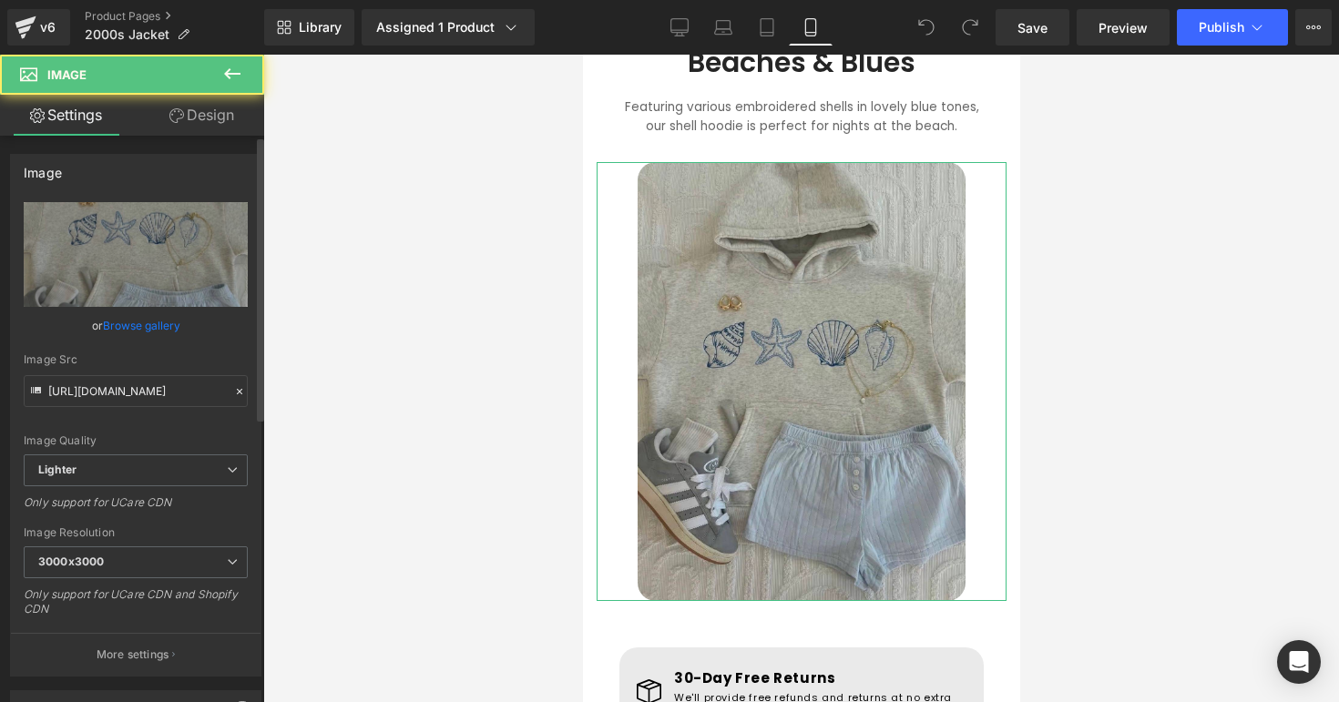
click at [144, 374] on div "Image Src https://ucarecdn.com/0c32b01a-140c-4cdb-bfb8-74678d5a9525/-/format/au…" at bounding box center [136, 380] width 224 height 54
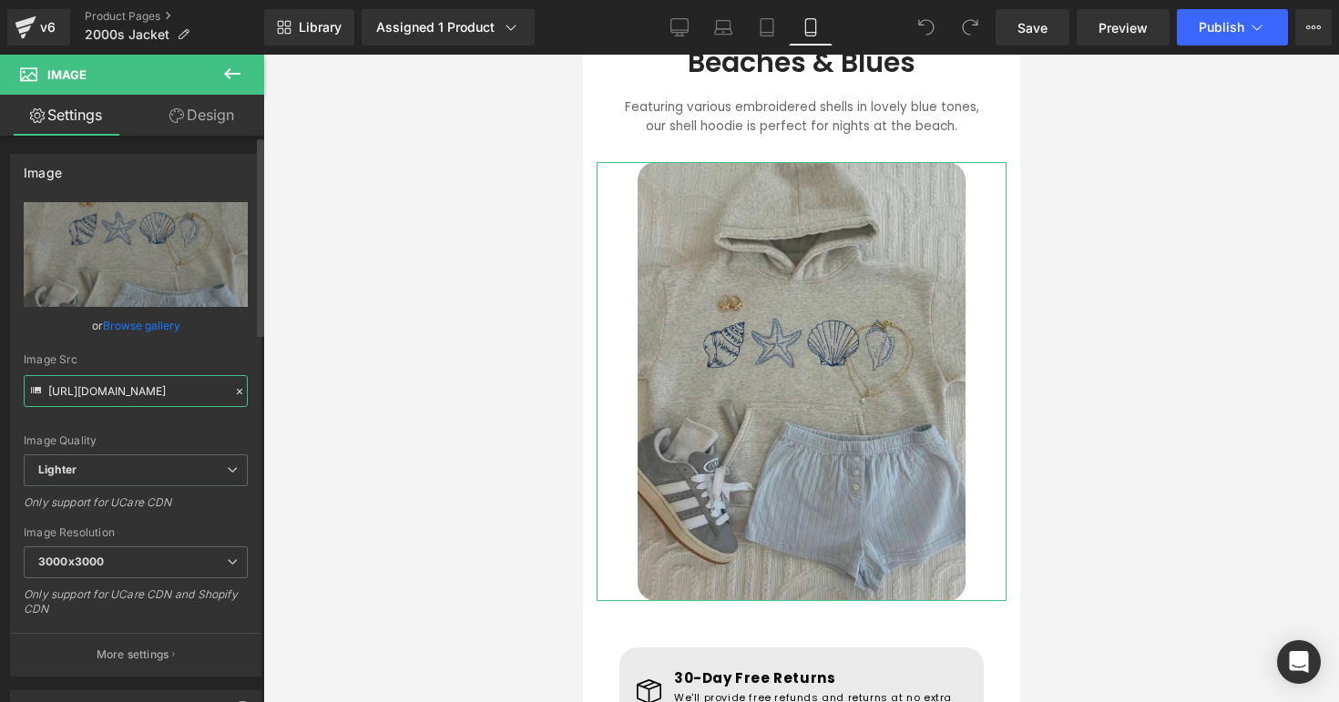
click at [144, 385] on input "https://ucarecdn.com/0c32b01a-140c-4cdb-bfb8-74678d5a9525/-/format/auto/-/previ…" at bounding box center [136, 391] width 224 height 32
paste input "https://cdn.shopify.com/s/files/1/0895/9026/8221/files/ChatGPT_Image_Sep_8_2025…"
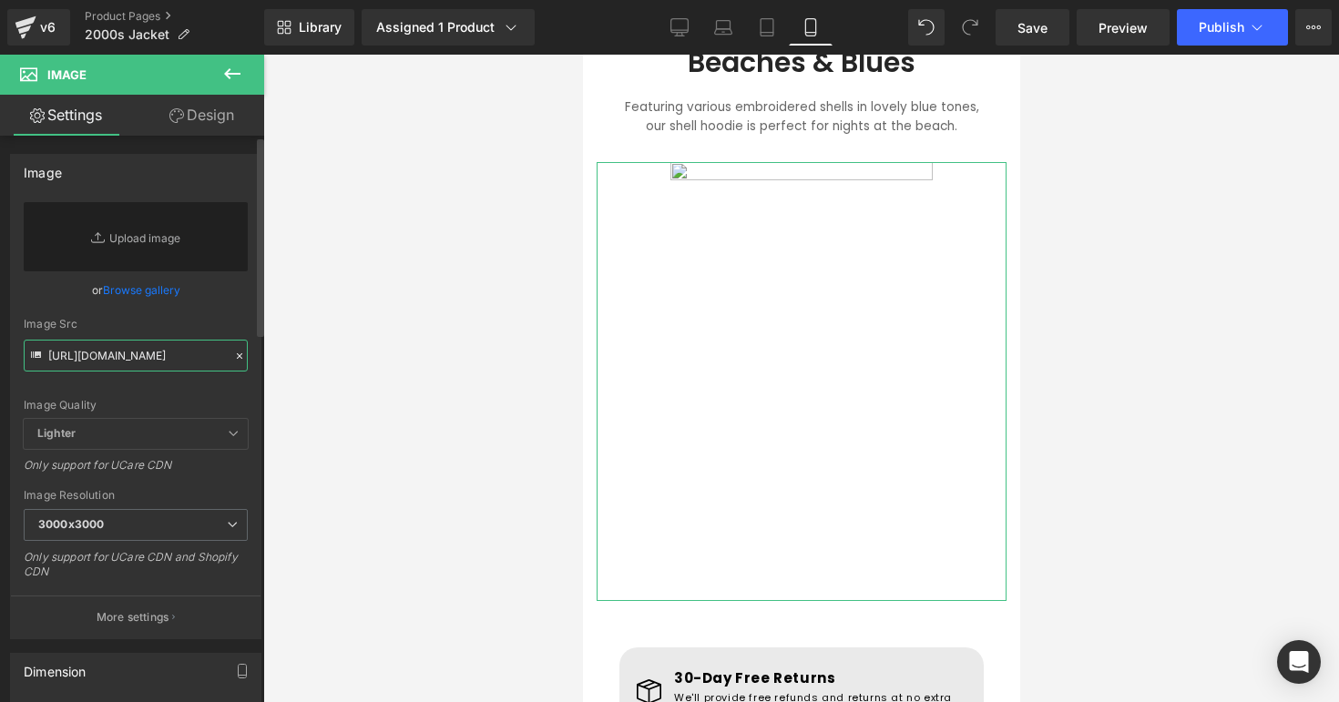
scroll to position [0, 451]
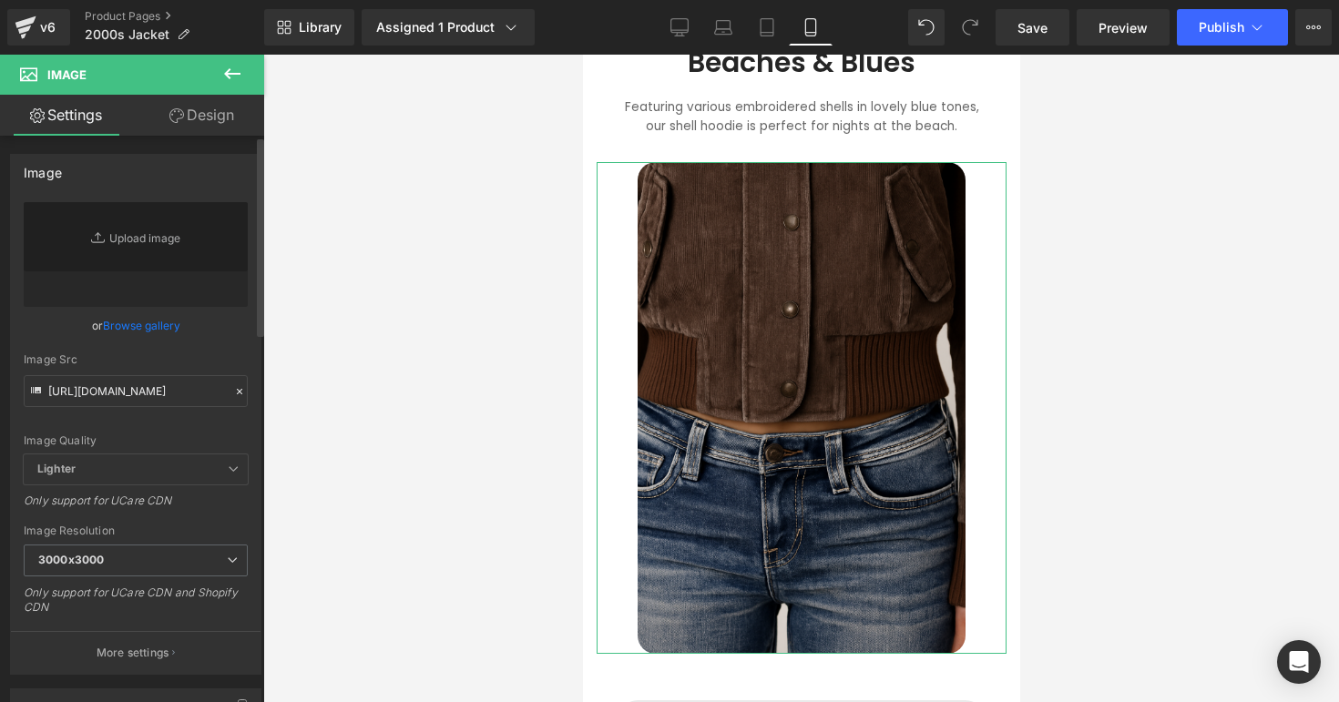
click at [165, 423] on div "Image Quality Lighter Lightest Lighter Lighter Lightest Only support for UCare …" at bounding box center [136, 328] width 224 height 252
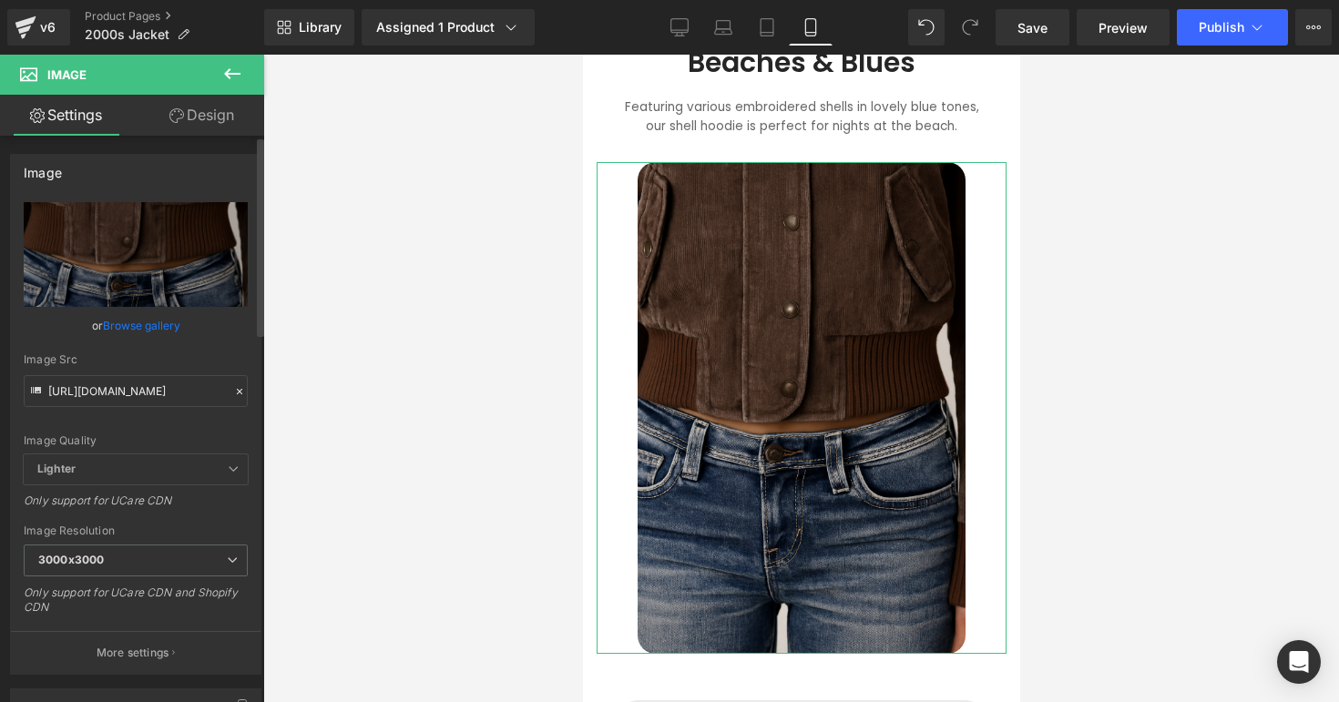
type input "https://cdn.shopify.com/s/files/1/0895/9026/8221/files/ChatGPT_Image_Sep_8_2025…"
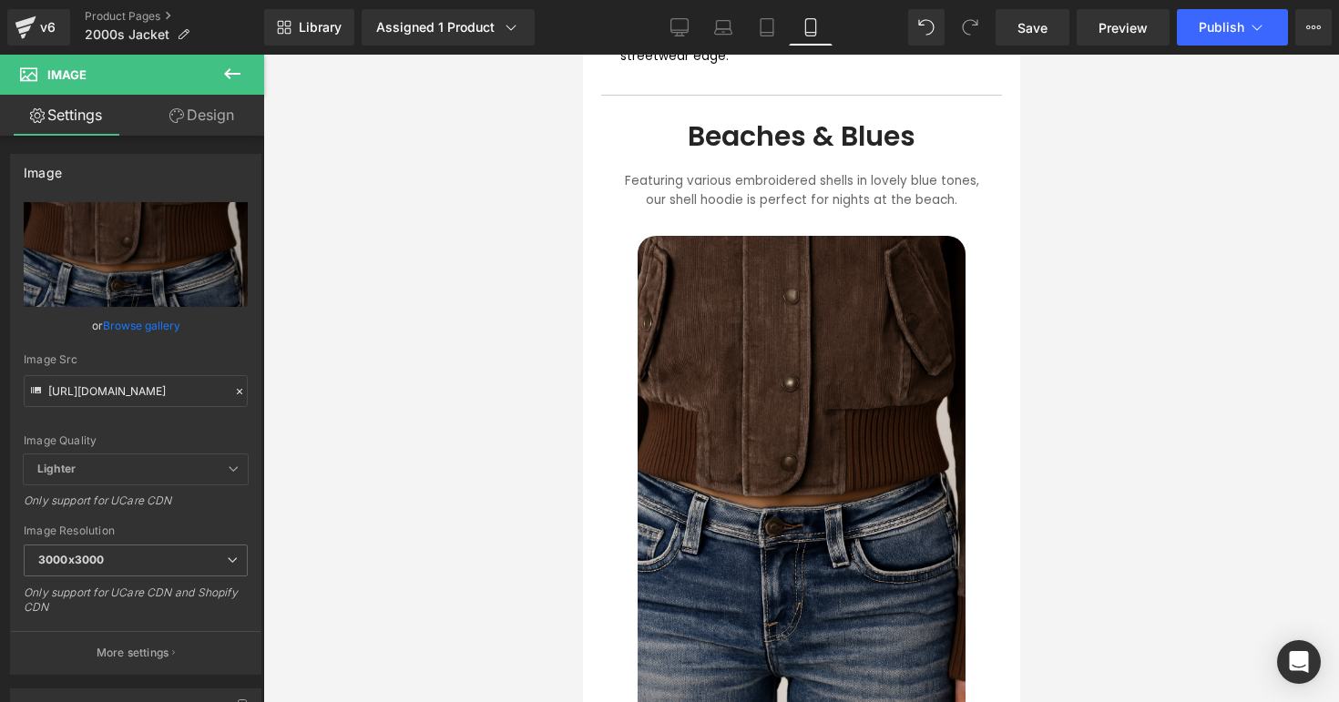
scroll to position [1156, 0]
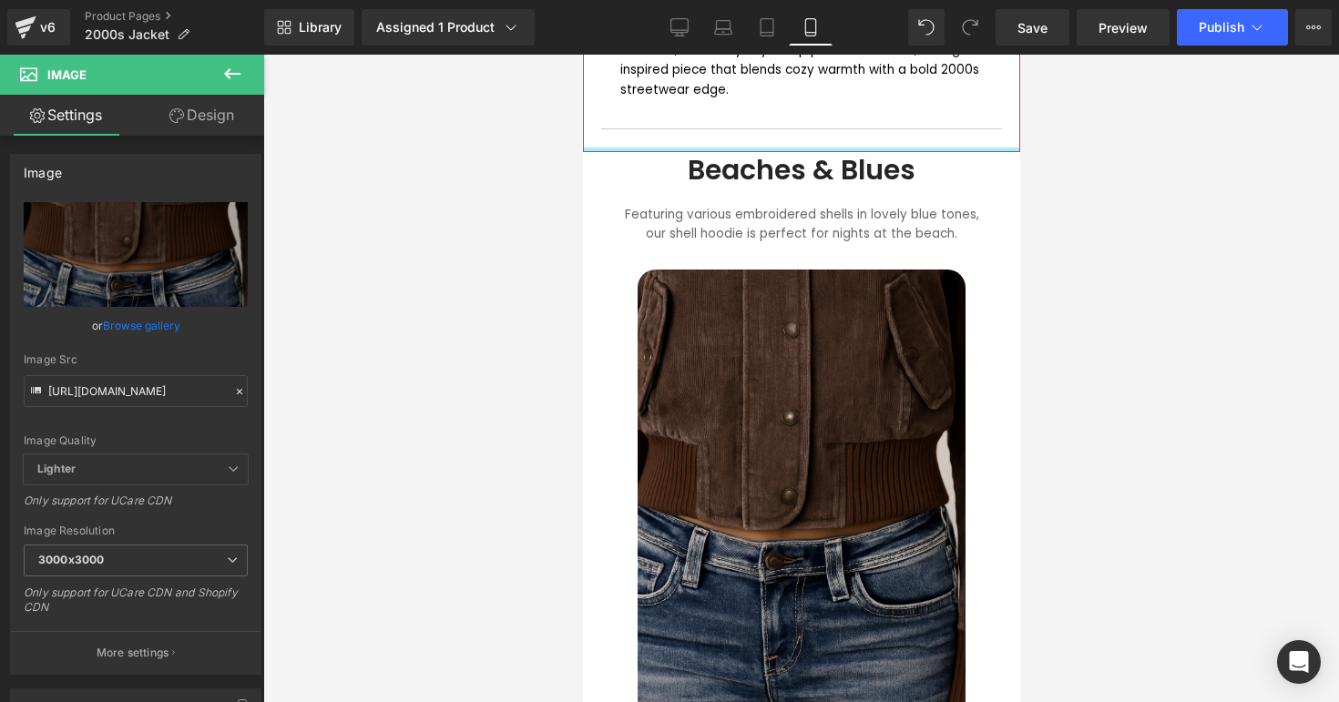
click at [743, 148] on div at bounding box center [800, 150] width 437 height 5
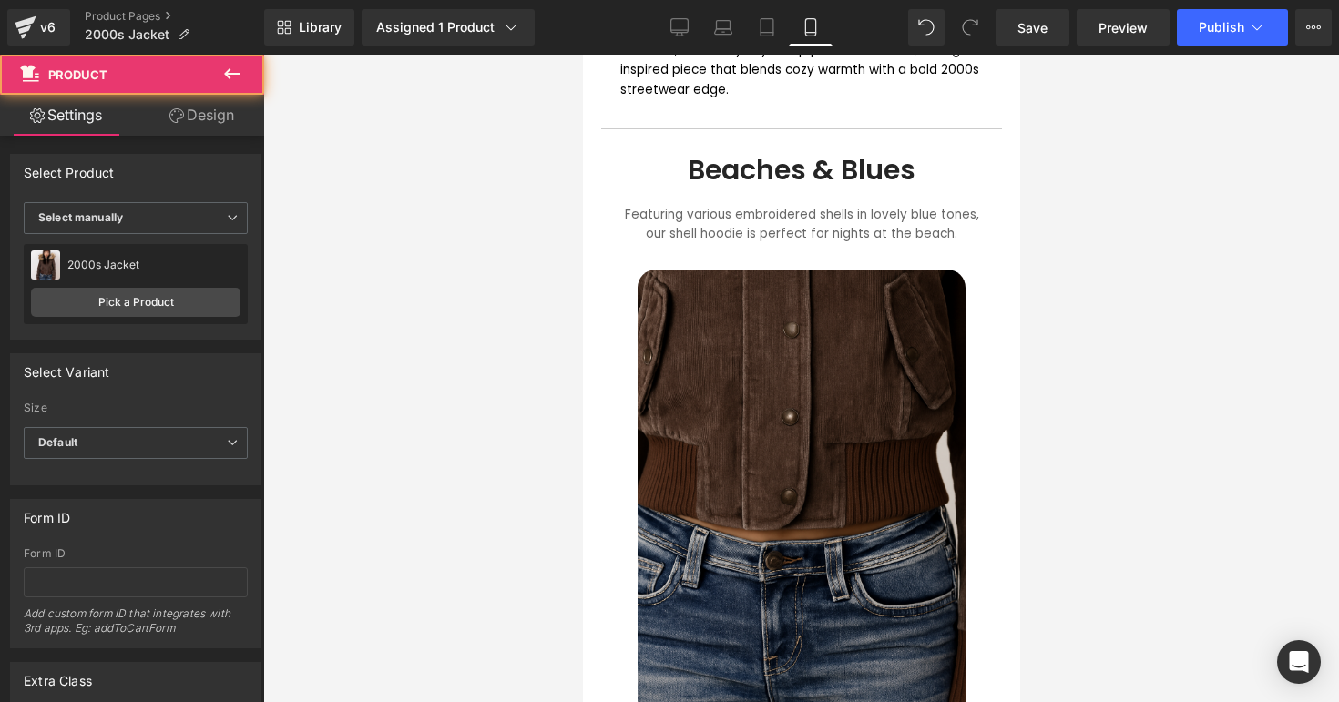
click at [740, 154] on h1 "Beaches & Blues" at bounding box center [800, 170] width 373 height 33
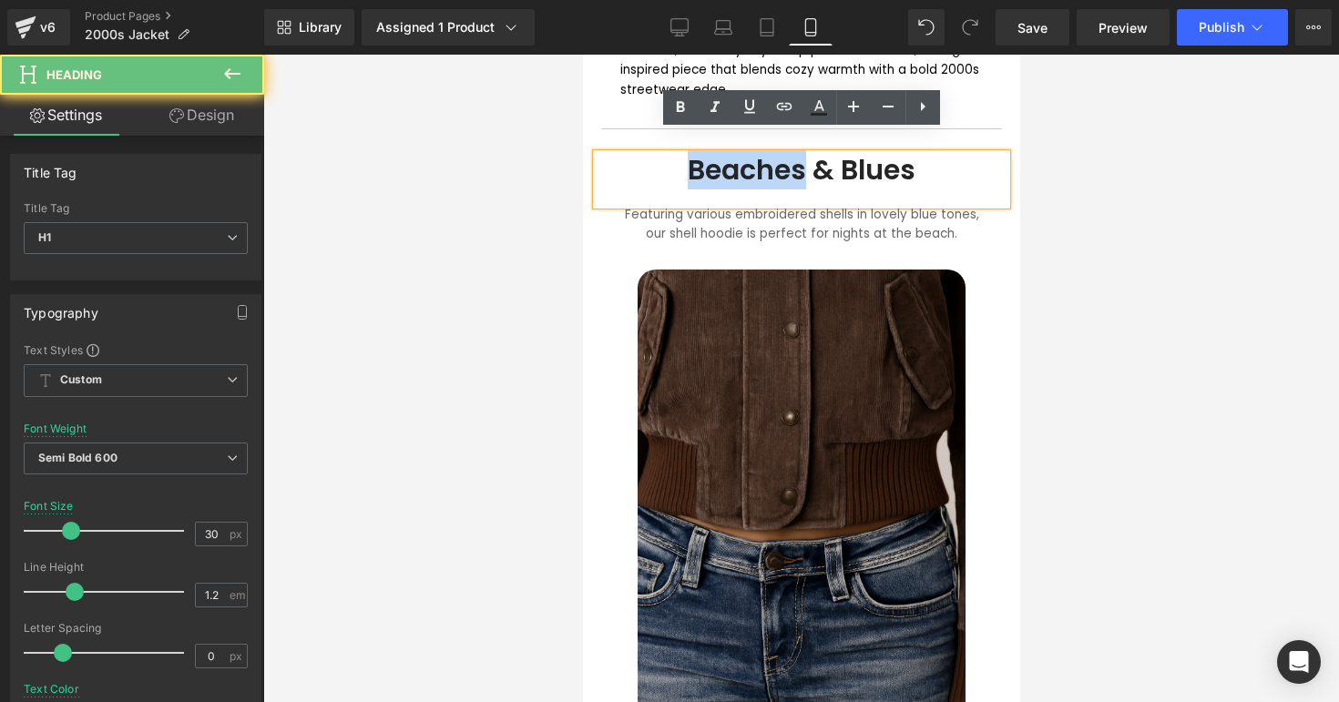
click at [740, 154] on h1 "Beaches & Blues" at bounding box center [800, 170] width 373 height 33
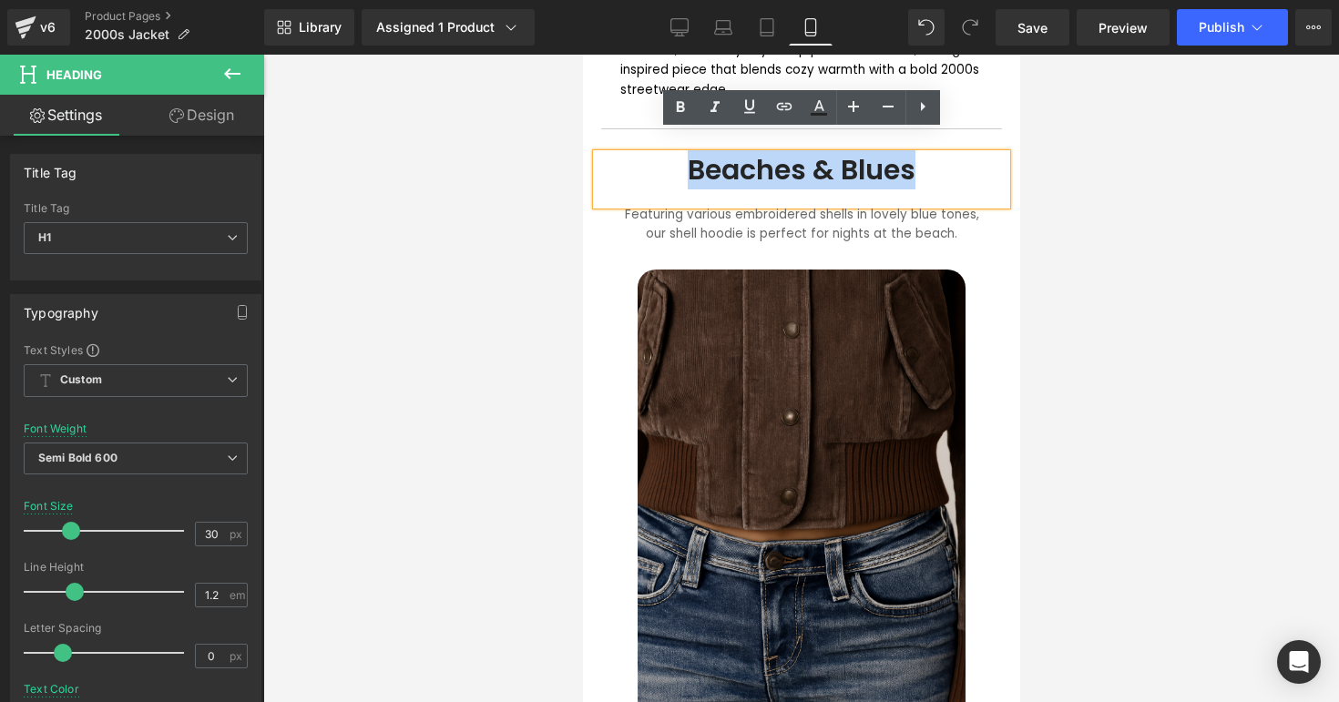
paste div
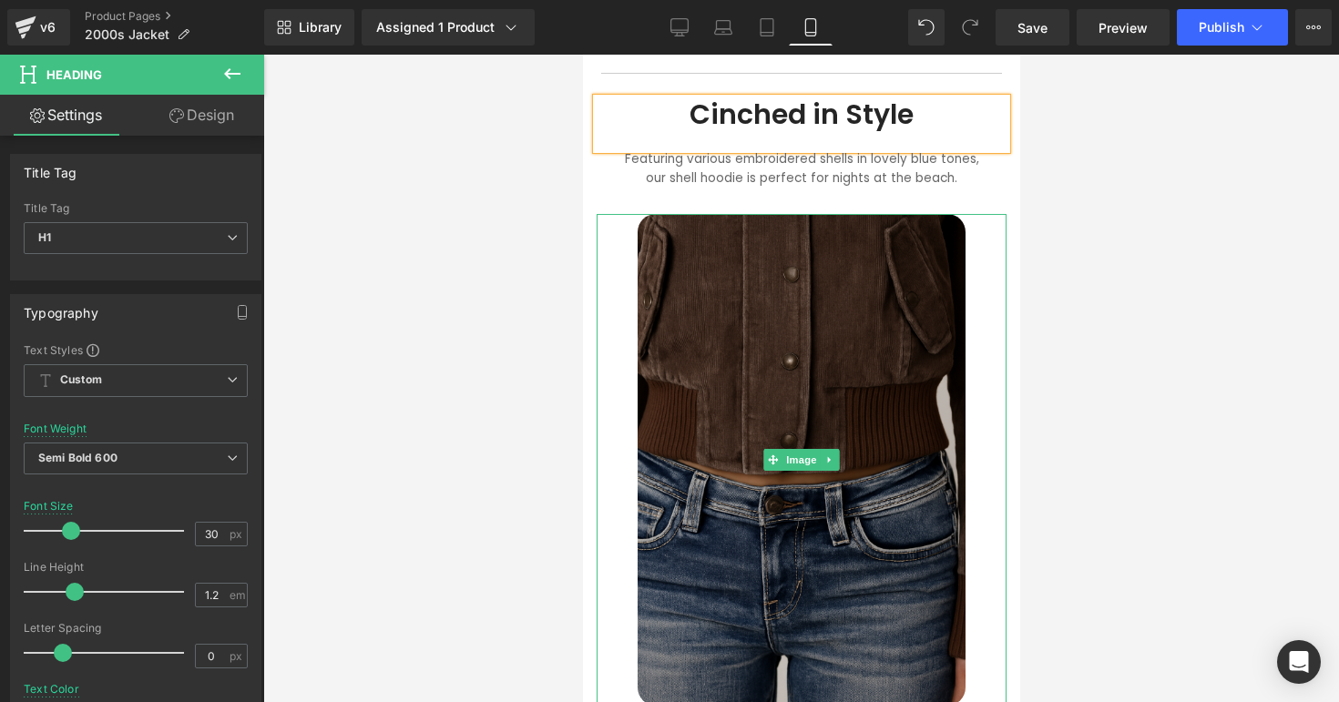
scroll to position [1225, 0]
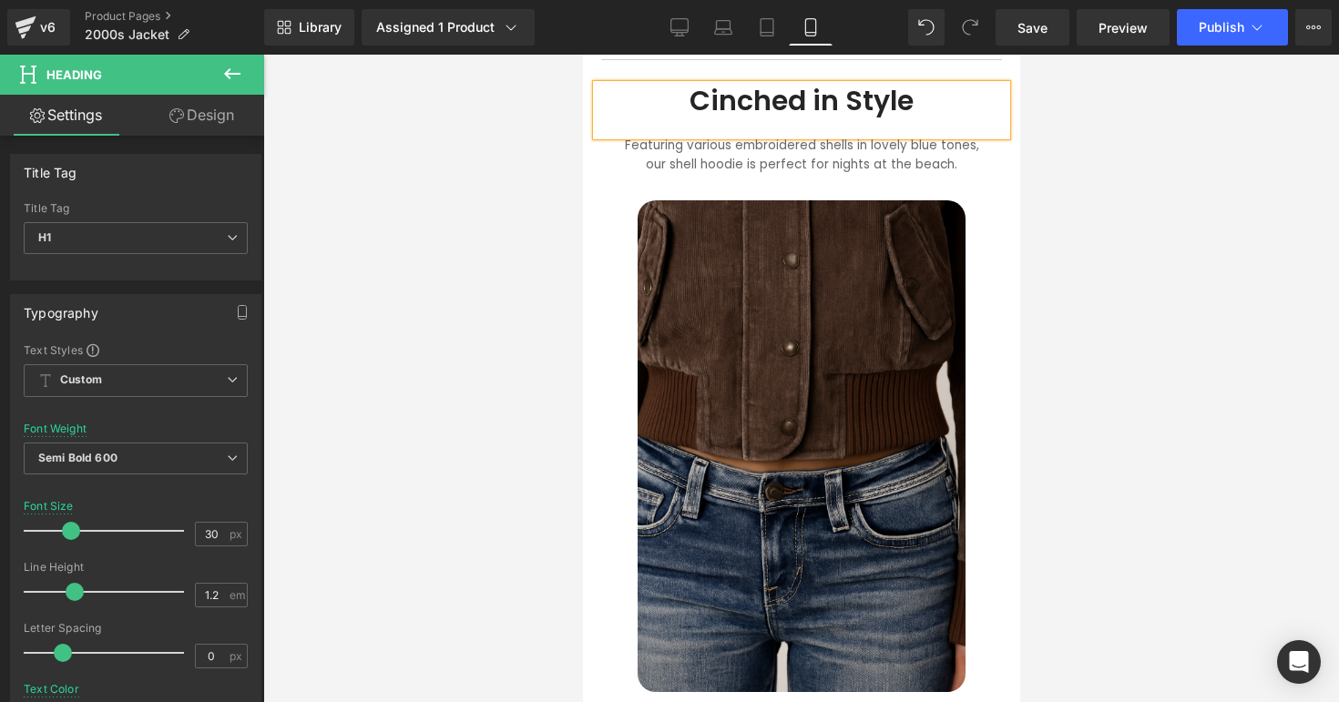
click at [795, 157] on span "Text Block" at bounding box center [790, 168] width 60 height 22
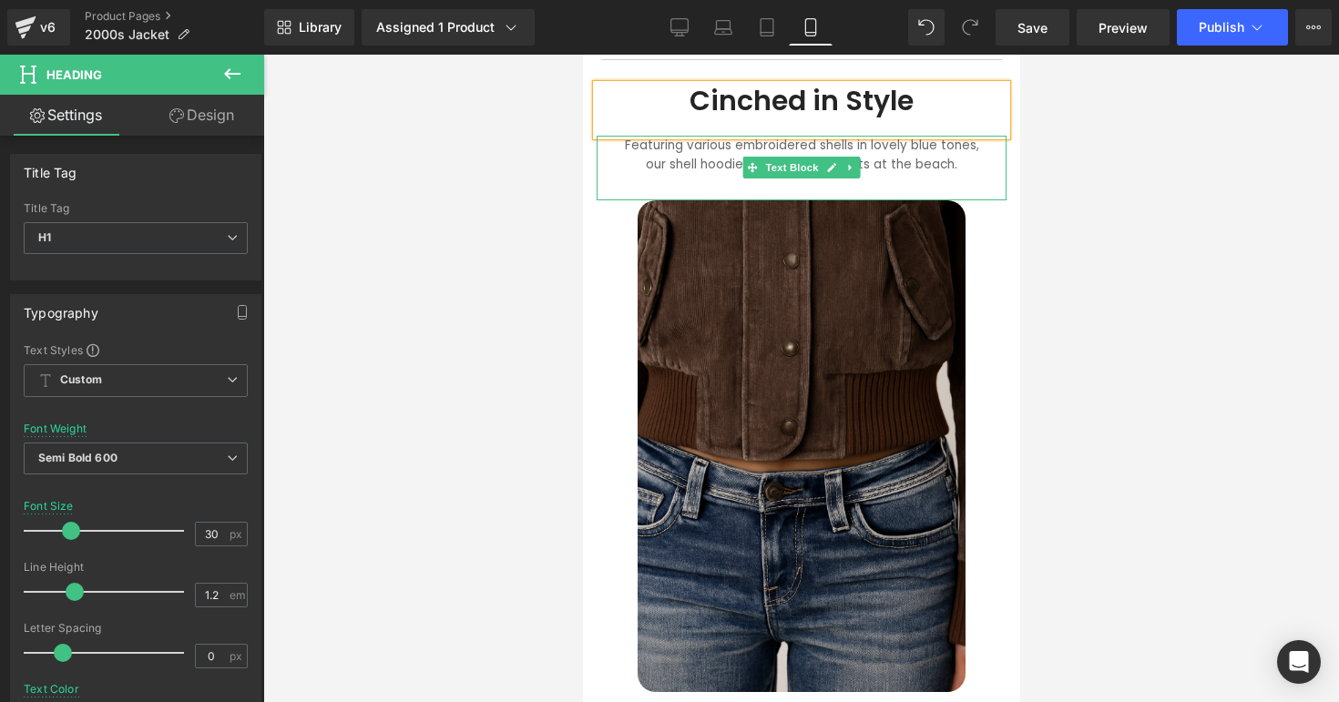
click at [795, 157] on span "Text Block" at bounding box center [790, 168] width 60 height 22
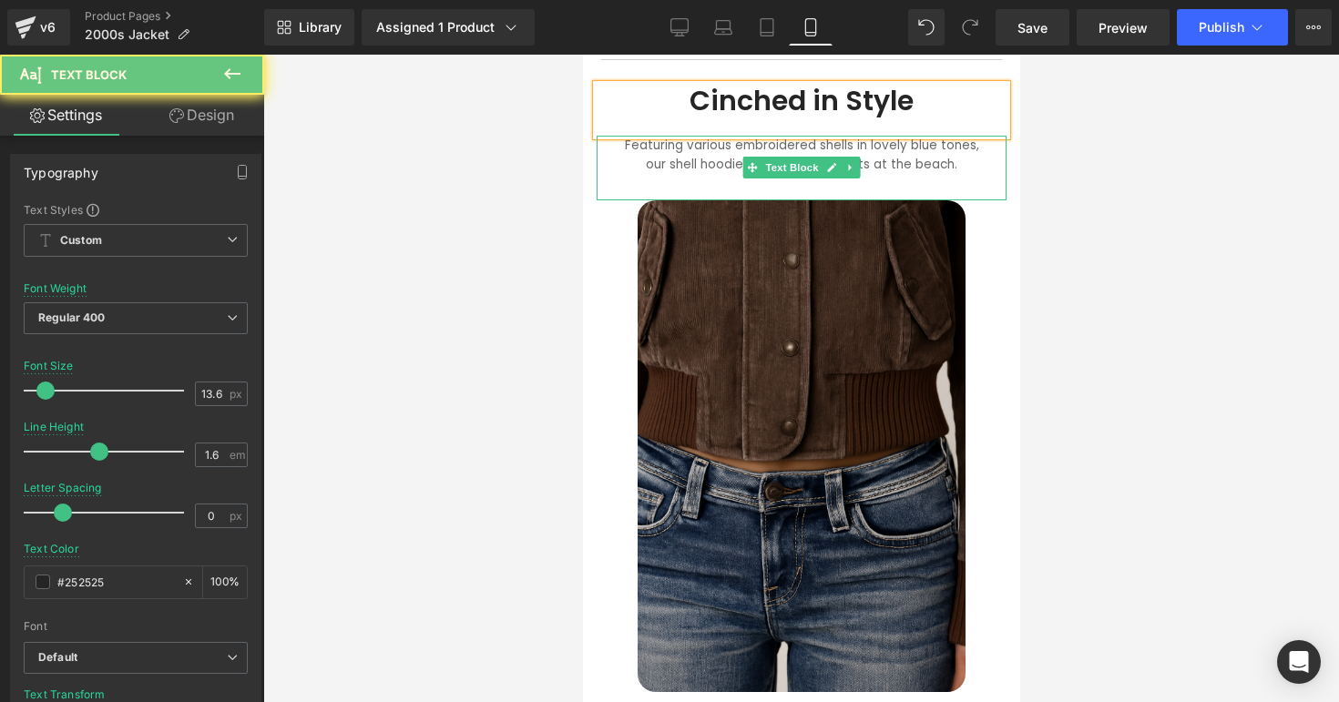
click at [795, 157] on span "Text Block" at bounding box center [790, 168] width 60 height 22
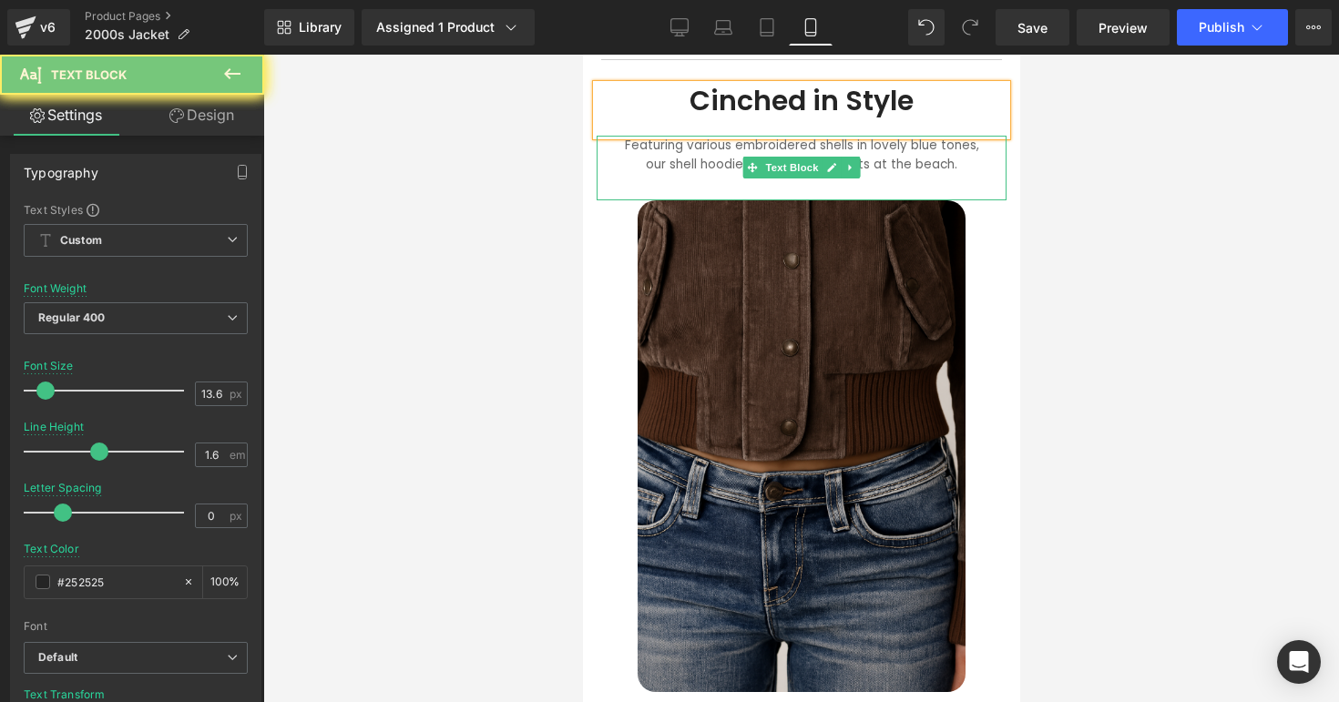
click at [875, 150] on div "Featuring various embroidered shells in lovely blue tones, our shell hoodie is …" at bounding box center [801, 169] width 410 height 66
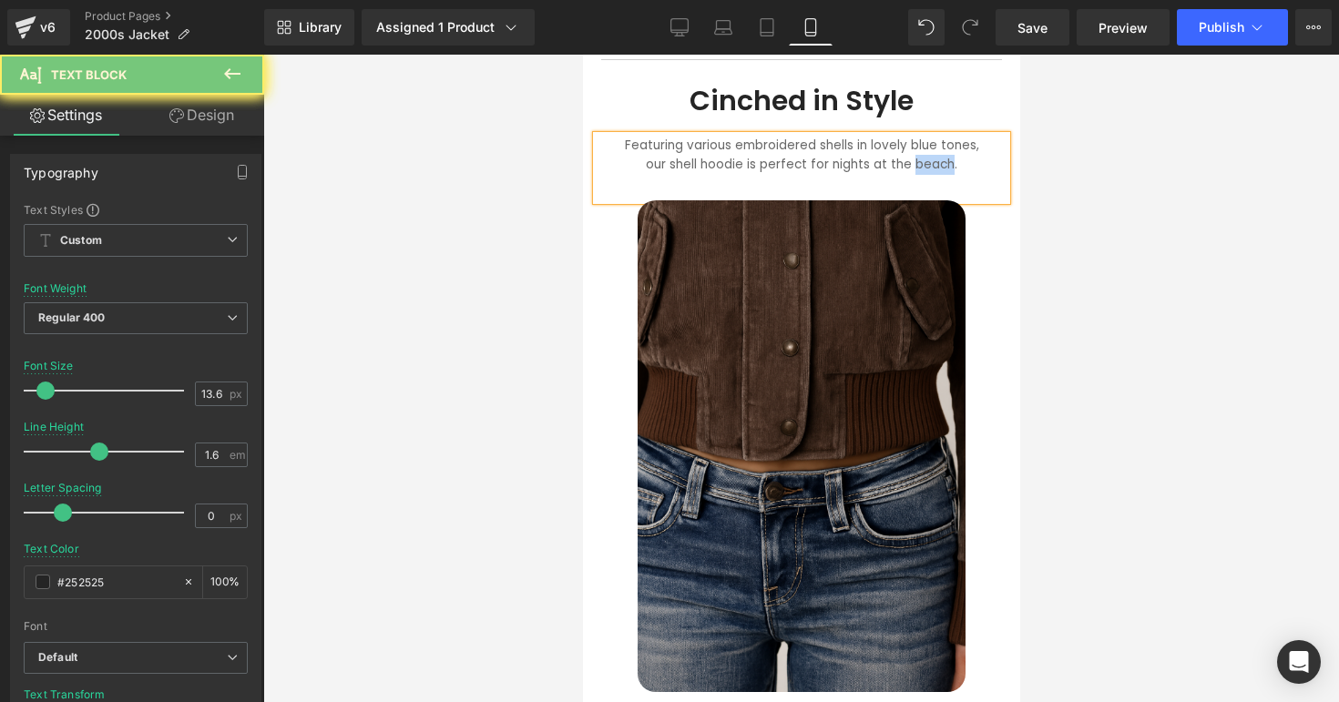
click at [875, 150] on div "Featuring various embroidered shells in lovely blue tones, our shell hoodie is …" at bounding box center [801, 169] width 410 height 66
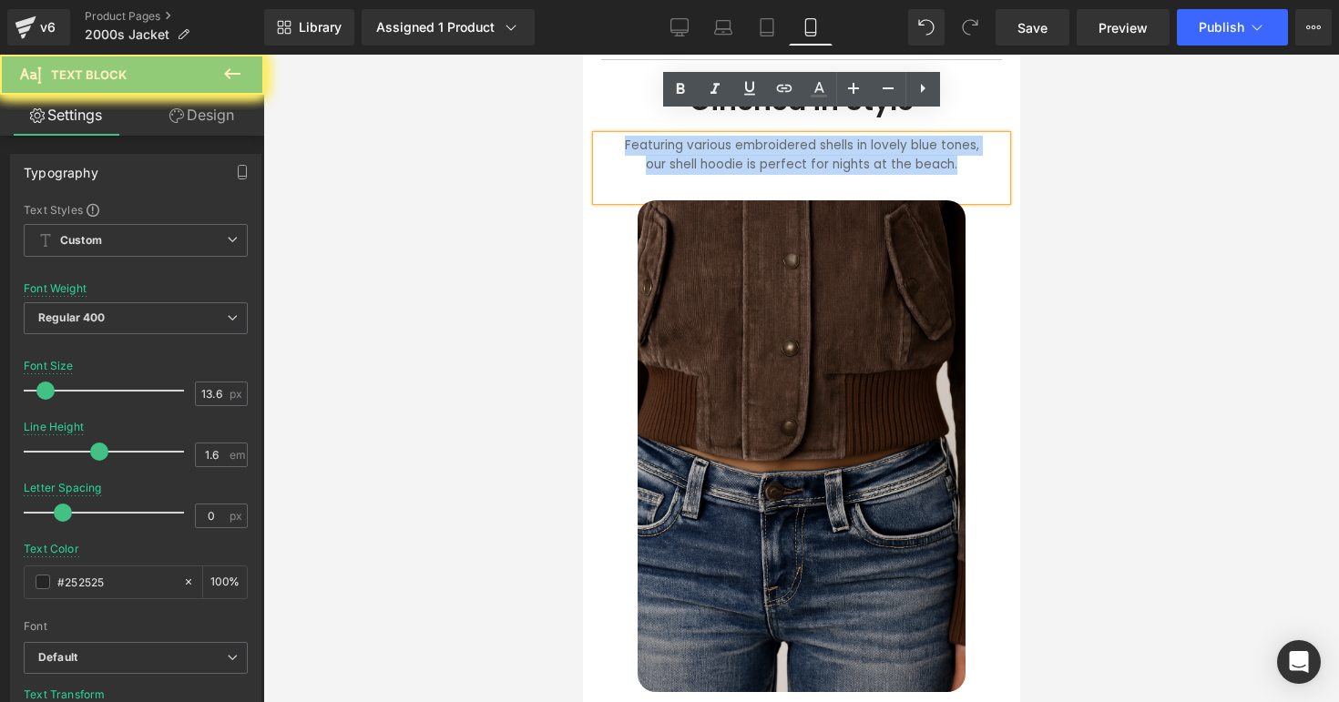
click at [875, 150] on div "Featuring various embroidered shells in lovely blue tones, our shell hoodie is …" at bounding box center [801, 169] width 410 height 66
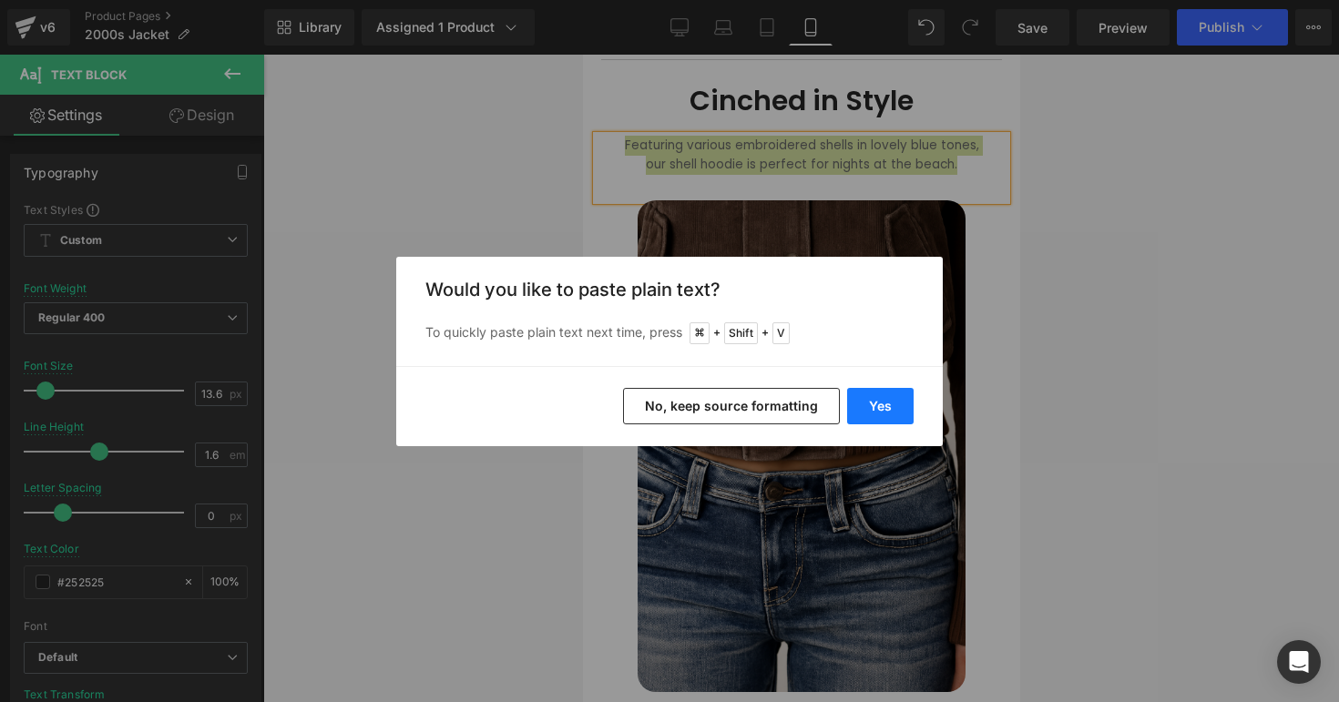
click at [883, 402] on button "Yes" at bounding box center [880, 406] width 66 height 36
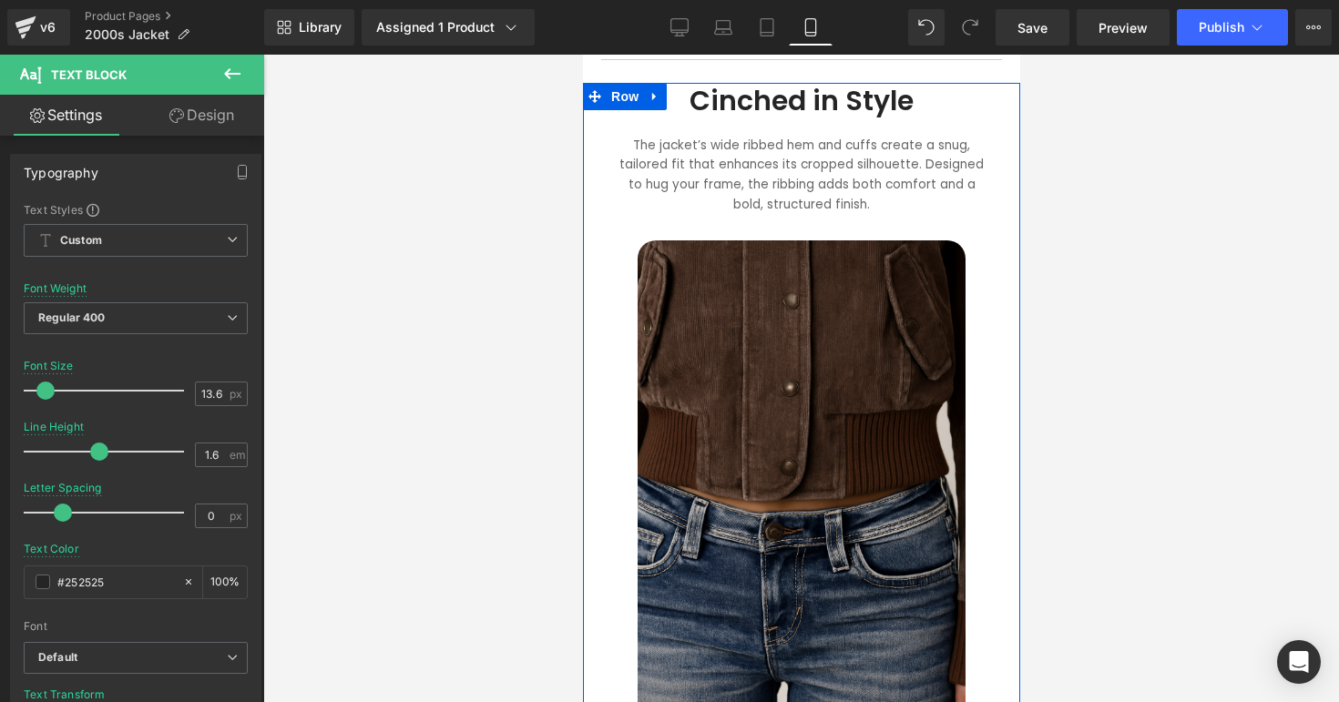
click at [1148, 257] on div at bounding box center [801, 379] width 1076 height 648
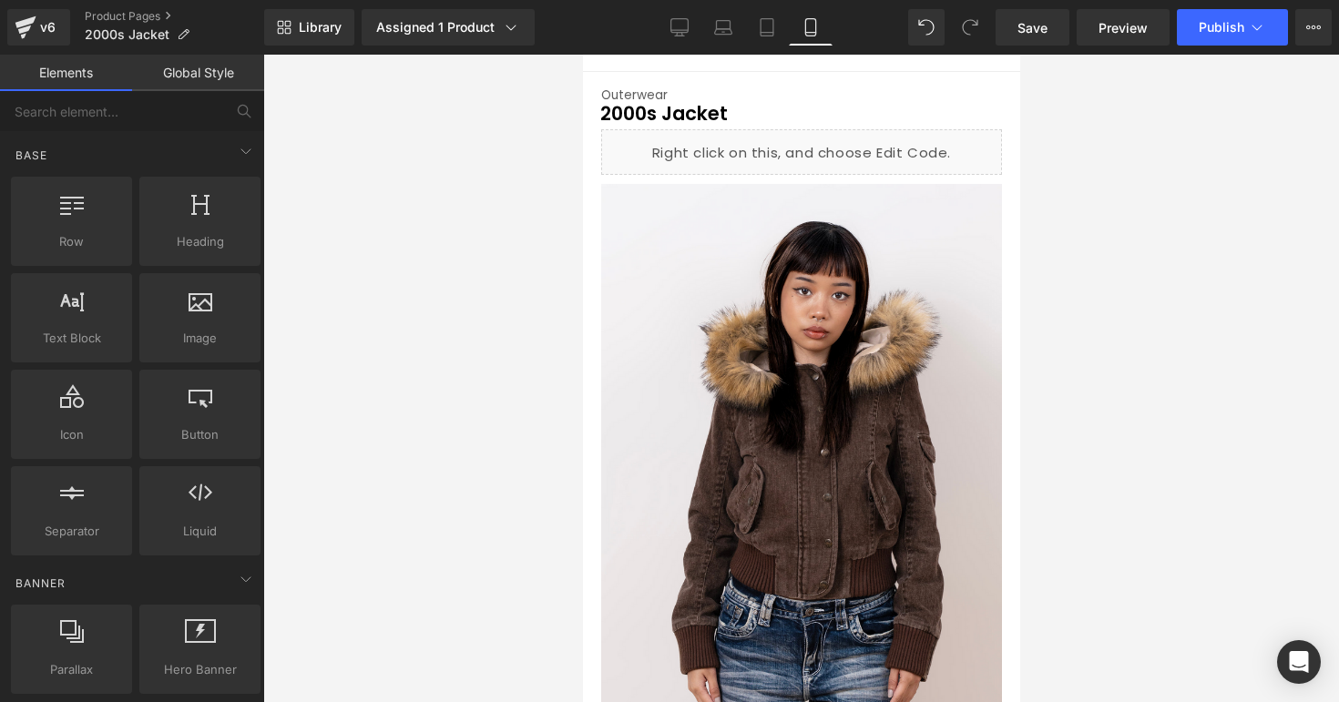
scroll to position [0, 0]
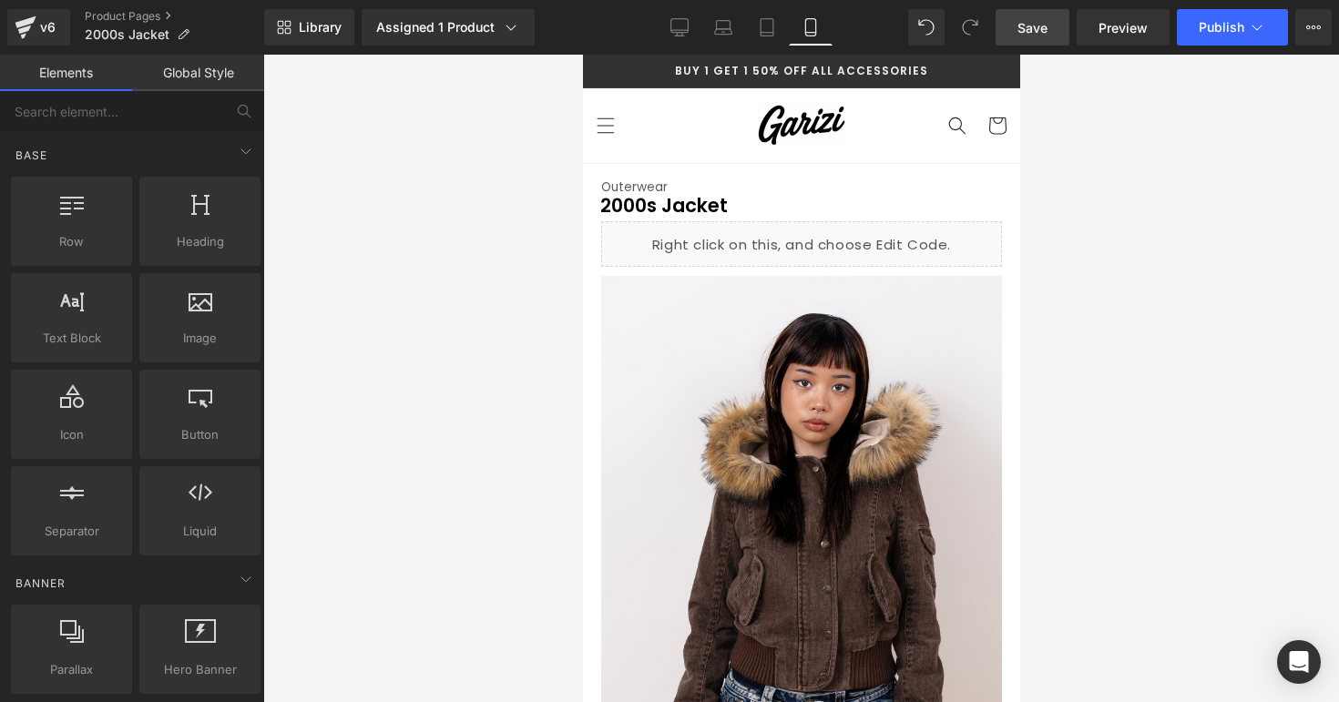
click at [1030, 29] on span "Save" at bounding box center [1032, 27] width 30 height 19
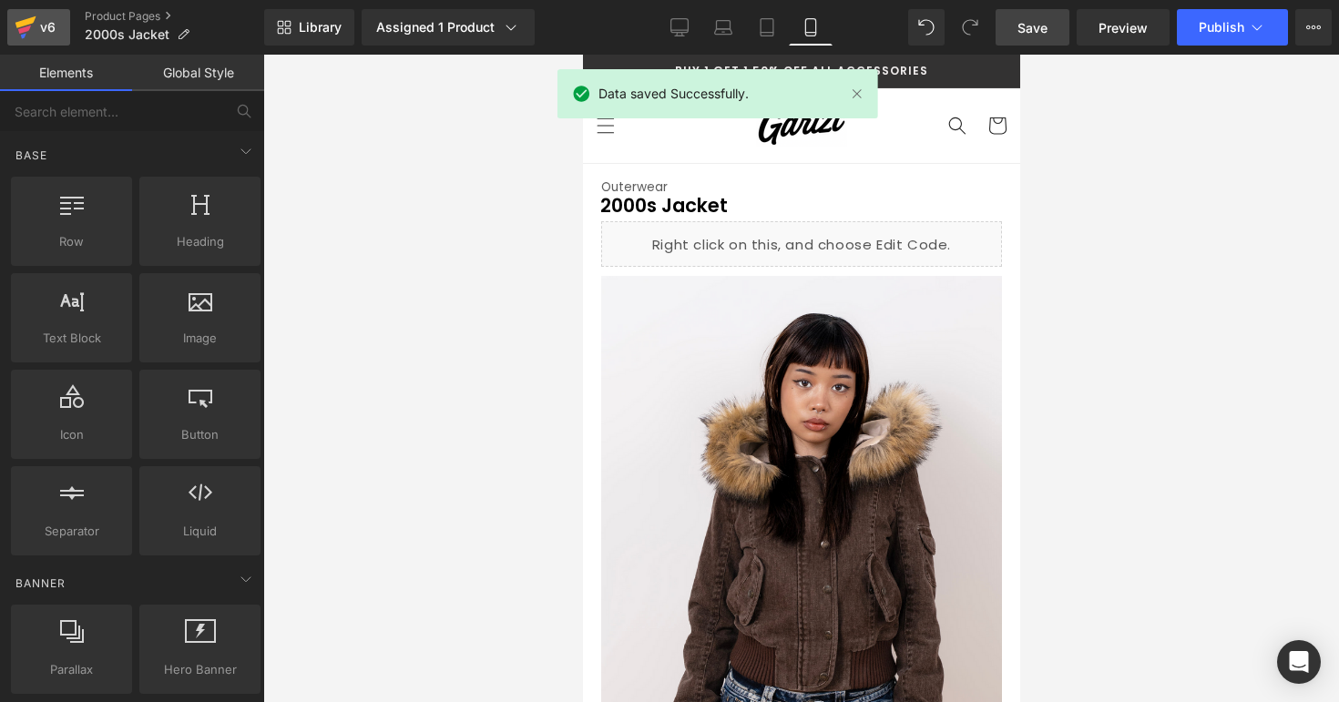
click at [50, 26] on div "v6" at bounding box center [47, 27] width 23 height 24
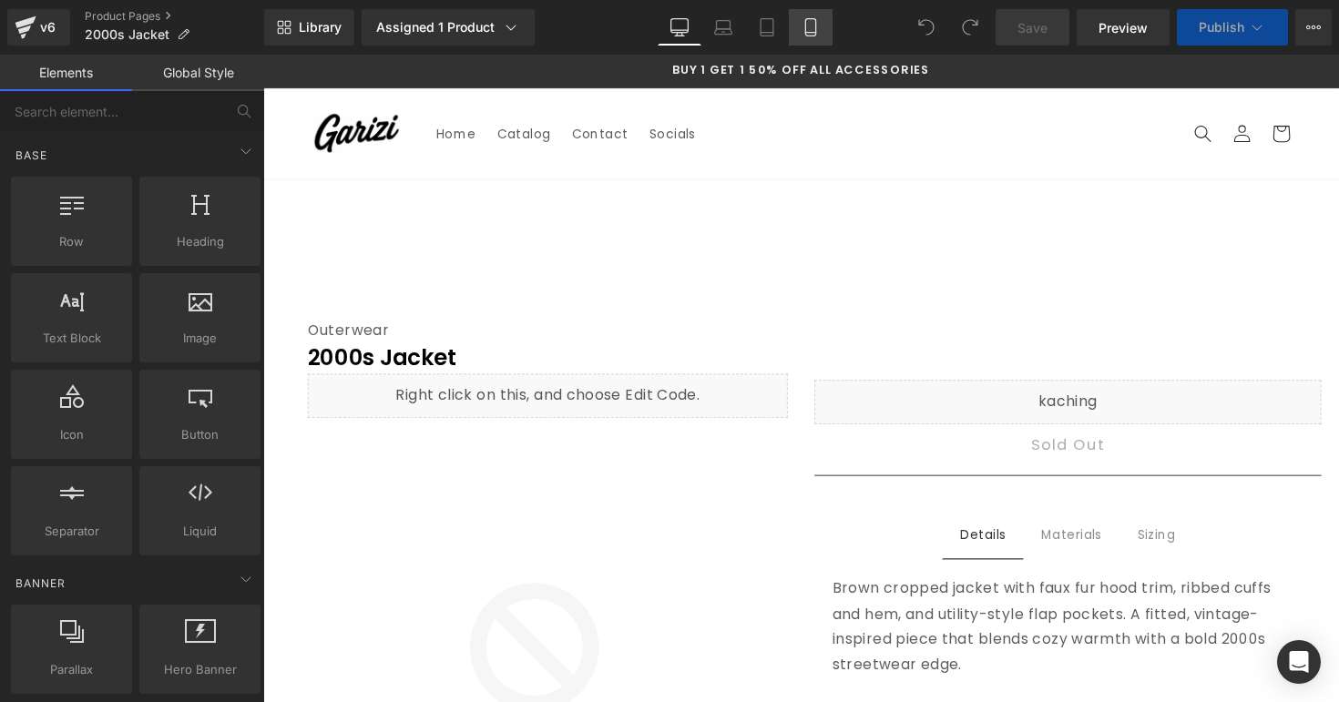
click at [810, 35] on icon at bounding box center [810, 27] width 18 height 18
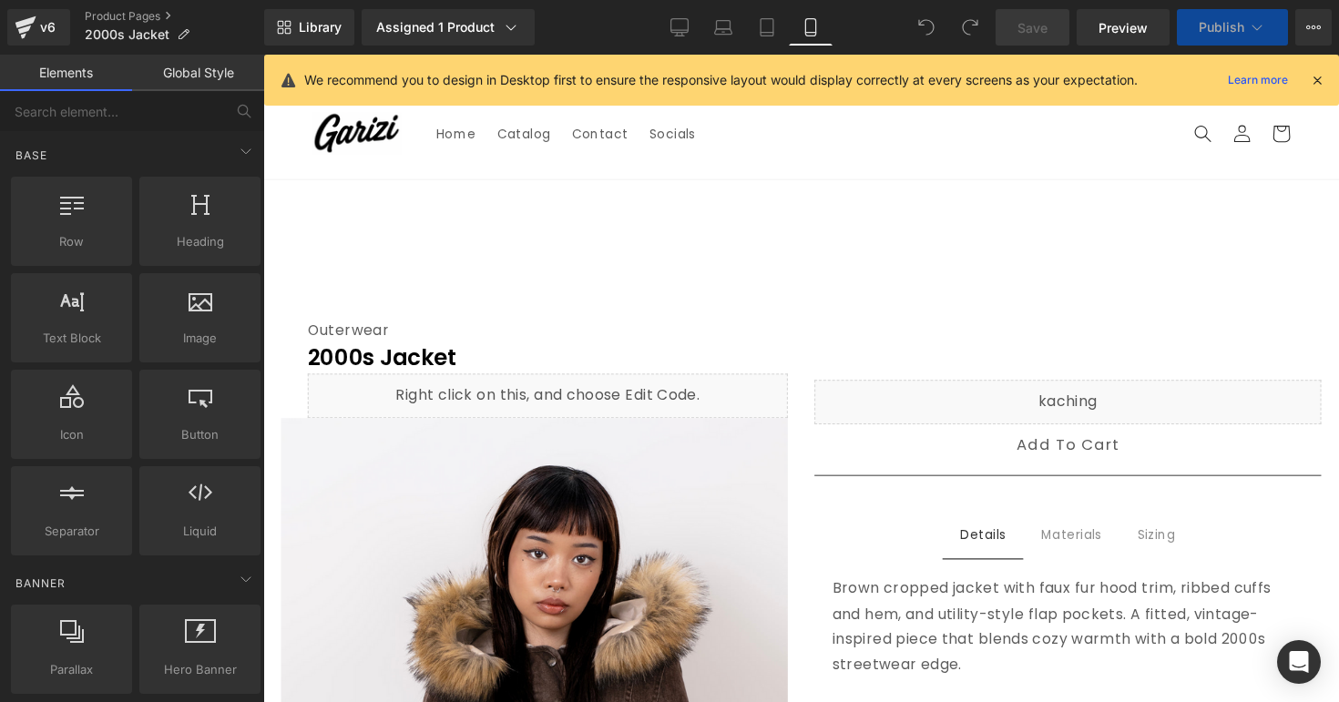
scroll to position [108, 0]
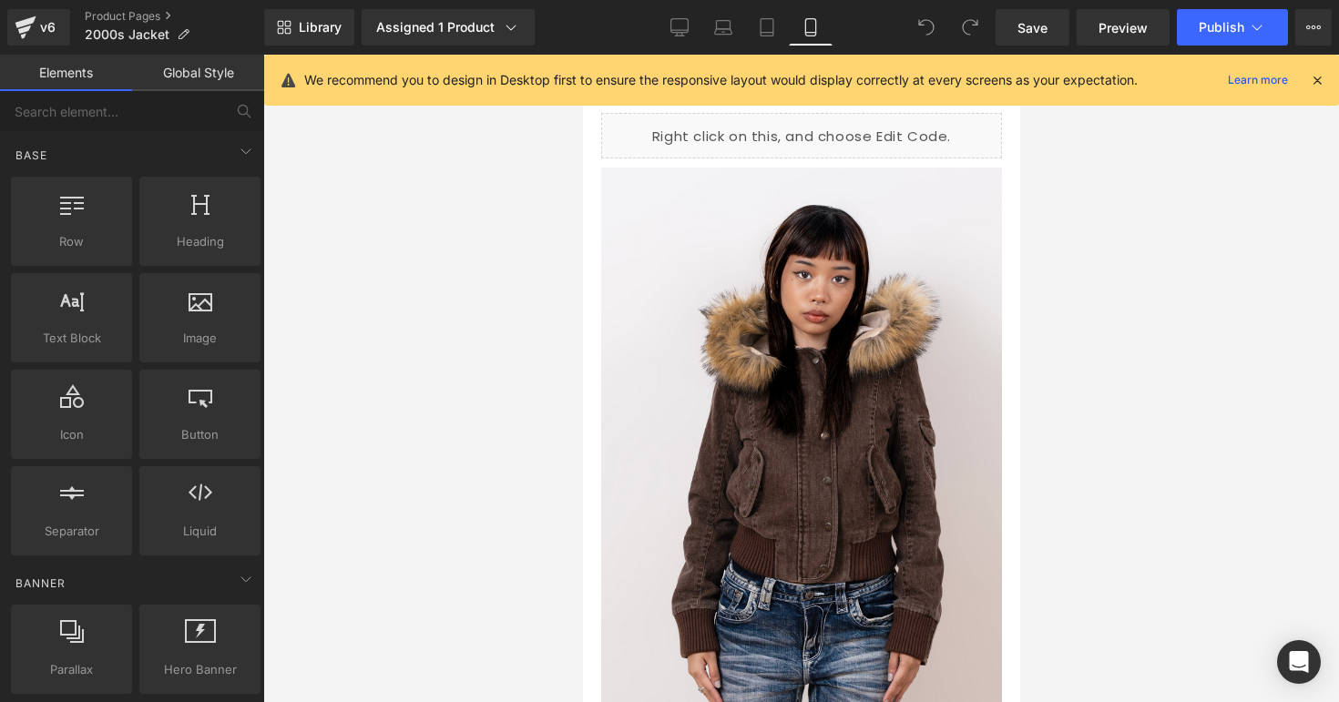
click at [1312, 78] on icon at bounding box center [1317, 80] width 16 height 16
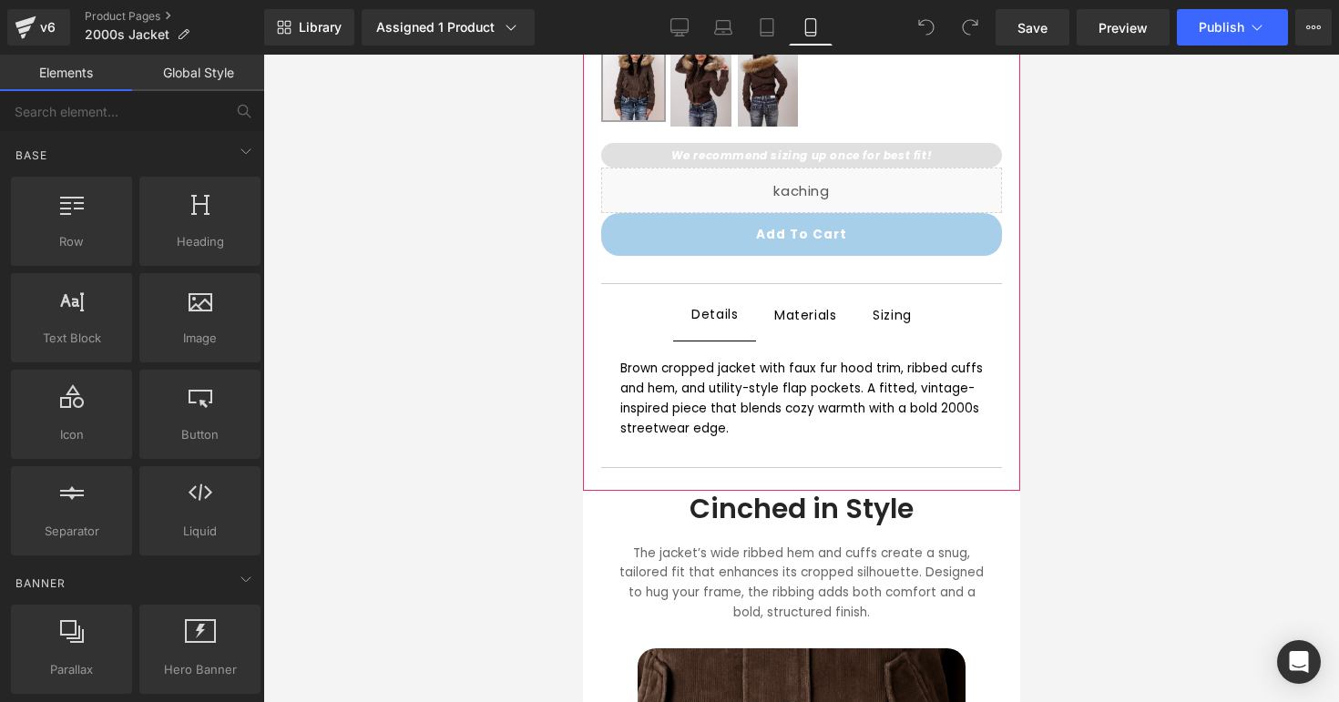
scroll to position [823, 0]
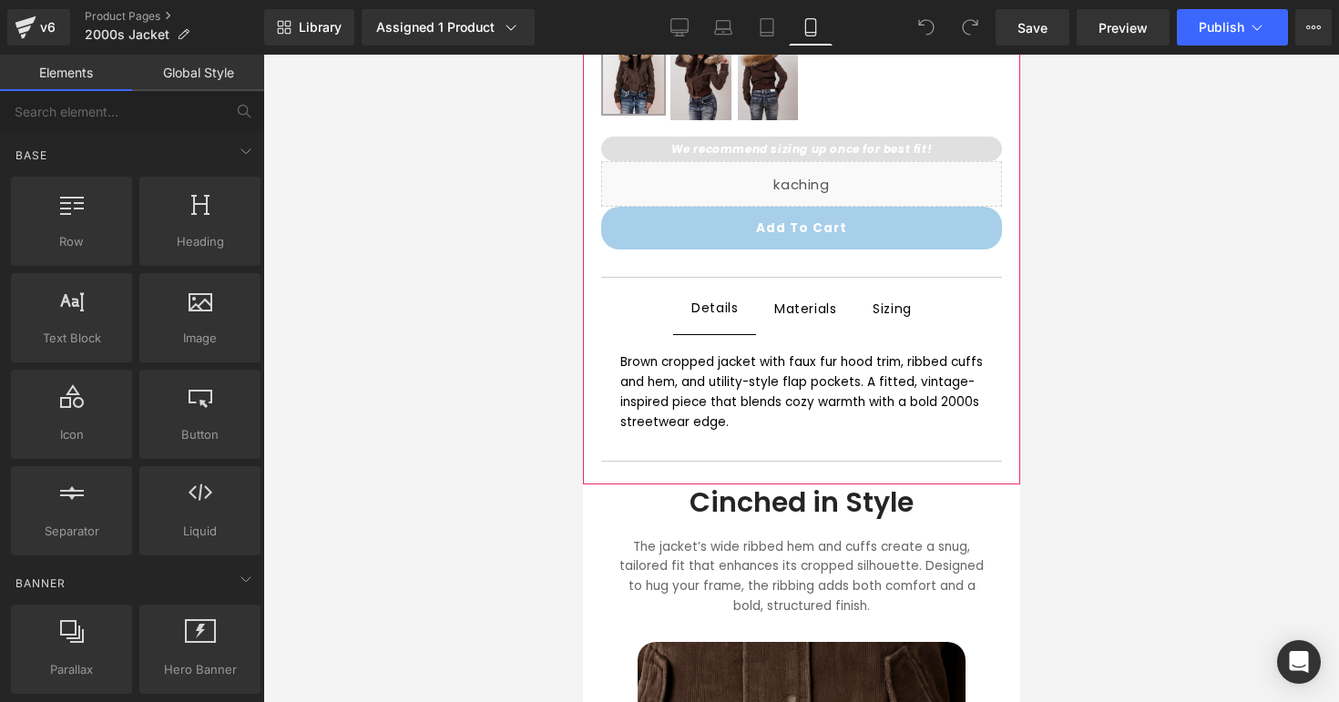
click at [882, 238] on button "Add To Cart" at bounding box center [800, 228] width 401 height 43
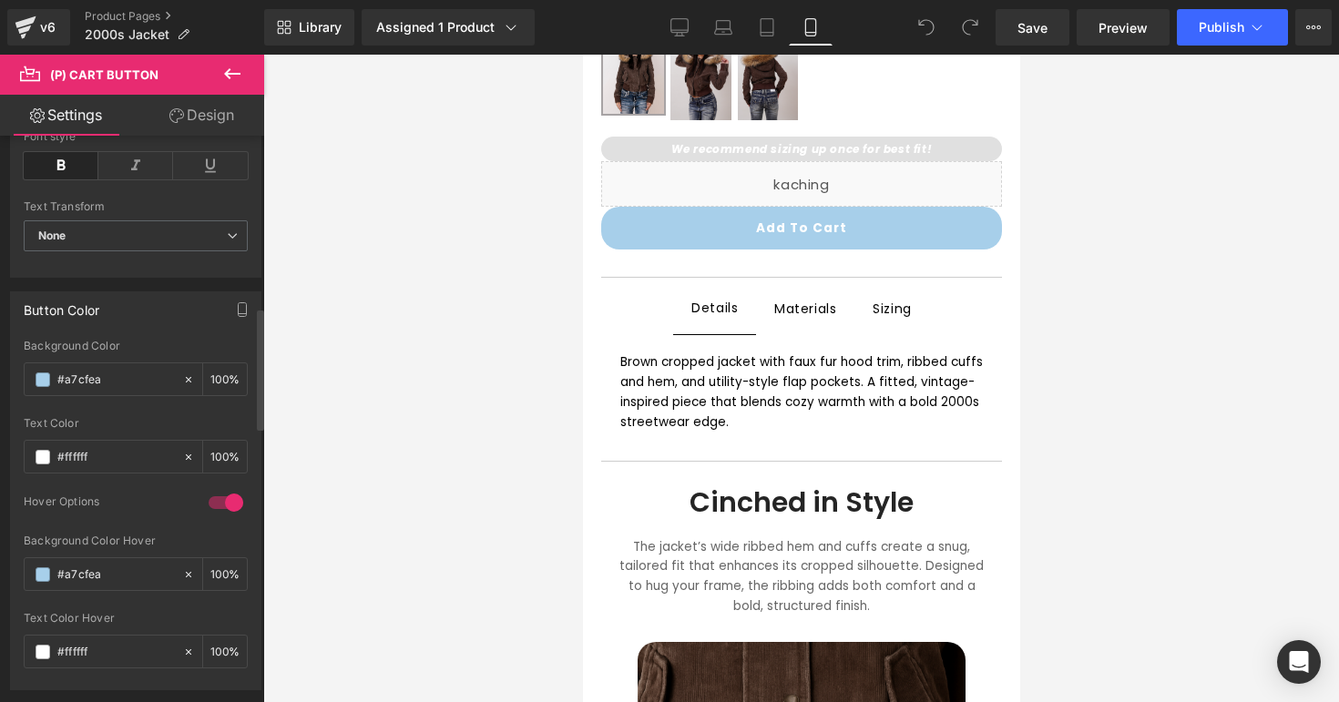
scroll to position [796, 0]
click at [118, 388] on div "#a7cfea" at bounding box center [104, 378] width 158 height 32
click at [124, 374] on input "#a7cfea" at bounding box center [115, 378] width 117 height 20
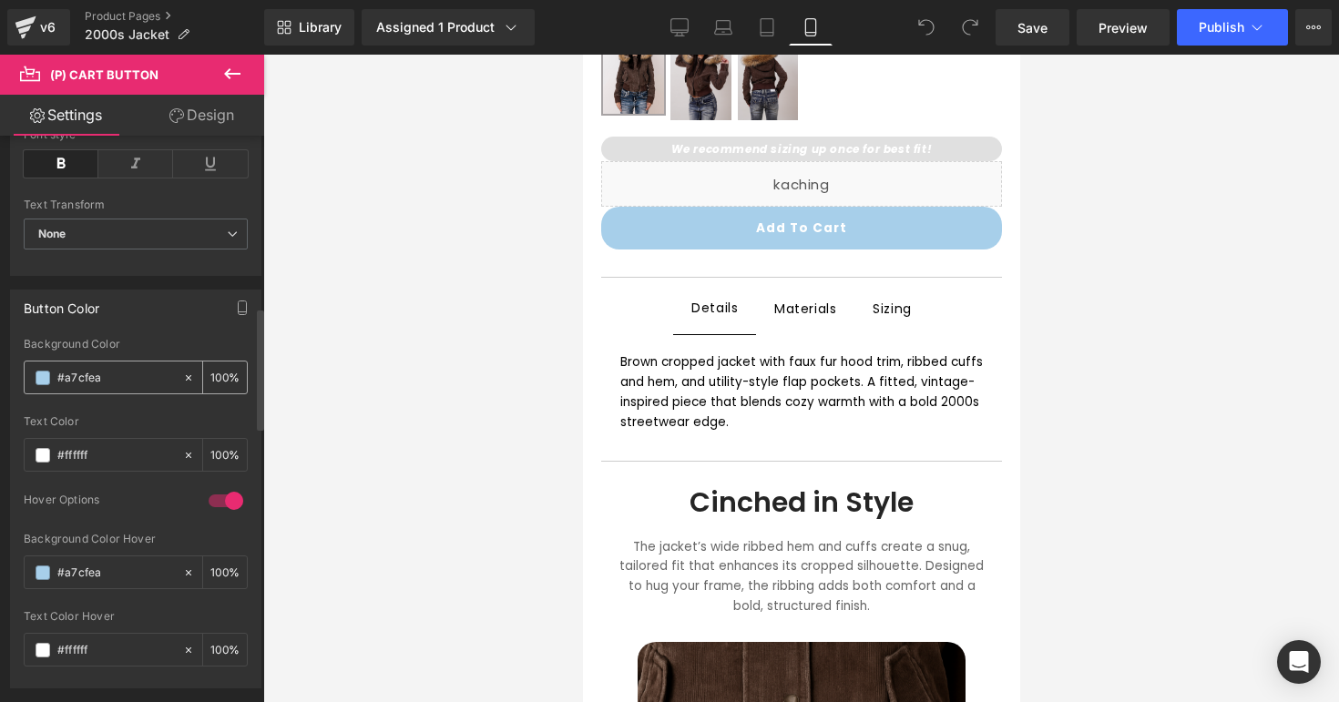
paste input "333232"
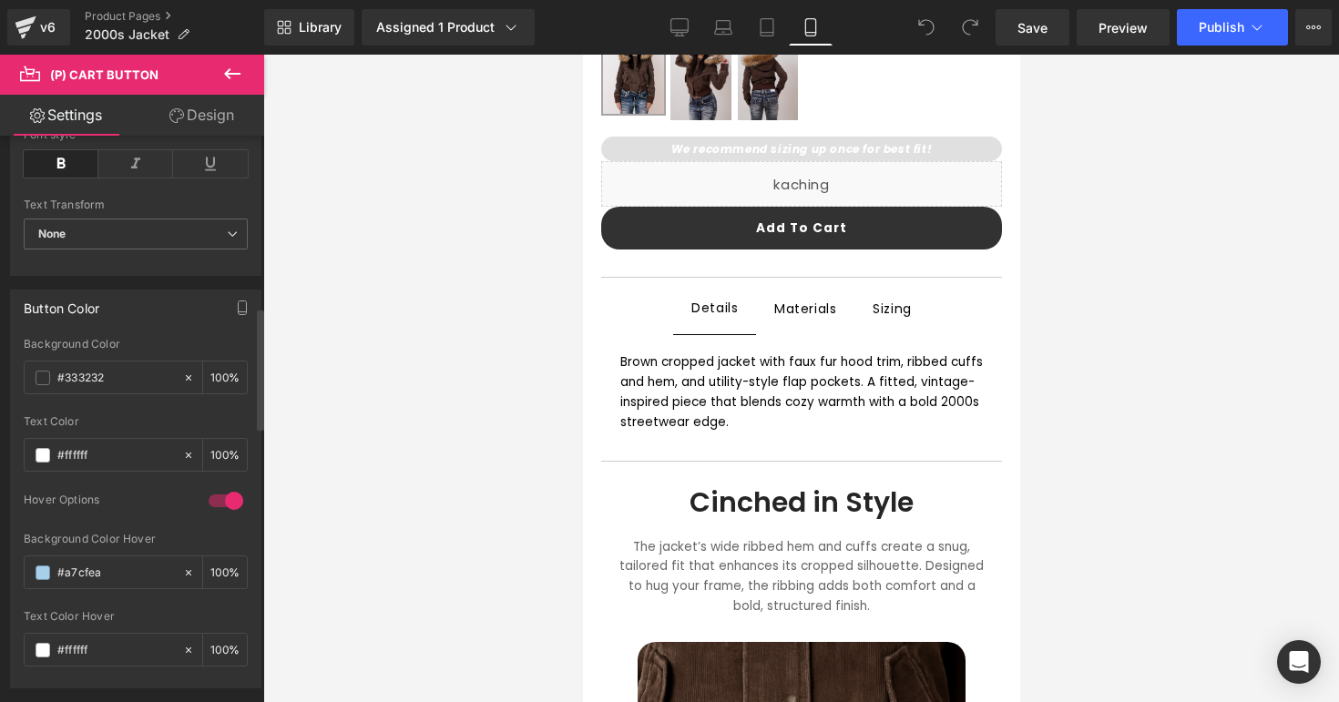
type input "#333232"
click at [148, 348] on div "Background Color" at bounding box center [136, 344] width 224 height 13
click at [119, 566] on input "#a7cfea" at bounding box center [115, 573] width 117 height 20
paste input "333232"
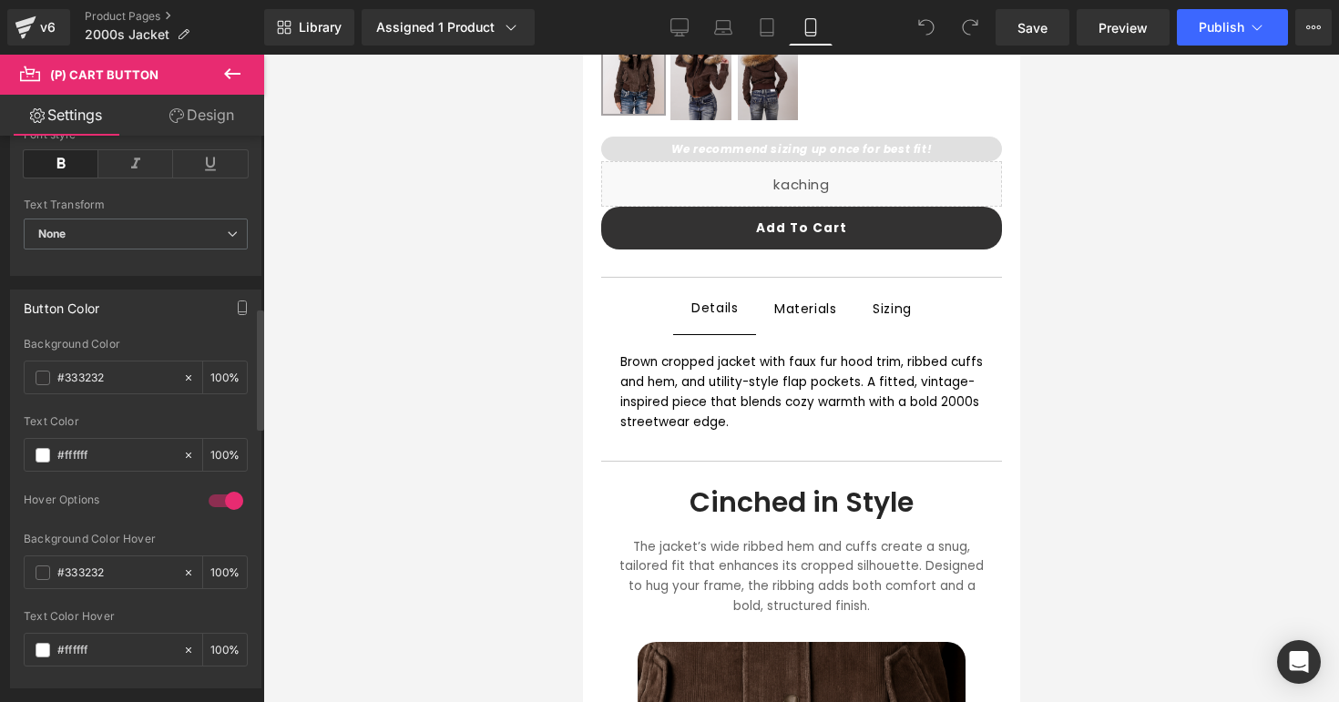
type input "#333232"
click at [143, 543] on div "Background Color Hover" at bounding box center [136, 539] width 224 height 13
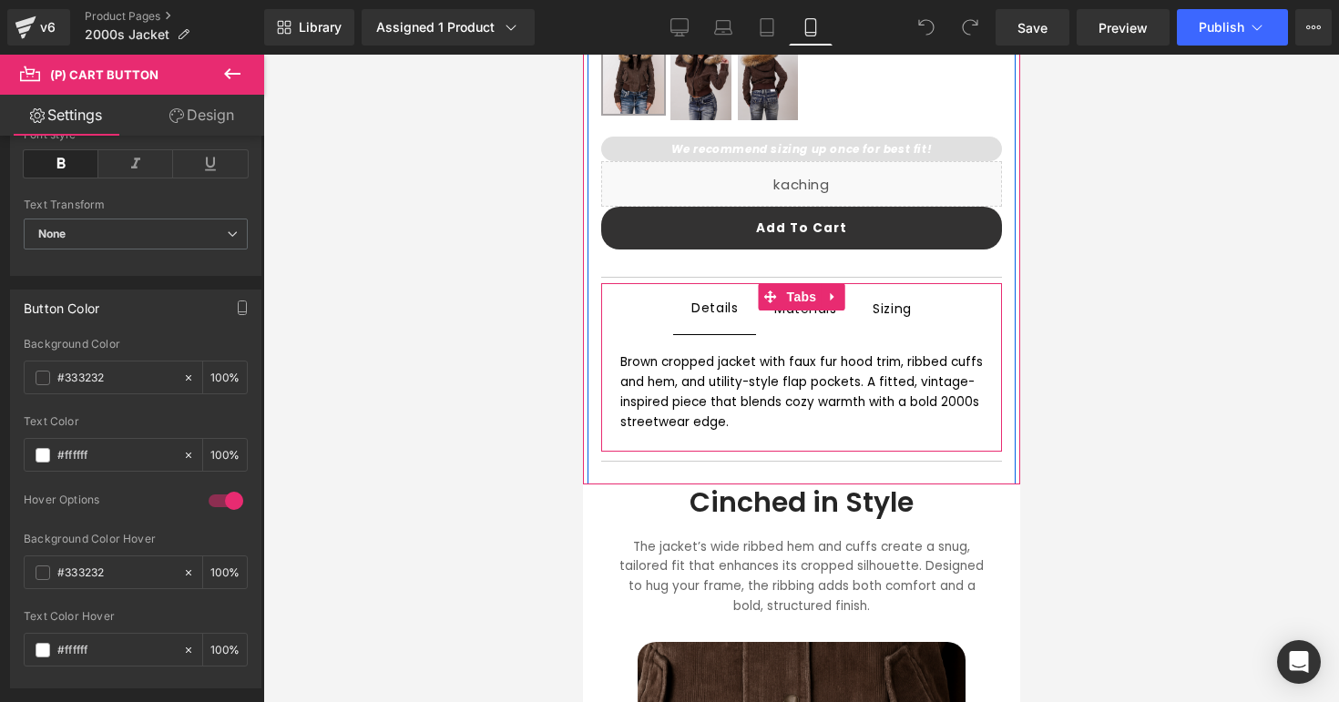
click at [796, 325] on span "Materials Text Block" at bounding box center [804, 308] width 98 height 51
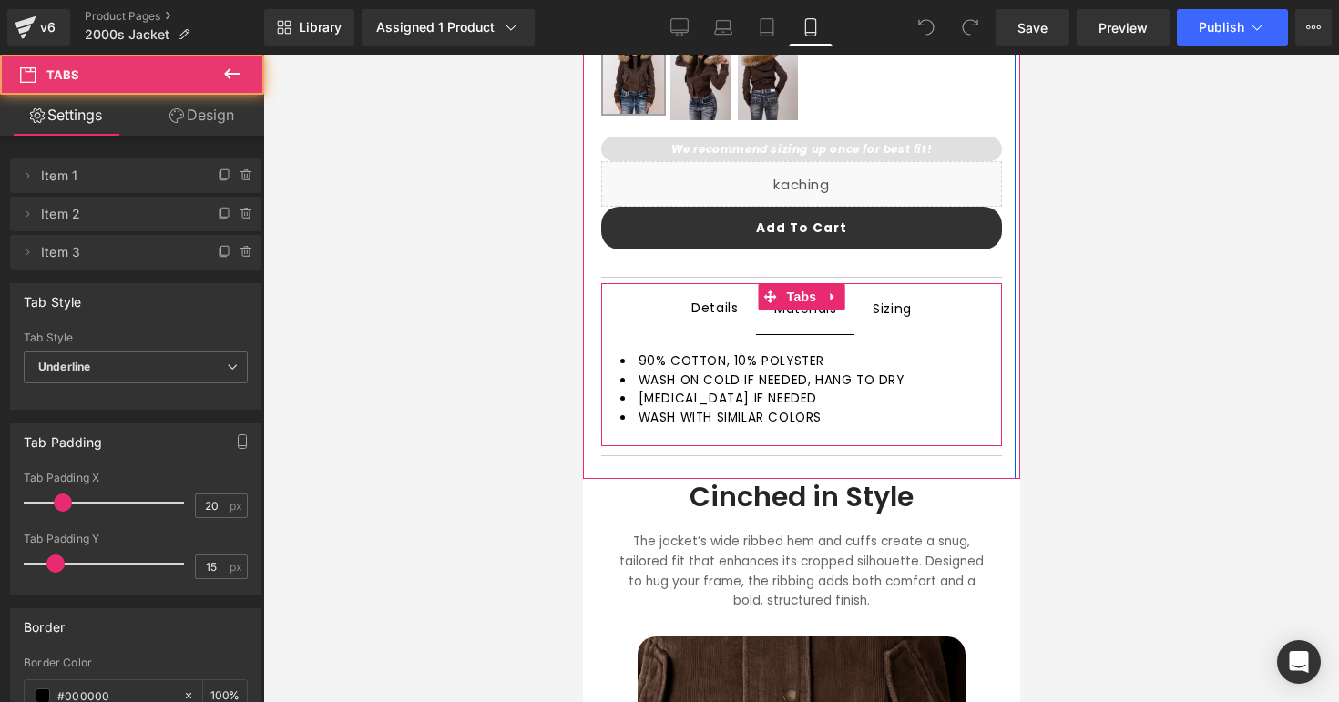
click at [890, 318] on div "Sizing Text Block" at bounding box center [891, 309] width 39 height 23
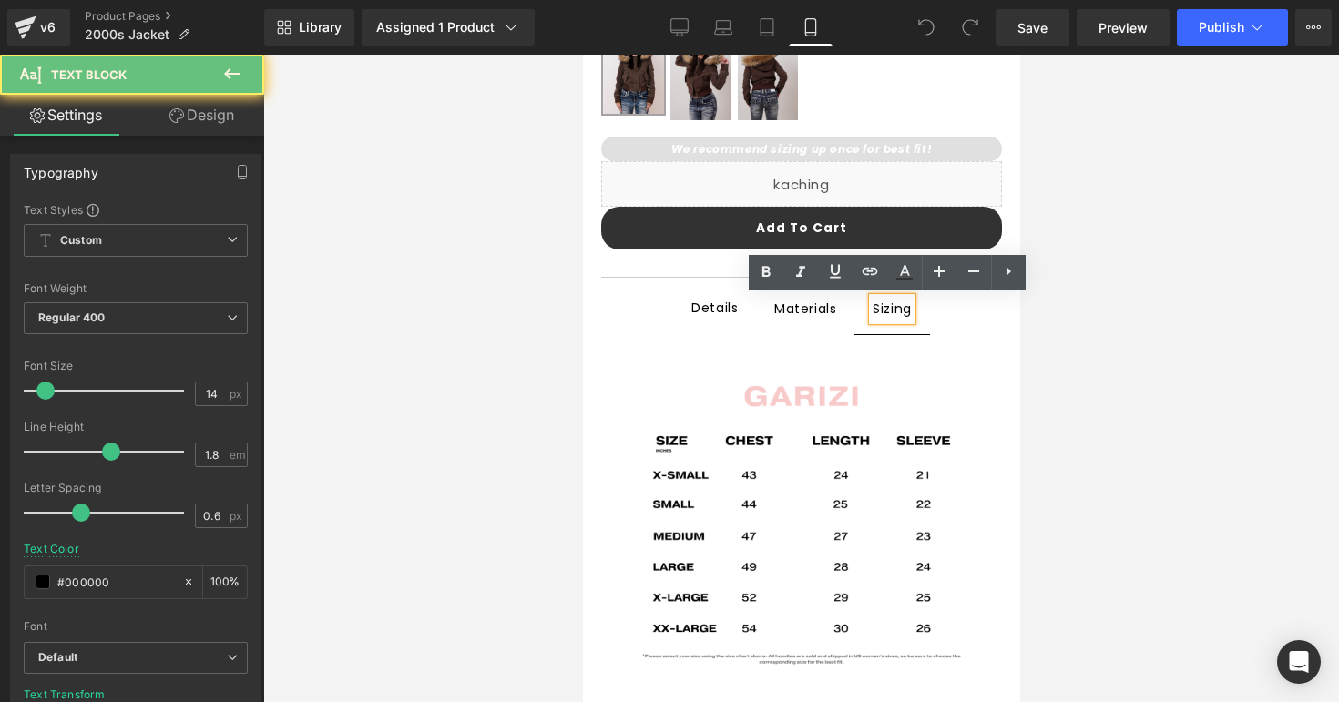
click at [719, 311] on div "Details" at bounding box center [713, 309] width 46 height 24
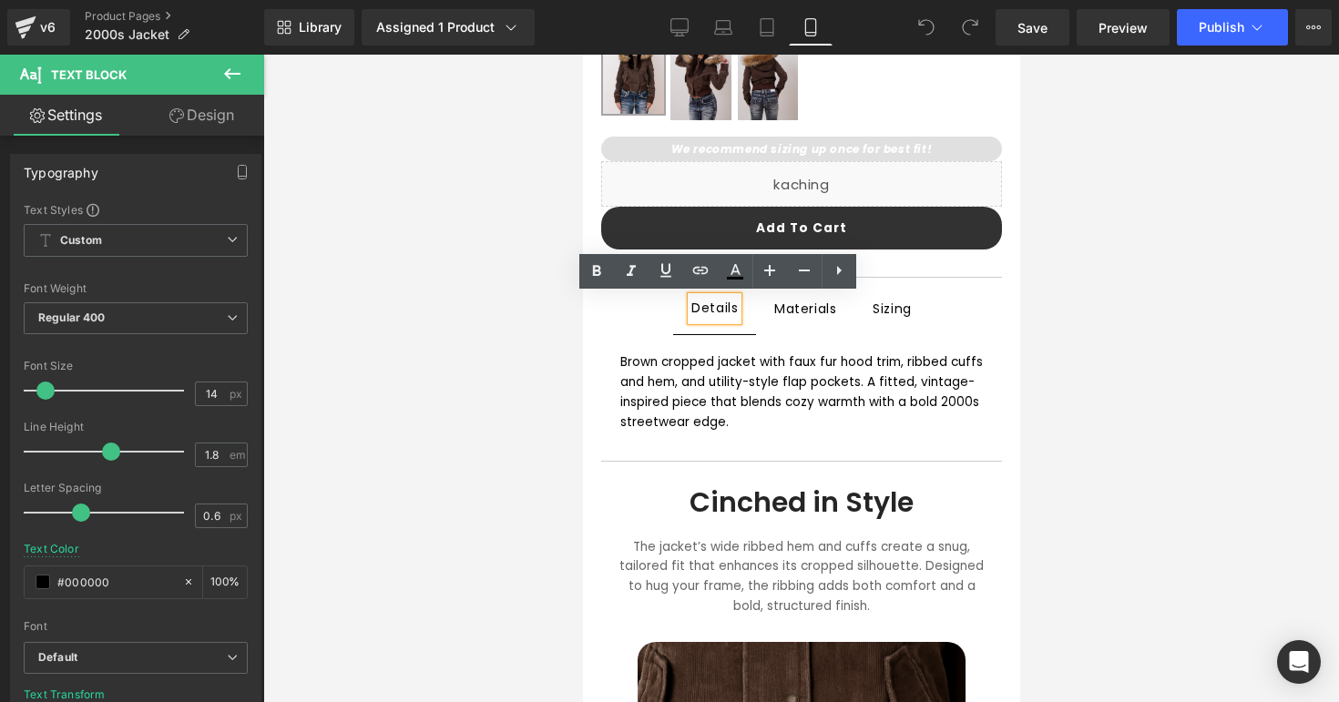
click at [807, 314] on div "Materials Text Block" at bounding box center [804, 309] width 62 height 24
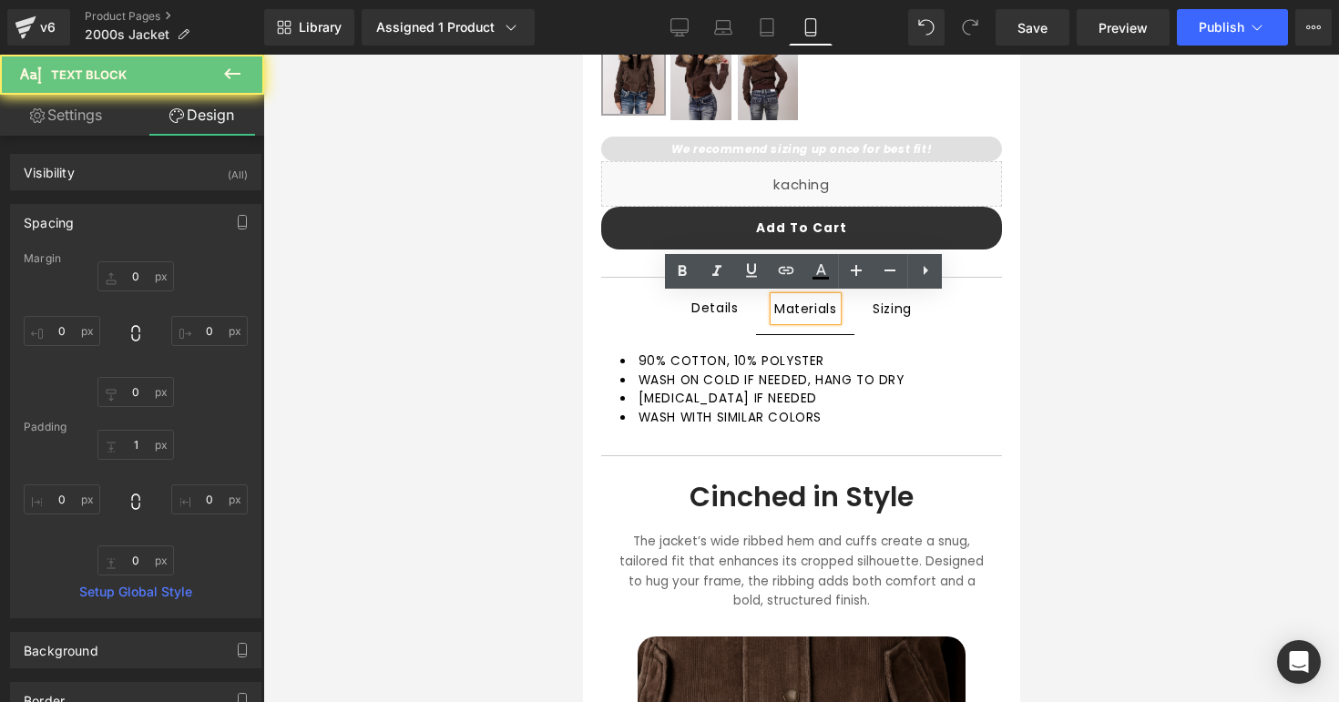
click at [877, 314] on div "Sizing" at bounding box center [891, 309] width 39 height 23
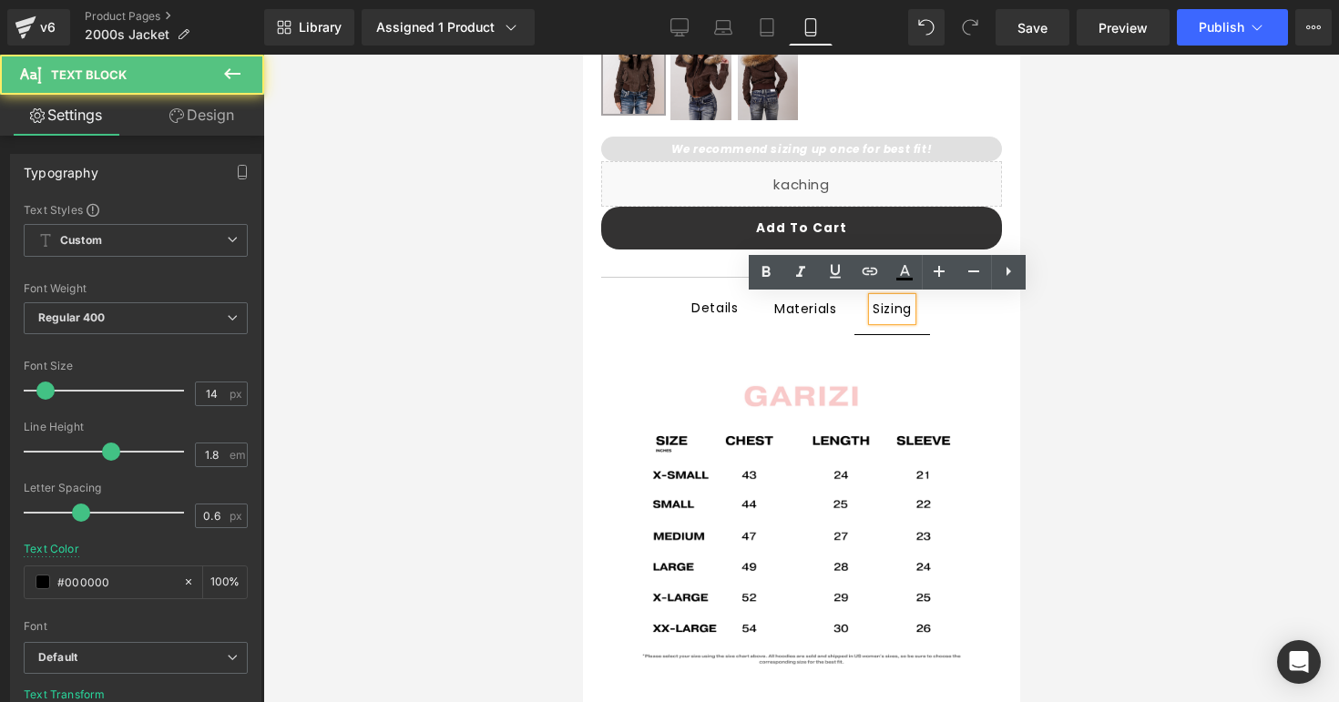
click at [709, 312] on div "Details" at bounding box center [713, 309] width 46 height 24
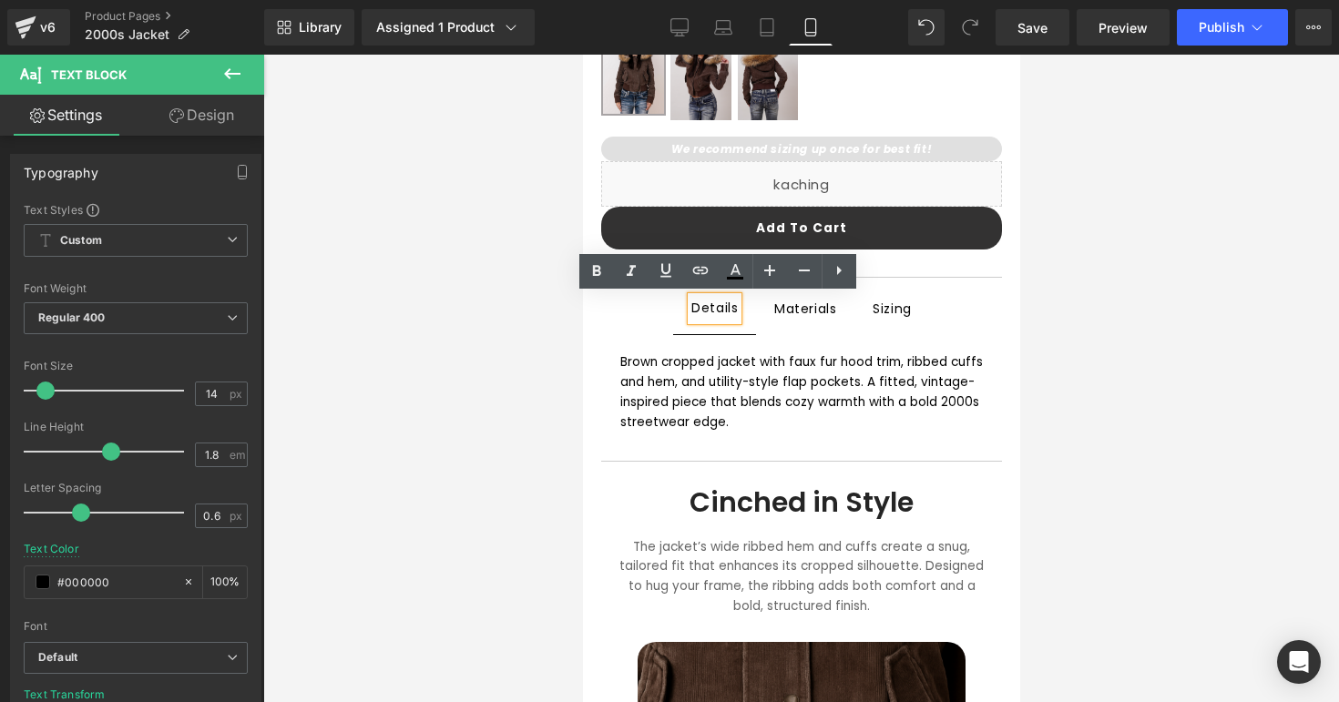
click at [539, 287] on div at bounding box center [801, 379] width 1076 height 648
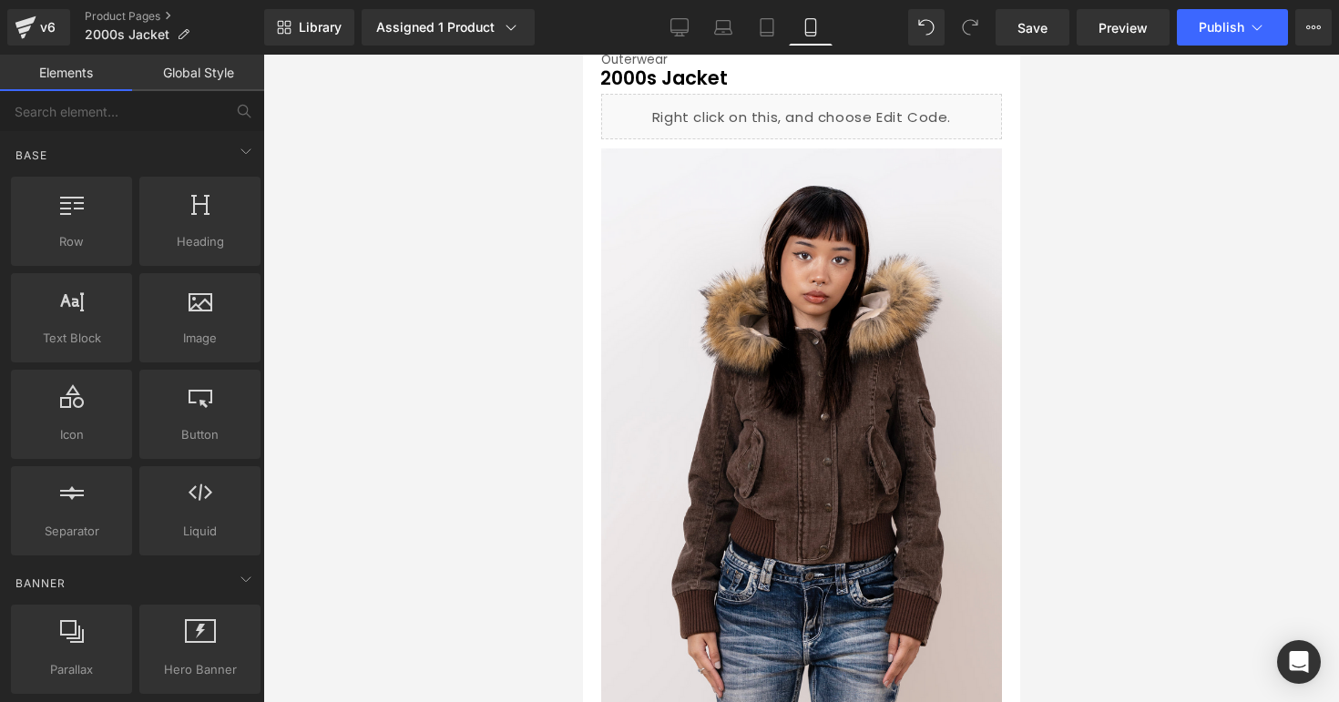
scroll to position [0, 0]
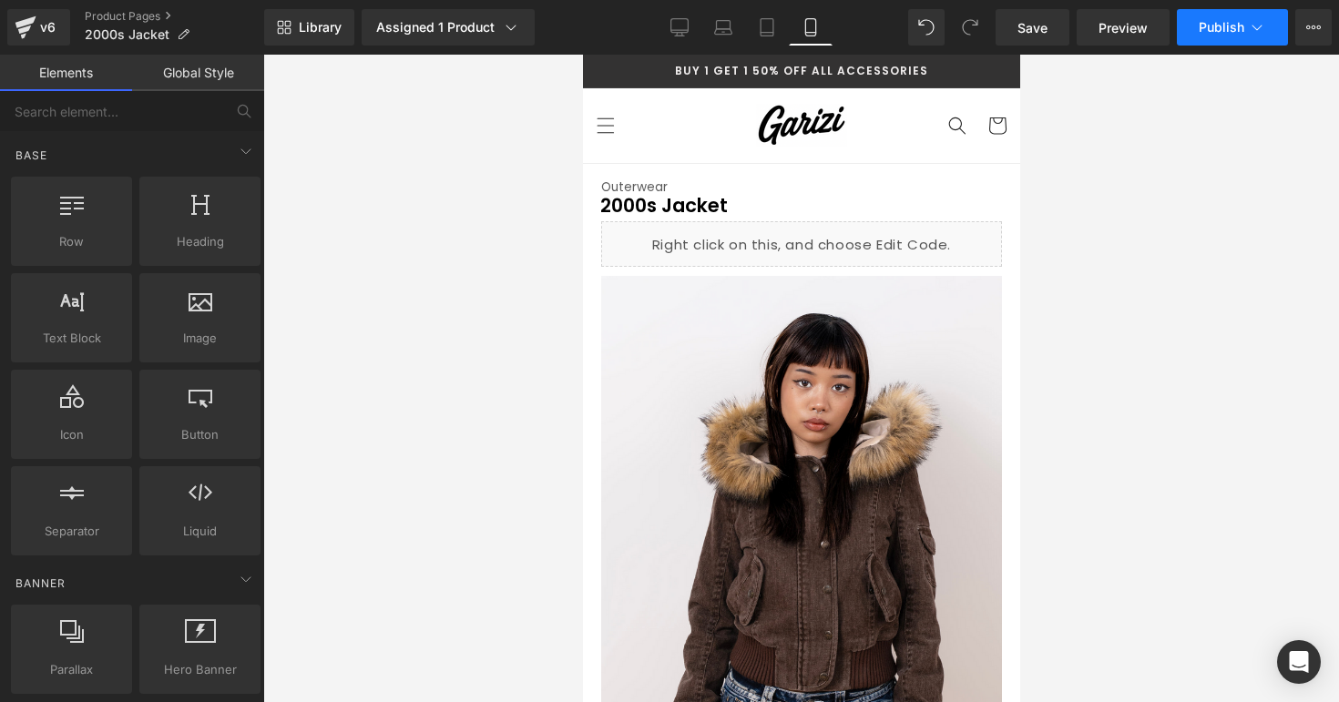
click at [1224, 35] on span "Publish" at bounding box center [1222, 27] width 46 height 15
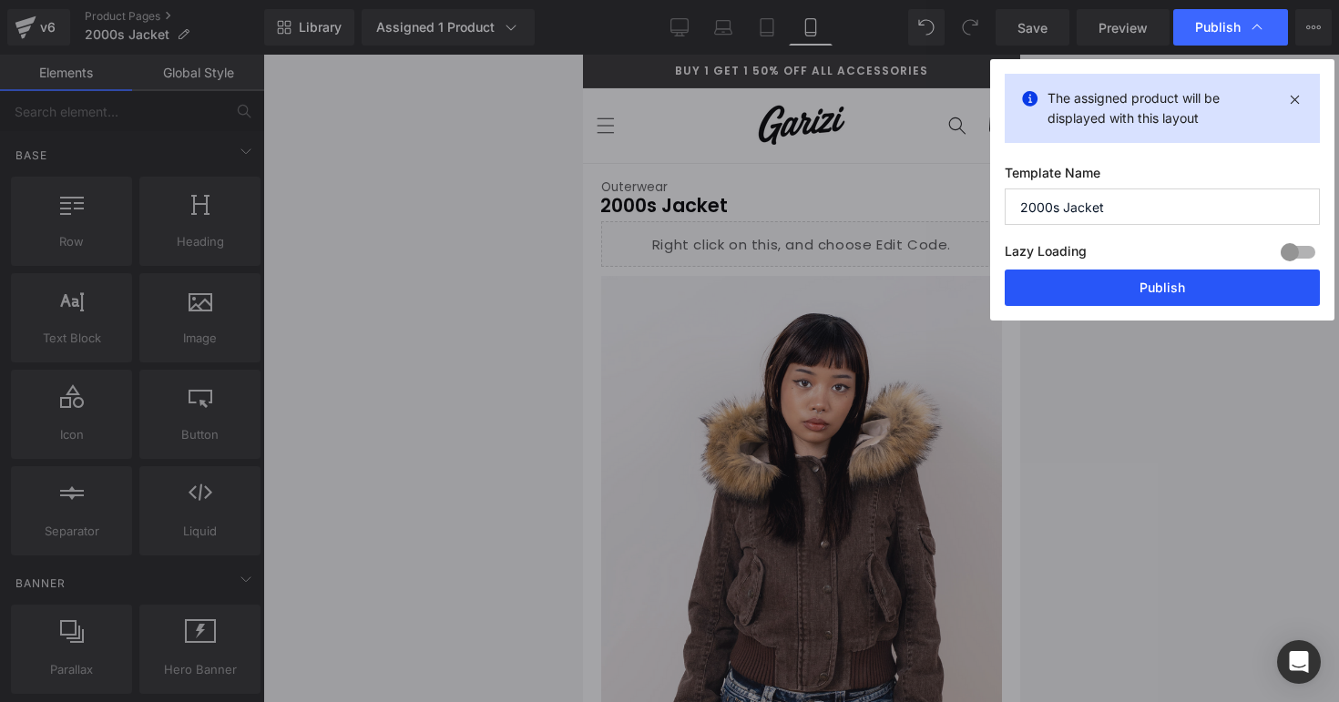
click at [1091, 289] on button "Publish" at bounding box center [1162, 288] width 315 height 36
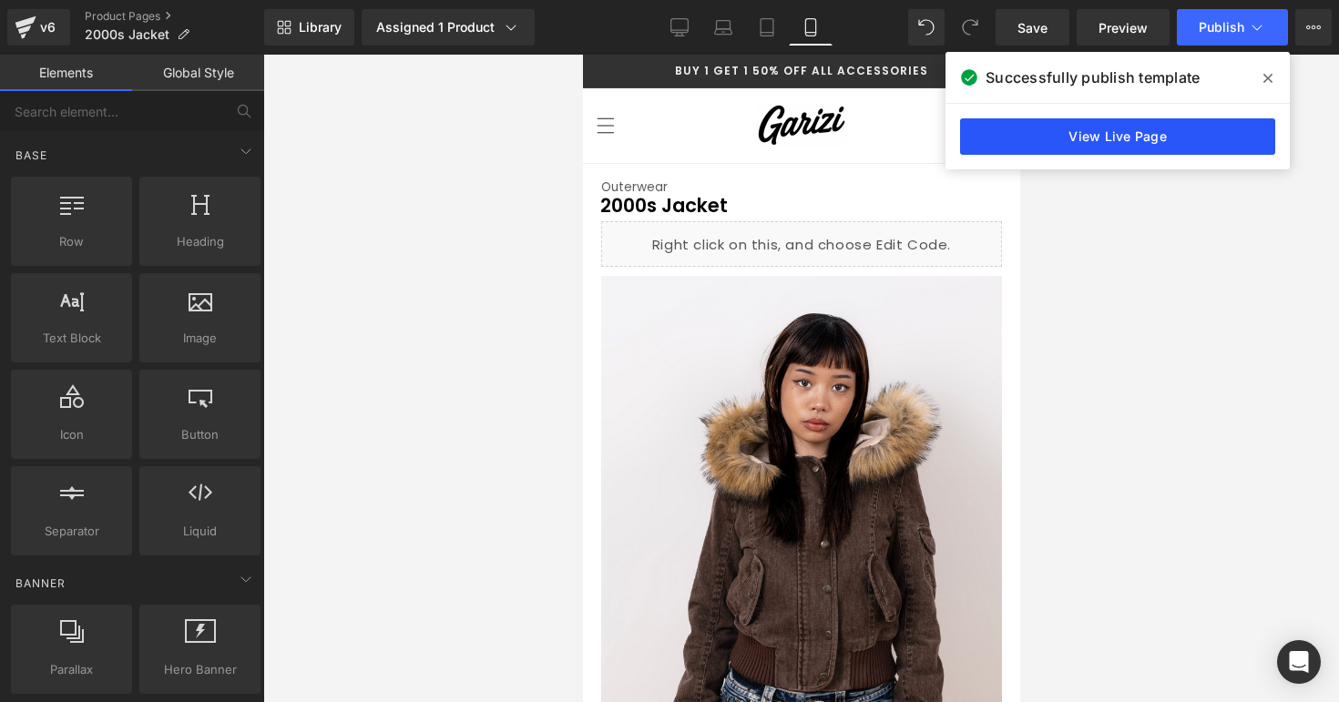
click at [1193, 132] on link "View Live Page" at bounding box center [1117, 136] width 315 height 36
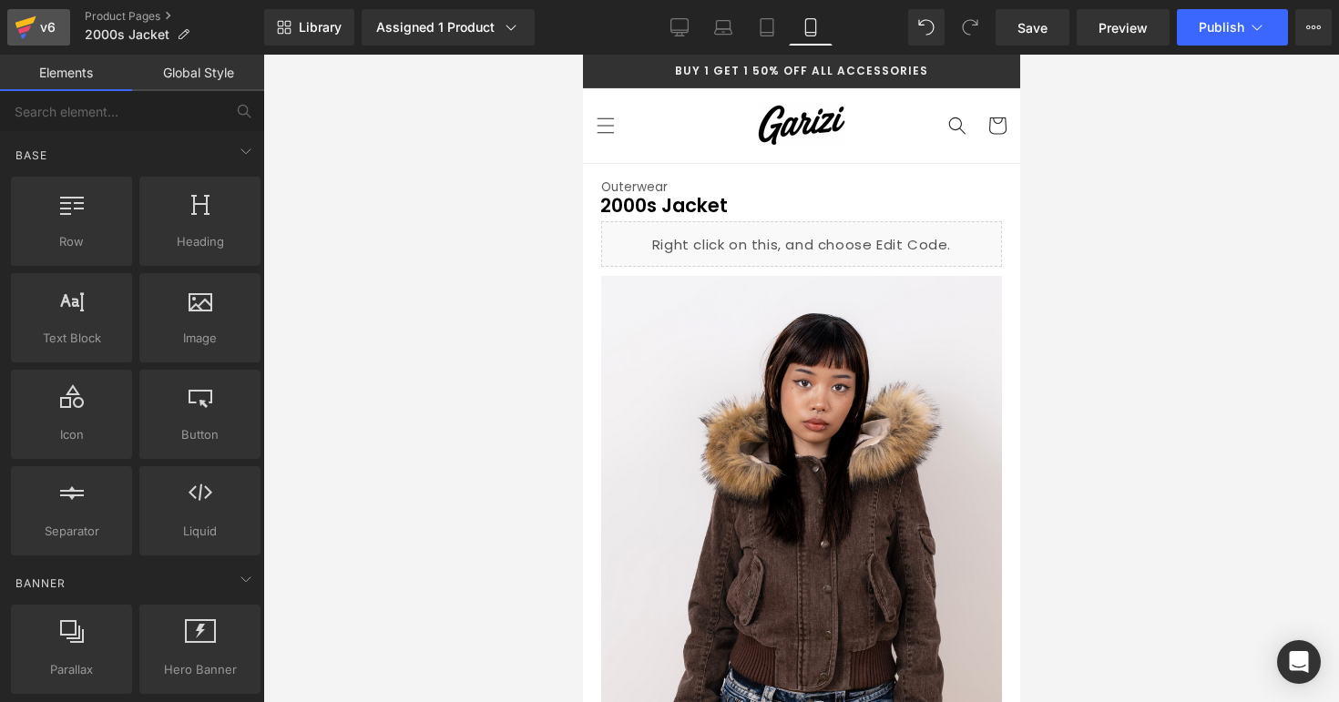
click at [36, 31] on div "v6" at bounding box center [47, 27] width 23 height 24
